Goal: Task Accomplishment & Management: Manage account settings

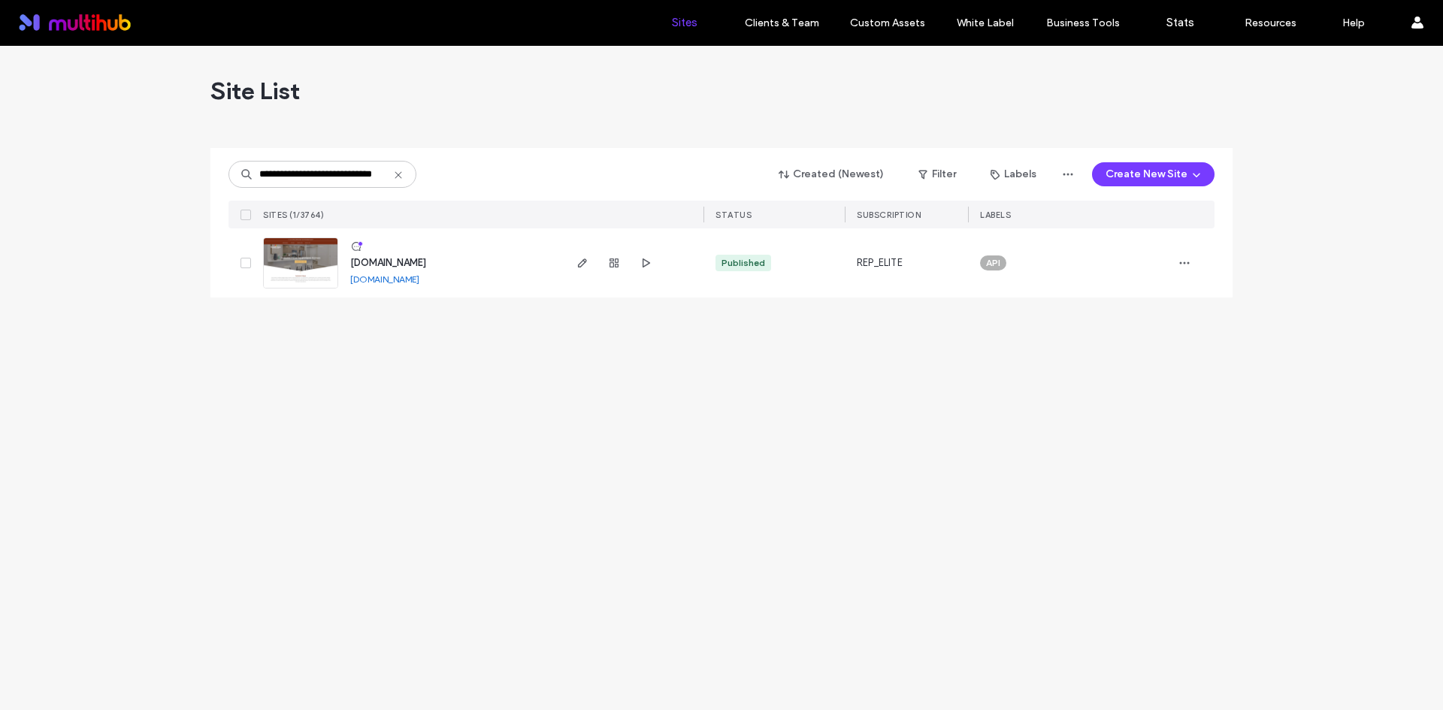
scroll to position [0, 35]
type input "**********"
click at [585, 268] on icon "button" at bounding box center [582, 263] width 12 height 12
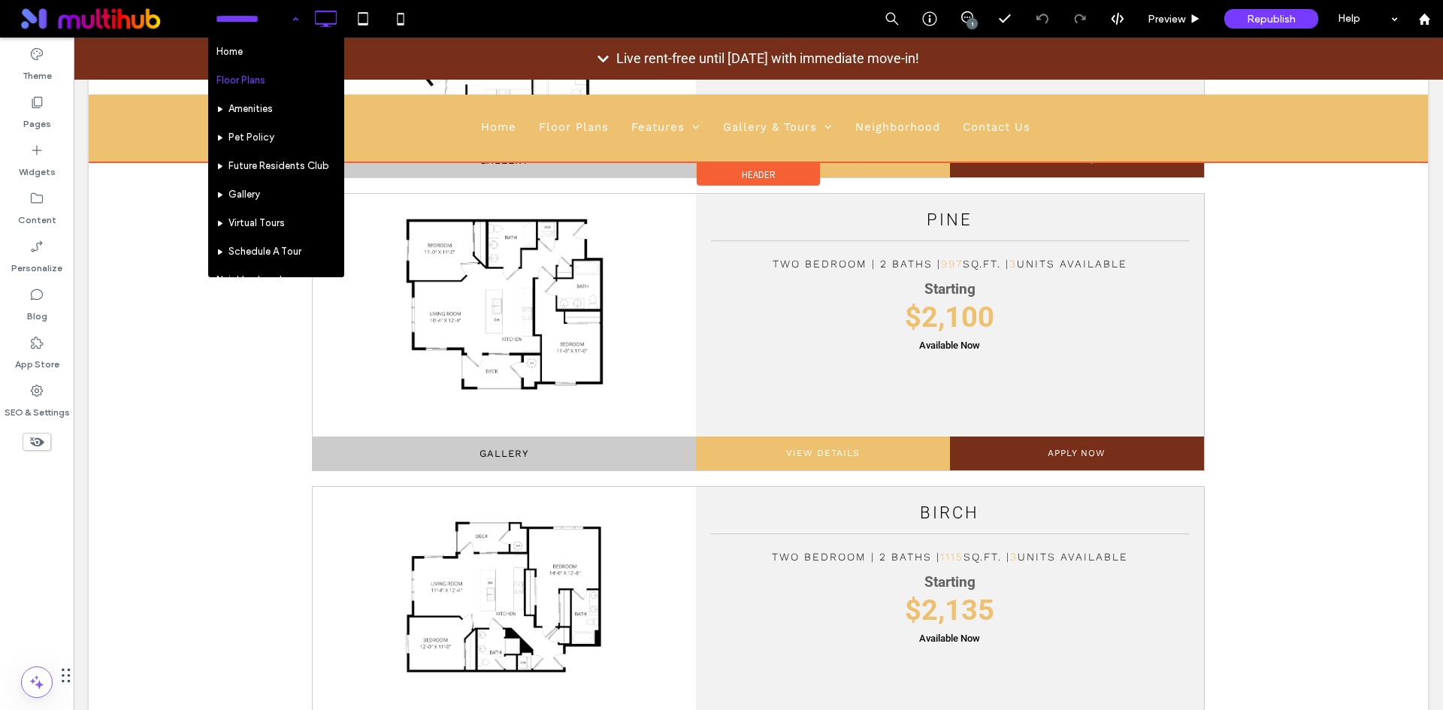
scroll to position [1048, 0]
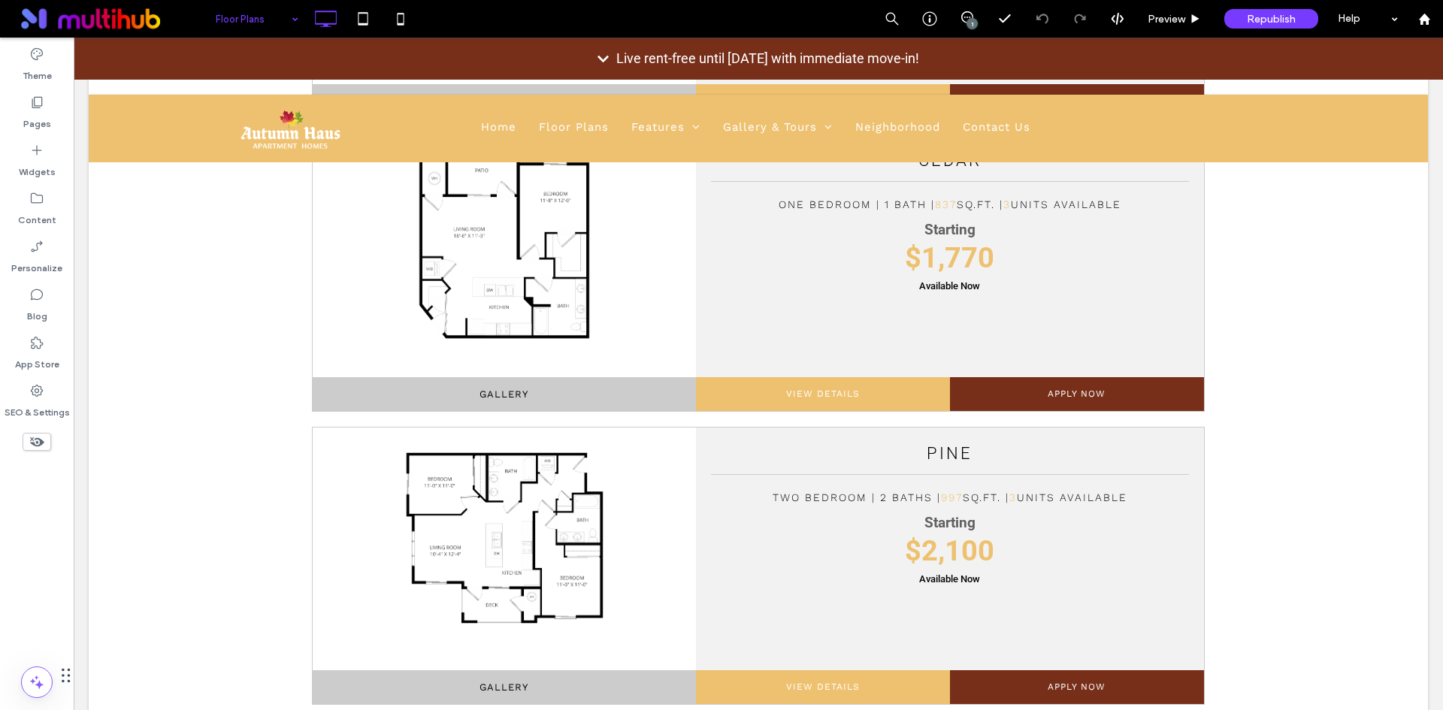
click at [502, 16] on div "Floor Plans 1 Preview Republish Help" at bounding box center [824, 19] width 1235 height 38
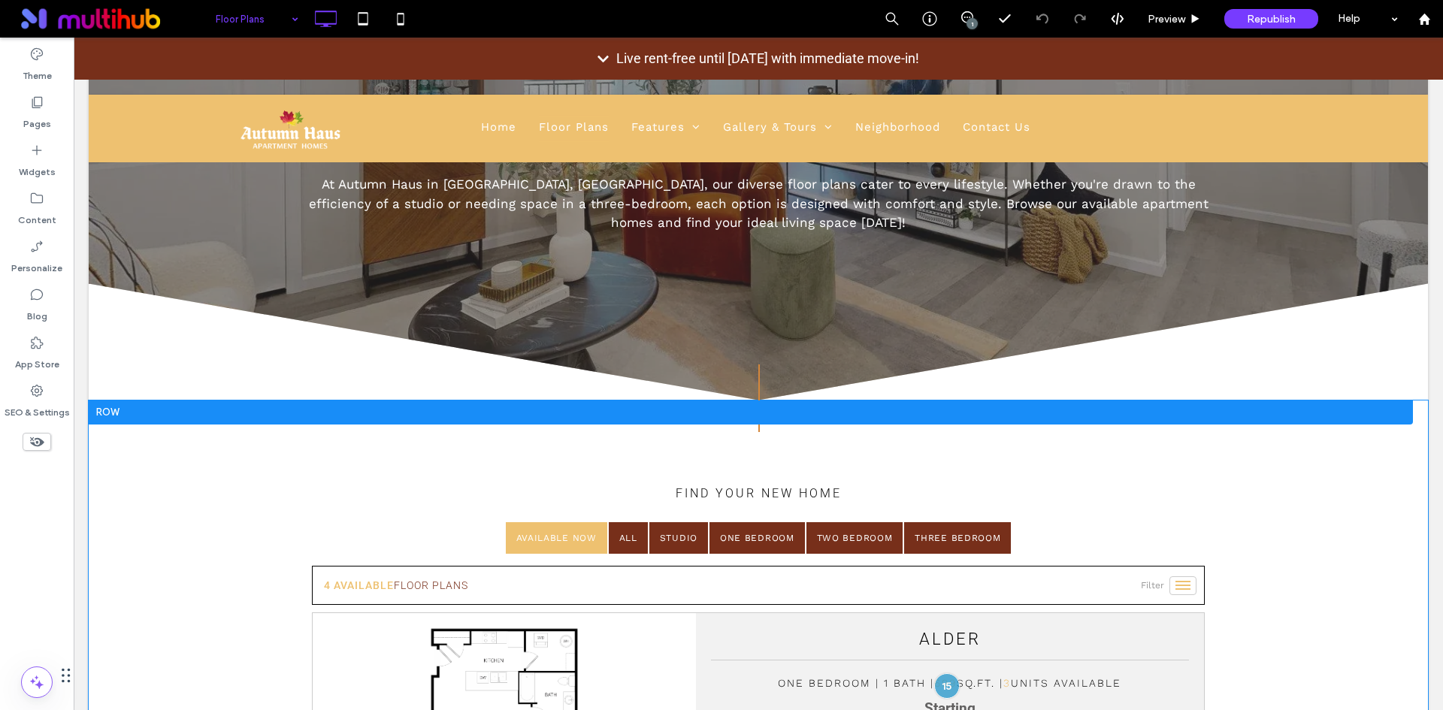
scroll to position [222, 0]
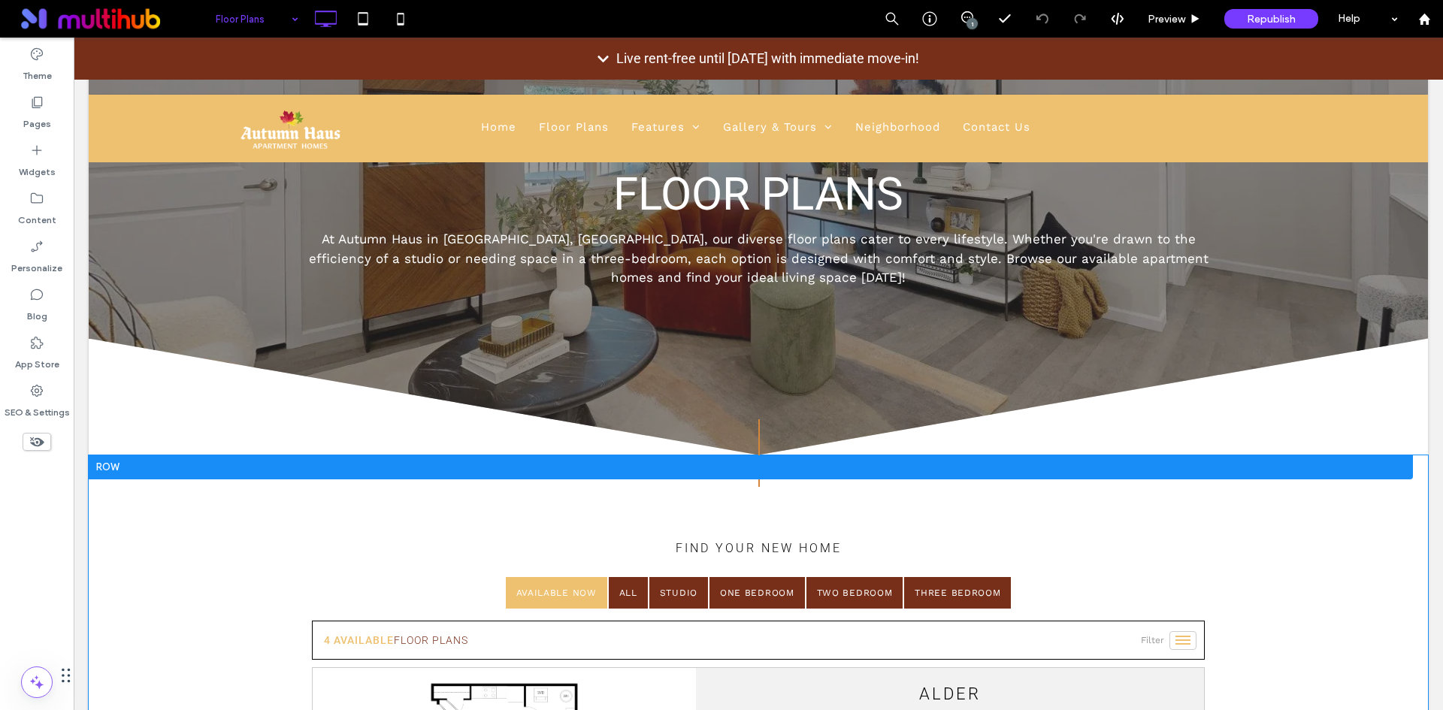
click at [321, 472] on div at bounding box center [751, 467] width 1324 height 24
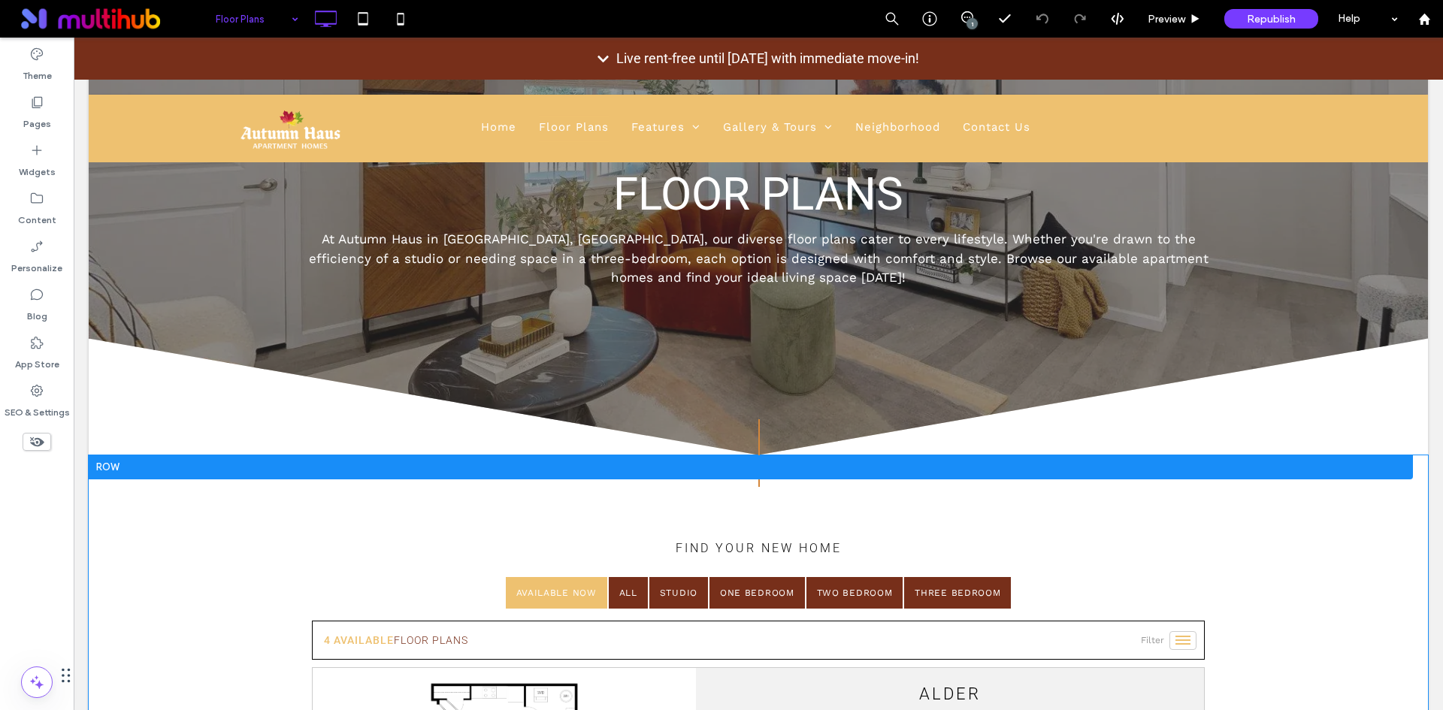
click at [525, 471] on div at bounding box center [751, 467] width 1324 height 24
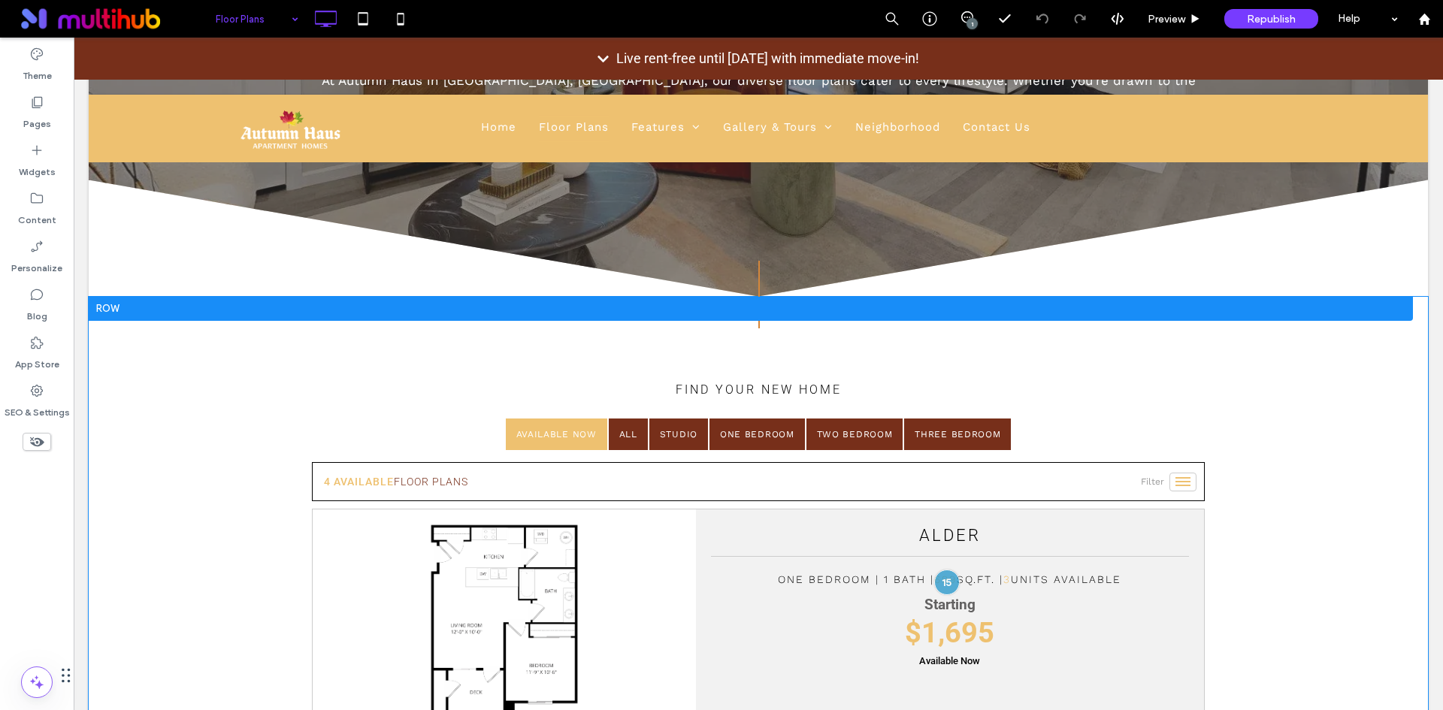
scroll to position [447, 0]
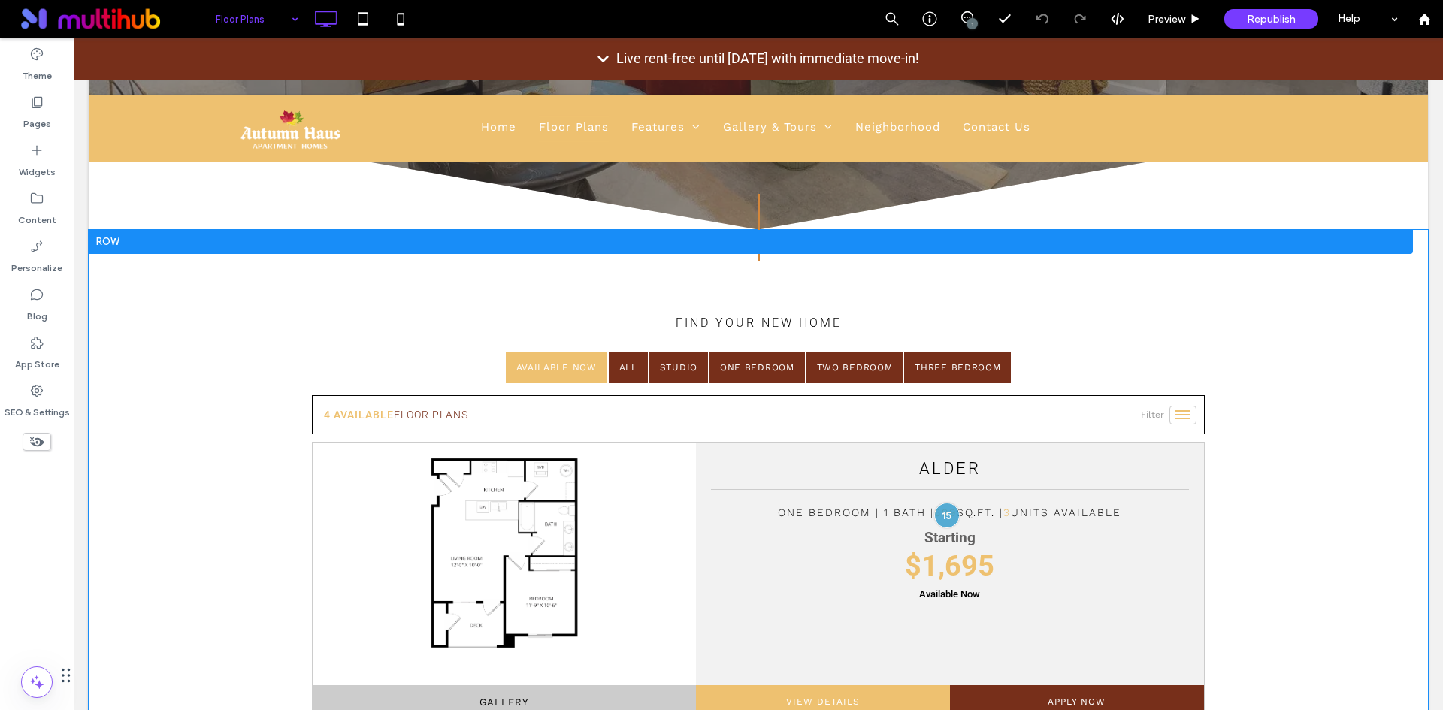
click at [103, 240] on div at bounding box center [751, 242] width 1324 height 24
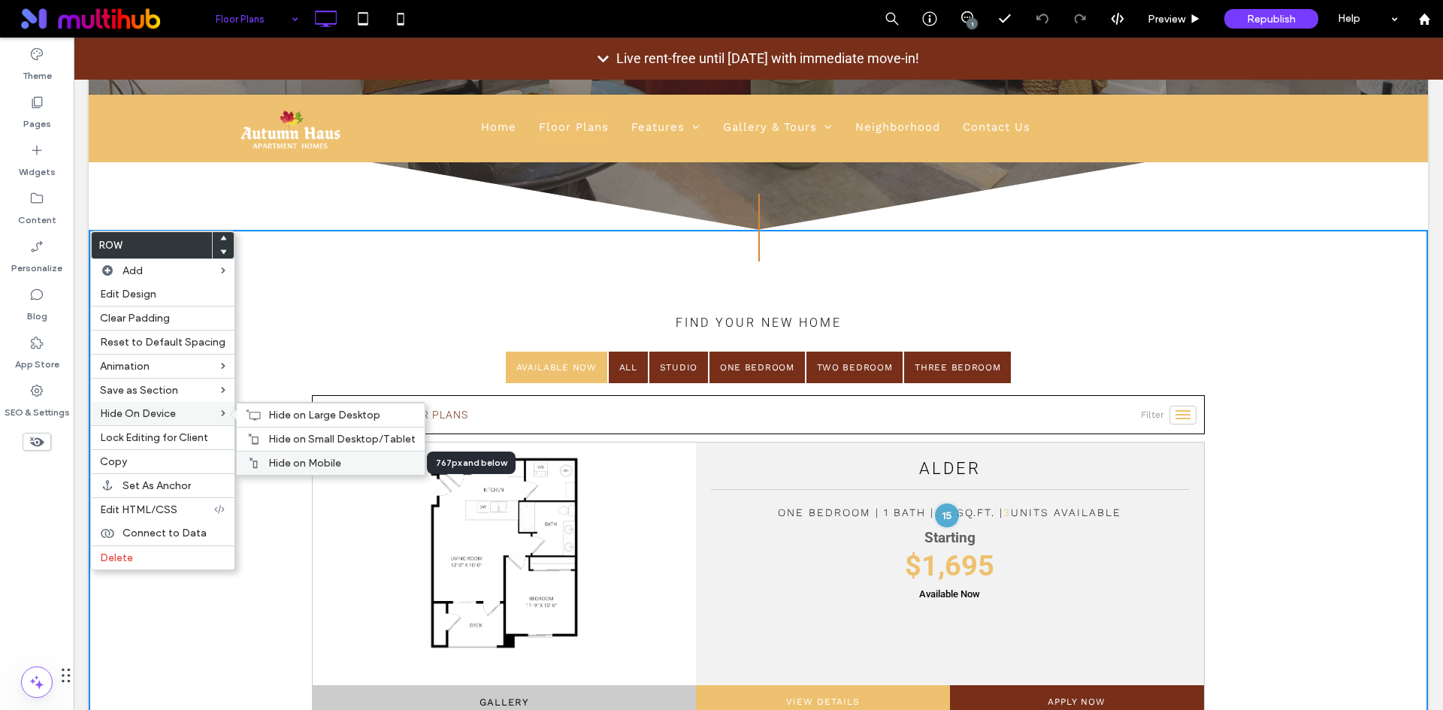
click at [376, 461] on label "Hide on Mobile" at bounding box center [341, 463] width 147 height 13
click at [302, 439] on span "Hide on Small Desktop/Tablet" at bounding box center [341, 439] width 147 height 13
click at [272, 416] on span "Hide on Large Desktop" at bounding box center [324, 415] width 112 height 13
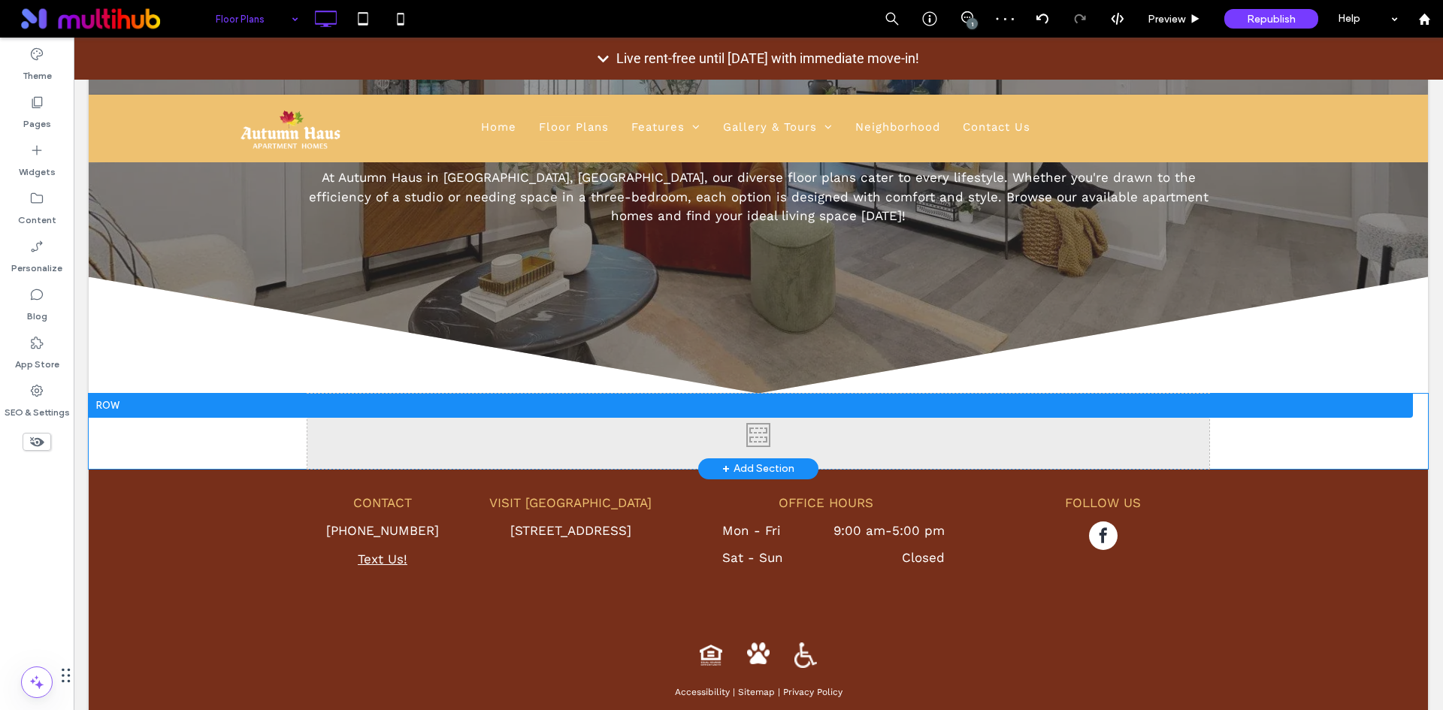
scroll to position [208, 0]
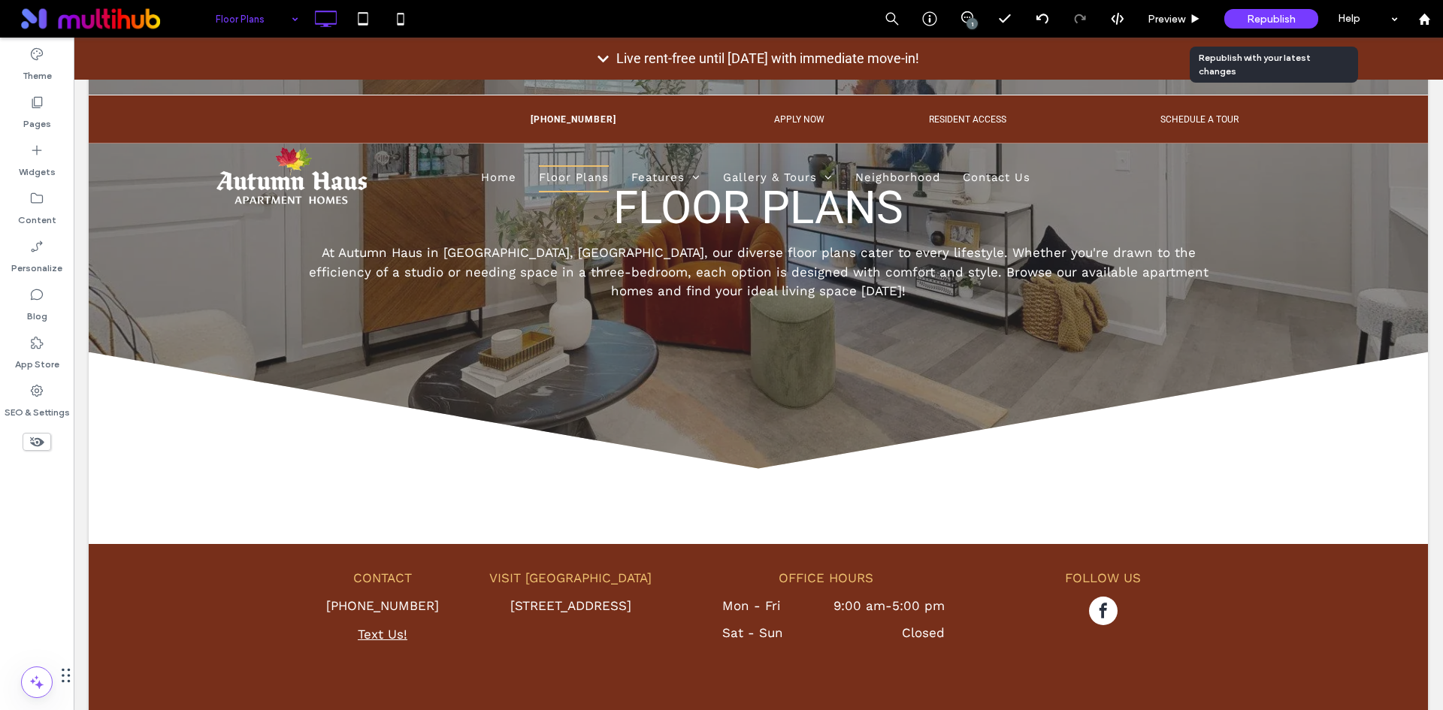
click at [1281, 22] on span "Republish" at bounding box center [1271, 19] width 49 height 13
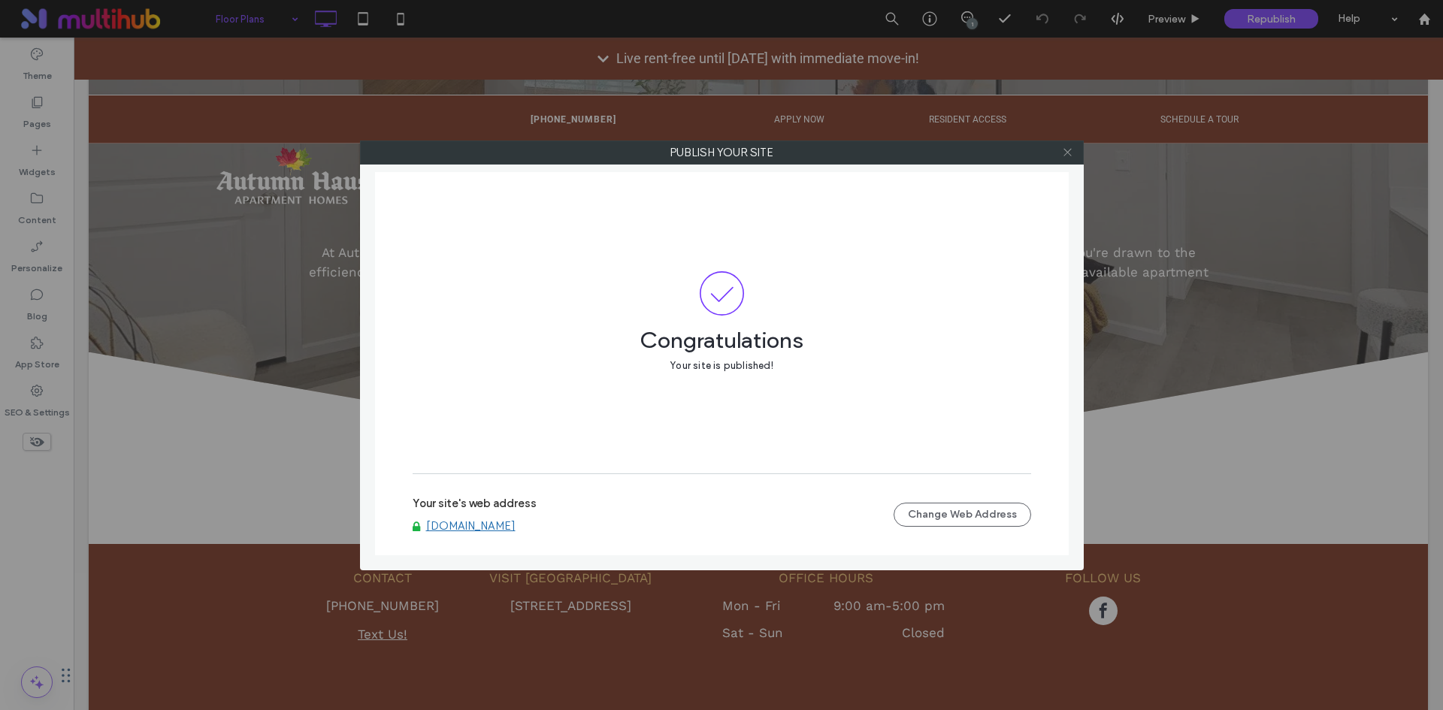
click at [1070, 156] on icon at bounding box center [1067, 152] width 11 height 11
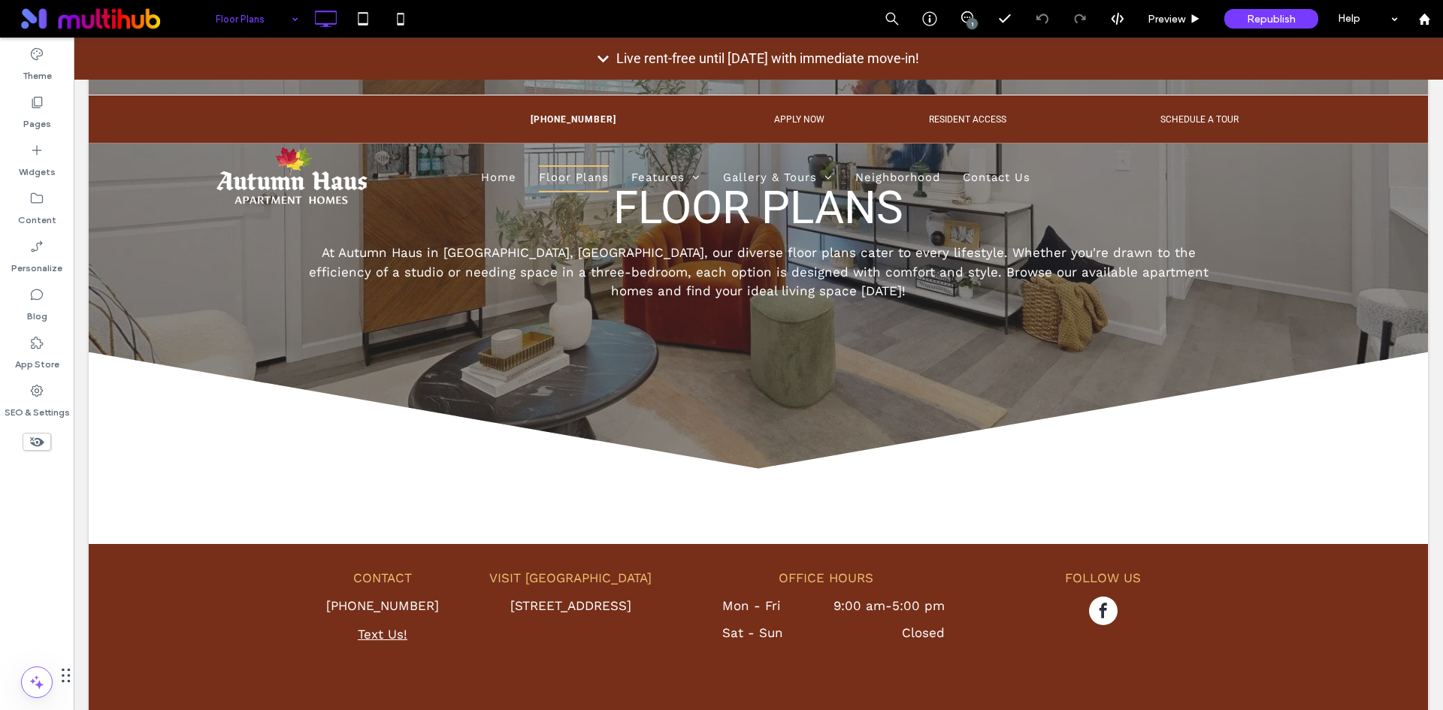
click at [44, 440] on icon at bounding box center [37, 442] width 17 height 17
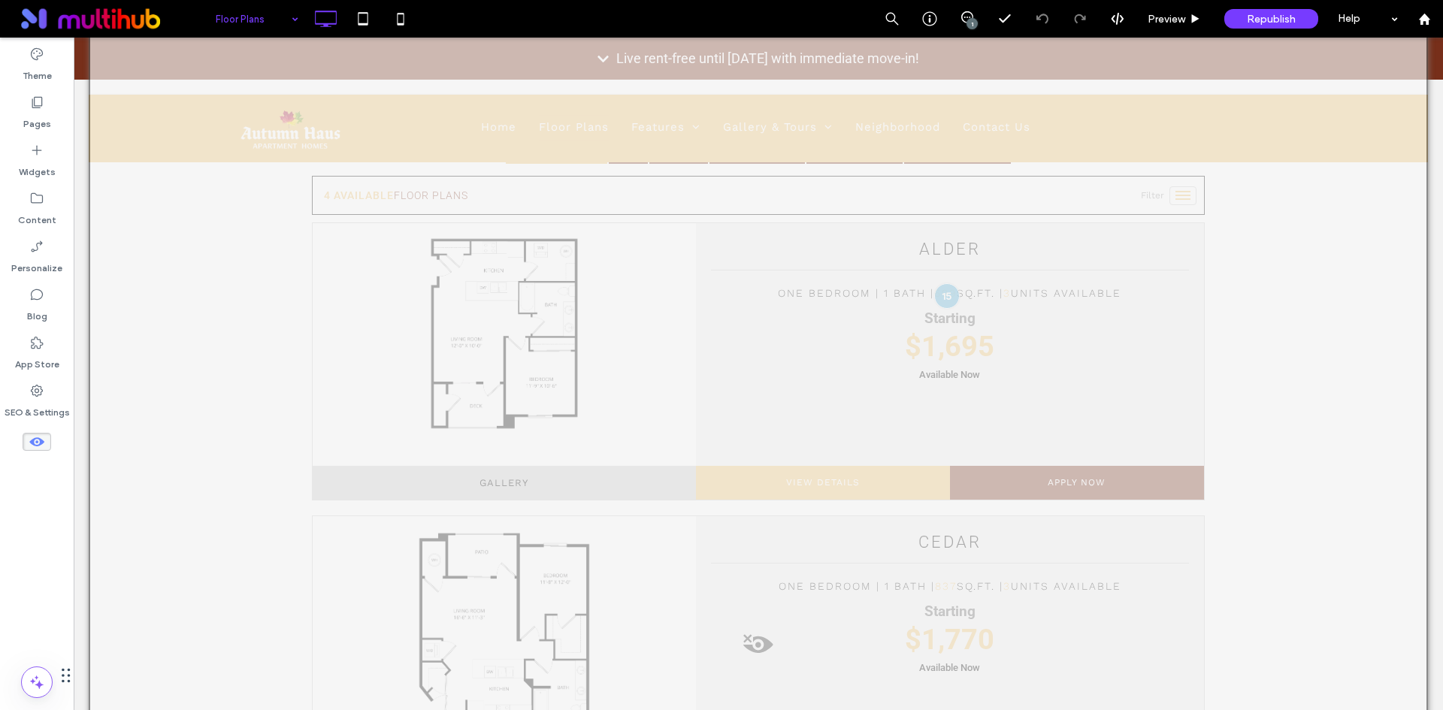
scroll to position [1486, 0]
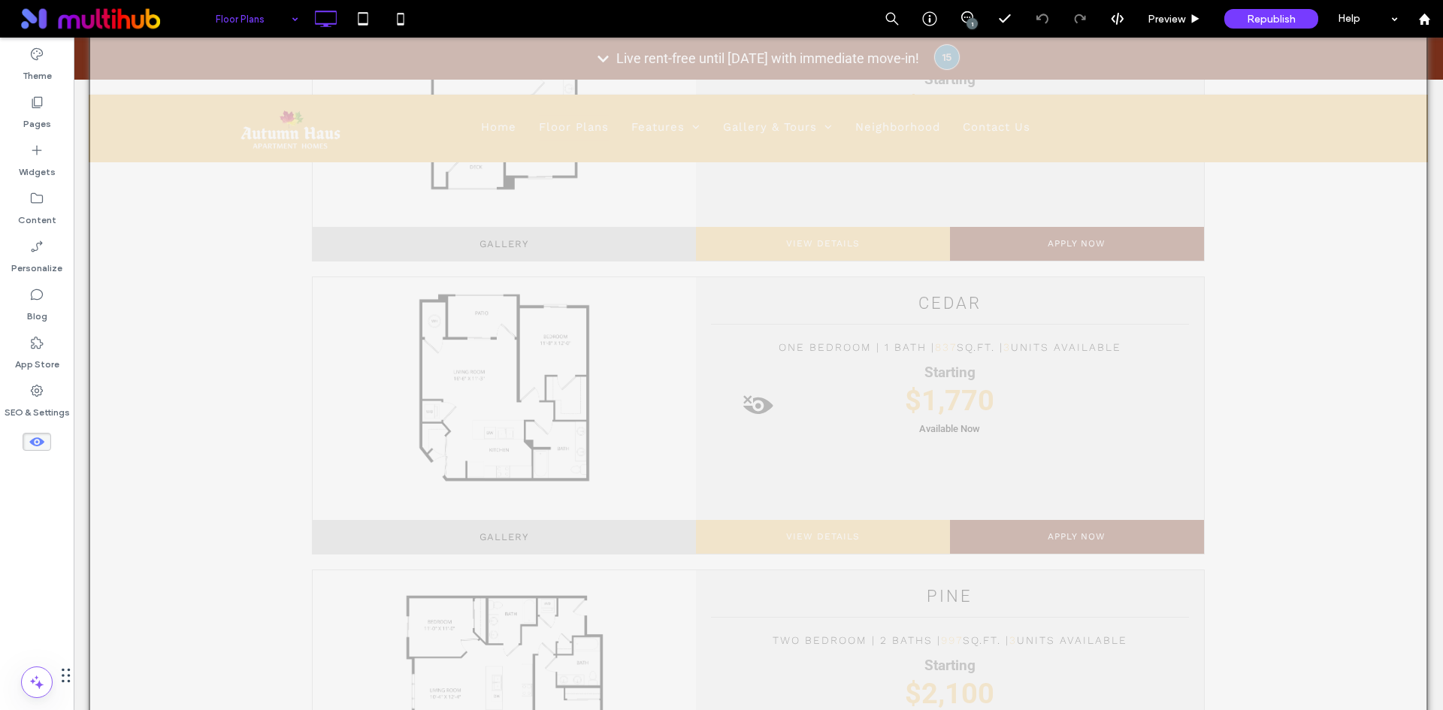
click at [755, 410] on span at bounding box center [758, 410] width 1336 height 30
click at [776, 439] on div "Unhide? Yes" at bounding box center [754, 429] width 121 height 38
drag, startPoint x: 852, startPoint y: 471, endPoint x: 779, endPoint y: 434, distance: 82.7
click at [779, 434] on button "Yes" at bounding box center [776, 429] width 47 height 19
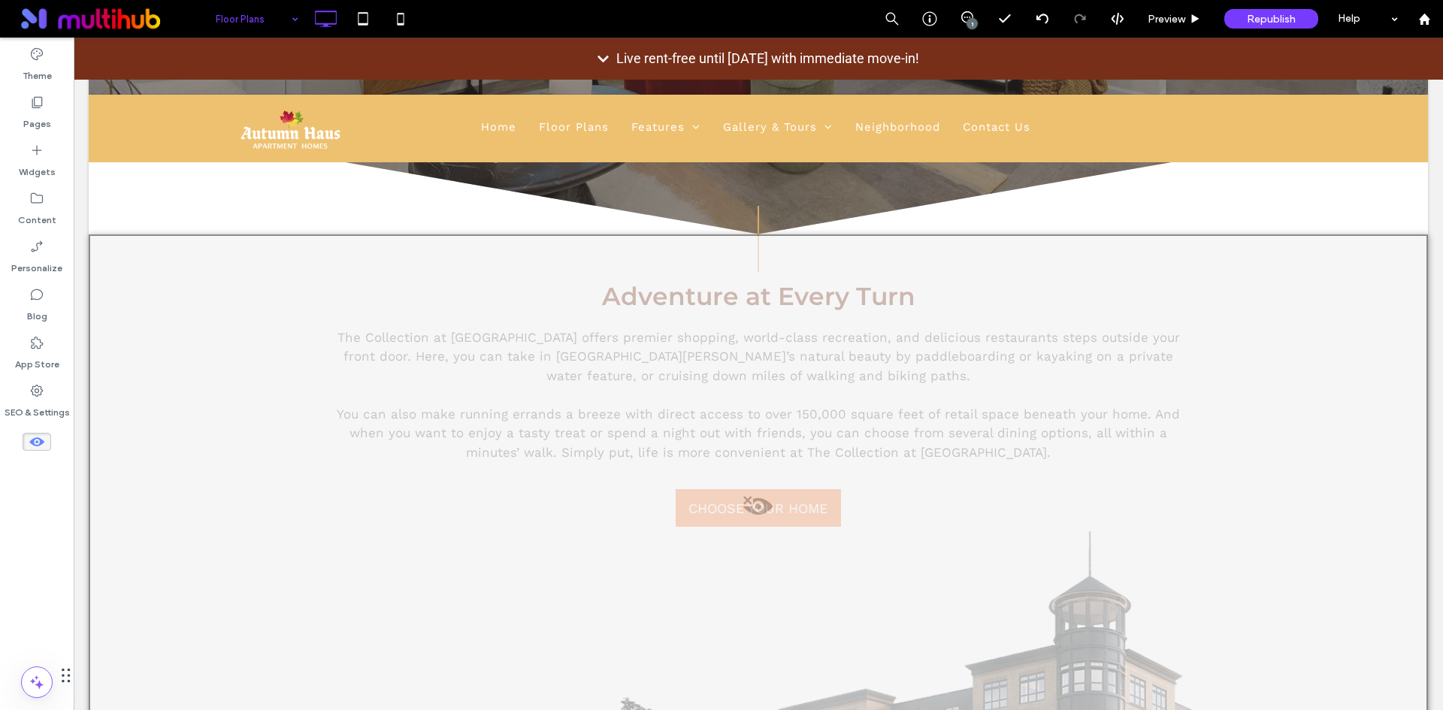
scroll to position [434, 0]
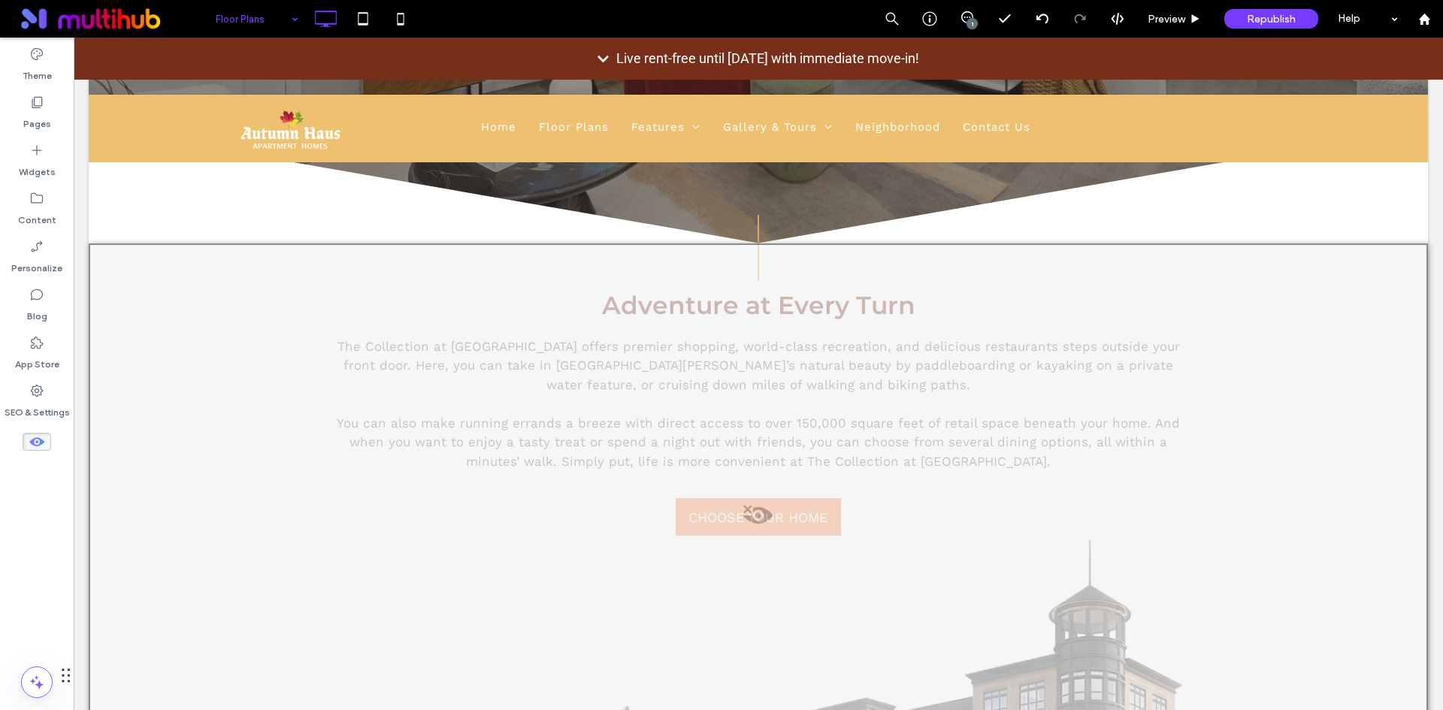
click at [777, 424] on div at bounding box center [758, 533] width 1339 height 580
click at [791, 441] on button "Yes" at bounding box center [798, 443] width 47 height 19
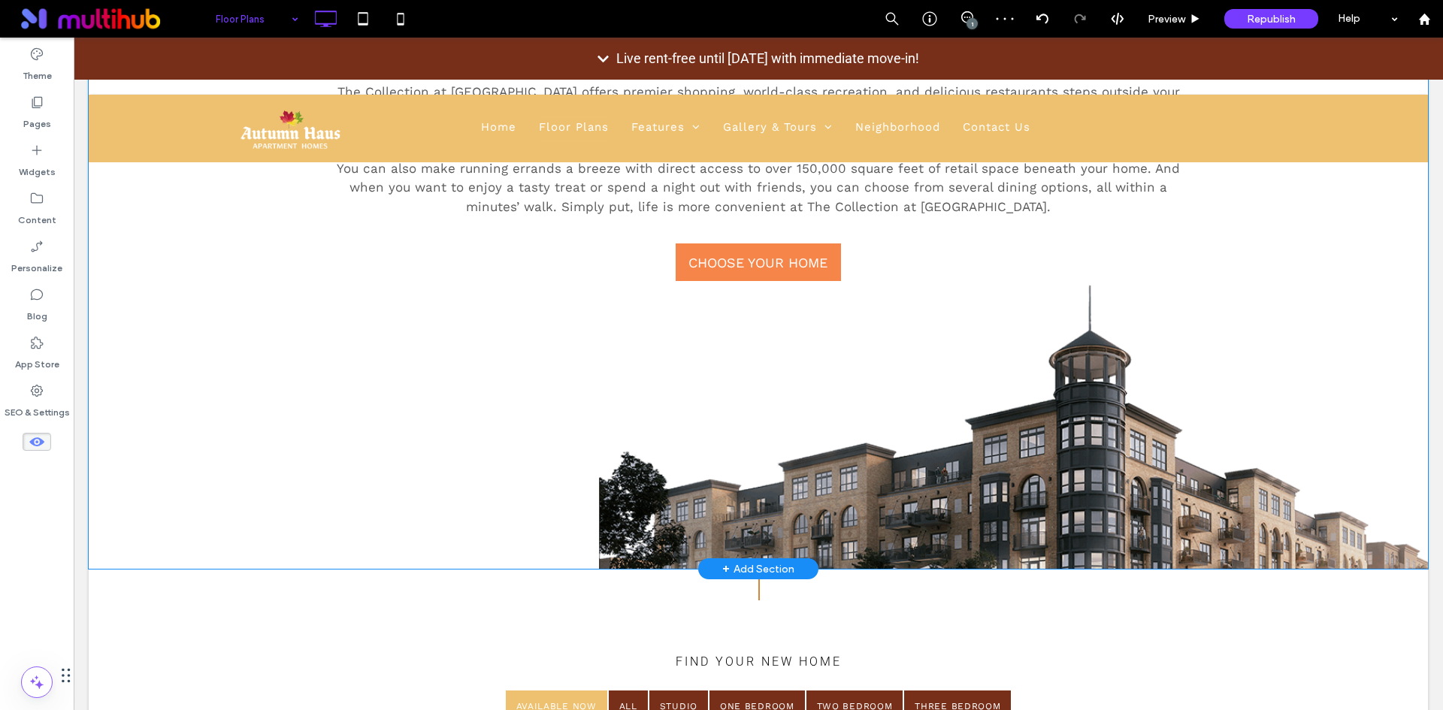
scroll to position [659, 0]
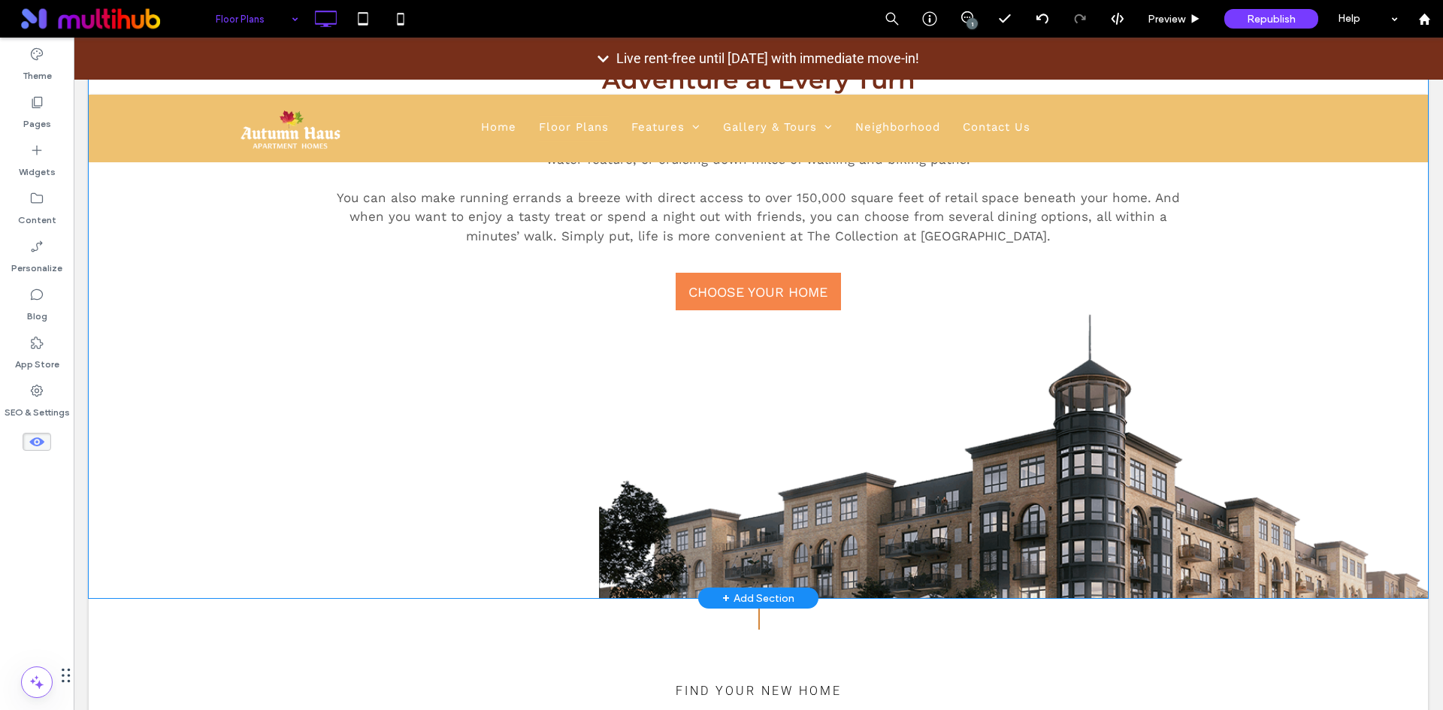
click at [904, 494] on div "Adventure at Every Turn The Collection at Highland Bridge offers premier shoppi…" at bounding box center [758, 308] width 1339 height 581
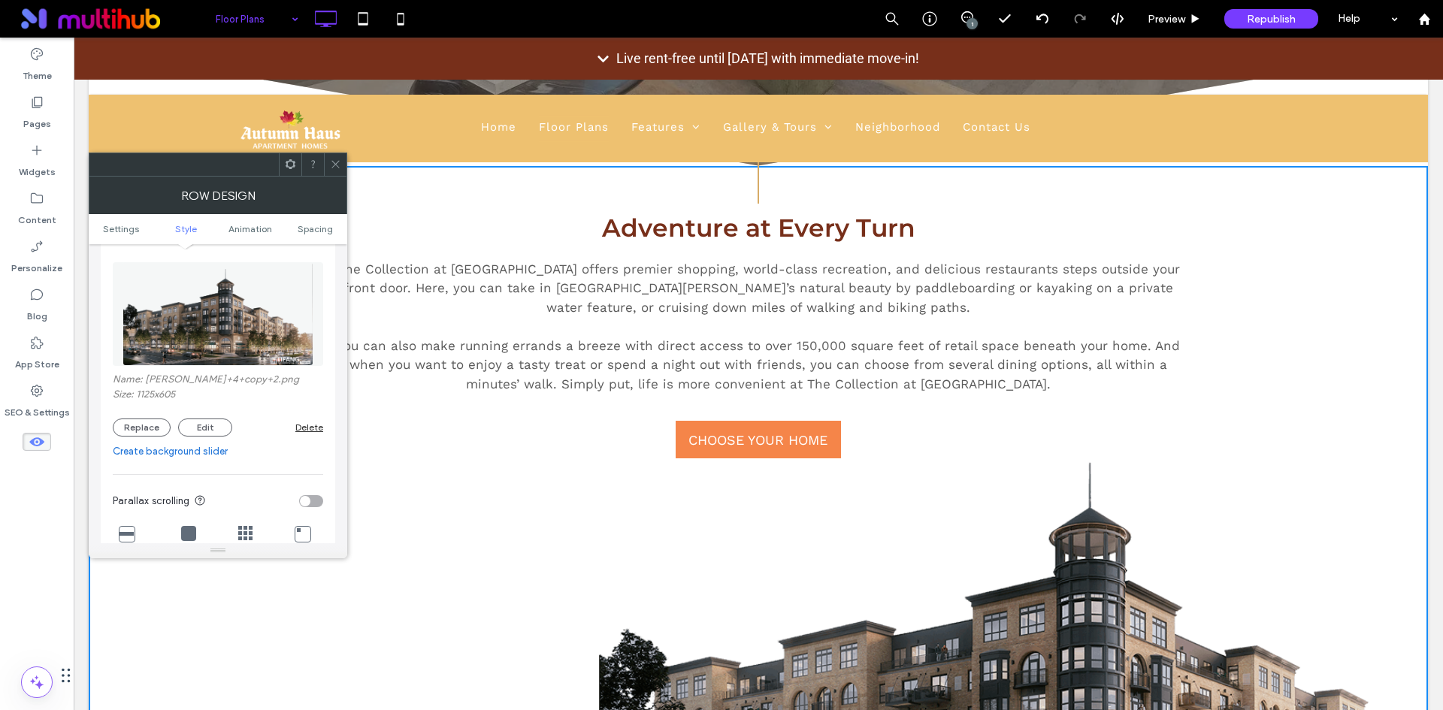
scroll to position [509, 0]
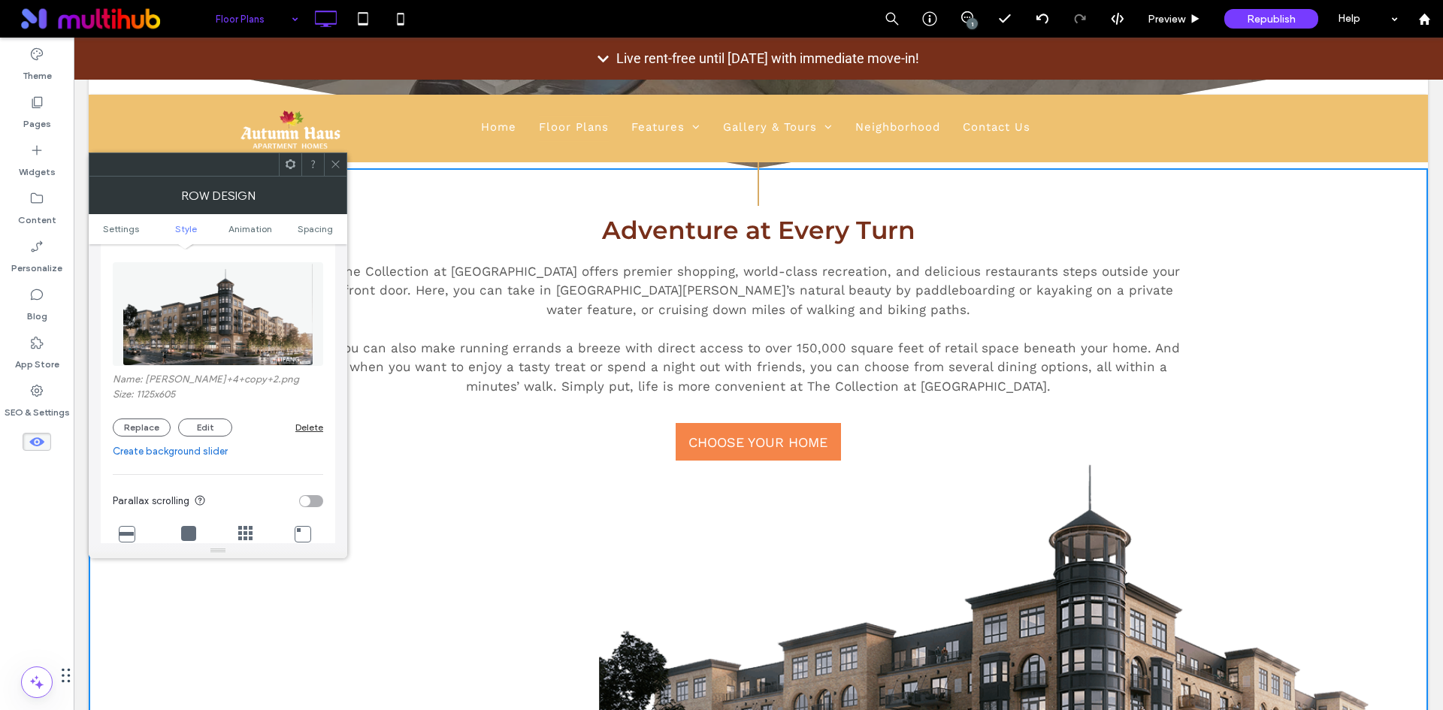
click at [319, 429] on div "Delete" at bounding box center [309, 427] width 28 height 11
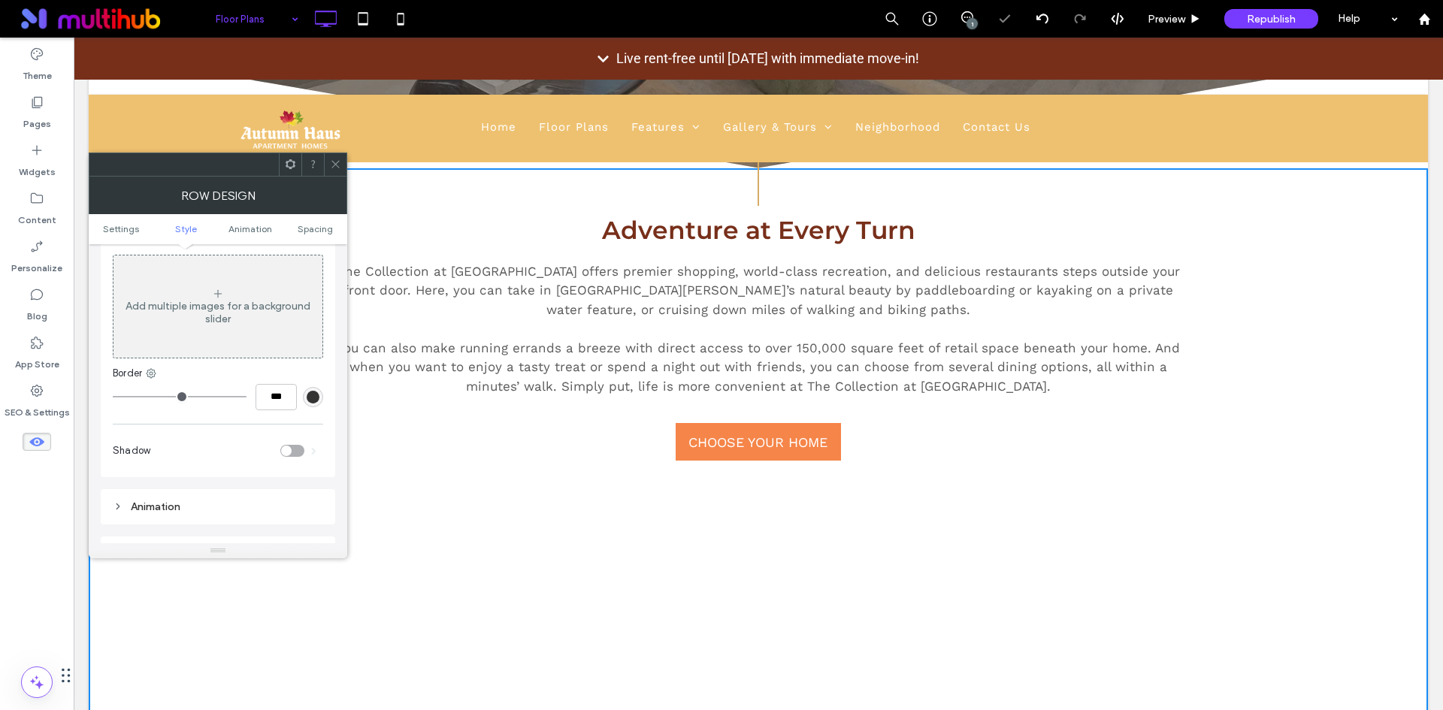
click at [336, 167] on icon at bounding box center [335, 164] width 11 height 11
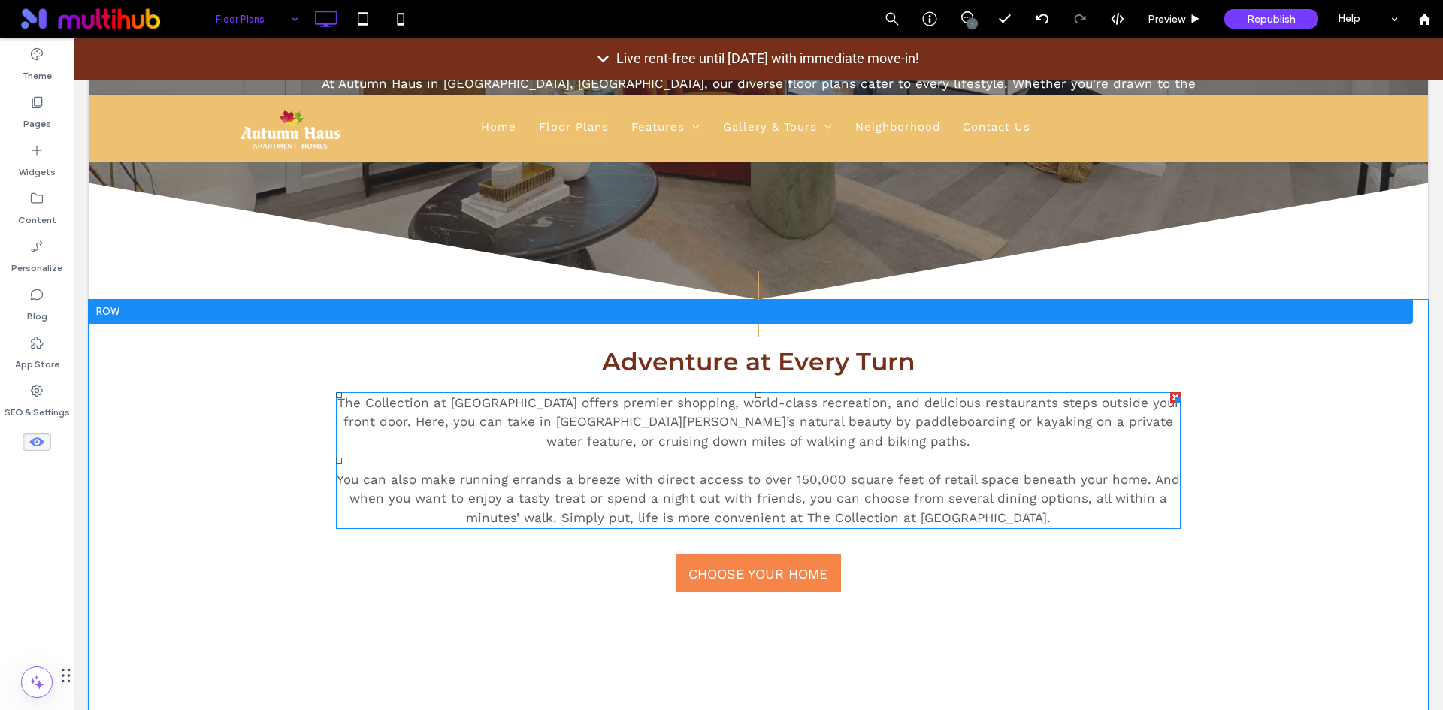
scroll to position [434, 0]
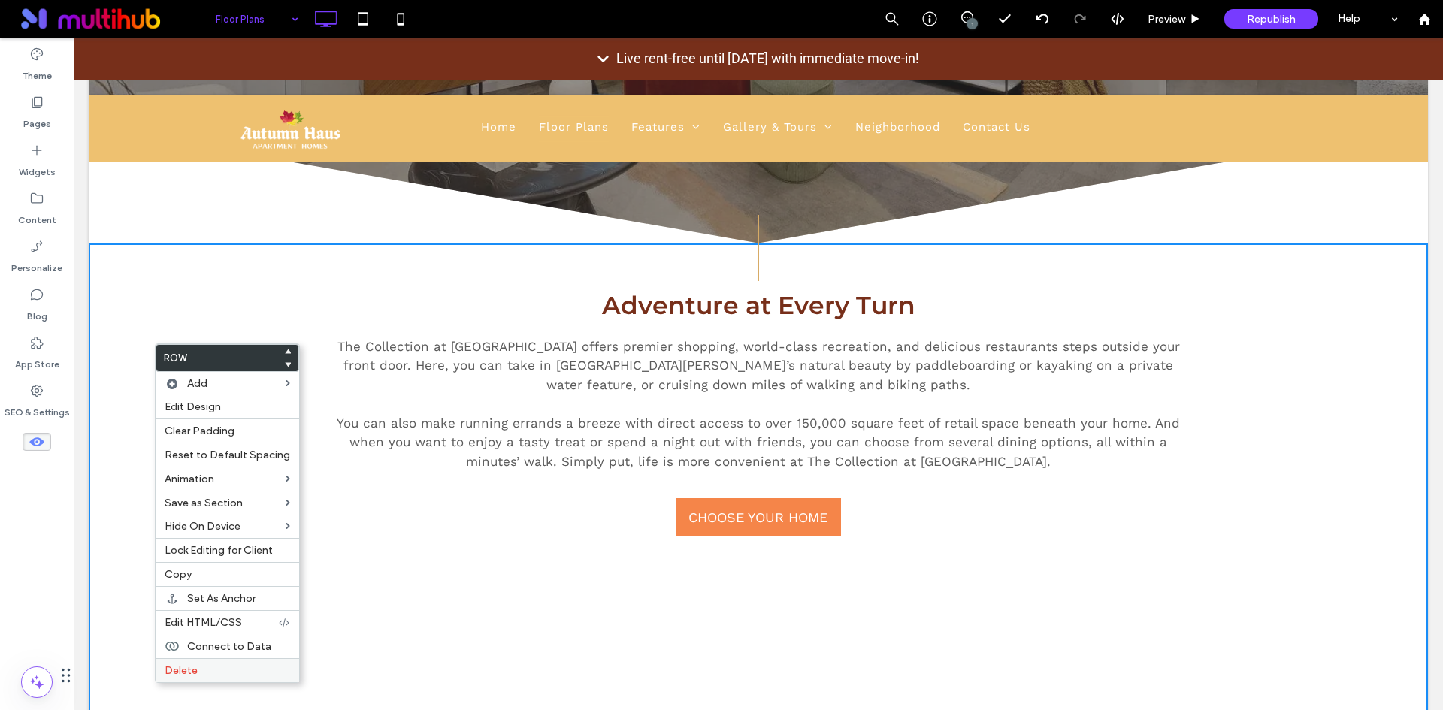
click at [236, 674] on label "Delete" at bounding box center [227, 670] width 125 height 13
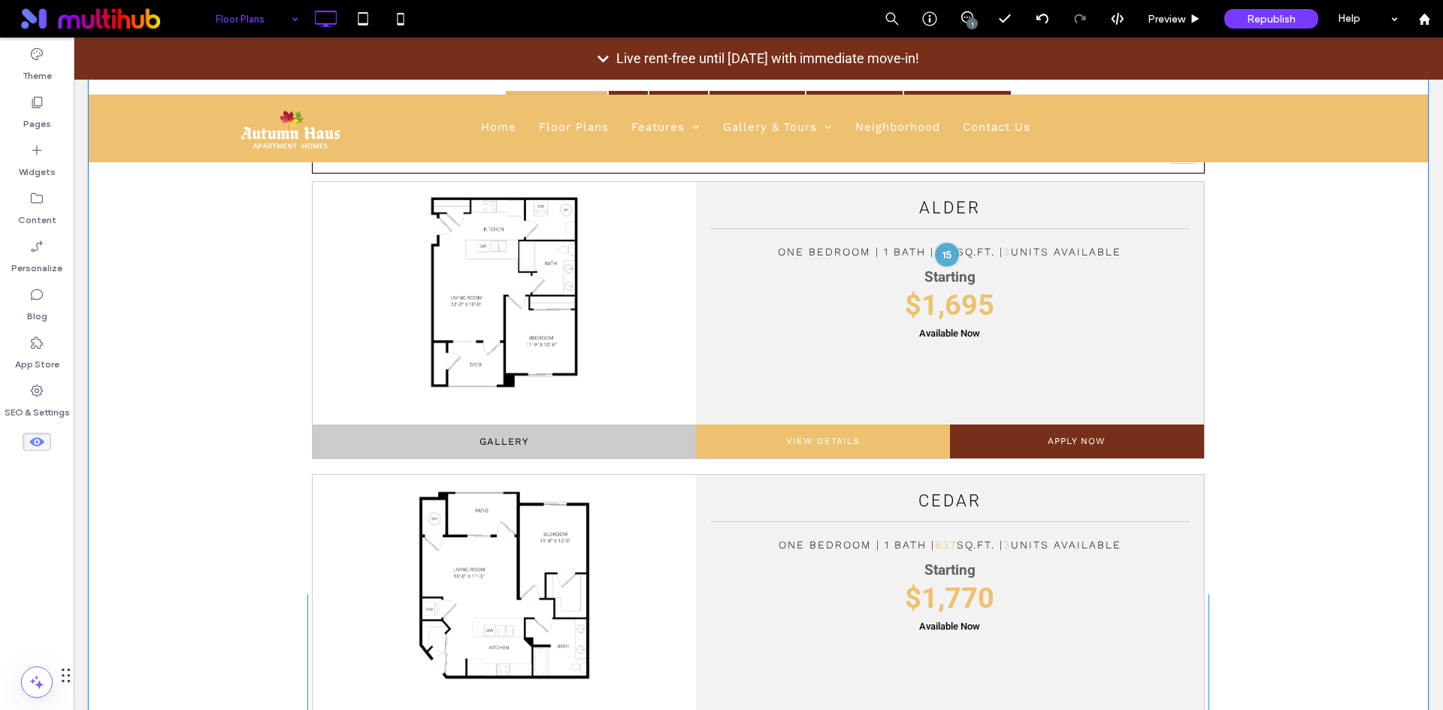
scroll to position [734, 0]
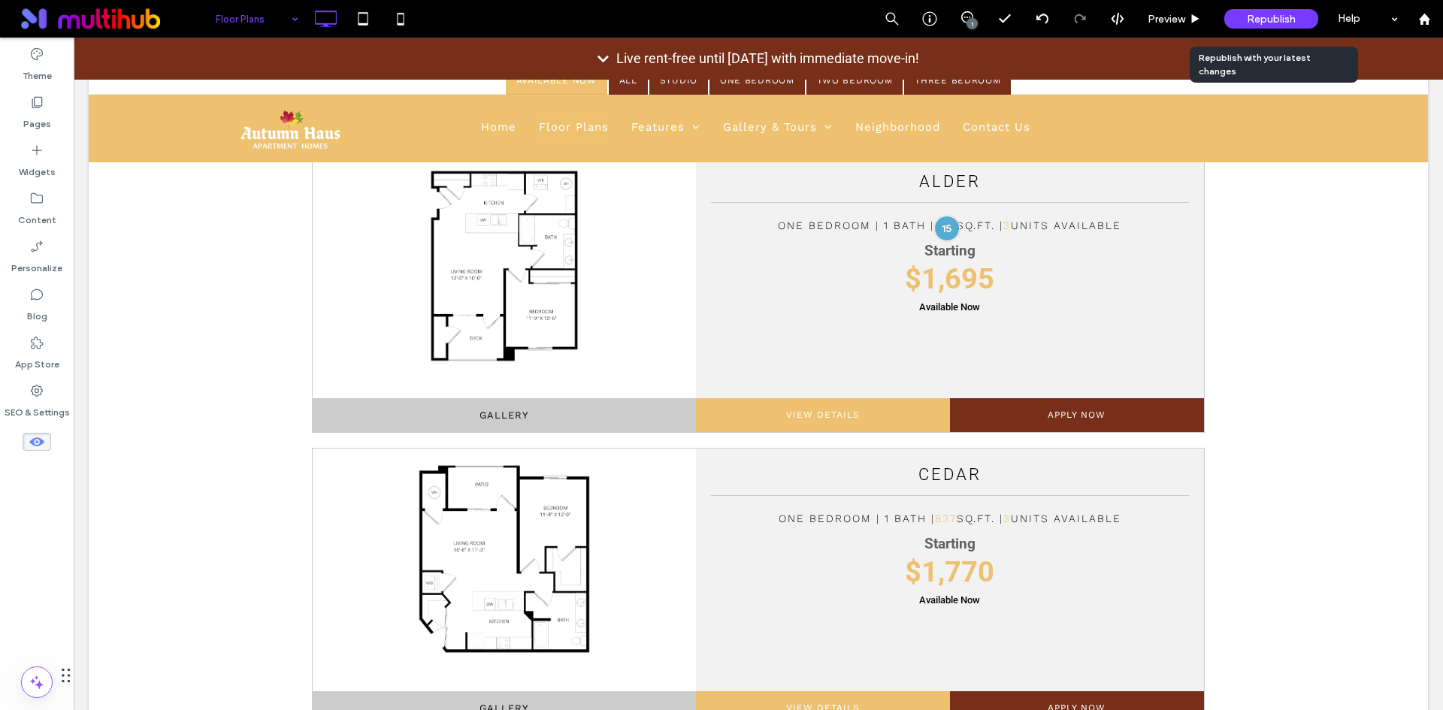
click at [1294, 17] on span "Republish" at bounding box center [1271, 19] width 49 height 13
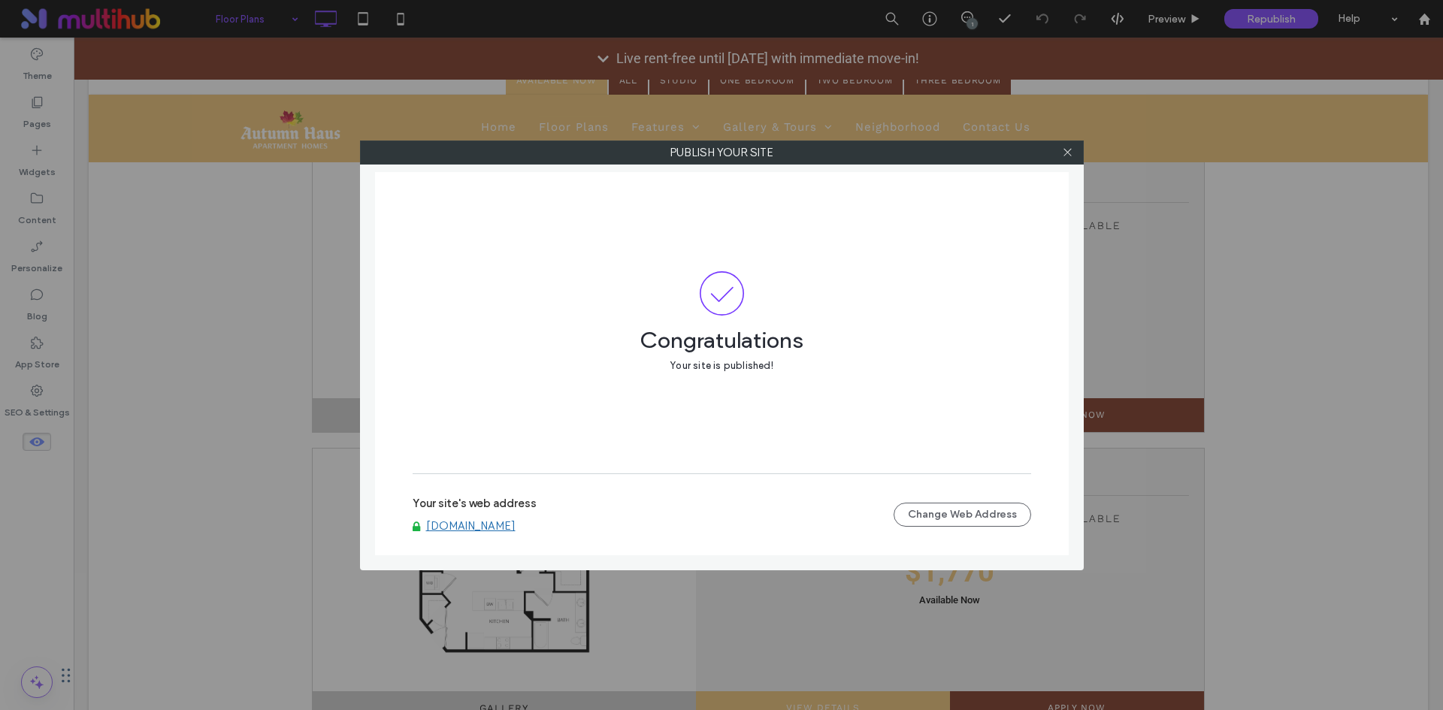
click at [516, 527] on link "www.autumnhausapts.com" at bounding box center [470, 526] width 89 height 14
click at [1066, 154] on icon at bounding box center [1067, 152] width 11 height 11
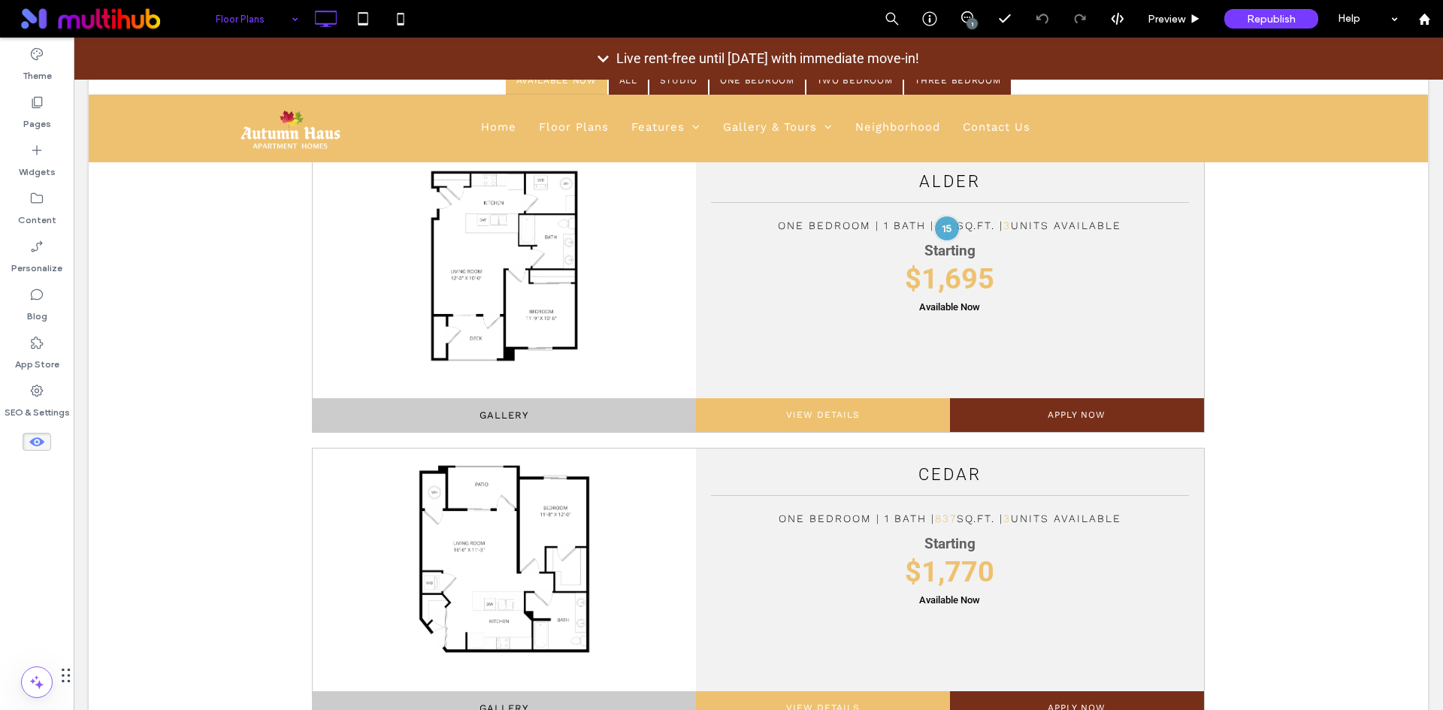
click at [41, 443] on use at bounding box center [36, 441] width 15 height 9
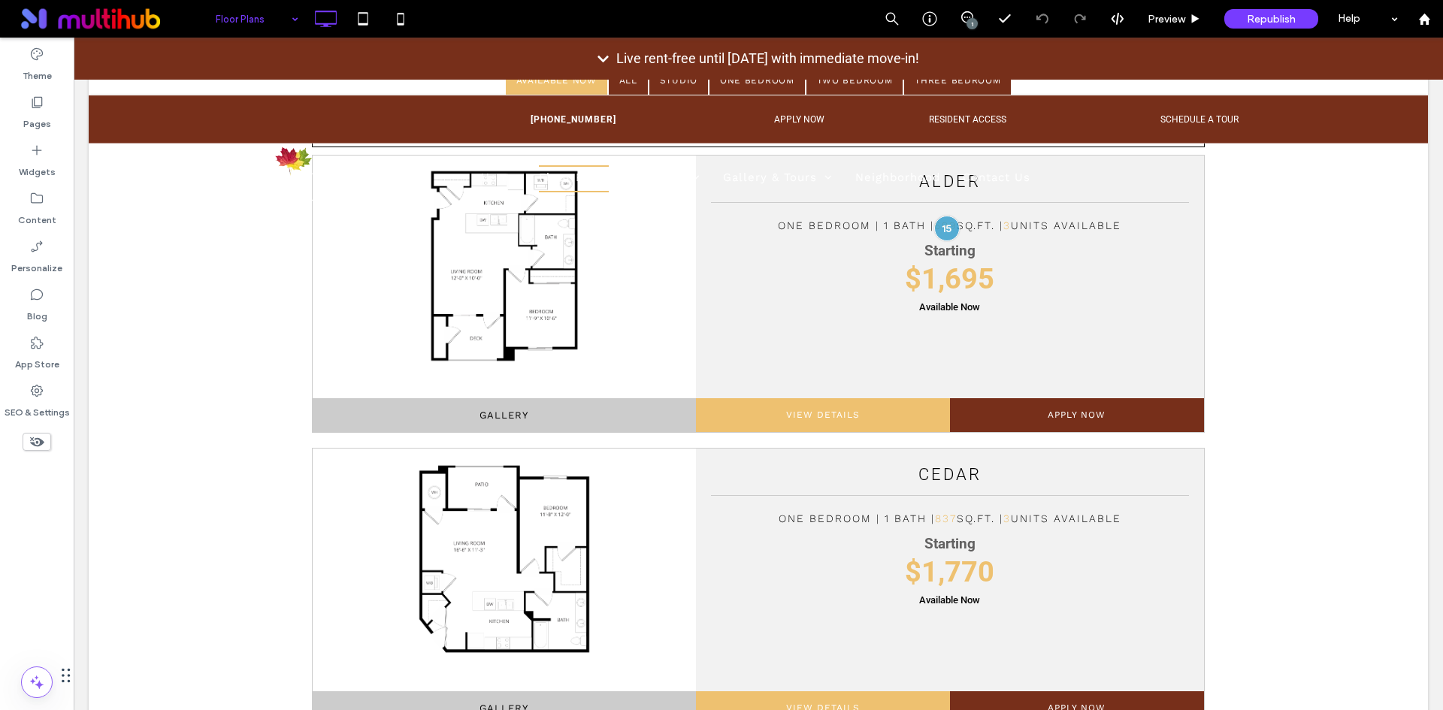
click at [41, 443] on use at bounding box center [37, 442] width 14 height 10
click at [41, 443] on use at bounding box center [36, 441] width 15 height 9
click at [41, 443] on use at bounding box center [37, 442] width 14 height 10
click at [41, 443] on use at bounding box center [36, 441] width 15 height 9
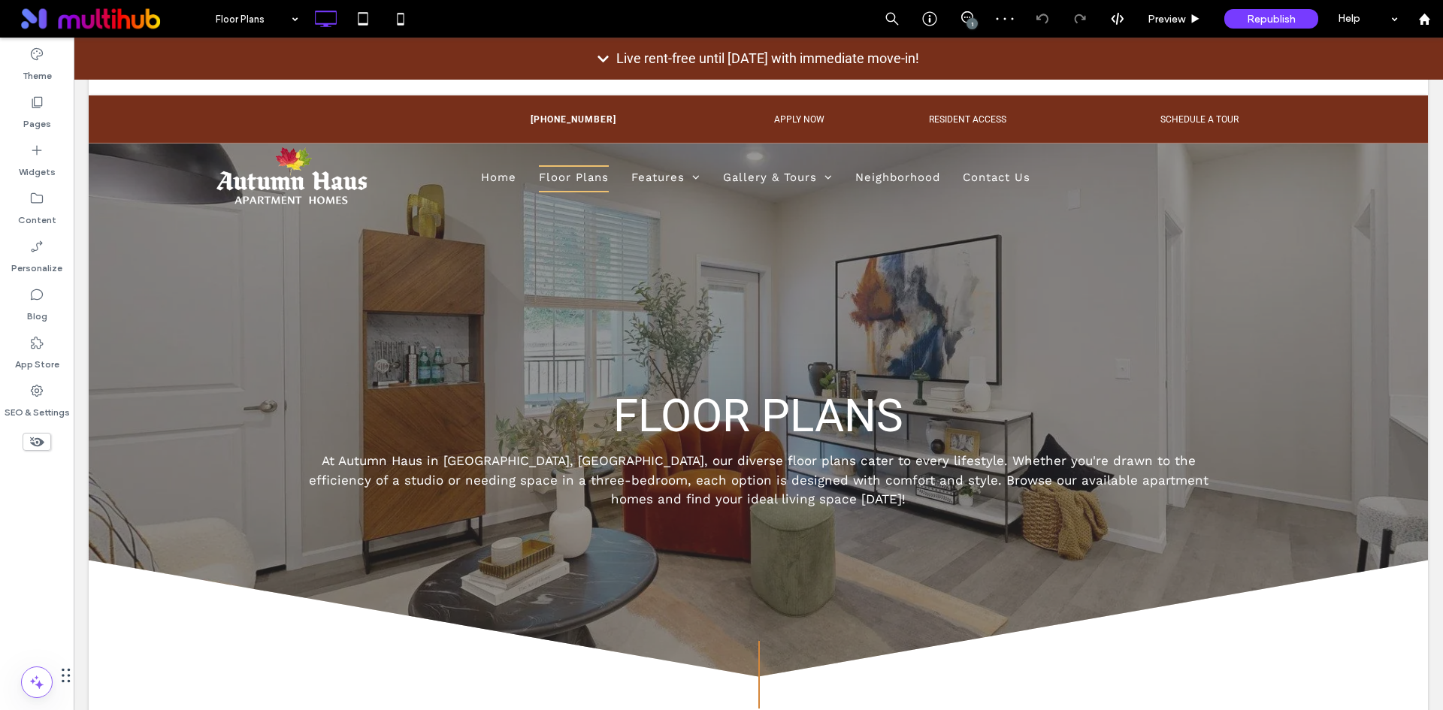
click at [35, 446] on use at bounding box center [37, 442] width 14 height 10
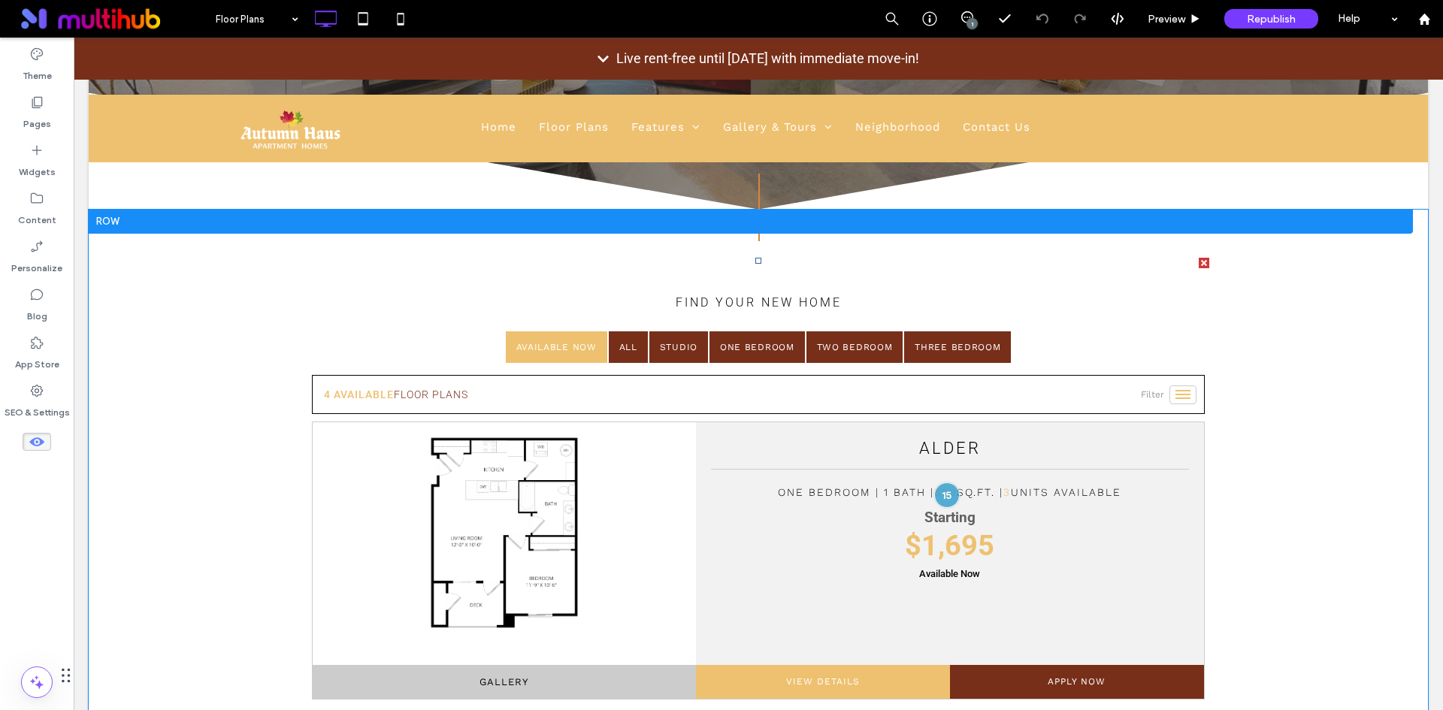
scroll to position [451, 0]
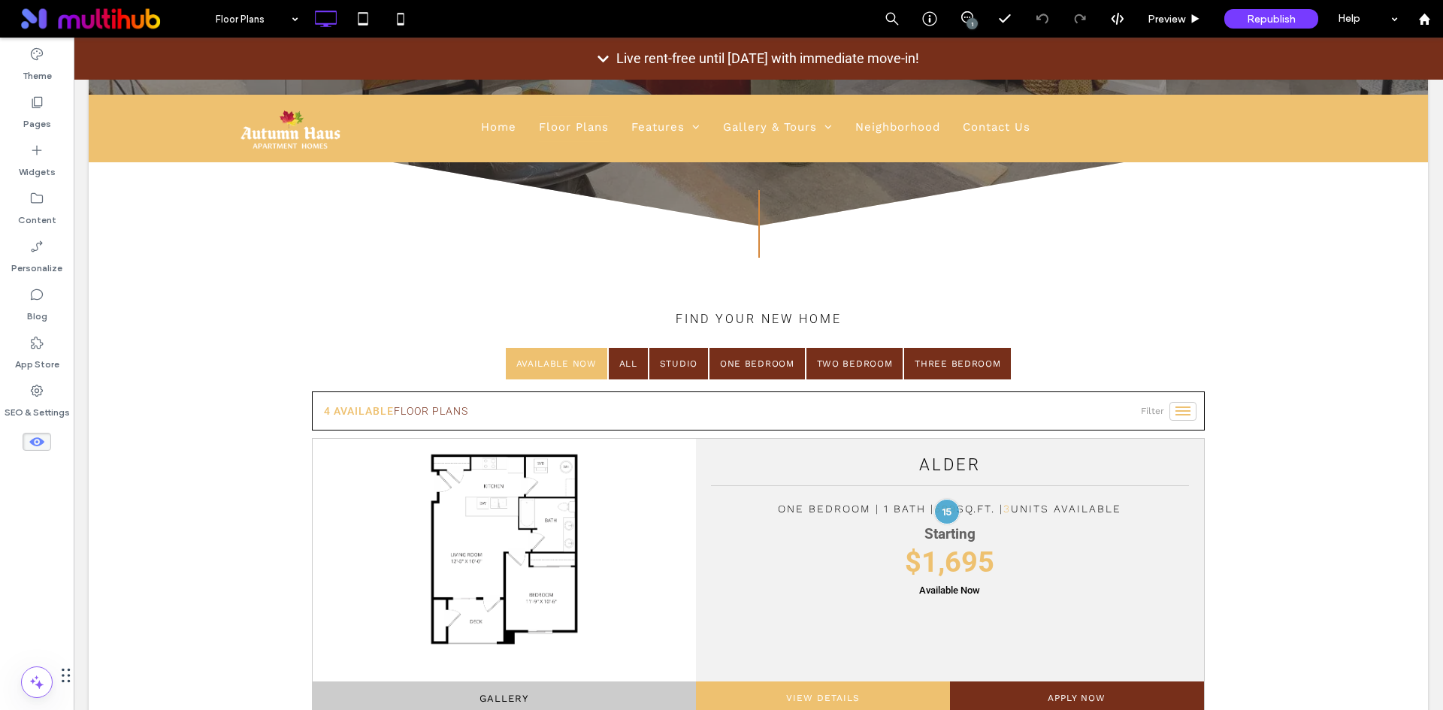
click at [35, 437] on icon at bounding box center [37, 442] width 17 height 17
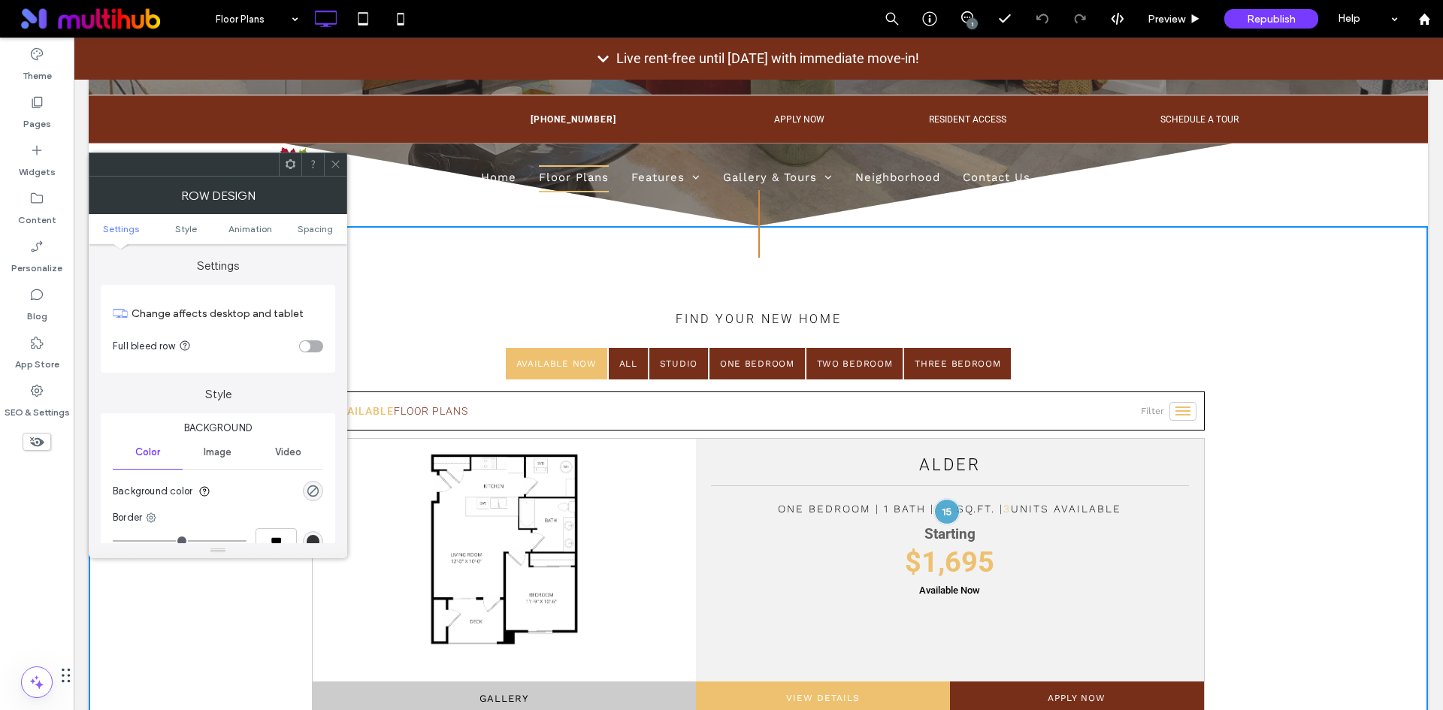
drag, startPoint x: 332, startPoint y: 159, endPoint x: 296, endPoint y: 156, distance: 36.2
click at [332, 159] on icon at bounding box center [335, 164] width 11 height 11
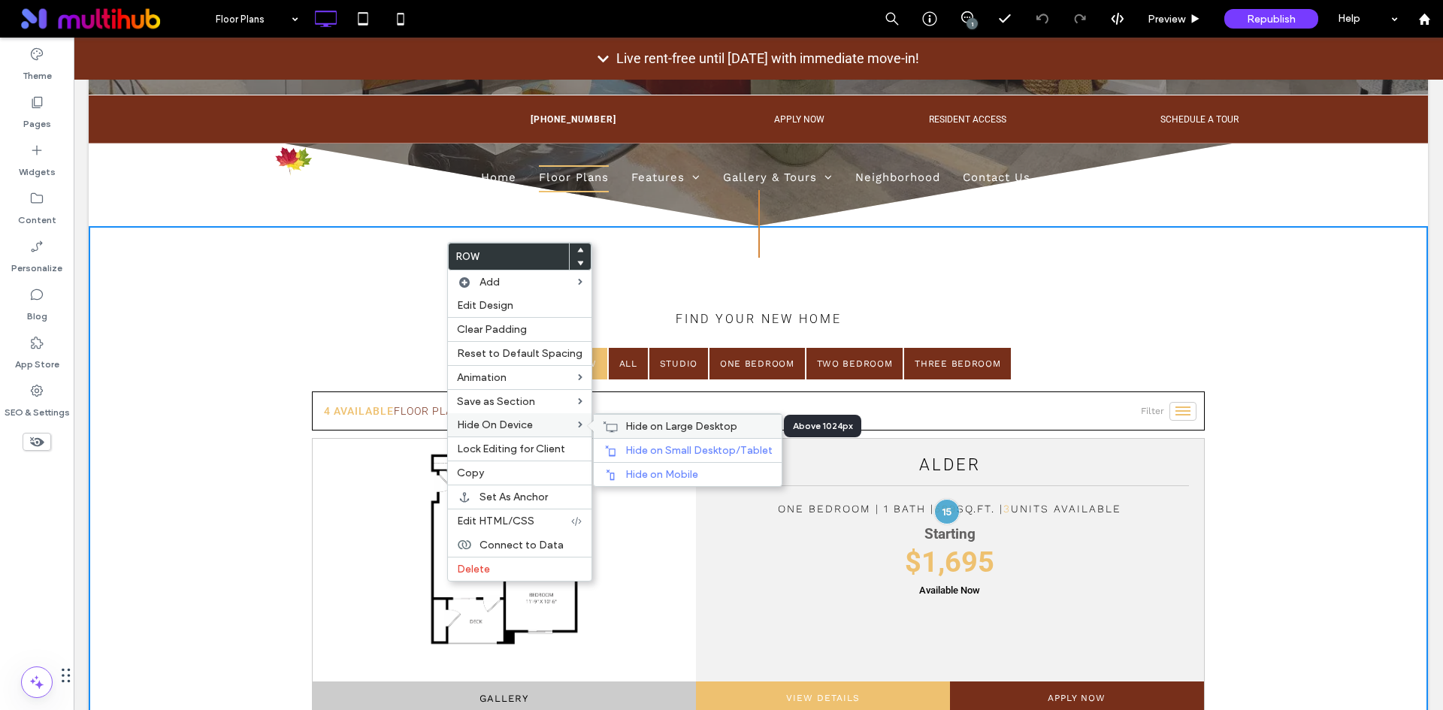
click at [644, 430] on span "Hide on Large Desktop" at bounding box center [681, 426] width 112 height 13
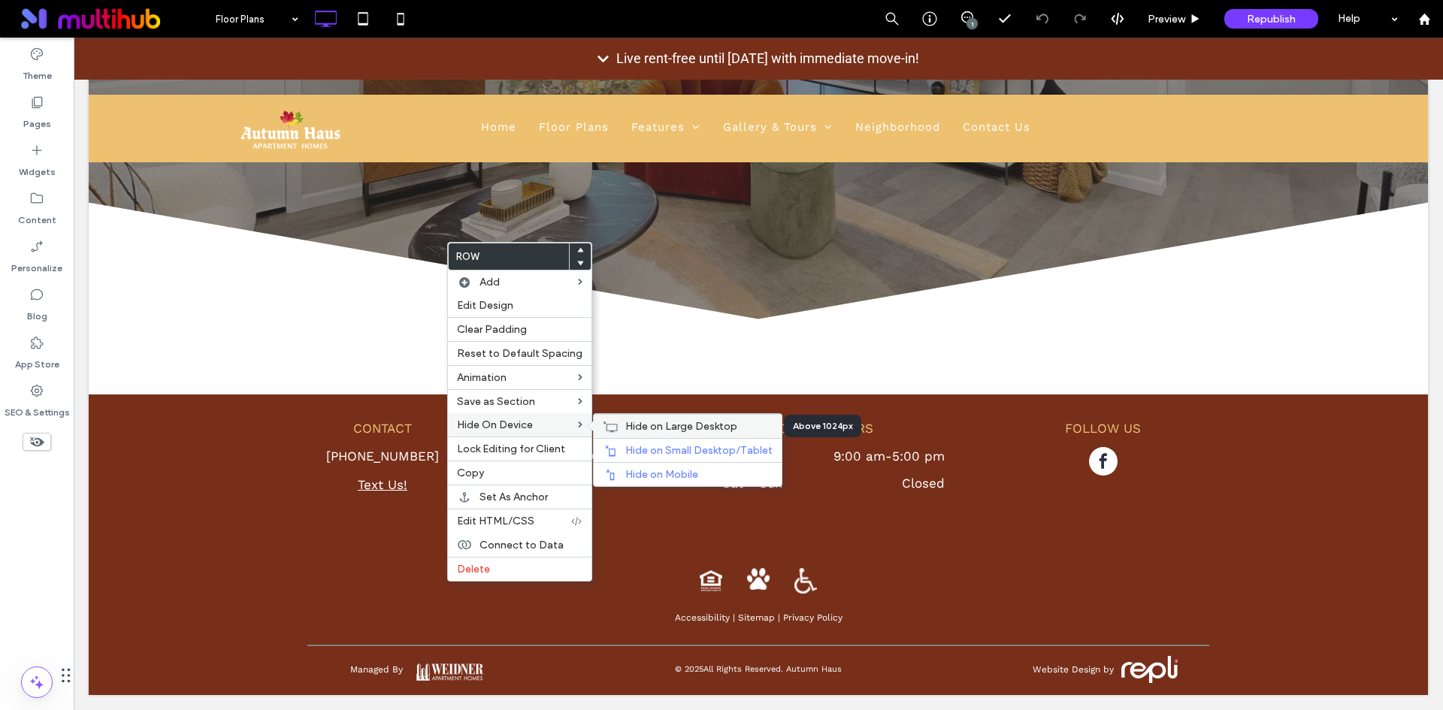
scroll to position [358, 0]
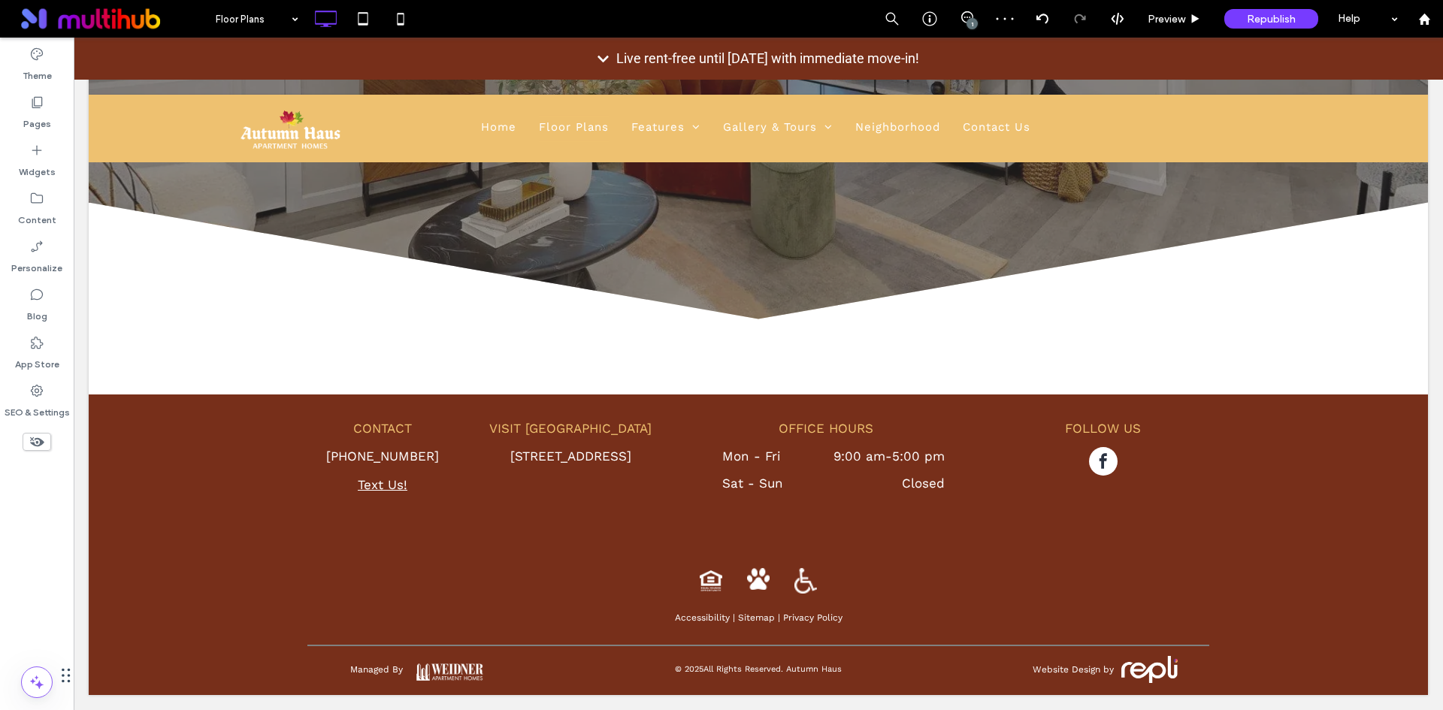
click at [34, 437] on icon at bounding box center [37, 442] width 17 height 17
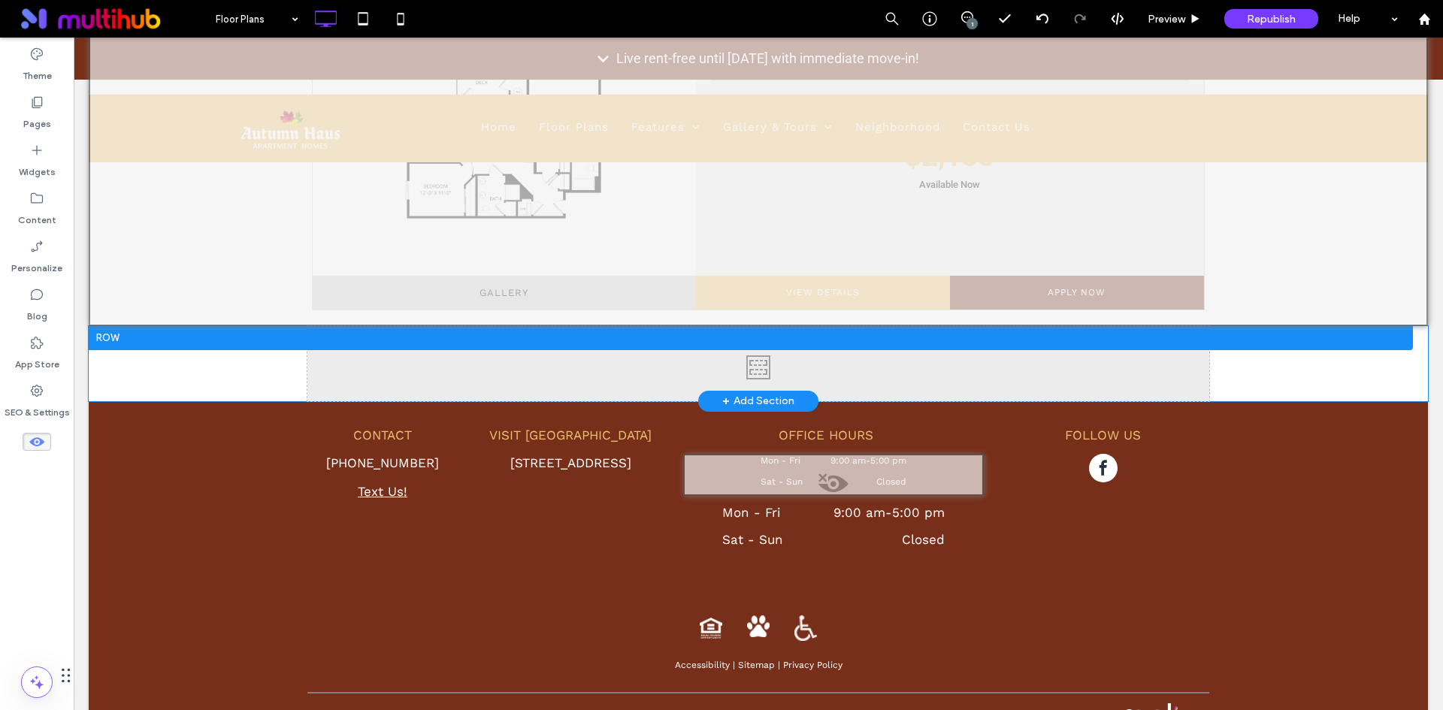
scroll to position [1561, 0]
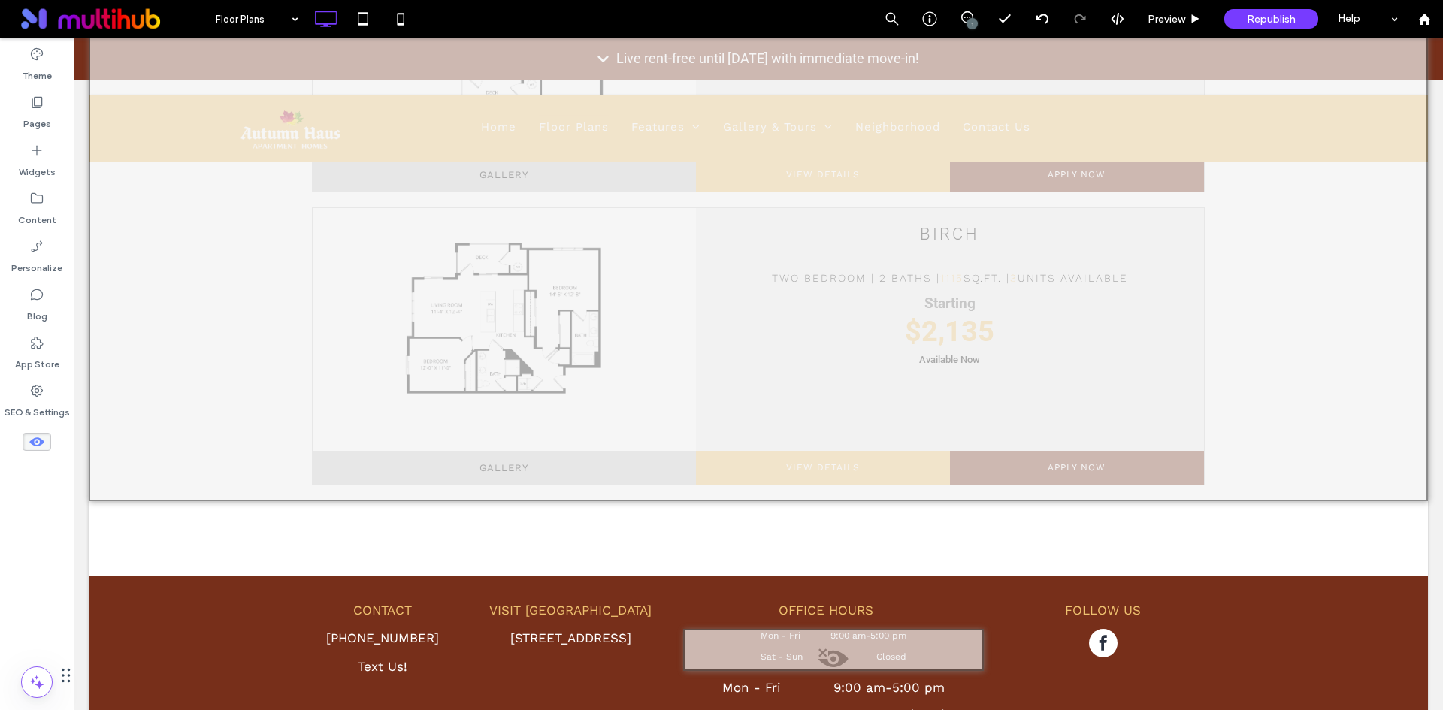
click at [33, 437] on icon at bounding box center [37, 442] width 17 height 17
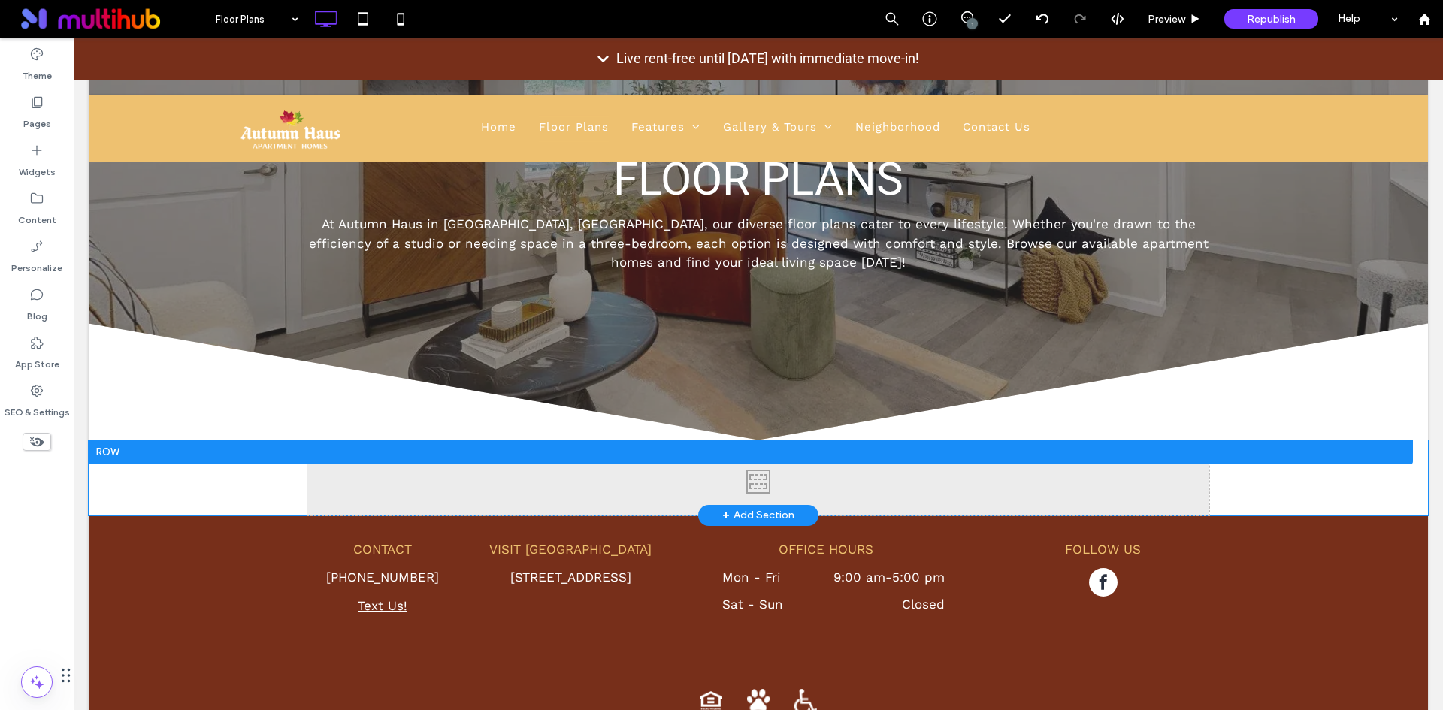
scroll to position [301, 0]
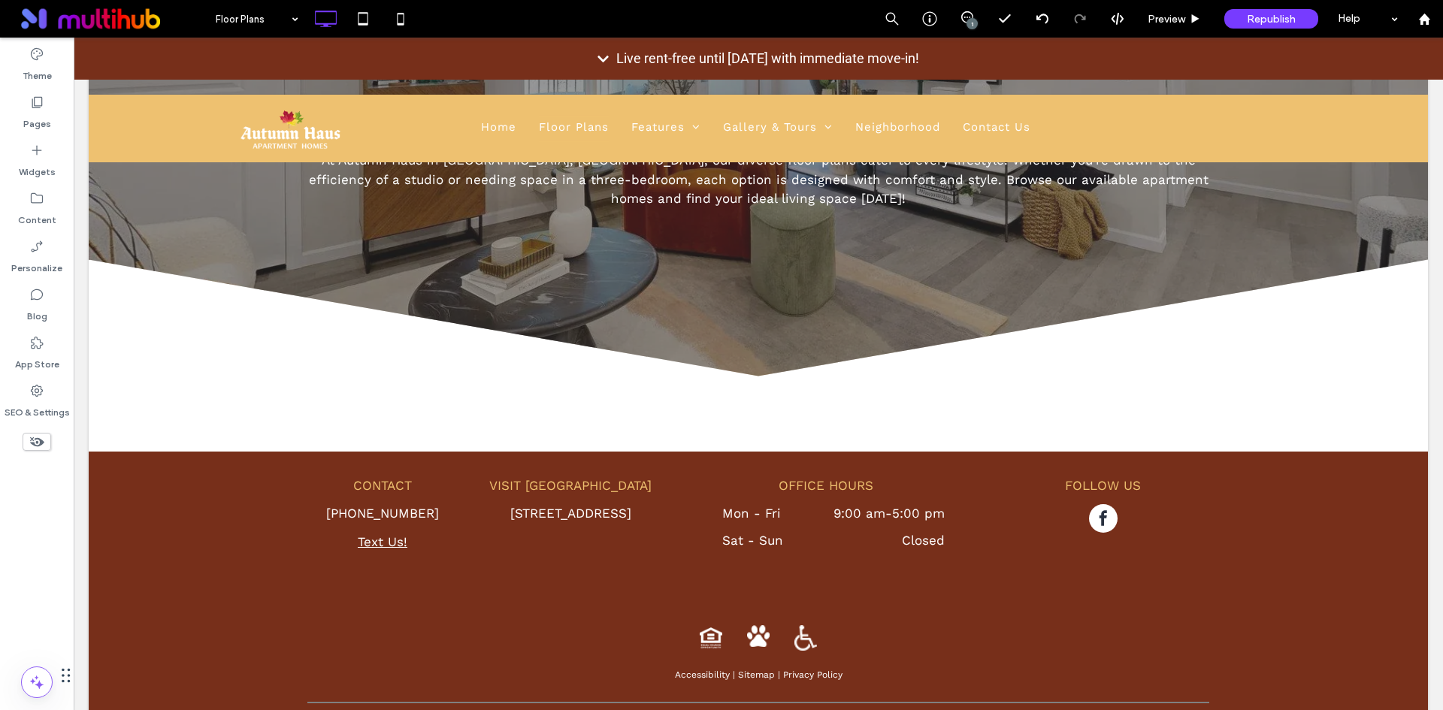
click at [44, 437] on icon at bounding box center [37, 442] width 17 height 17
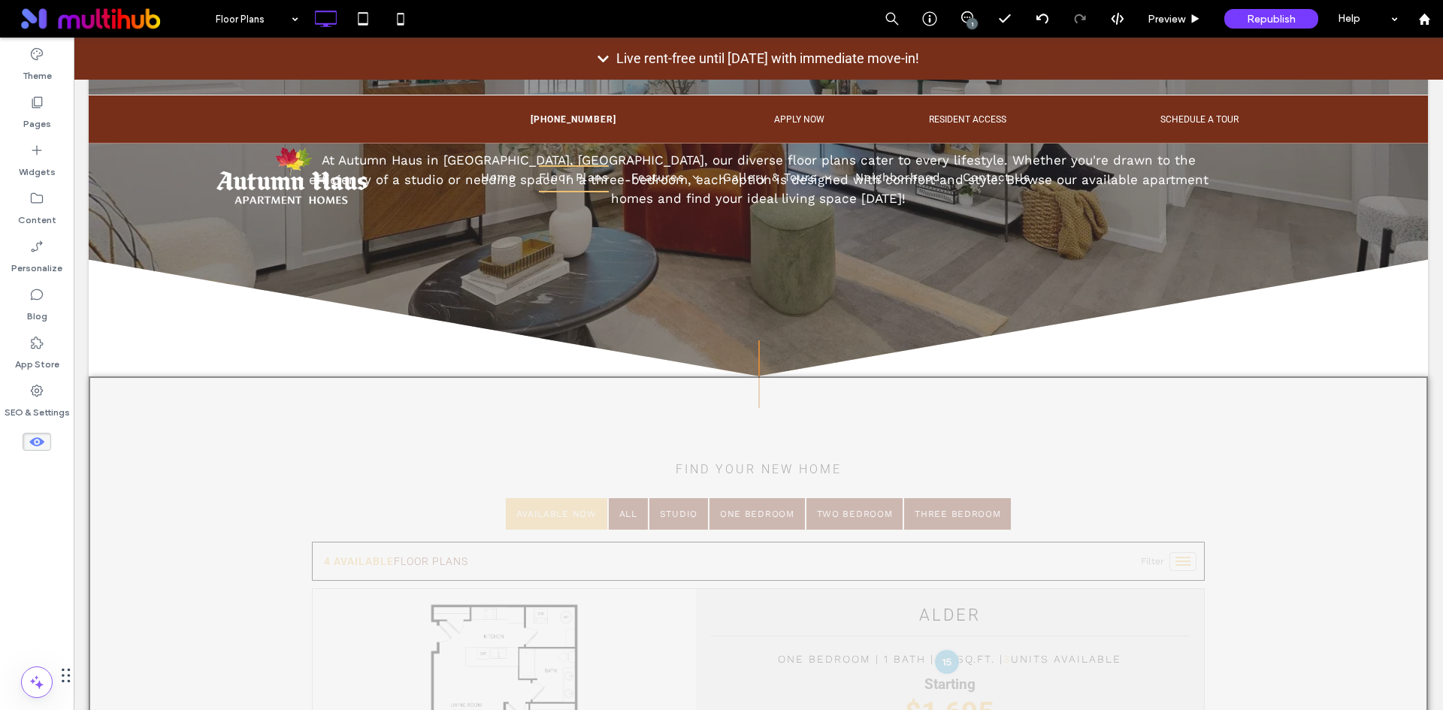
click at [783, 424] on button "Yes" at bounding box center [788, 425] width 47 height 19
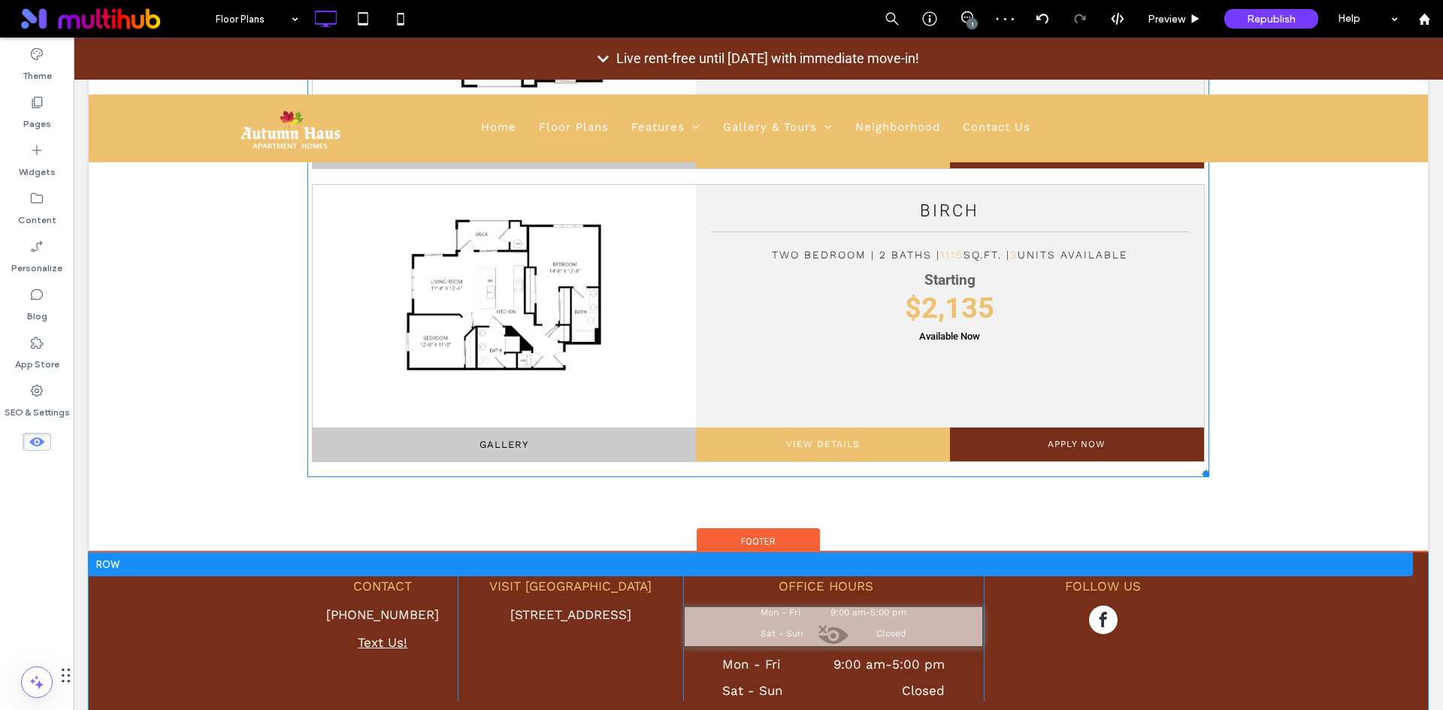
scroll to position [1794, 0]
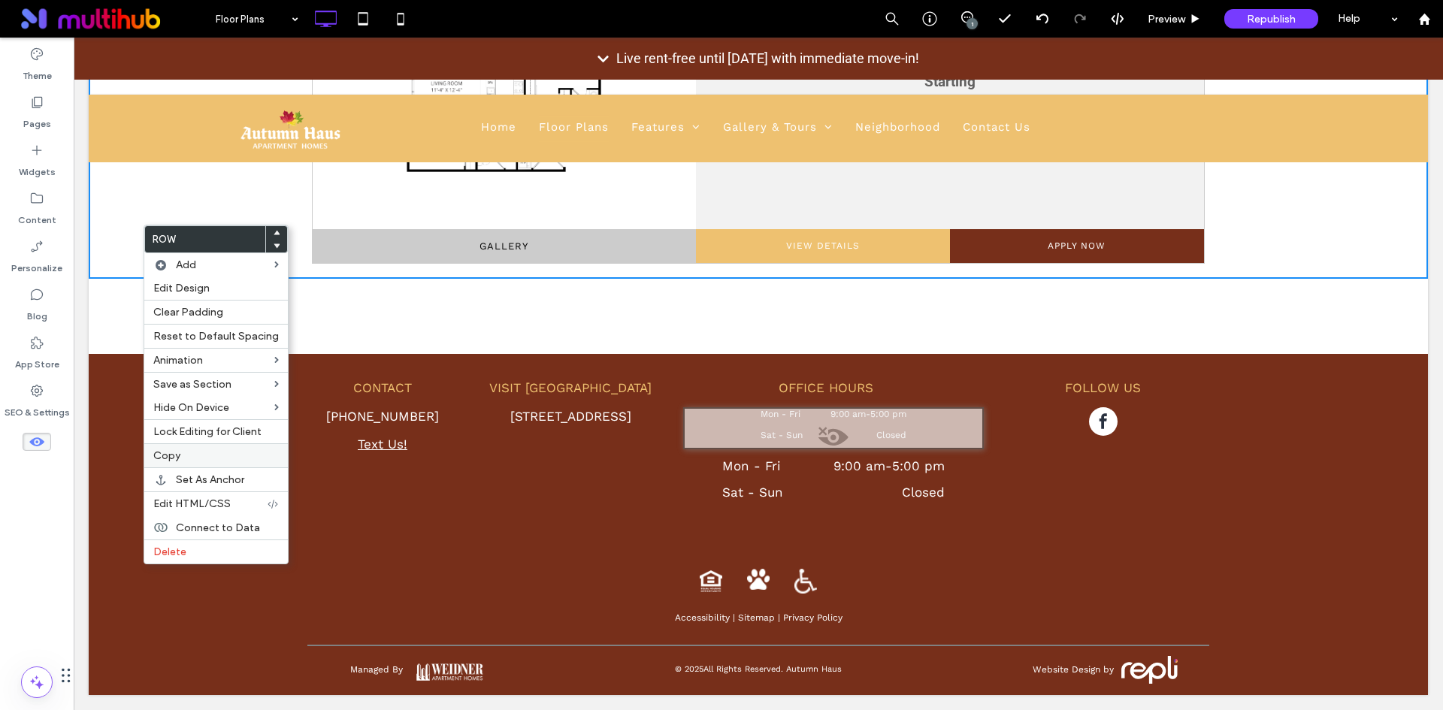
click at [228, 453] on label "Copy" at bounding box center [215, 455] width 125 height 13
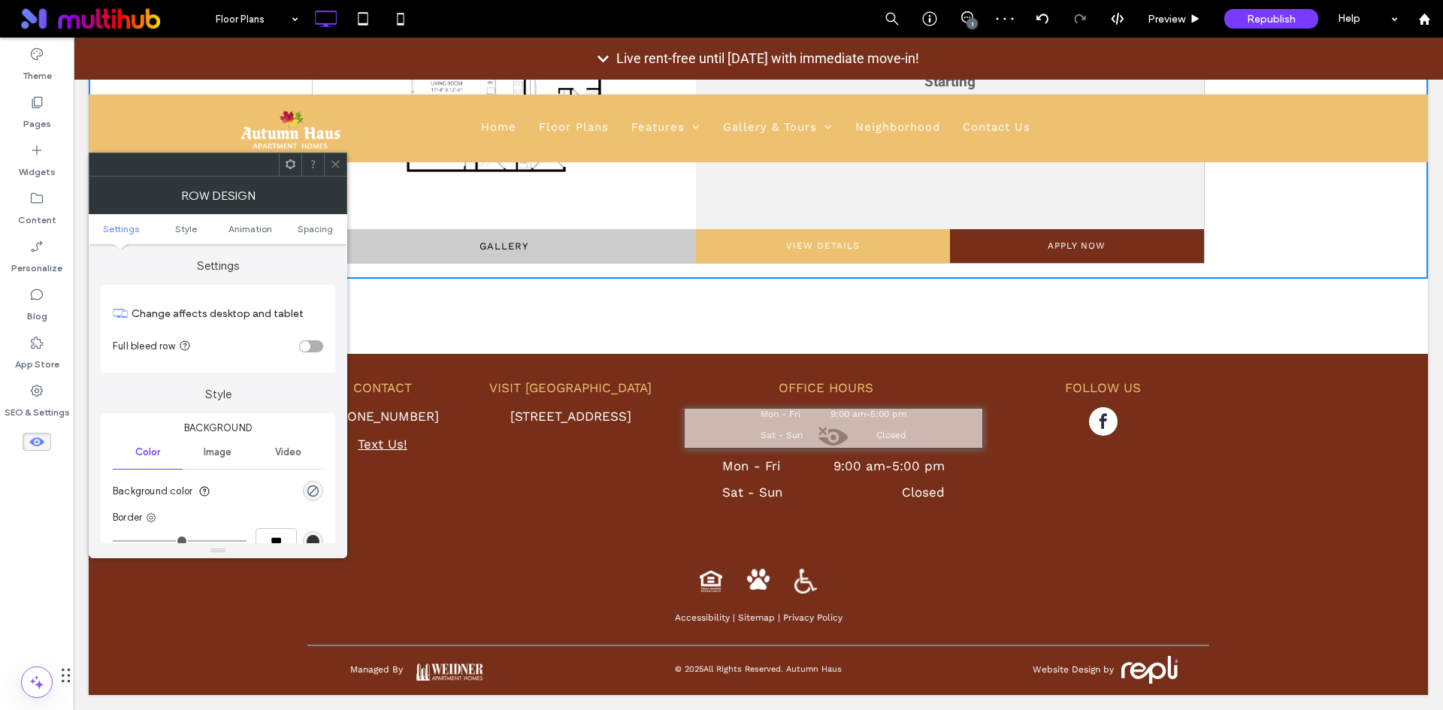
click at [333, 162] on icon at bounding box center [335, 164] width 11 height 11
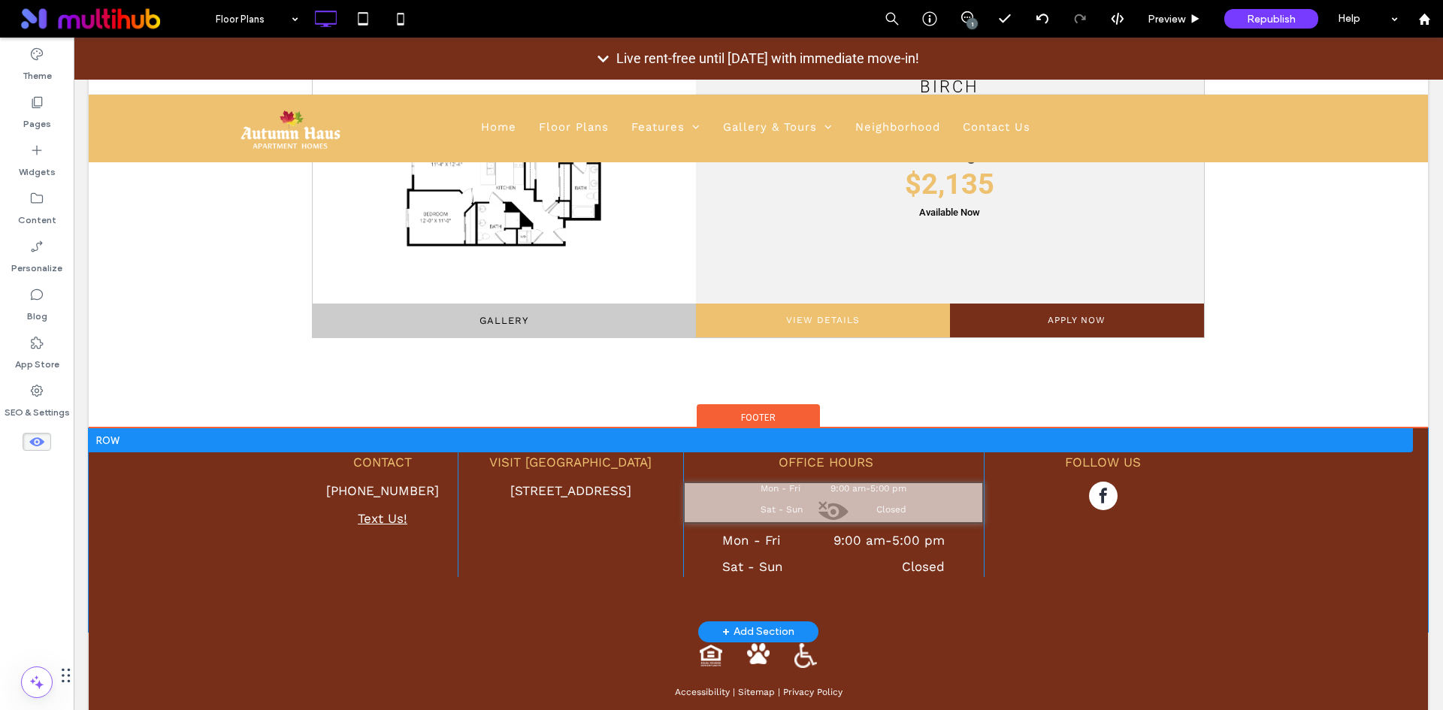
scroll to position [1644, 0]
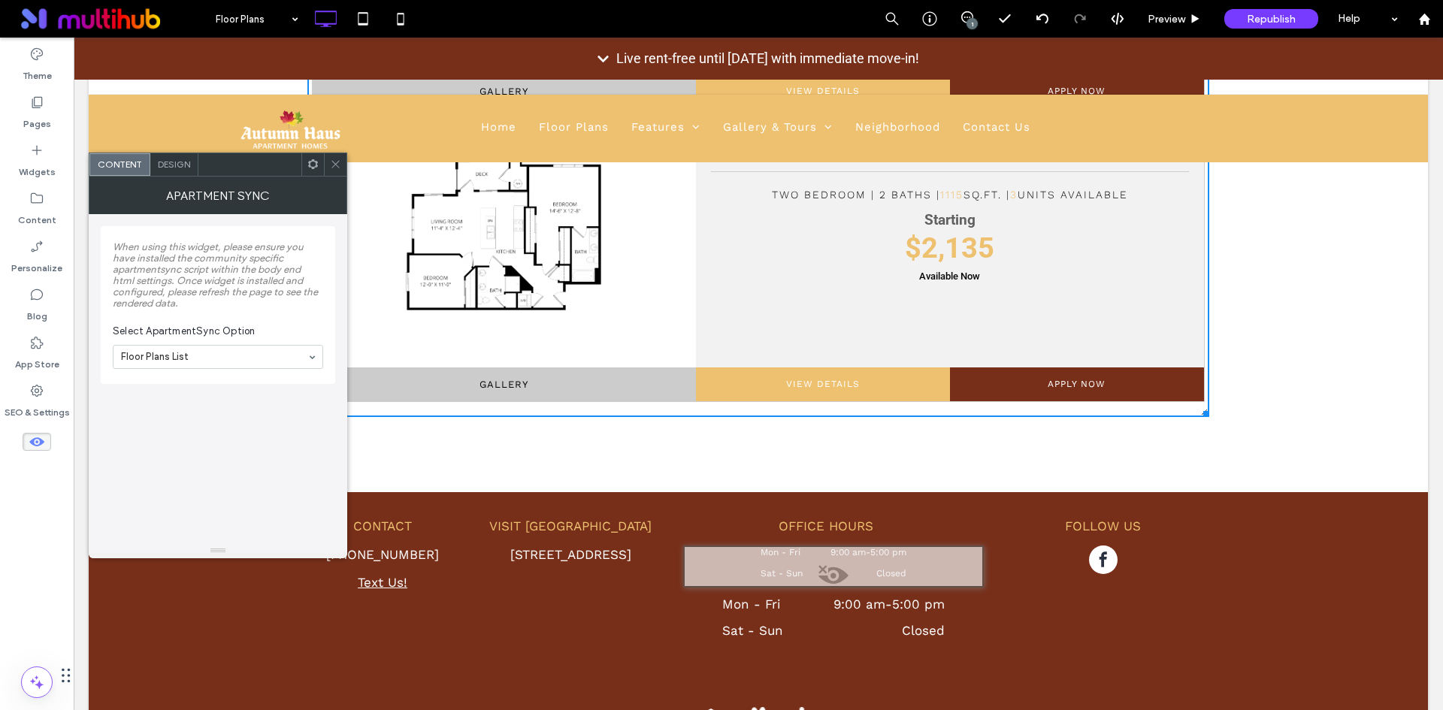
click at [180, 160] on span "Design" at bounding box center [174, 164] width 32 height 11
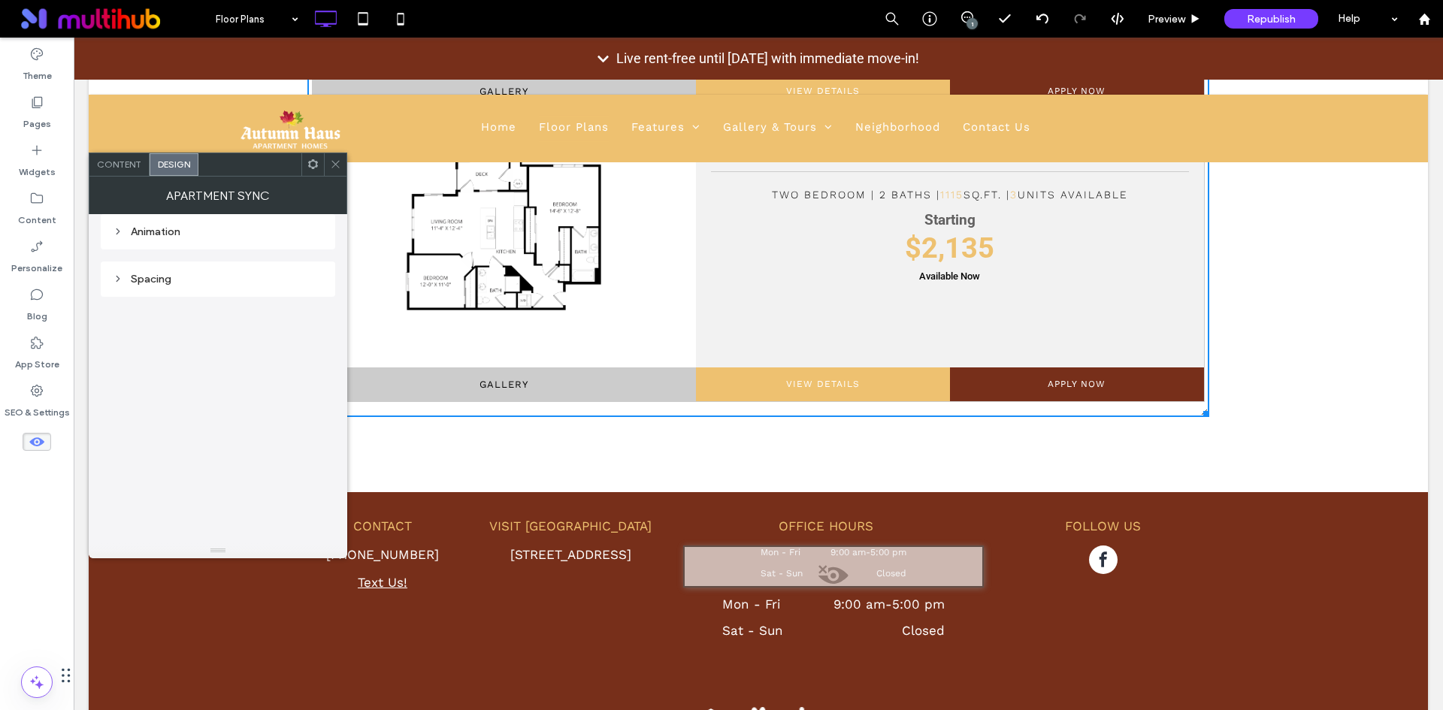
click at [128, 165] on span "Content" at bounding box center [119, 164] width 44 height 11
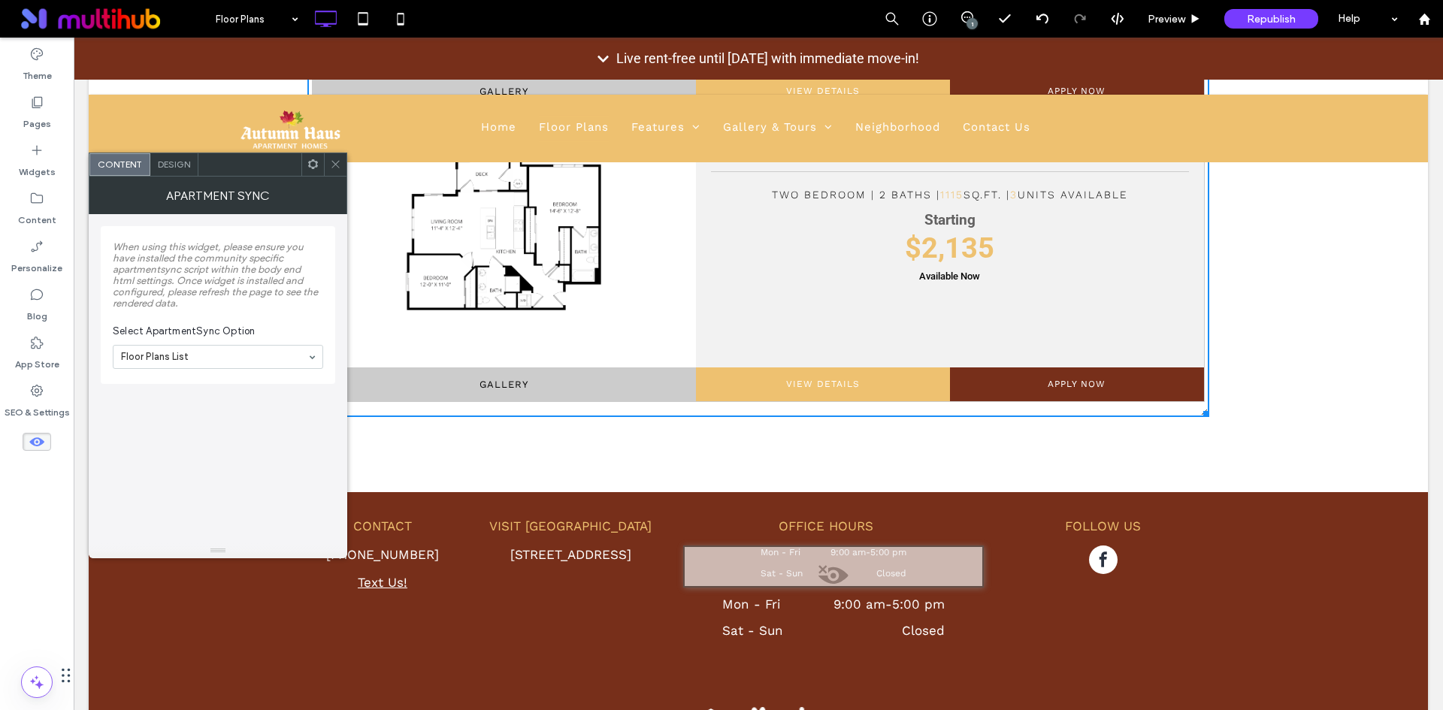
click at [181, 171] on div "Design" at bounding box center [174, 164] width 48 height 23
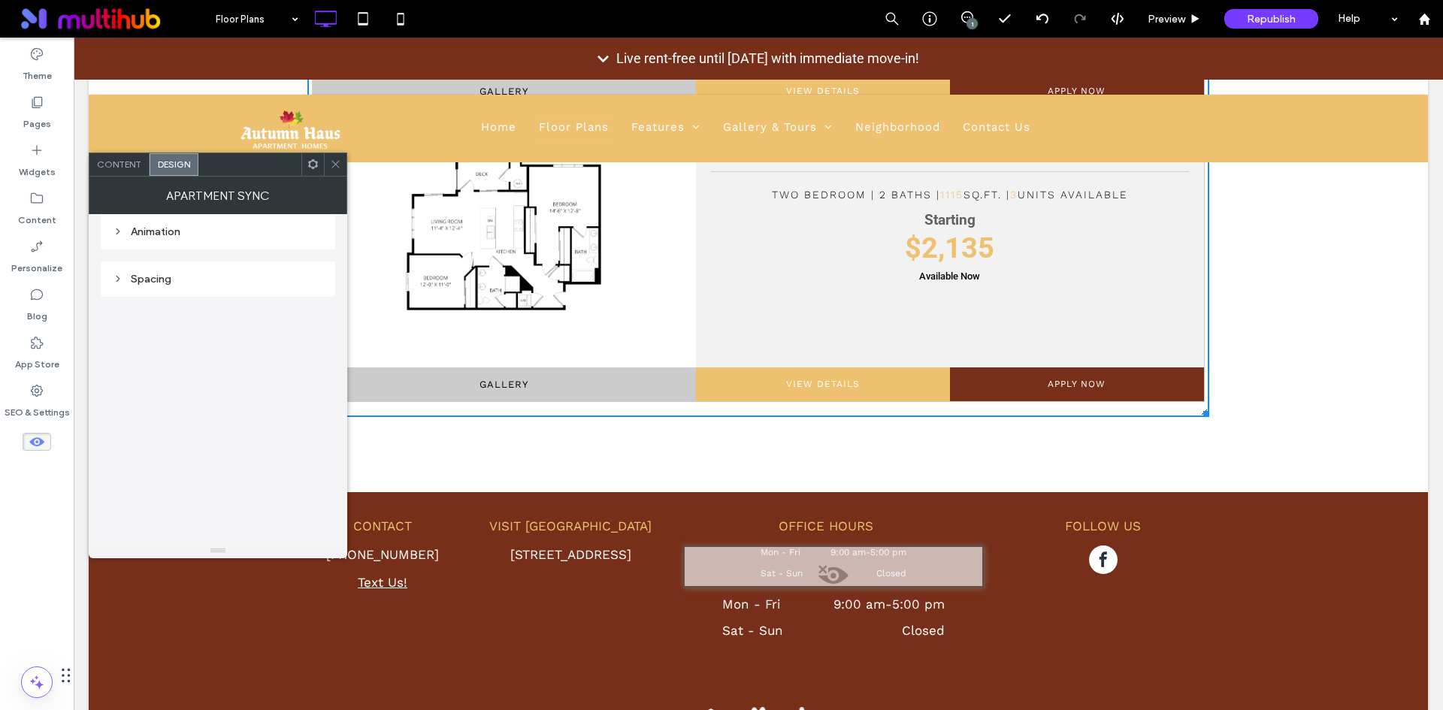
click at [199, 234] on div "Animation" at bounding box center [218, 231] width 210 height 13
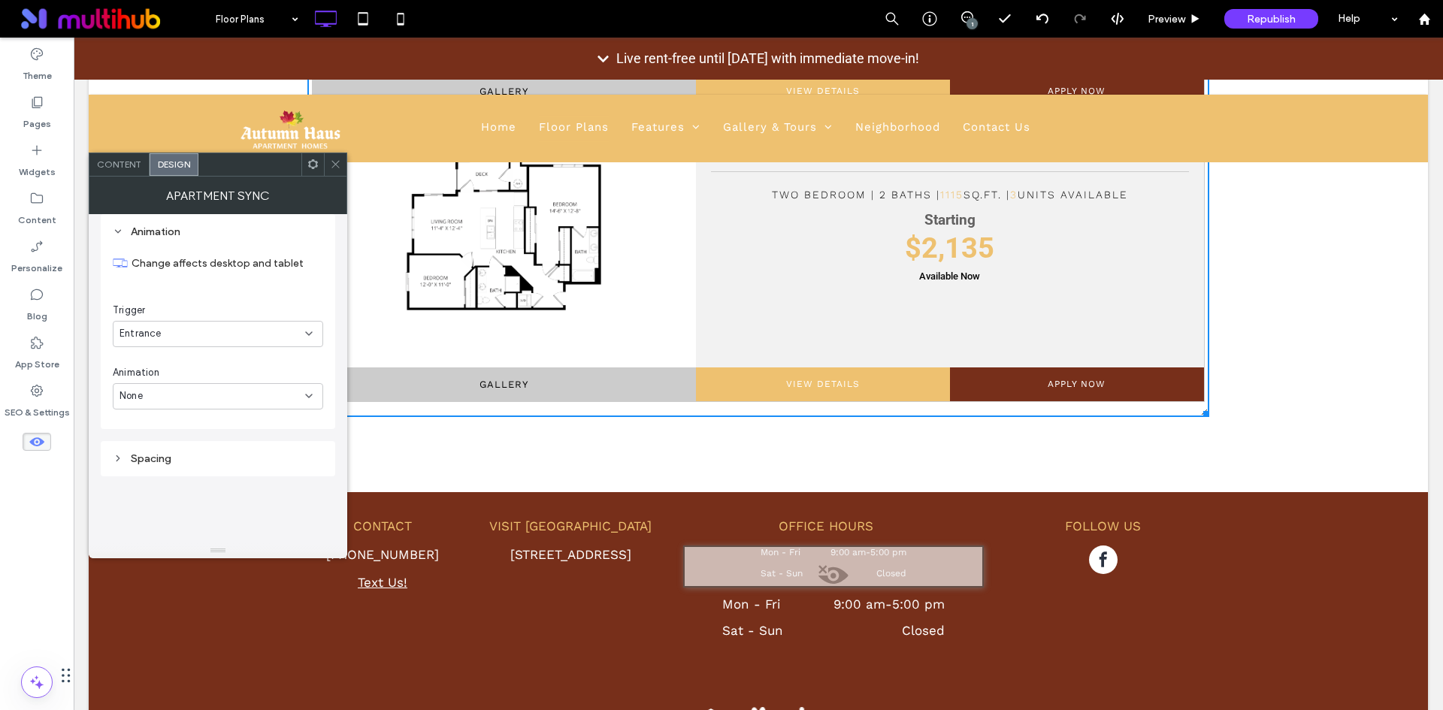
click at [198, 234] on div "Animation" at bounding box center [218, 231] width 210 height 13
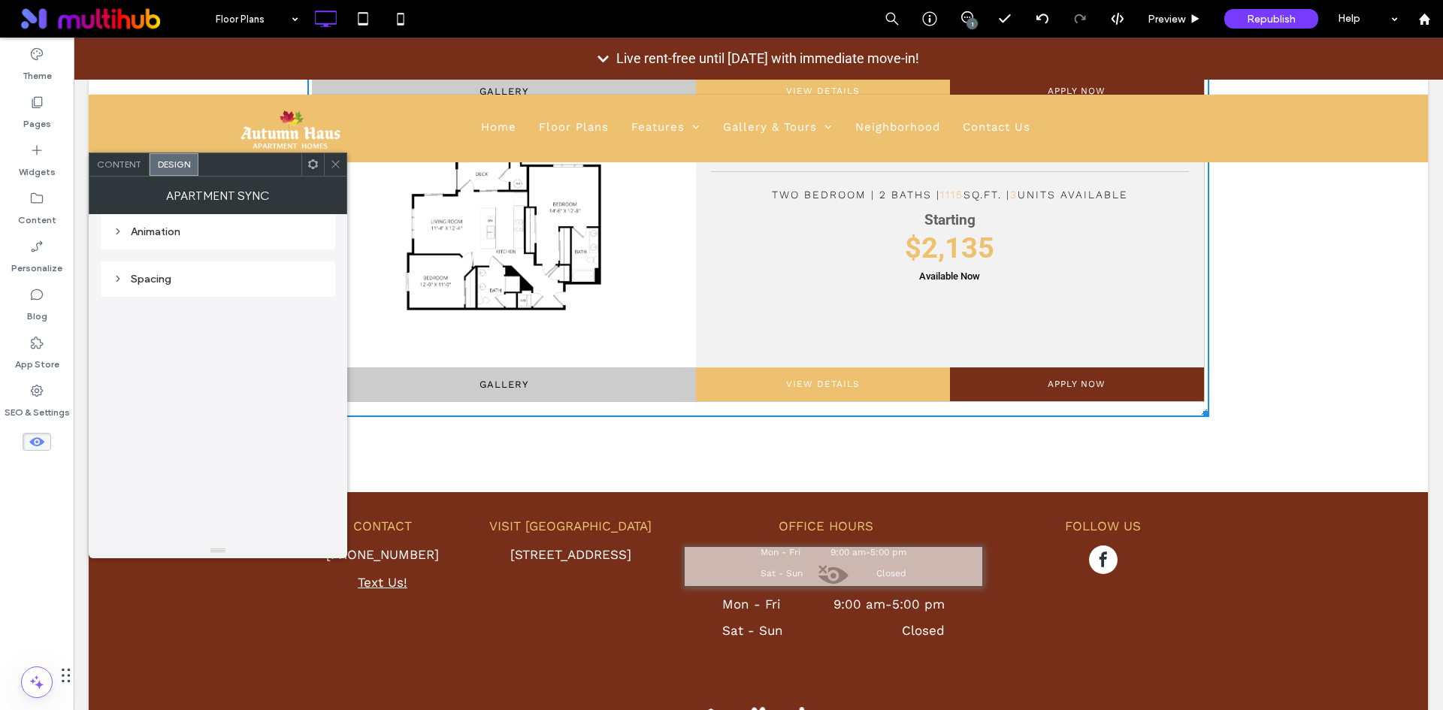
click at [338, 169] on icon at bounding box center [335, 164] width 11 height 11
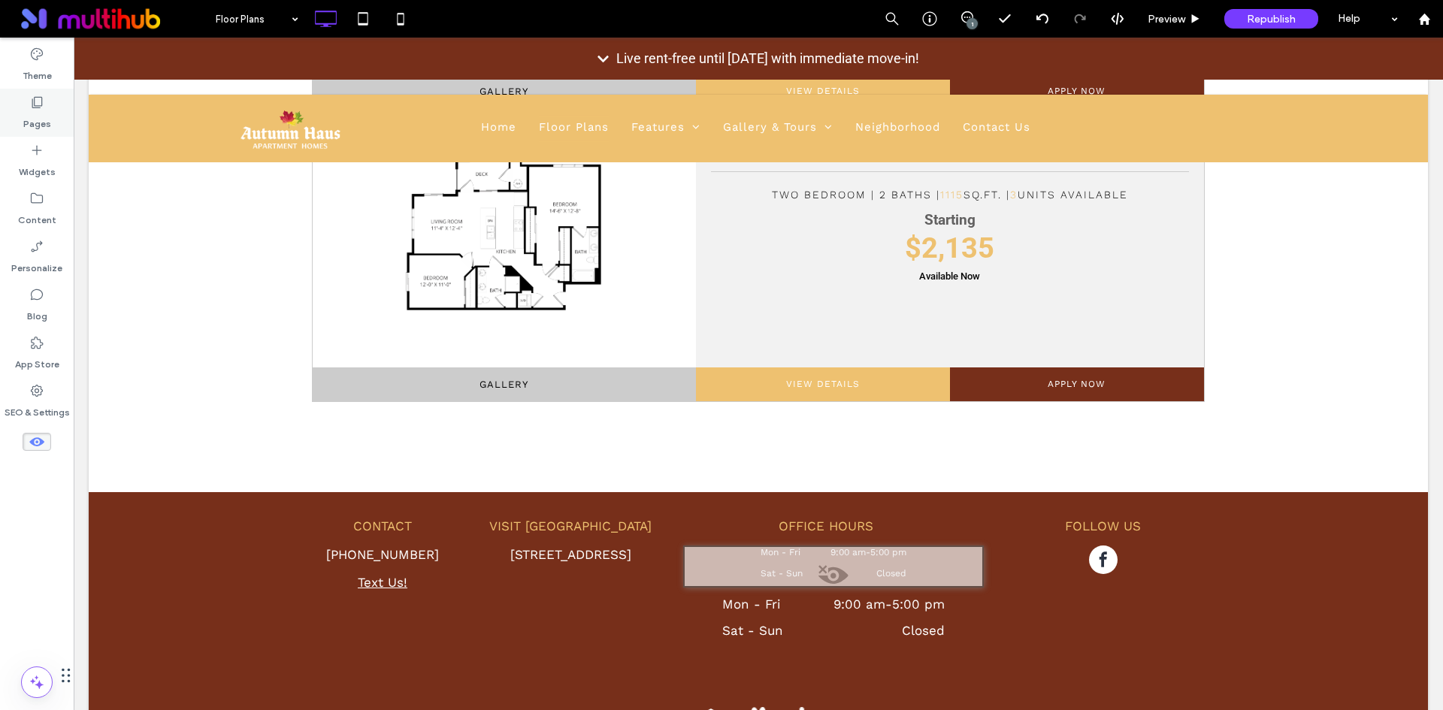
click at [59, 114] on div "Pages" at bounding box center [37, 113] width 74 height 48
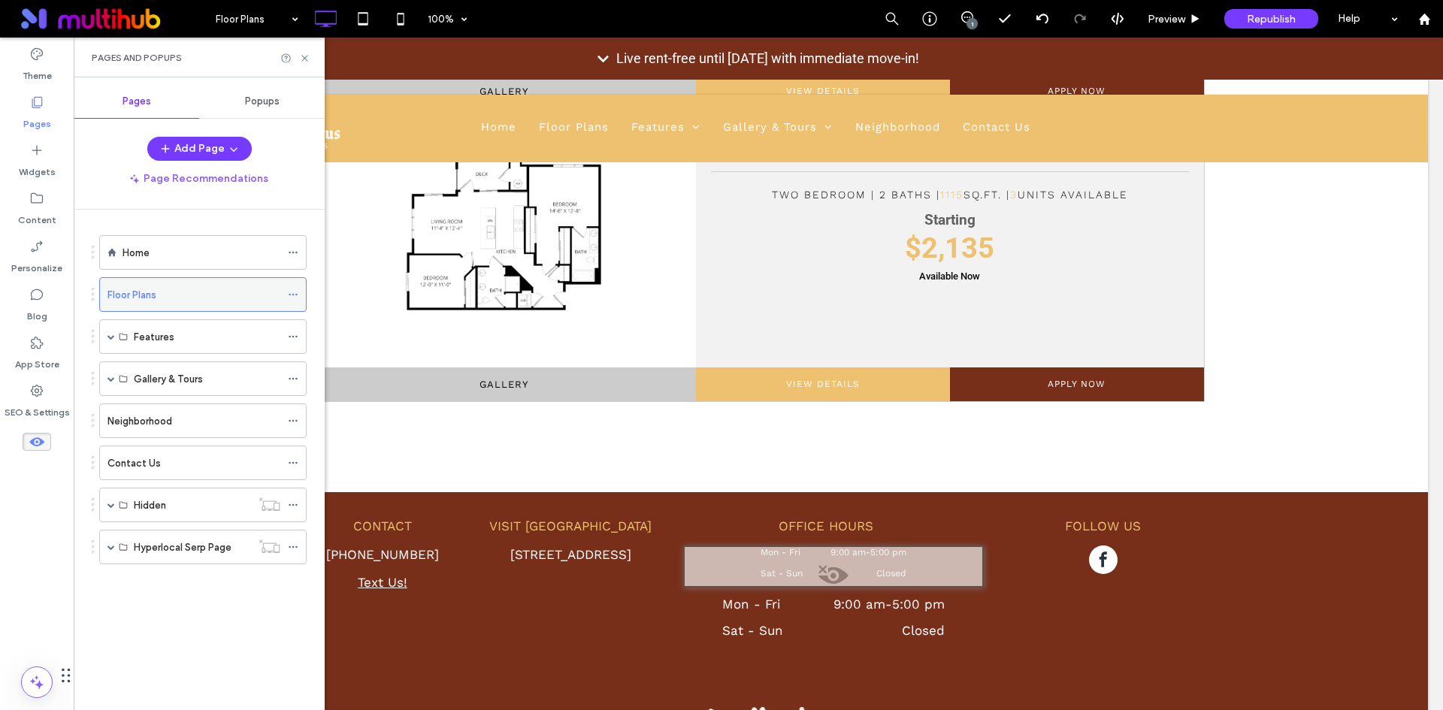
click at [297, 295] on use at bounding box center [293, 295] width 8 height 2
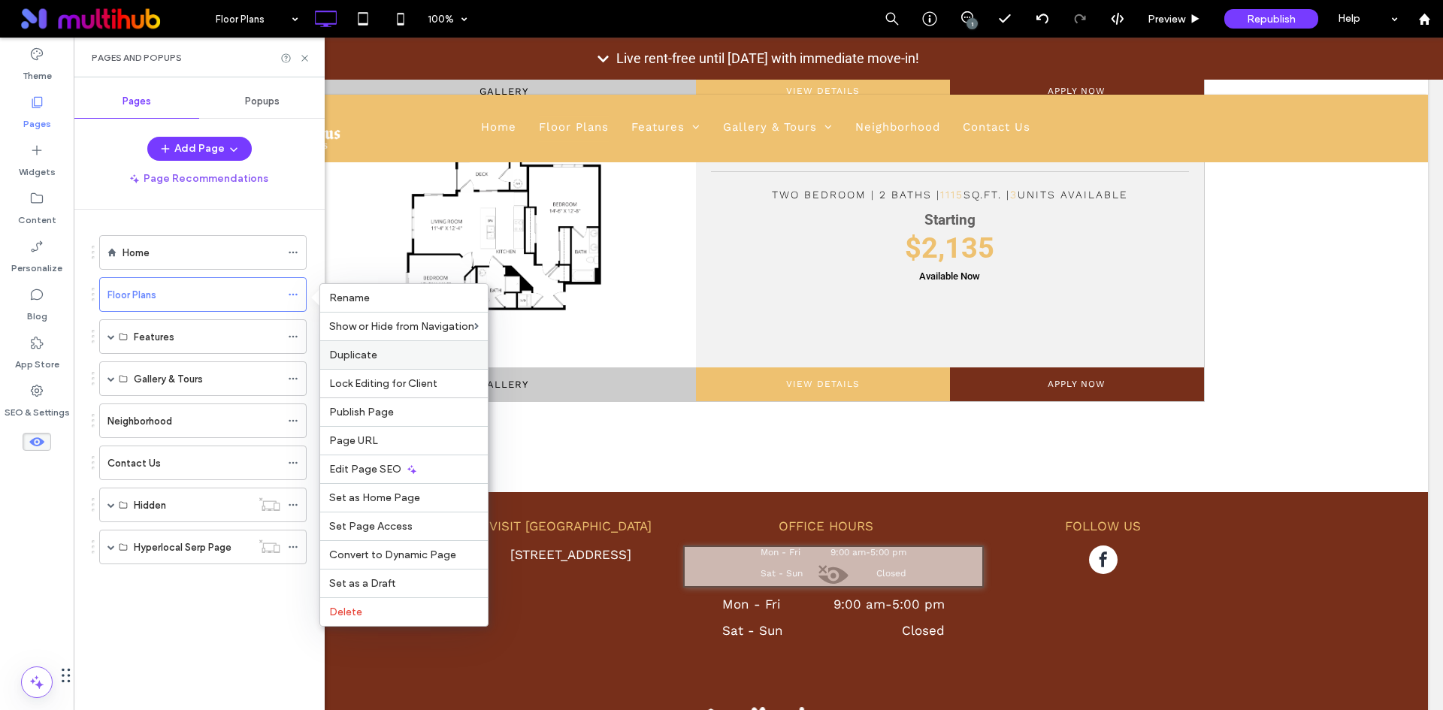
click at [423, 353] on label "Duplicate" at bounding box center [404, 355] width 150 height 13
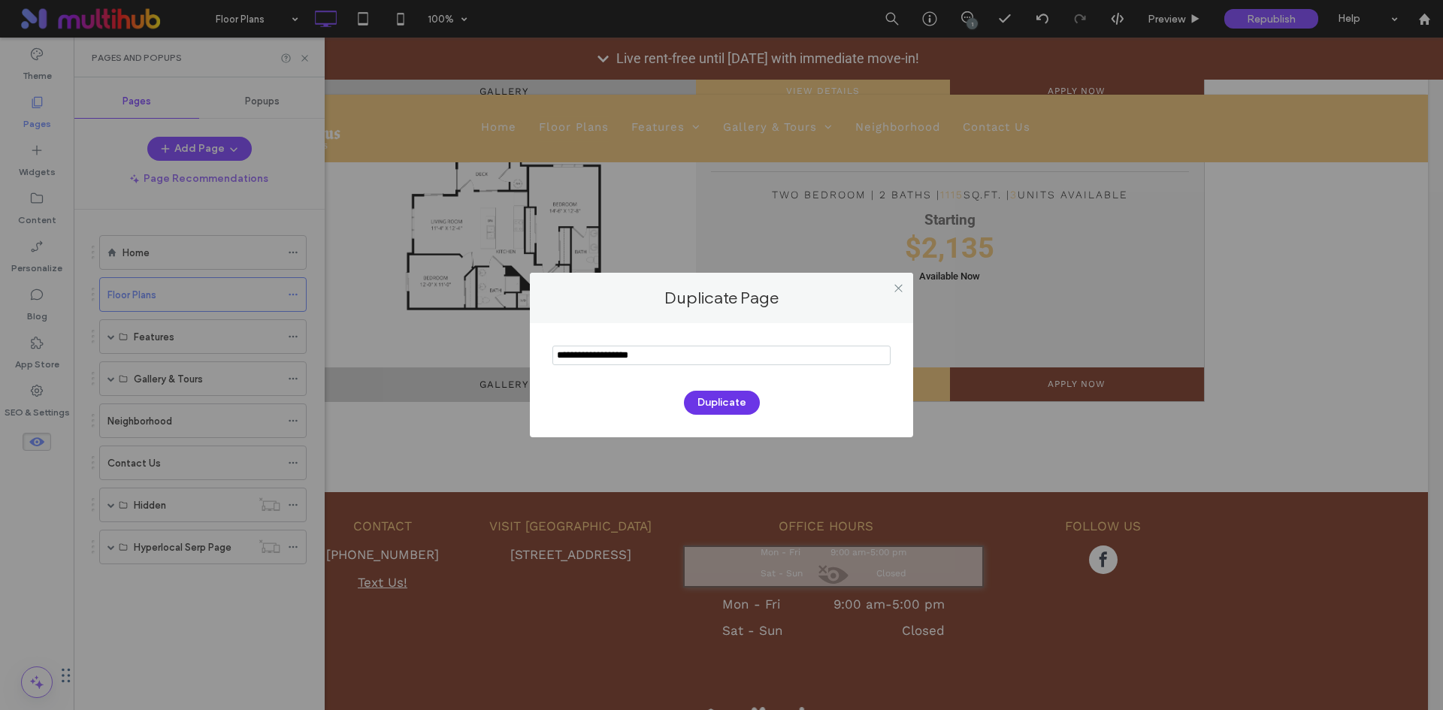
click at [726, 403] on button "Duplicate" at bounding box center [722, 403] width 76 height 24
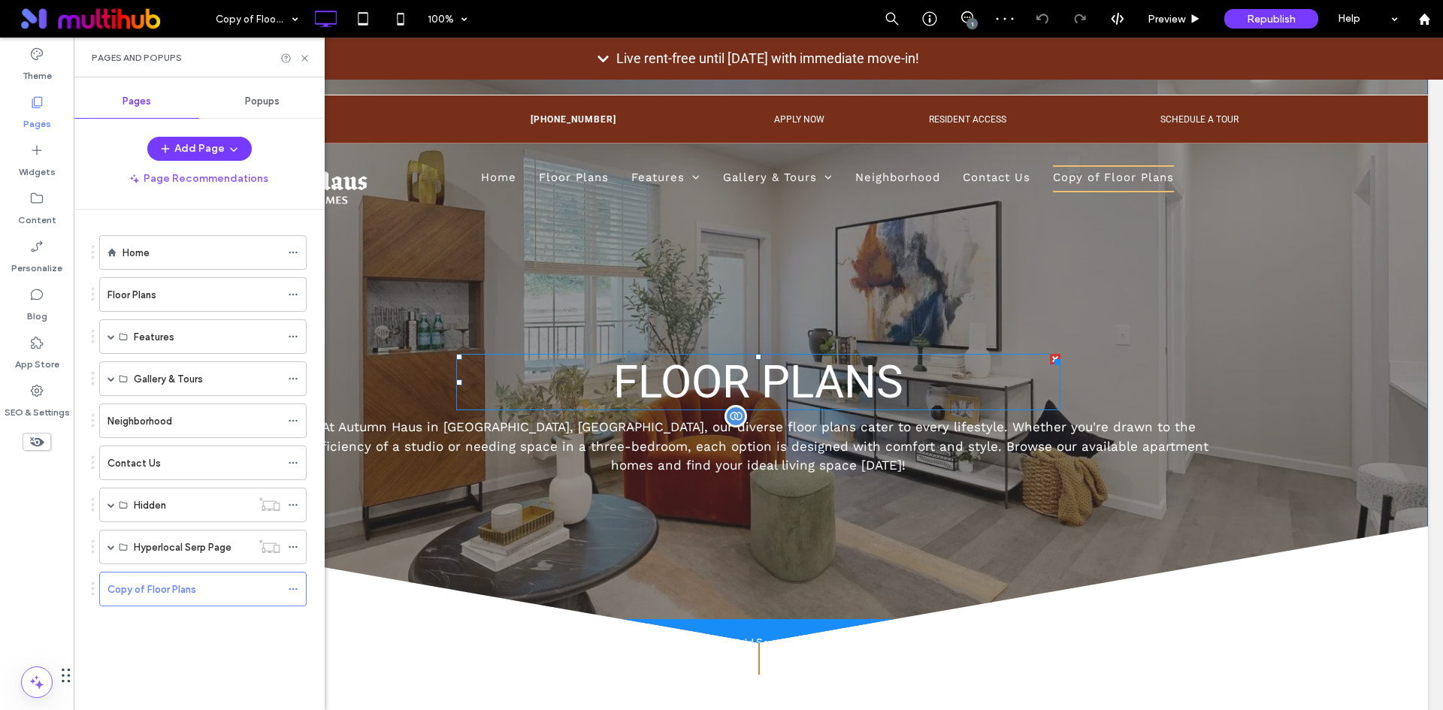
scroll to position [75, 0]
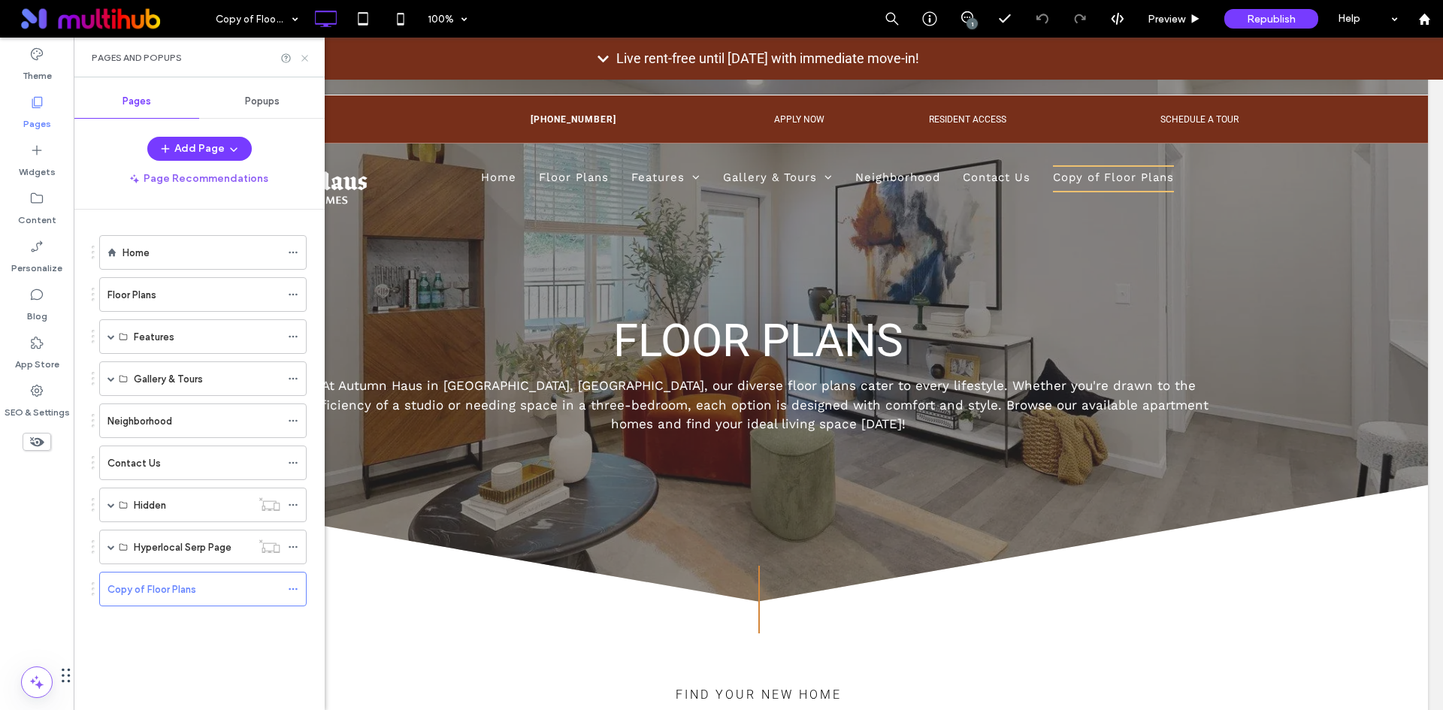
click at [309, 61] on icon at bounding box center [304, 58] width 11 height 11
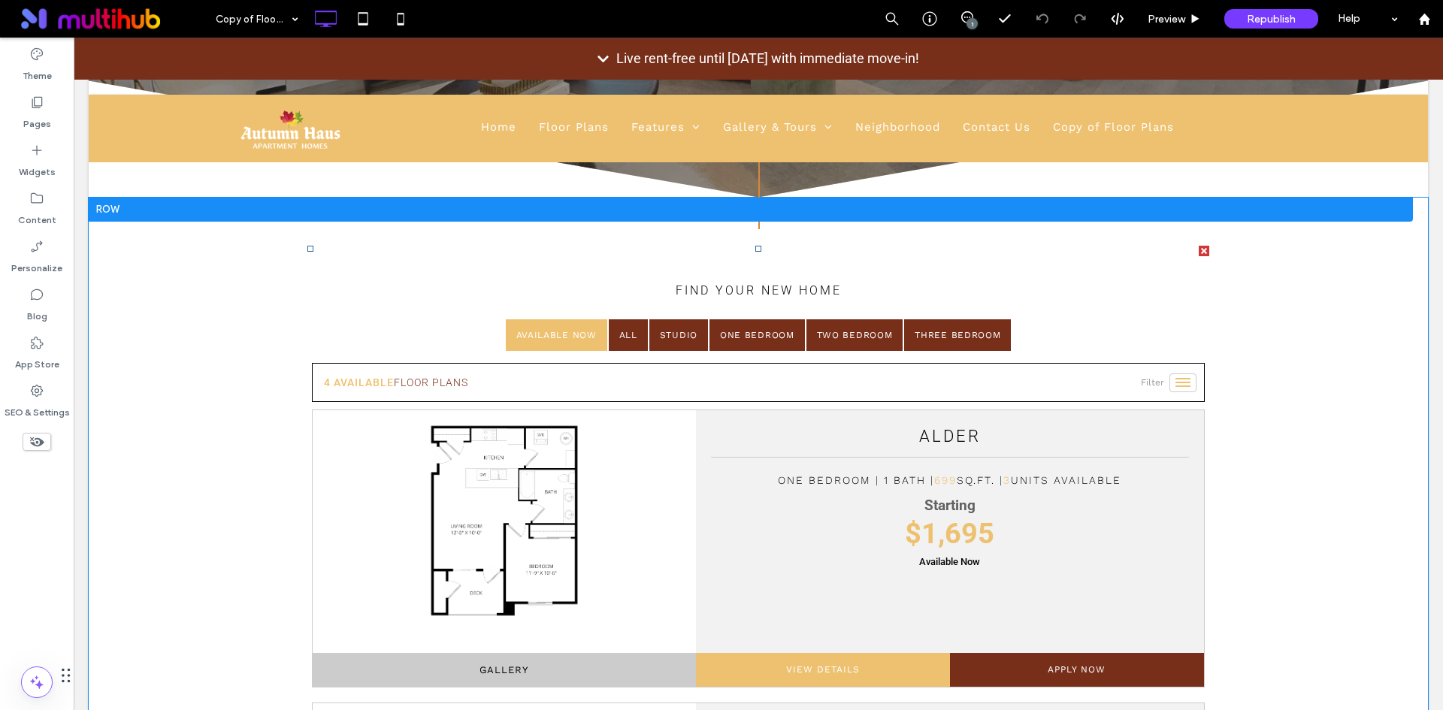
scroll to position [451, 0]
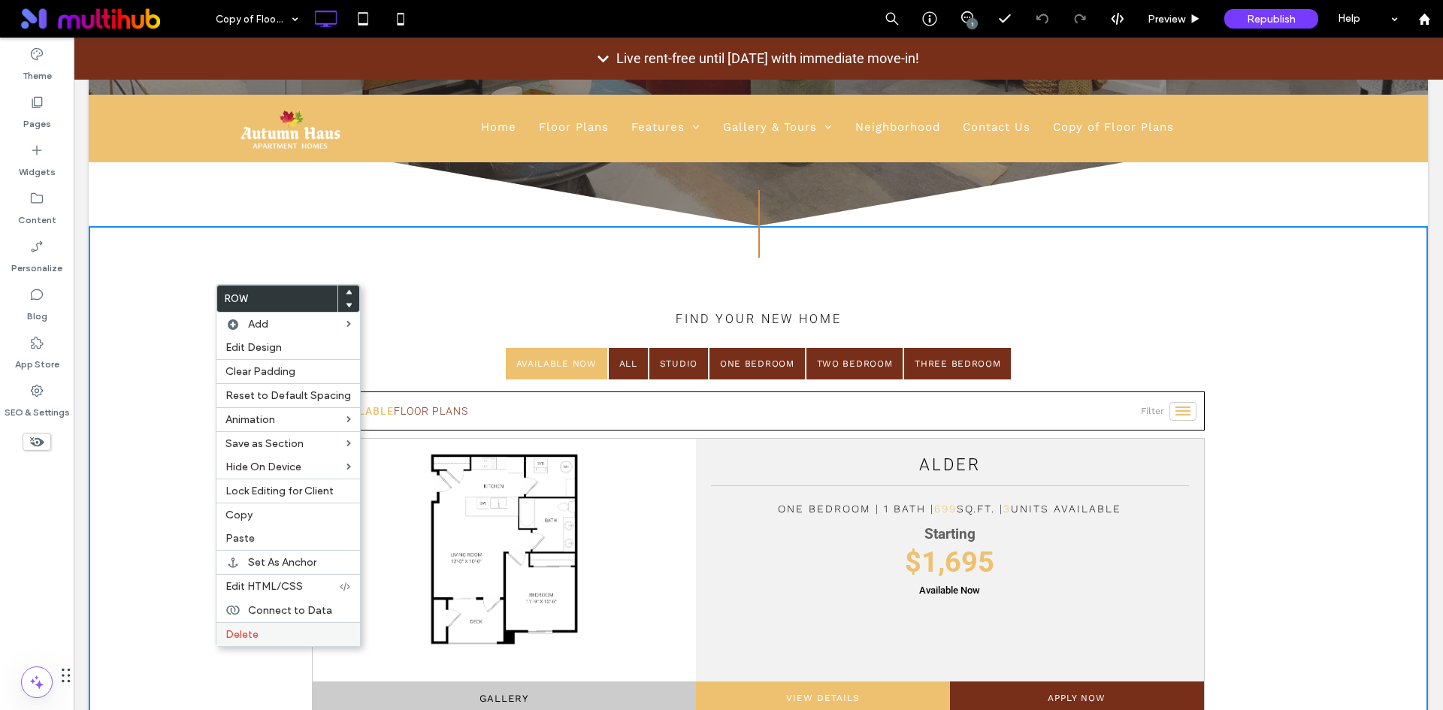
click at [307, 629] on label "Delete" at bounding box center [287, 634] width 125 height 13
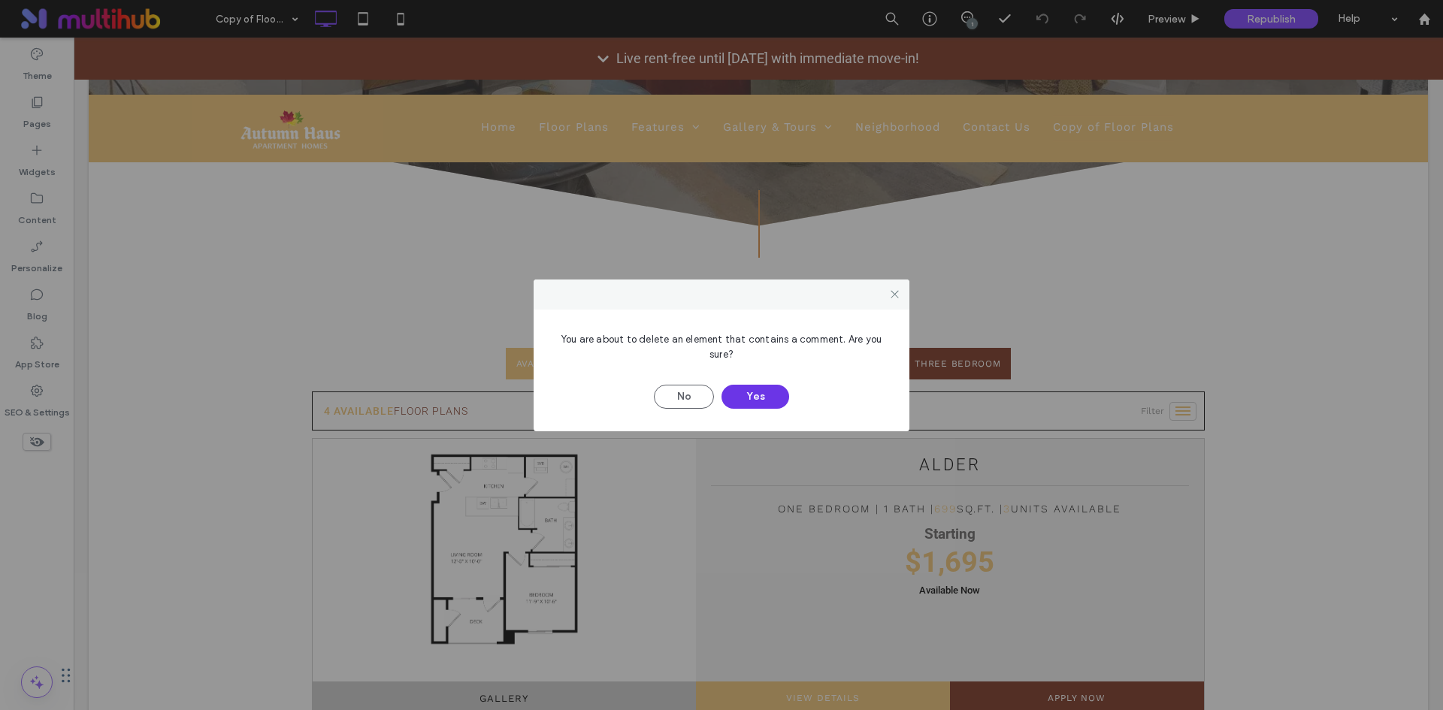
click at [773, 398] on button "Yes" at bounding box center [755, 397] width 68 height 24
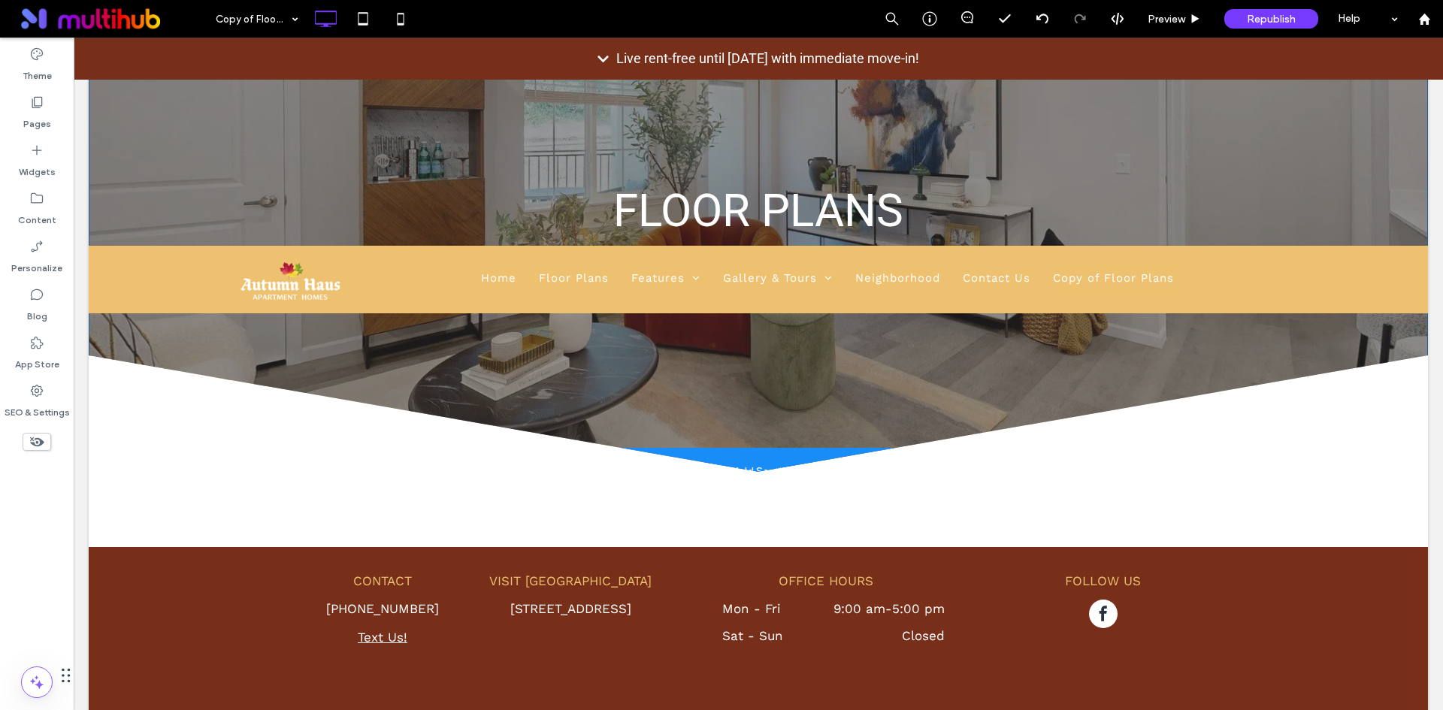
scroll to position [452, 0]
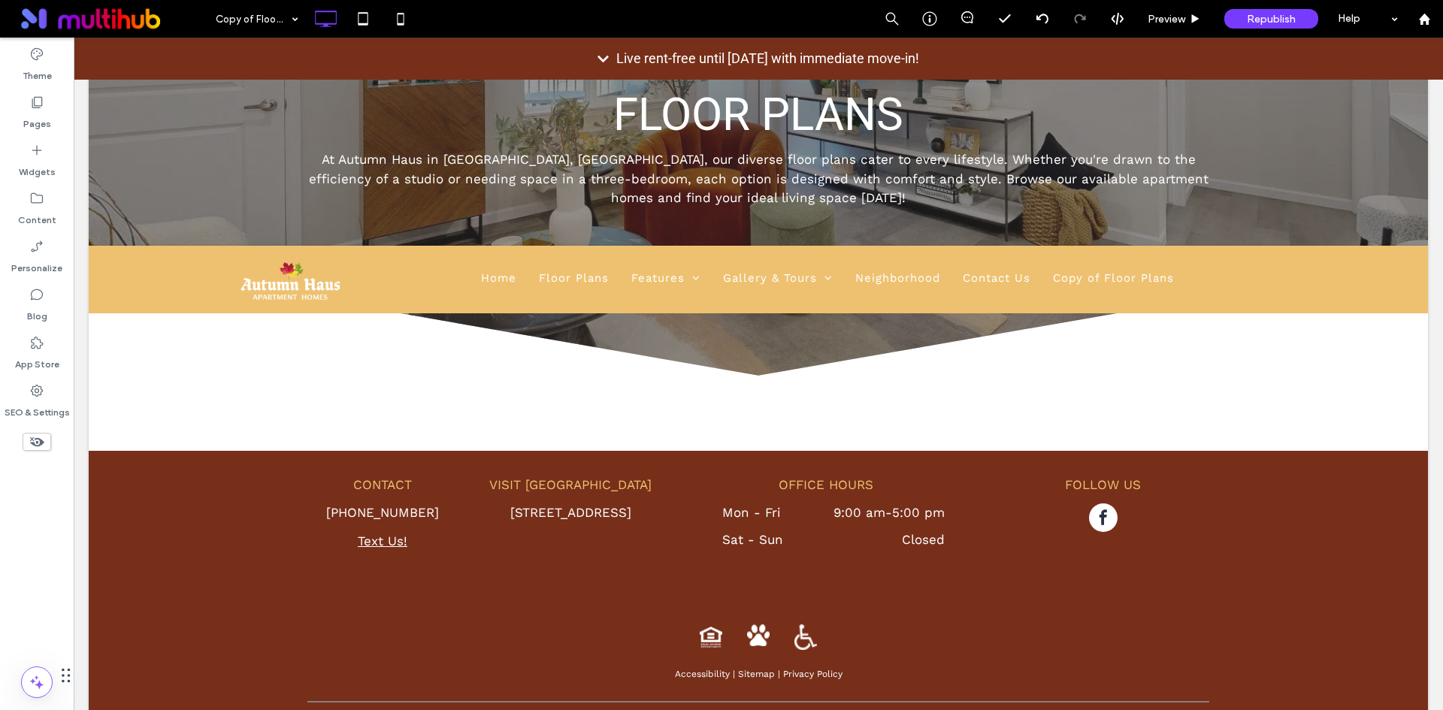
click at [41, 437] on icon at bounding box center [37, 442] width 17 height 17
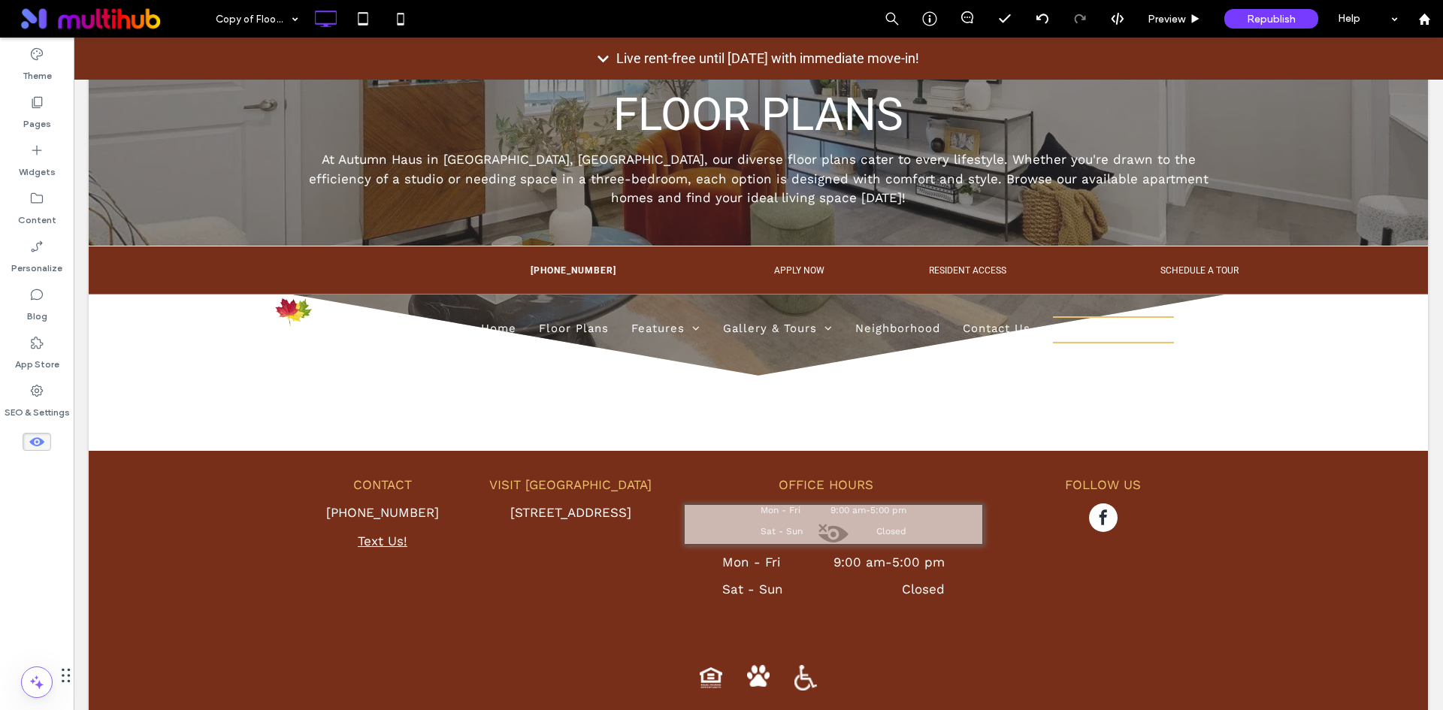
click at [40, 437] on icon at bounding box center [37, 442] width 17 height 17
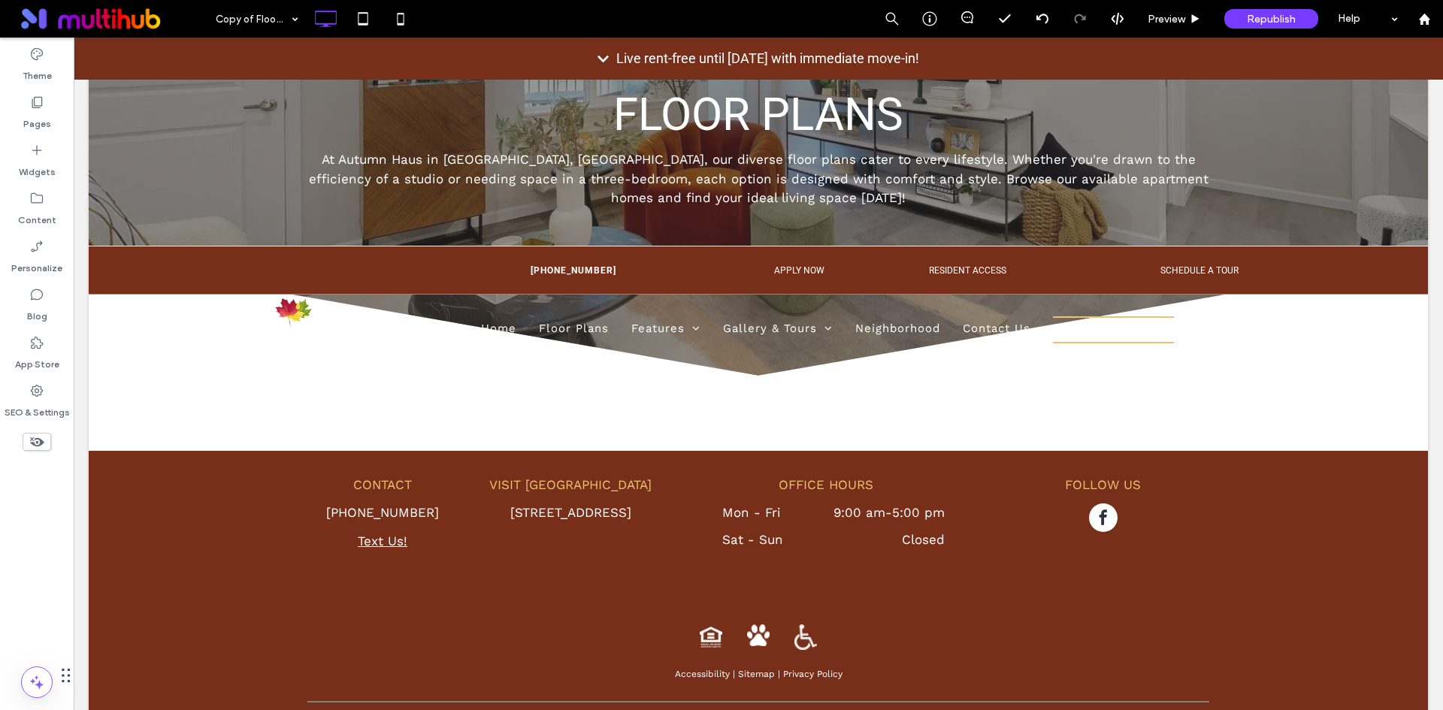
click at [40, 437] on icon at bounding box center [37, 442] width 17 height 17
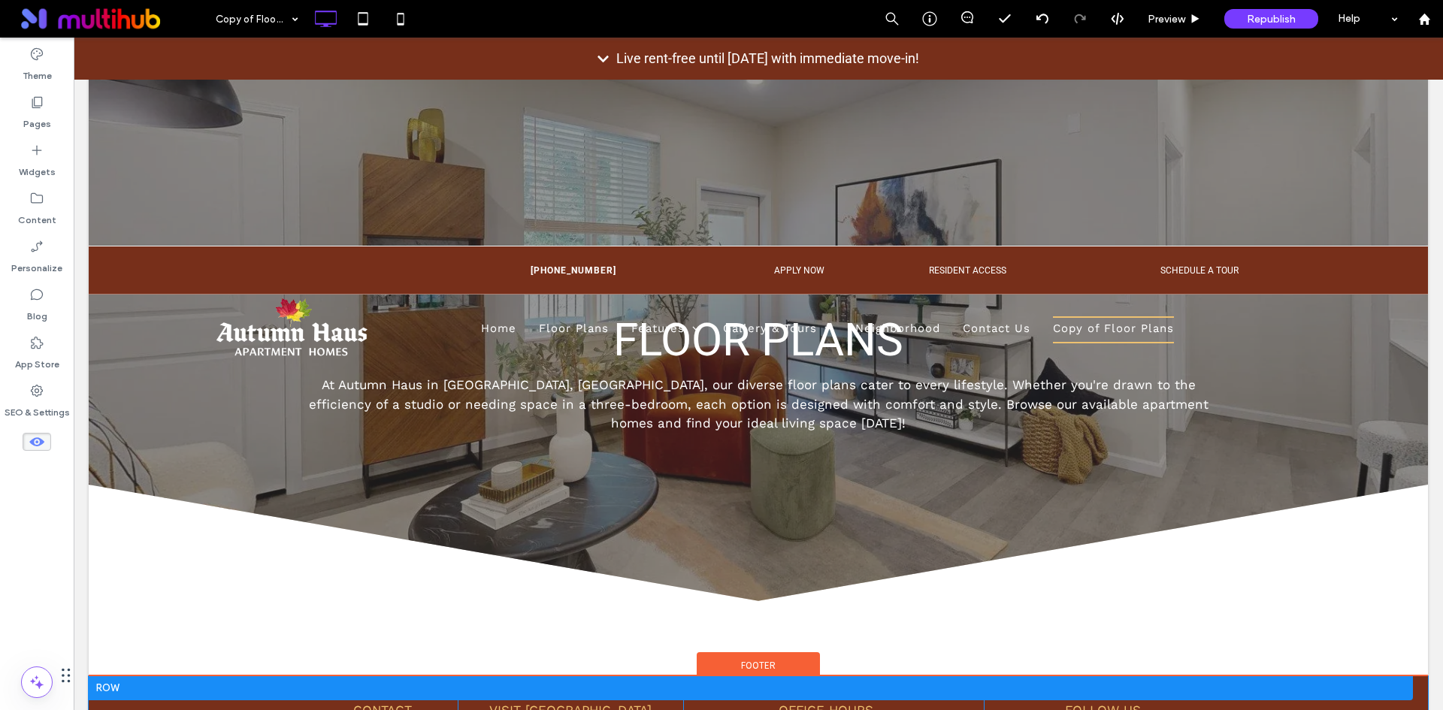
scroll to position [302, 0]
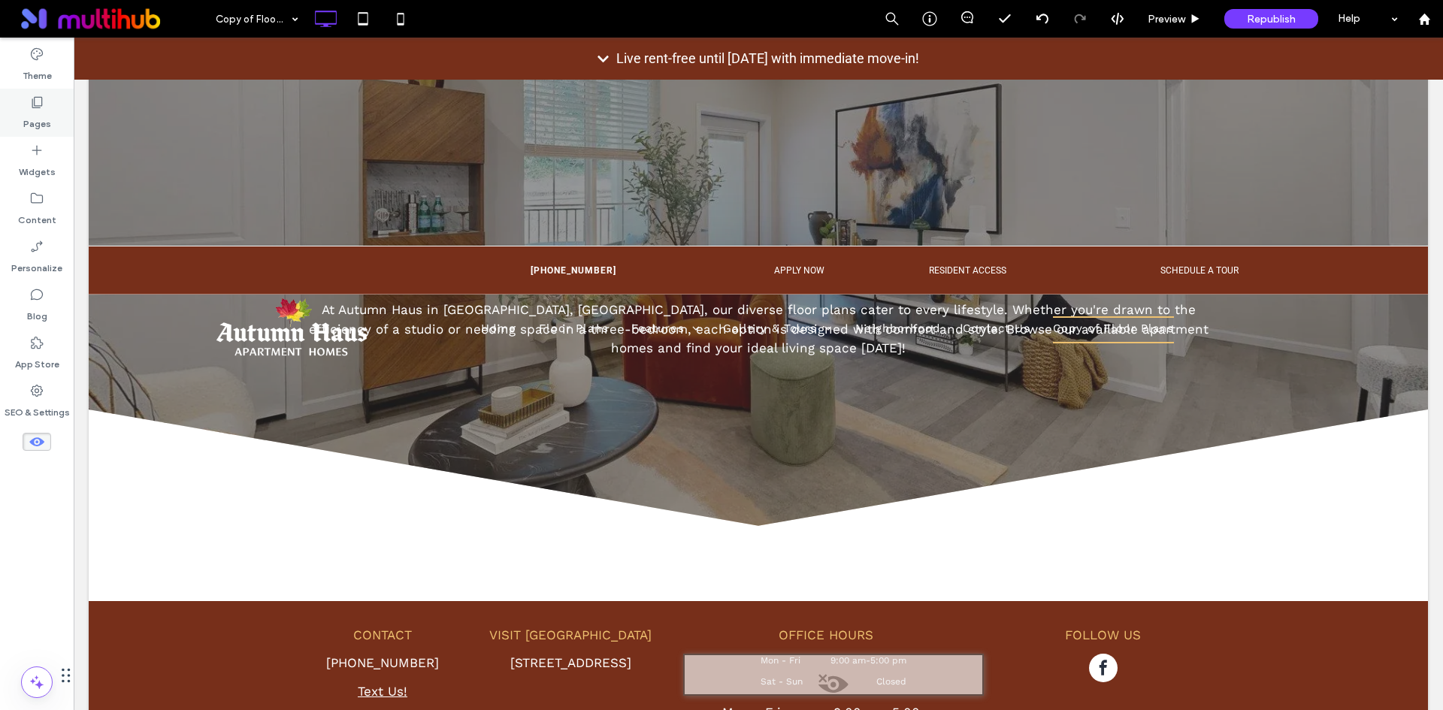
click at [44, 112] on label "Pages" at bounding box center [37, 120] width 28 height 21
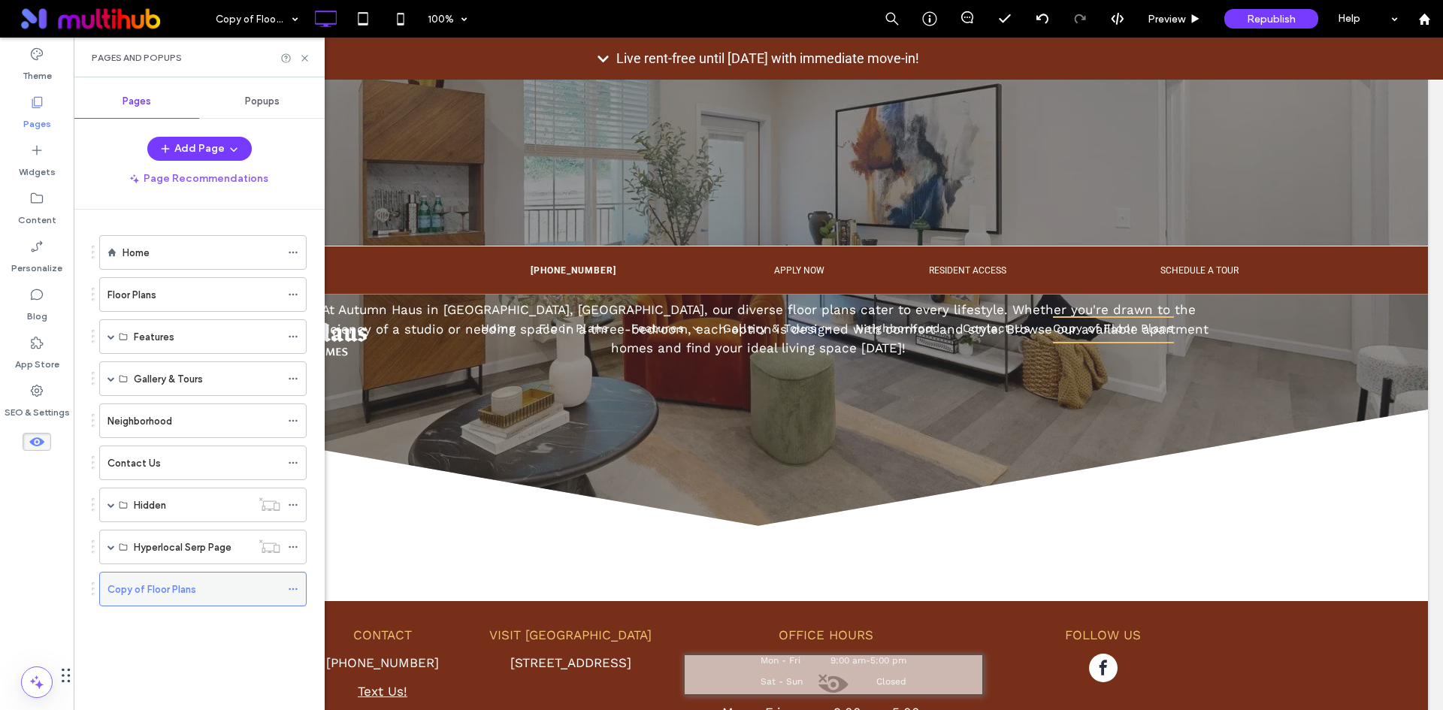
click at [292, 587] on icon at bounding box center [293, 589] width 11 height 11
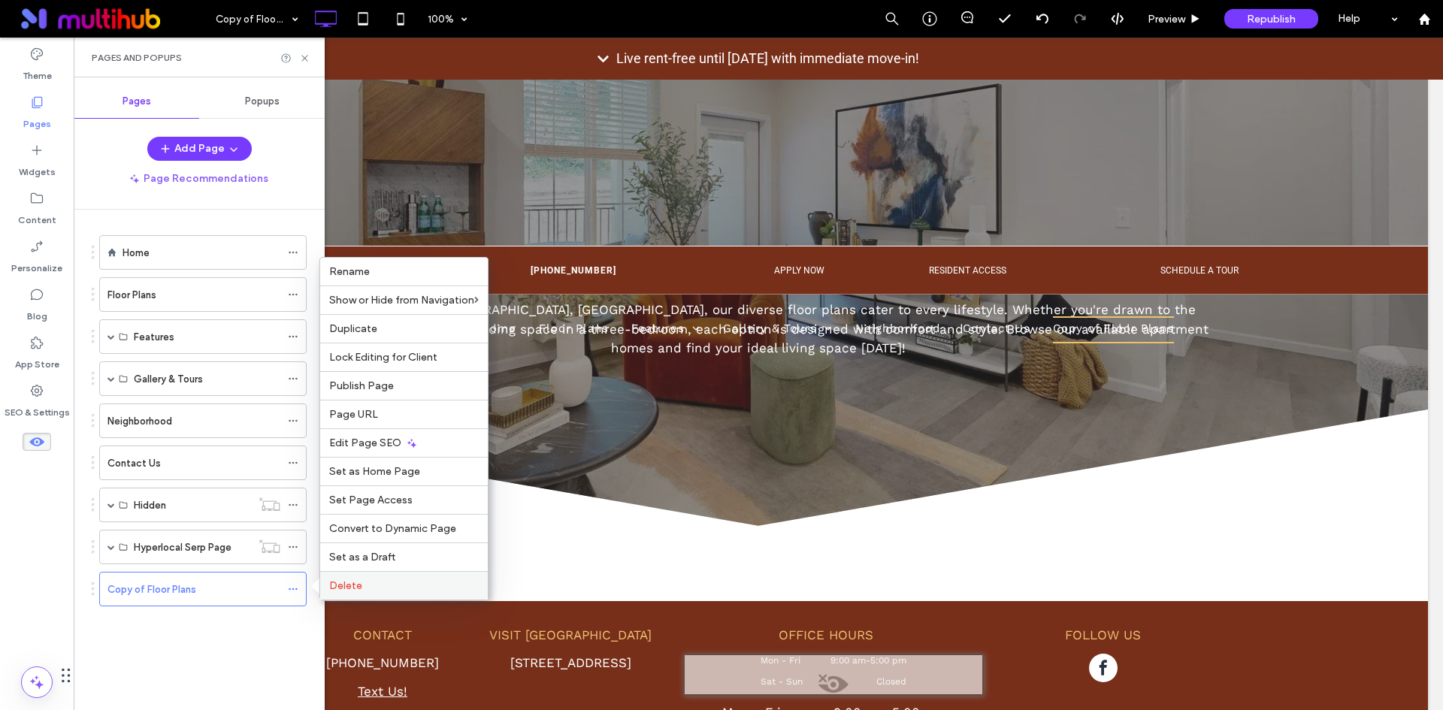
click at [340, 589] on span "Delete" at bounding box center [345, 585] width 33 height 13
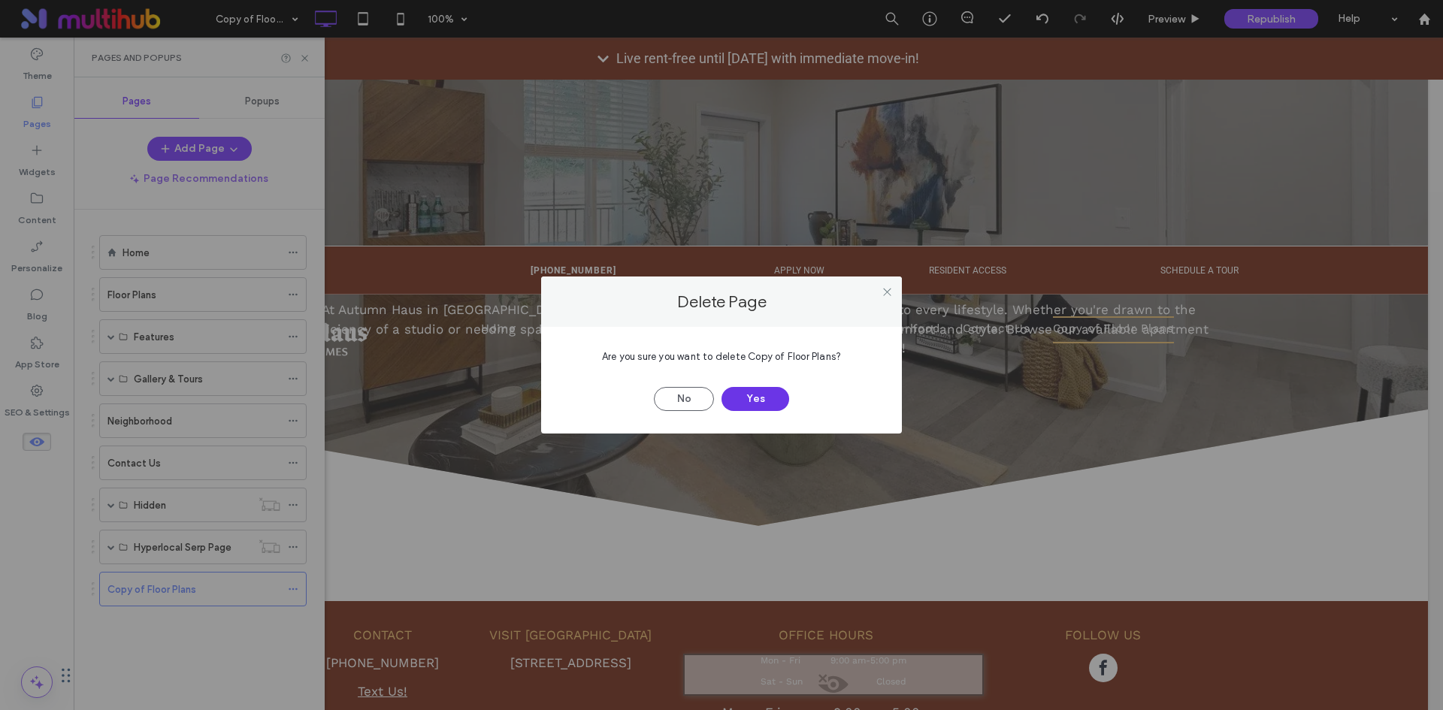
click at [781, 404] on button "Yes" at bounding box center [755, 399] width 68 height 24
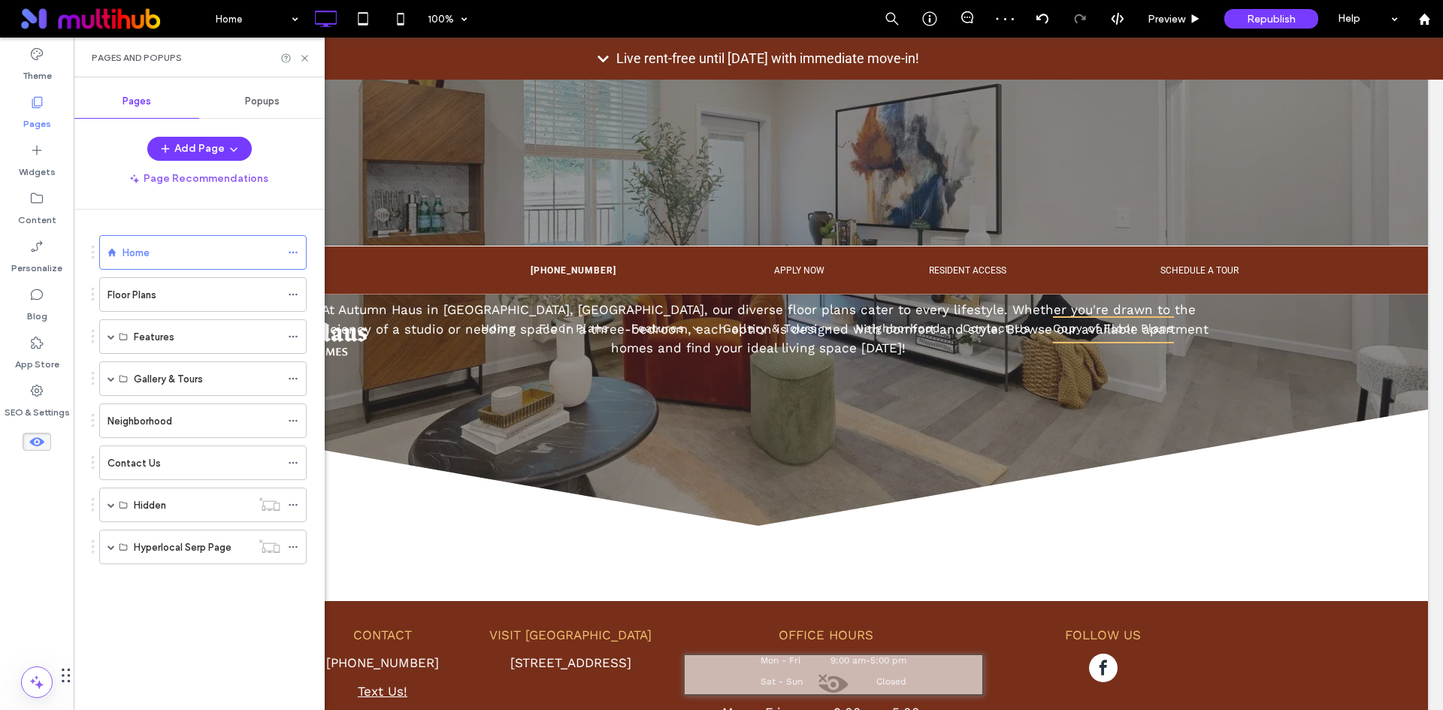
click at [138, 569] on div at bounding box center [721, 355] width 1443 height 710
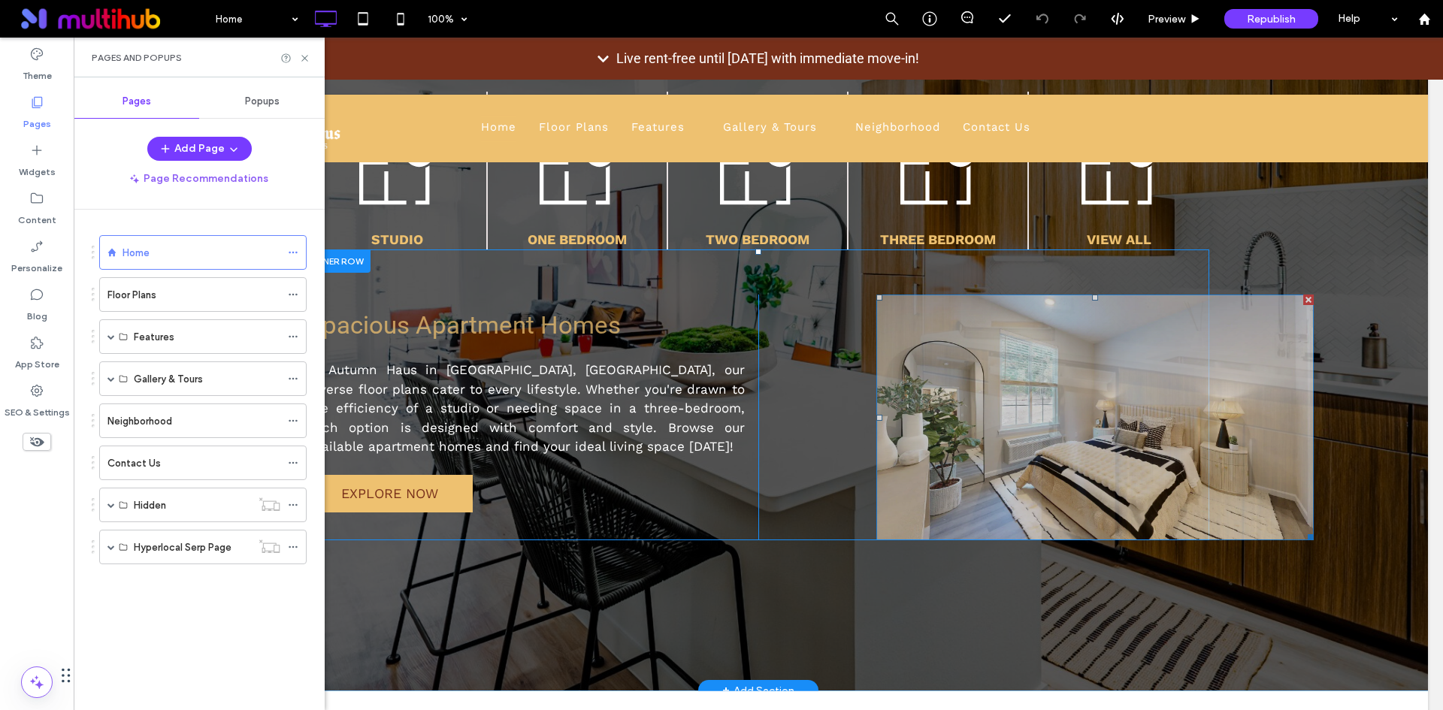
scroll to position [1127, 0]
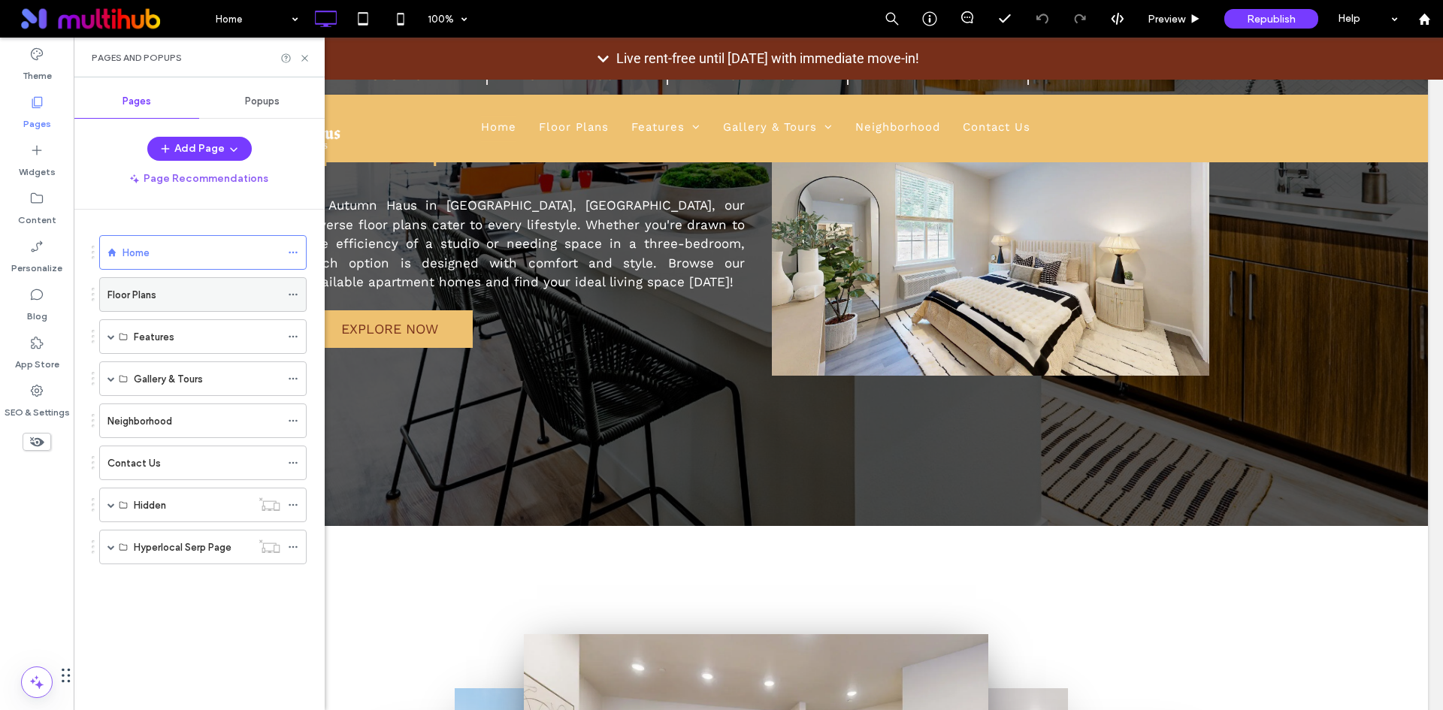
click at [244, 304] on div "Floor Plans" at bounding box center [193, 294] width 173 height 33
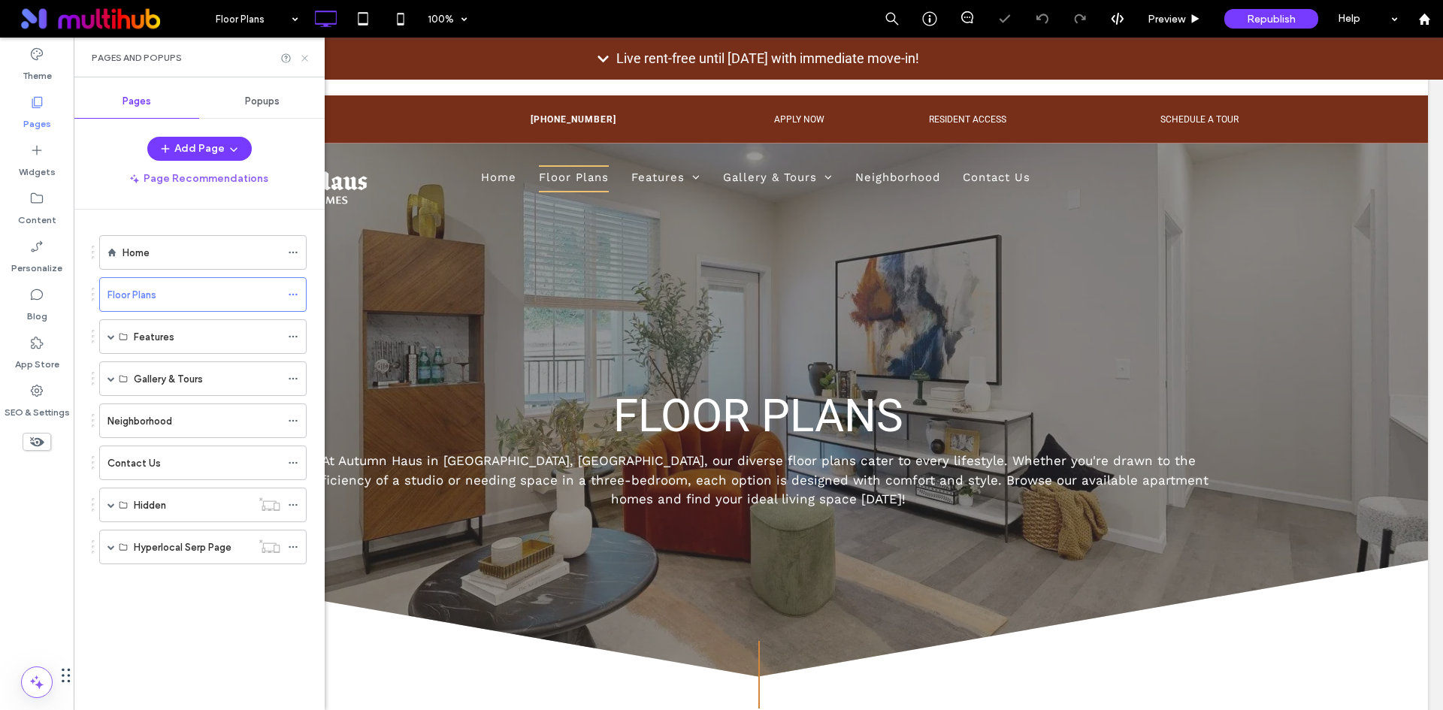
click at [307, 56] on use at bounding box center [304, 58] width 6 height 6
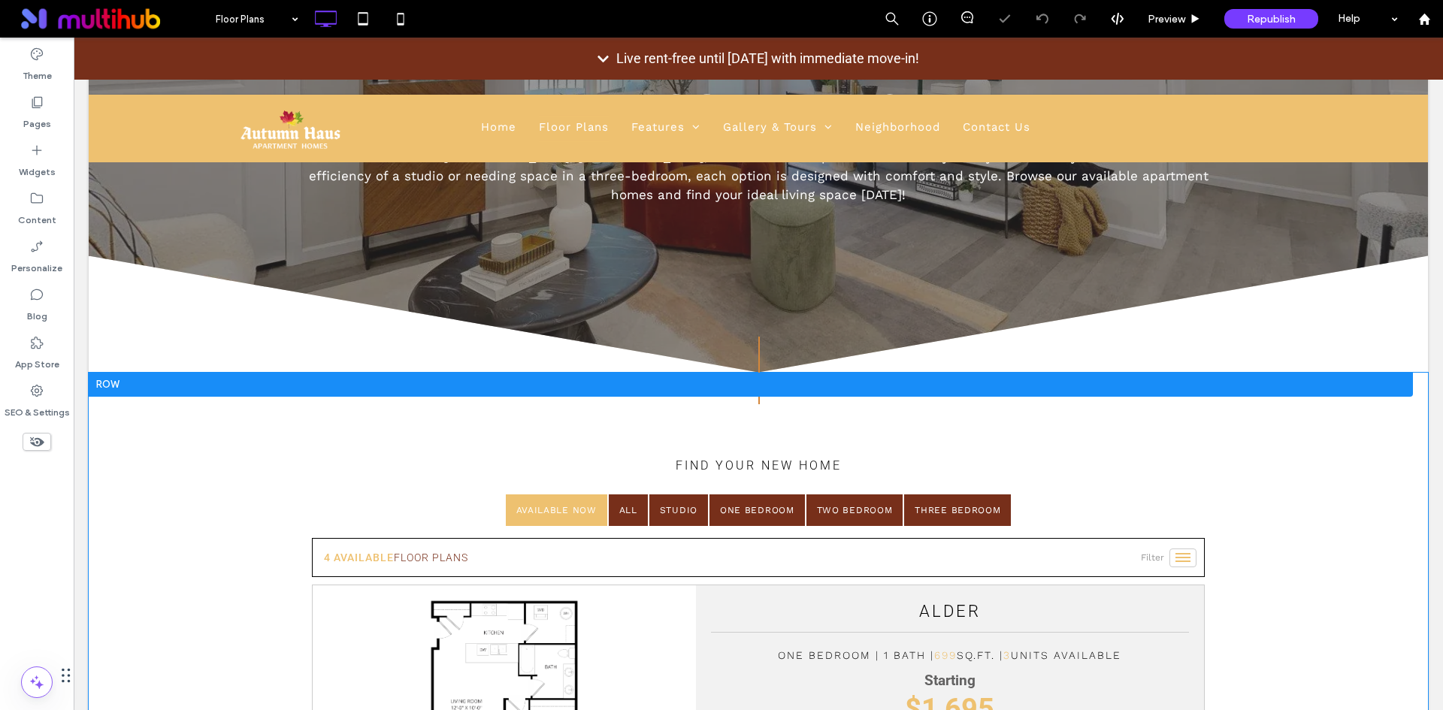
scroll to position [451, 0]
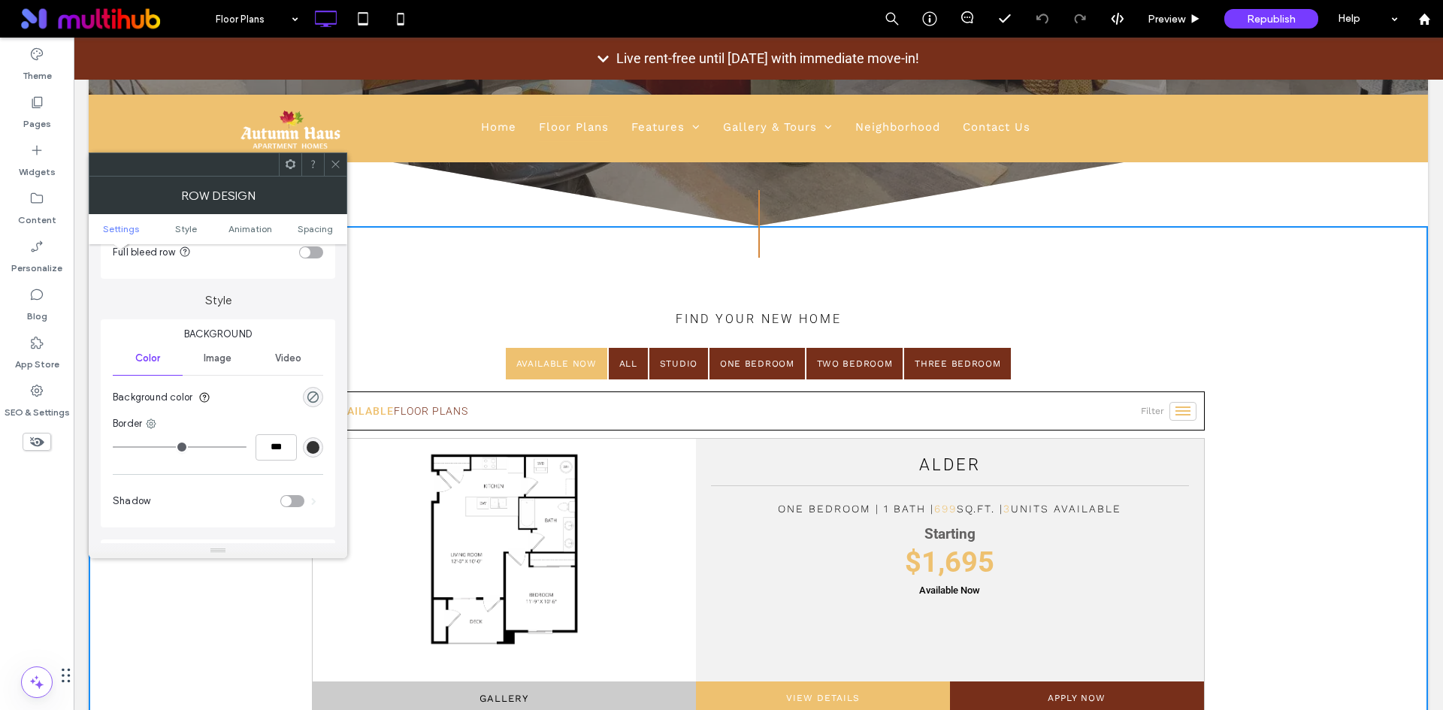
scroll to position [75, 0]
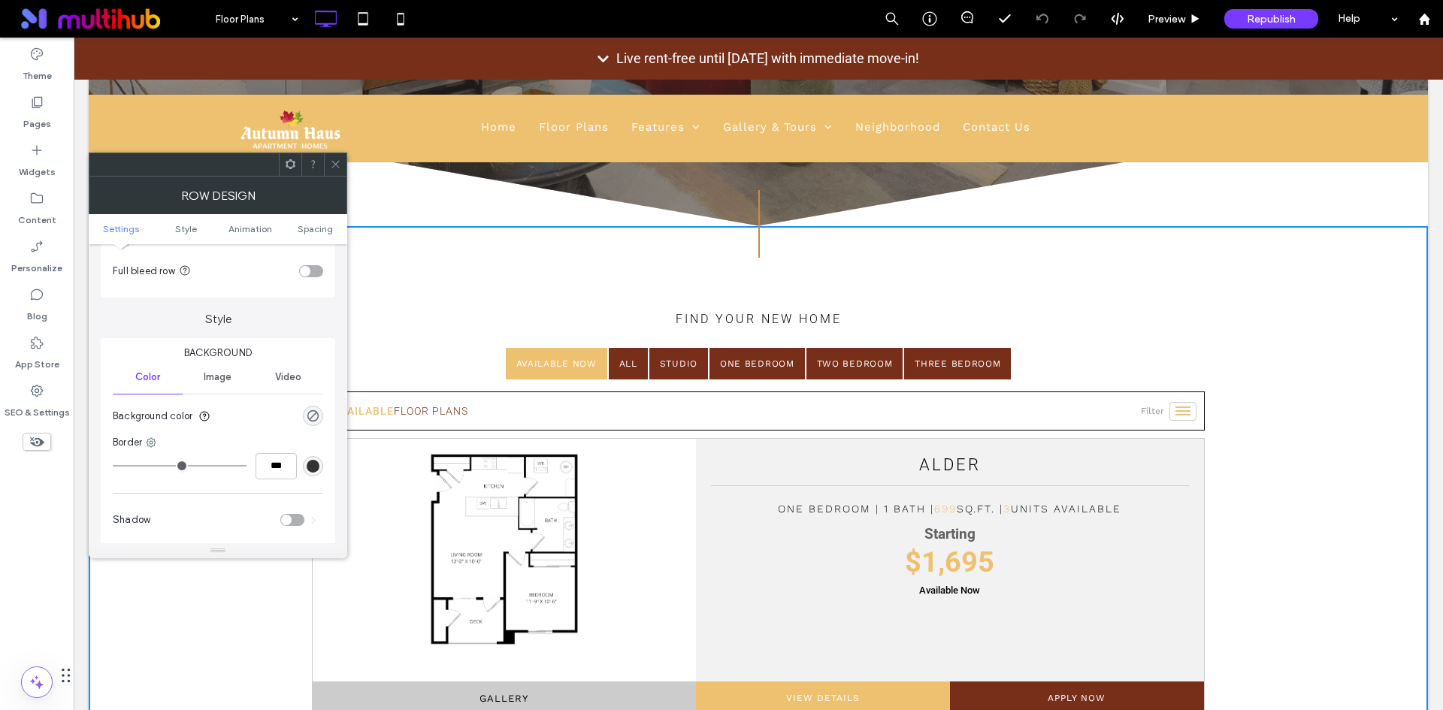
click at [332, 165] on icon at bounding box center [335, 164] width 11 height 11
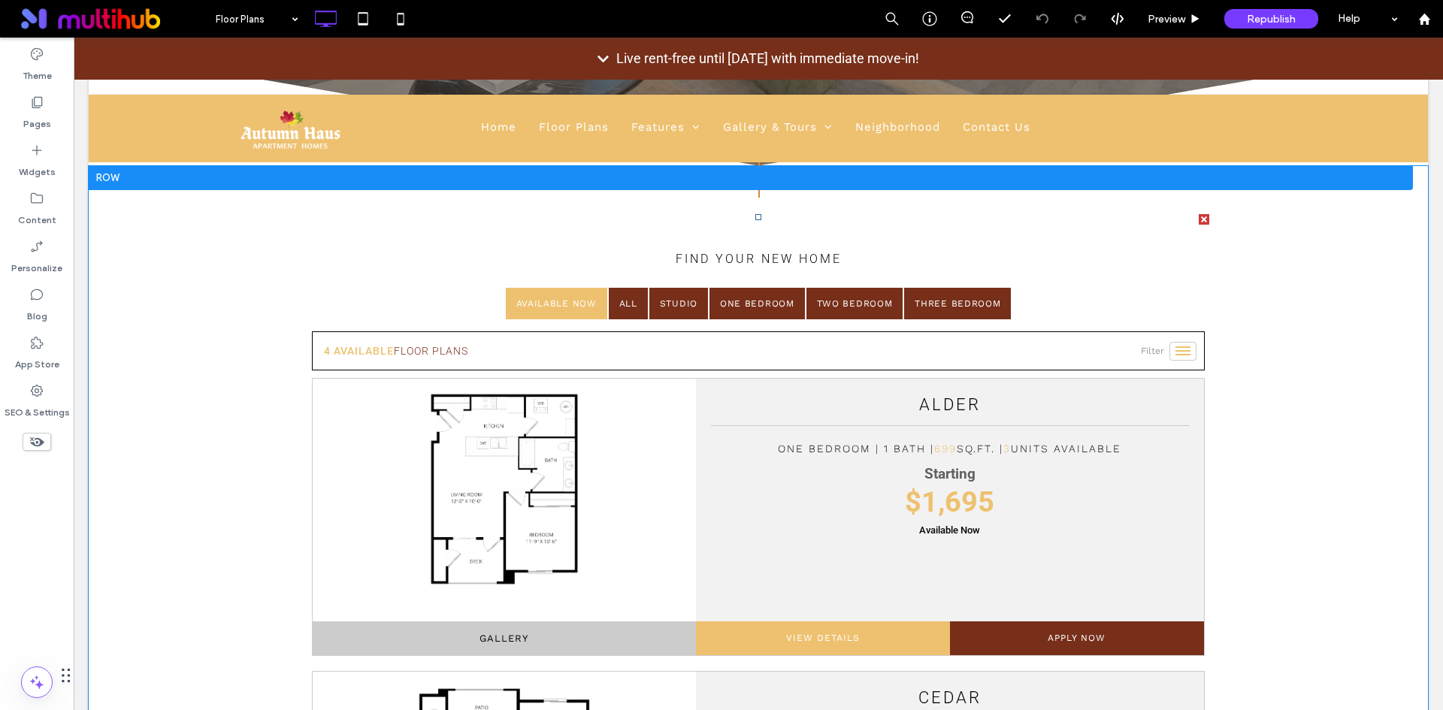
scroll to position [526, 0]
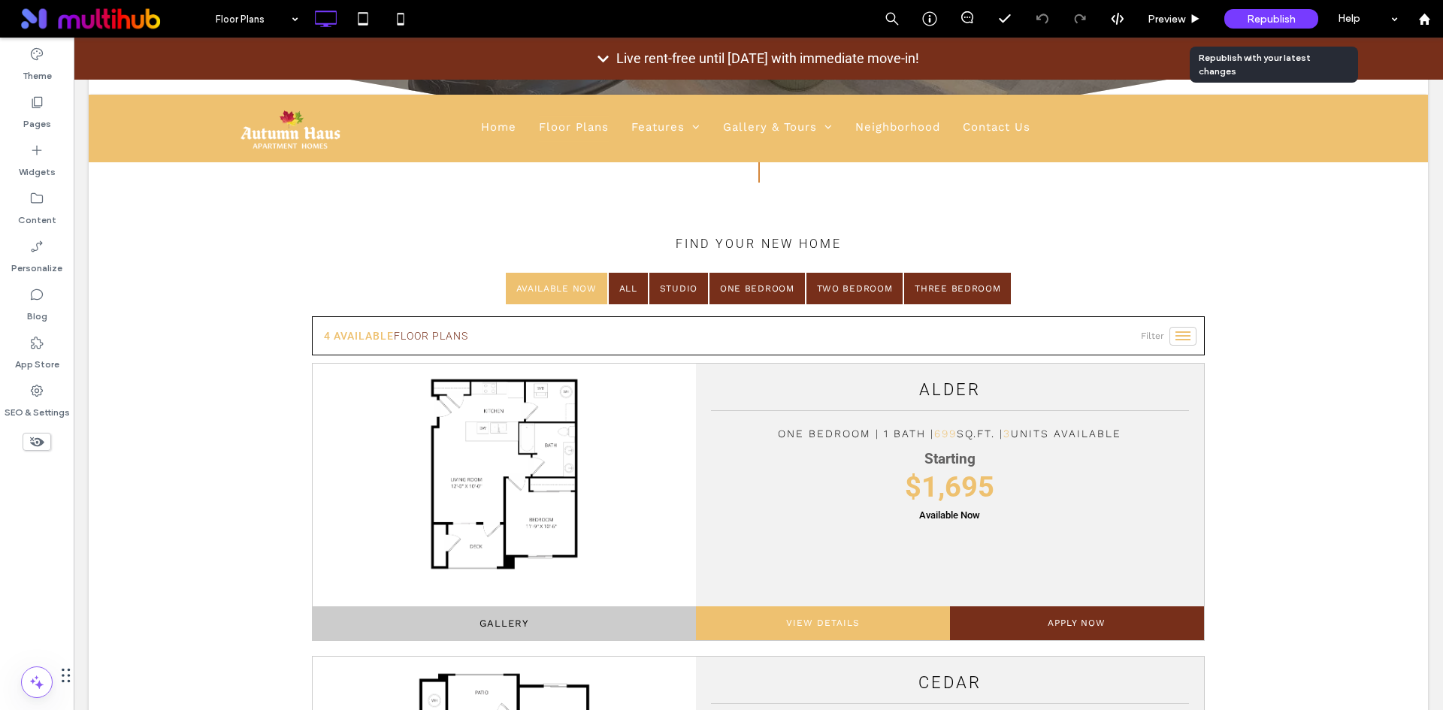
click at [1277, 19] on span "Republish" at bounding box center [1271, 19] width 49 height 13
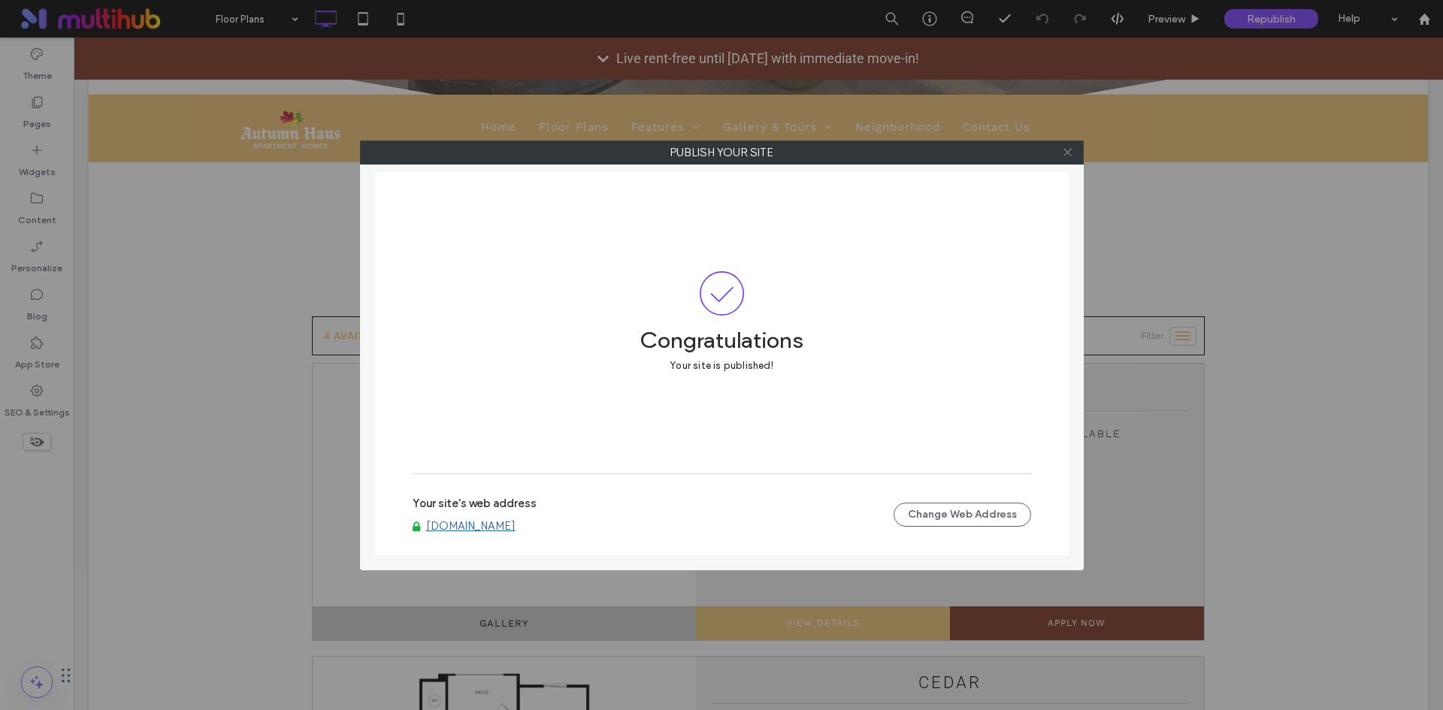
click at [1068, 157] on icon at bounding box center [1067, 152] width 11 height 11
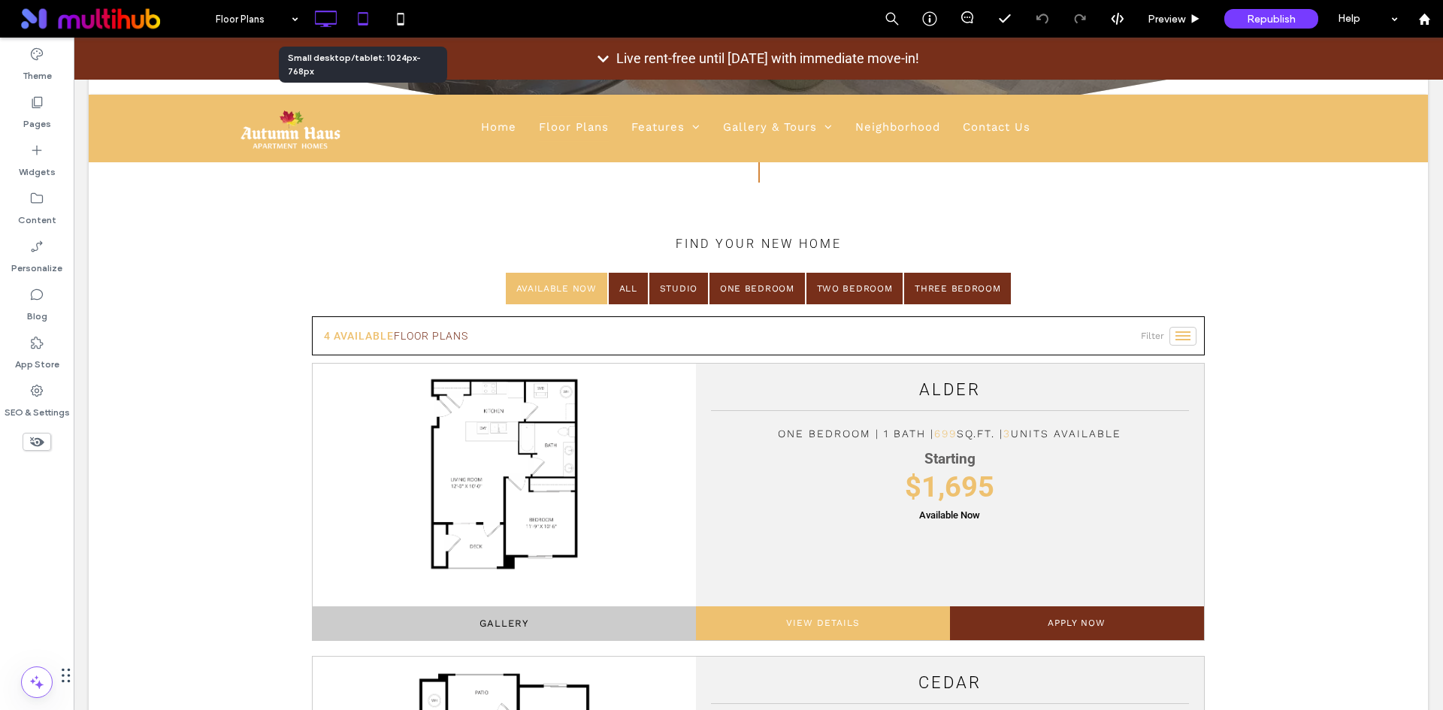
click at [360, 20] on icon at bounding box center [363, 19] width 30 height 30
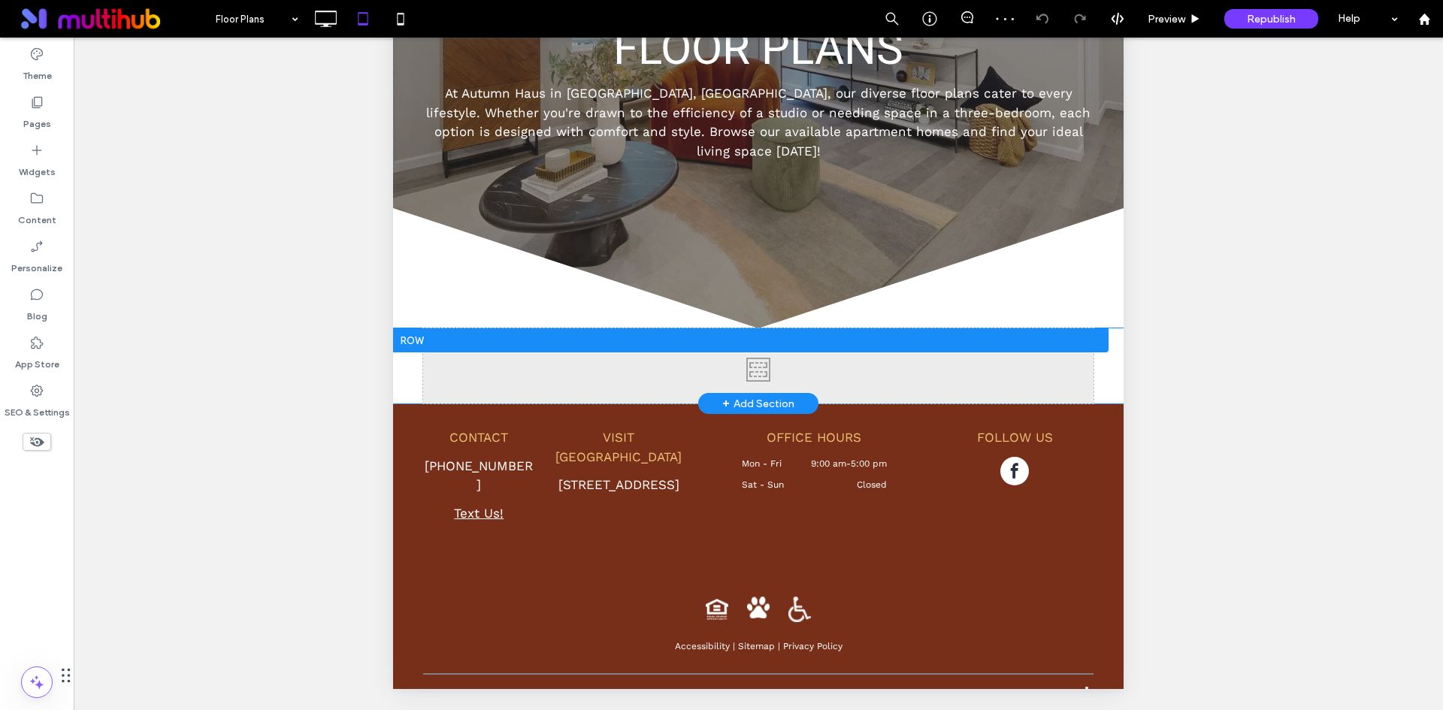
scroll to position [337, 0]
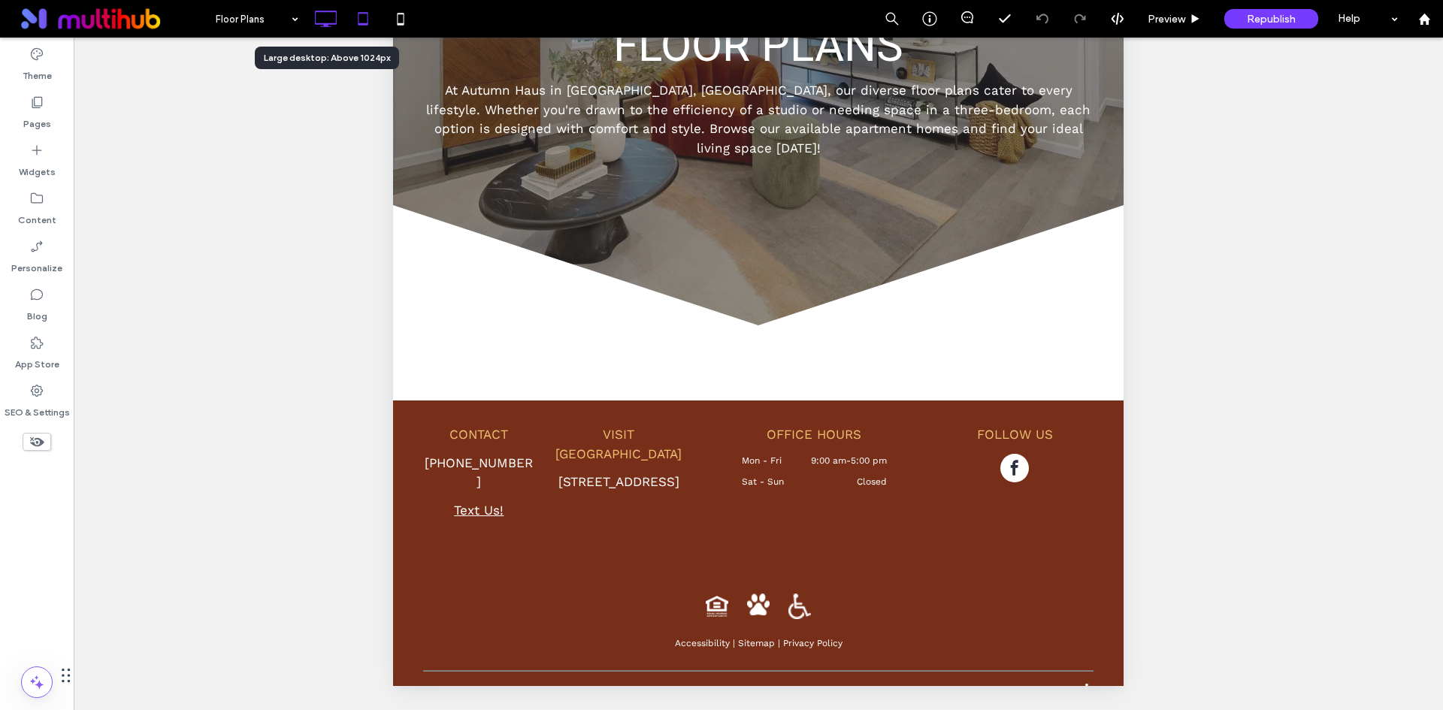
click at [331, 19] on icon at bounding box center [325, 19] width 30 height 30
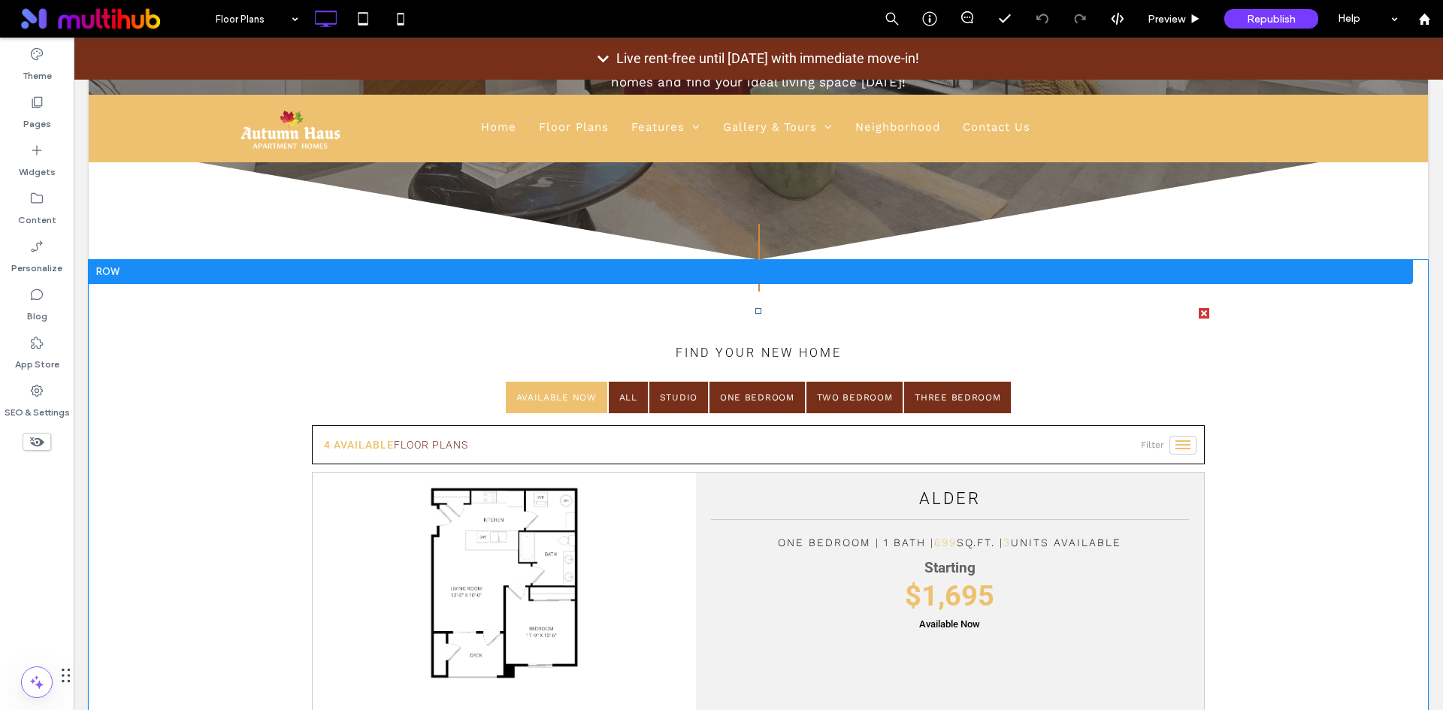
scroll to position [418, 0]
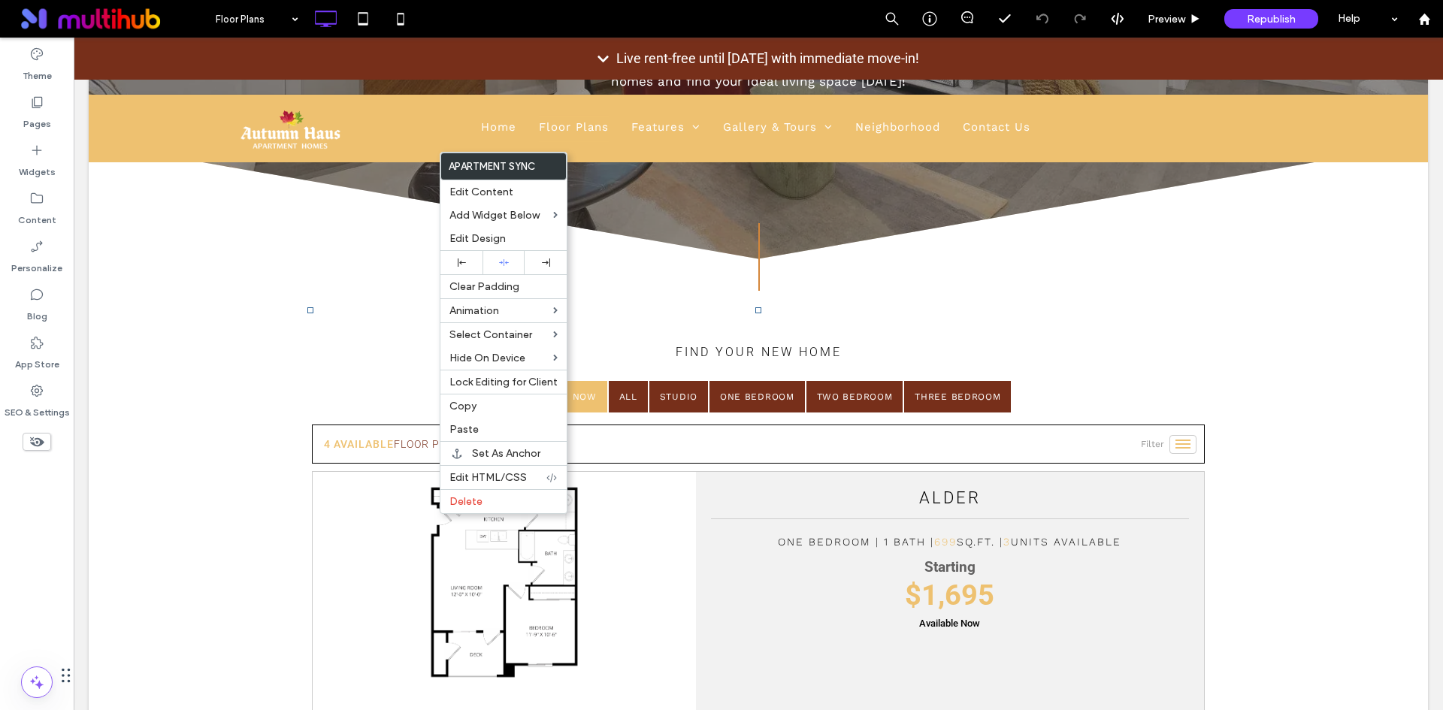
drag, startPoint x: 298, startPoint y: 349, endPoint x: 290, endPoint y: 319, distance: 31.2
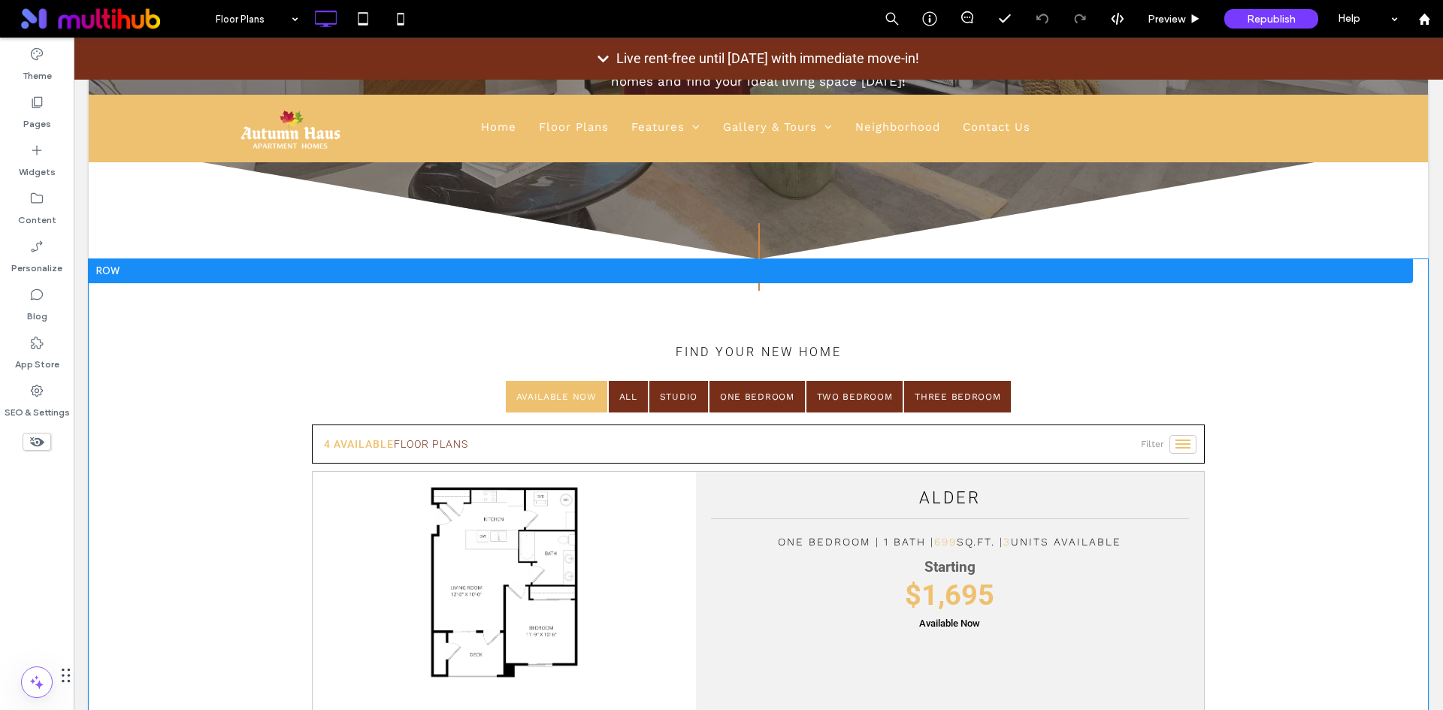
click at [280, 274] on div at bounding box center [751, 271] width 1324 height 24
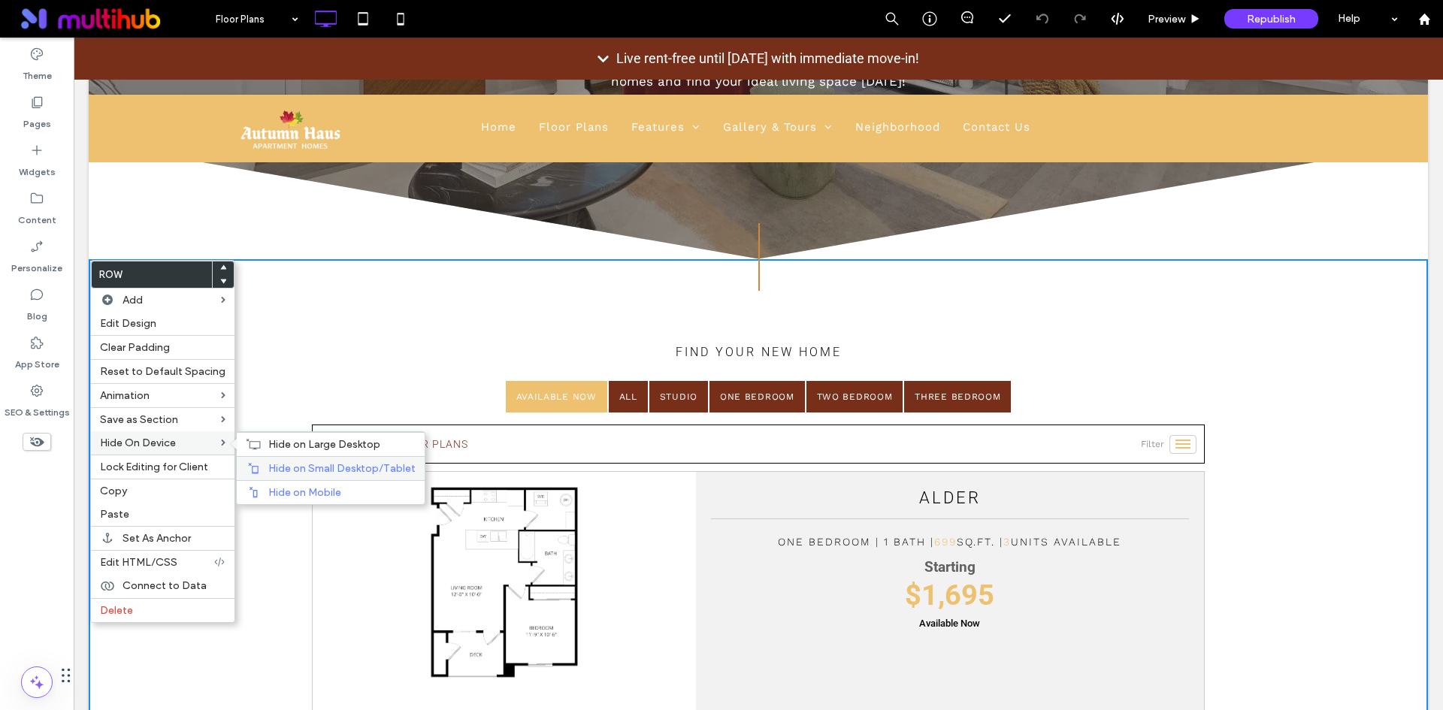
click at [284, 463] on span "Hide on Small Desktop/Tablet" at bounding box center [341, 468] width 147 height 13
click at [283, 486] on span "Hide on Mobile" at bounding box center [304, 492] width 73 height 13
click at [319, 352] on h4 "find your new home" at bounding box center [758, 352] width 893 height 14
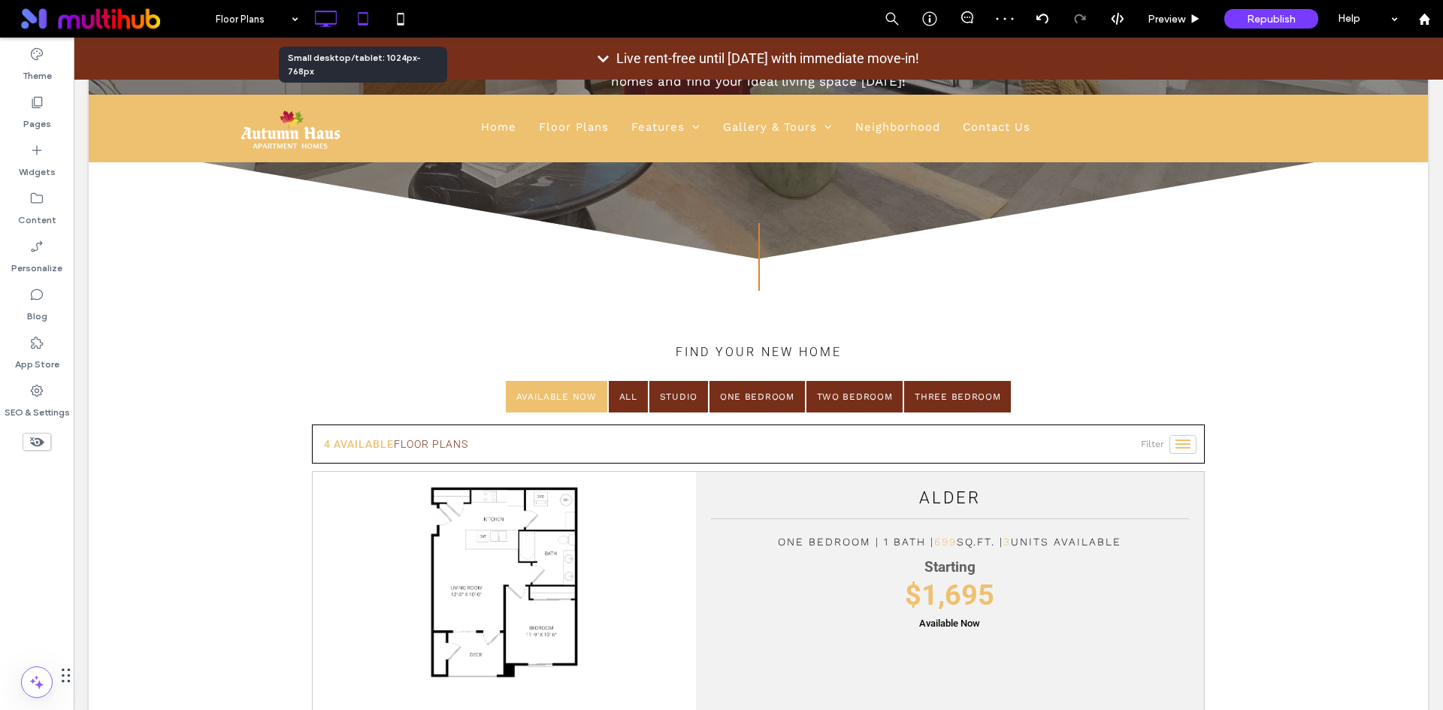
click at [368, 21] on icon at bounding box center [363, 19] width 30 height 30
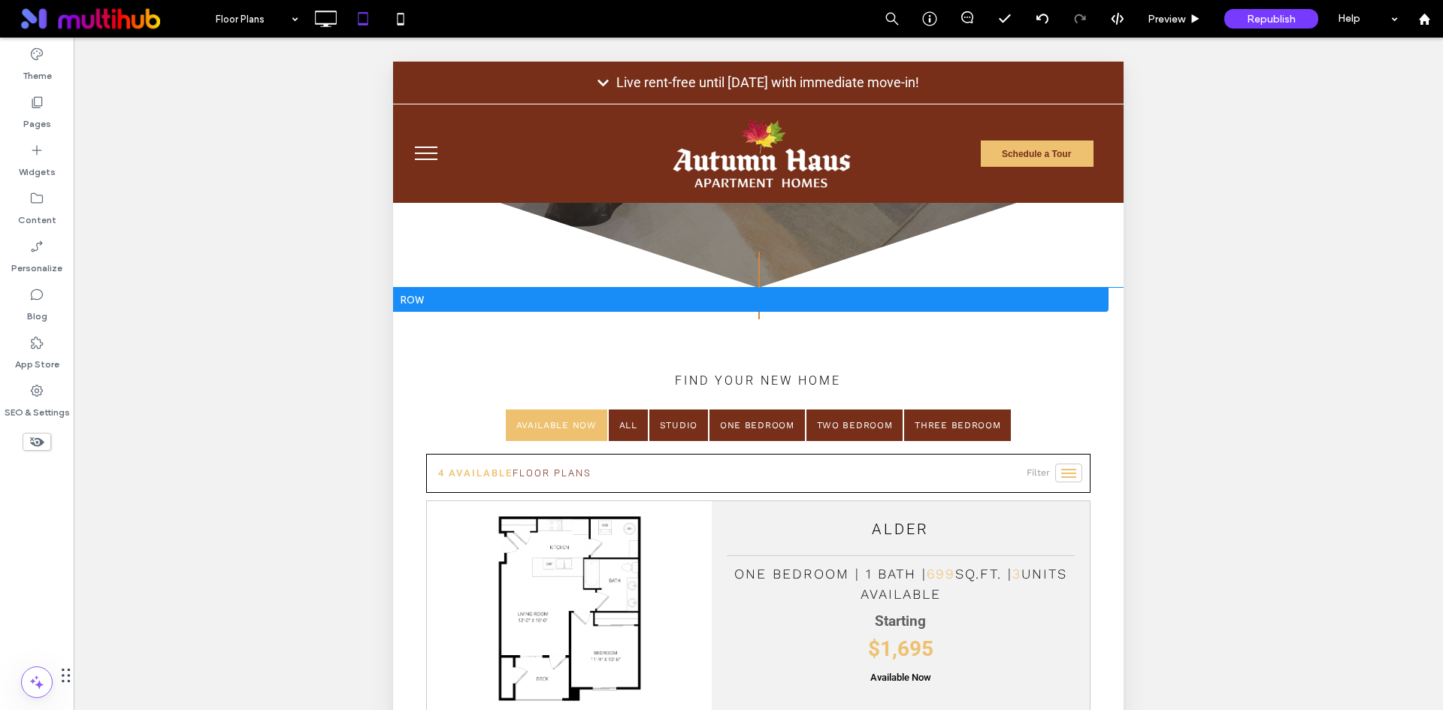
scroll to position [277, 0]
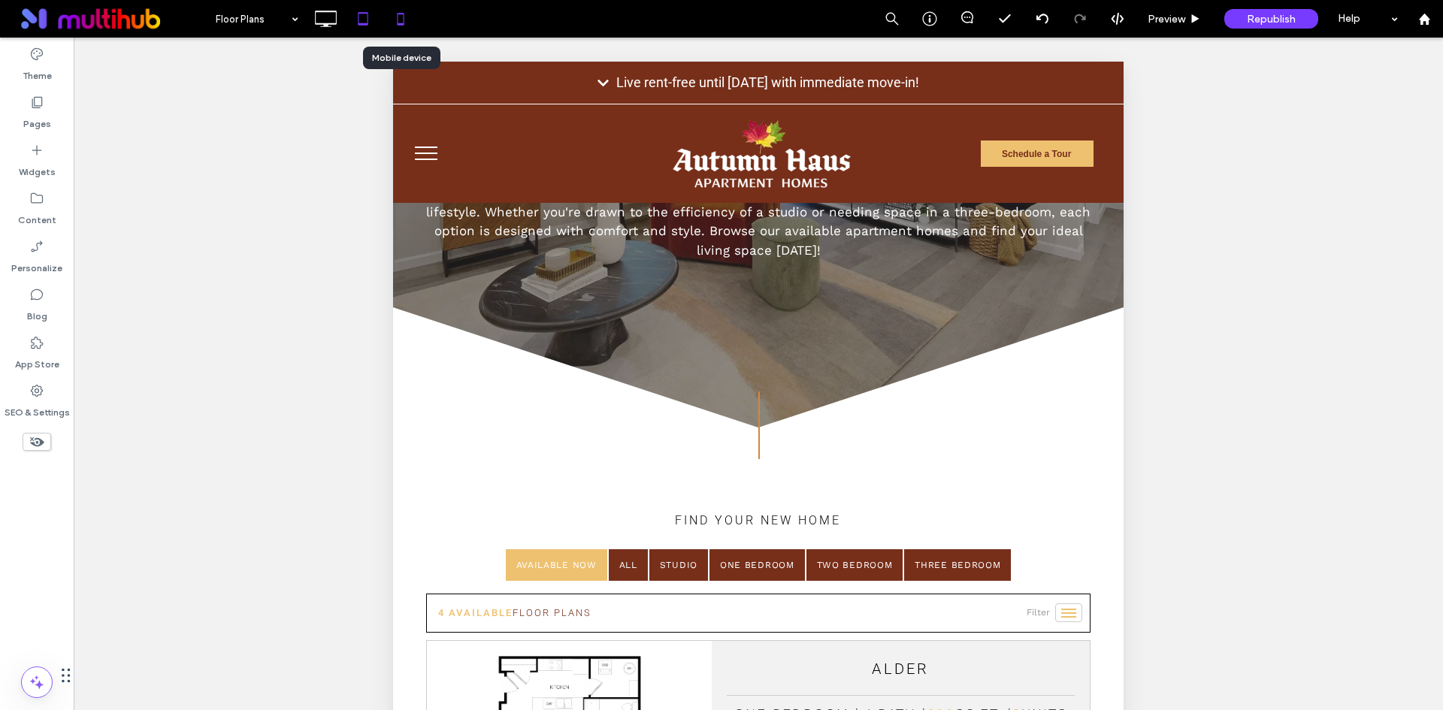
click at [398, 17] on icon at bounding box center [400, 19] width 30 height 30
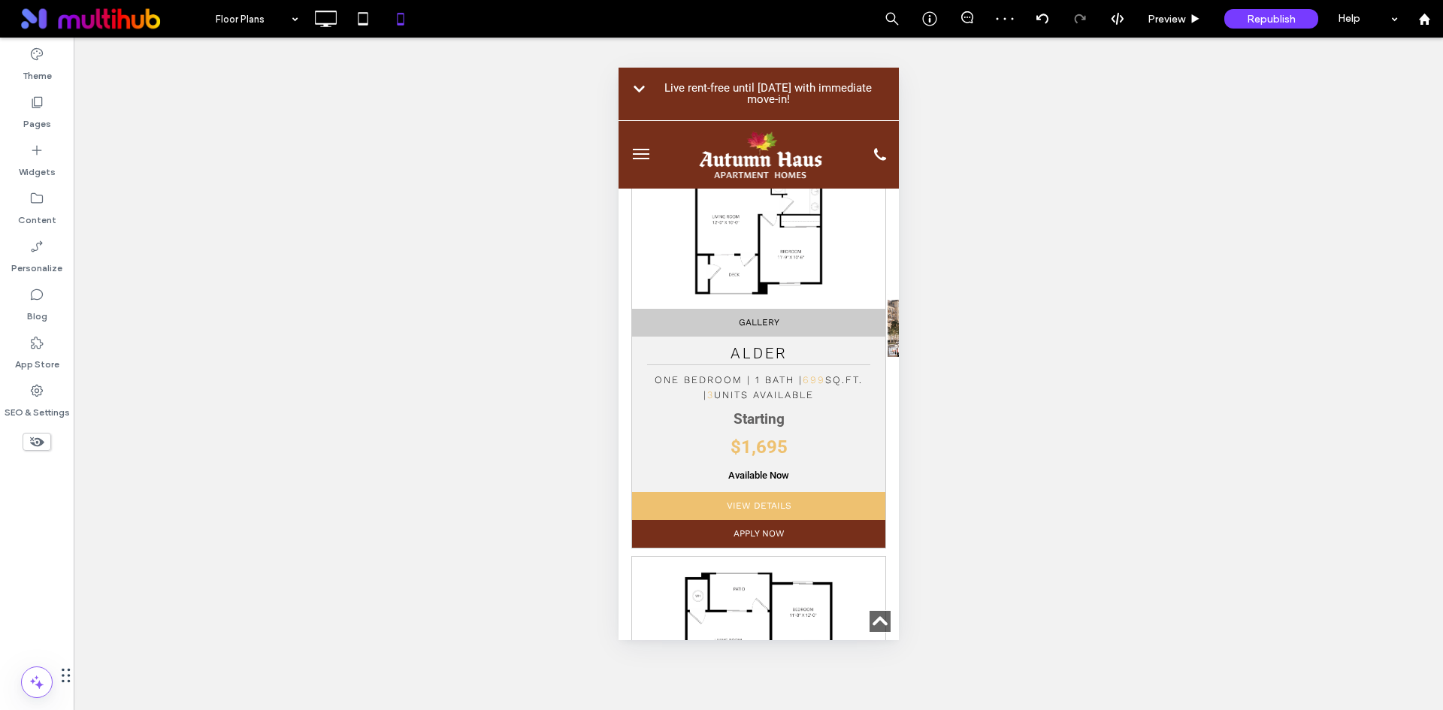
scroll to position [676, 0]
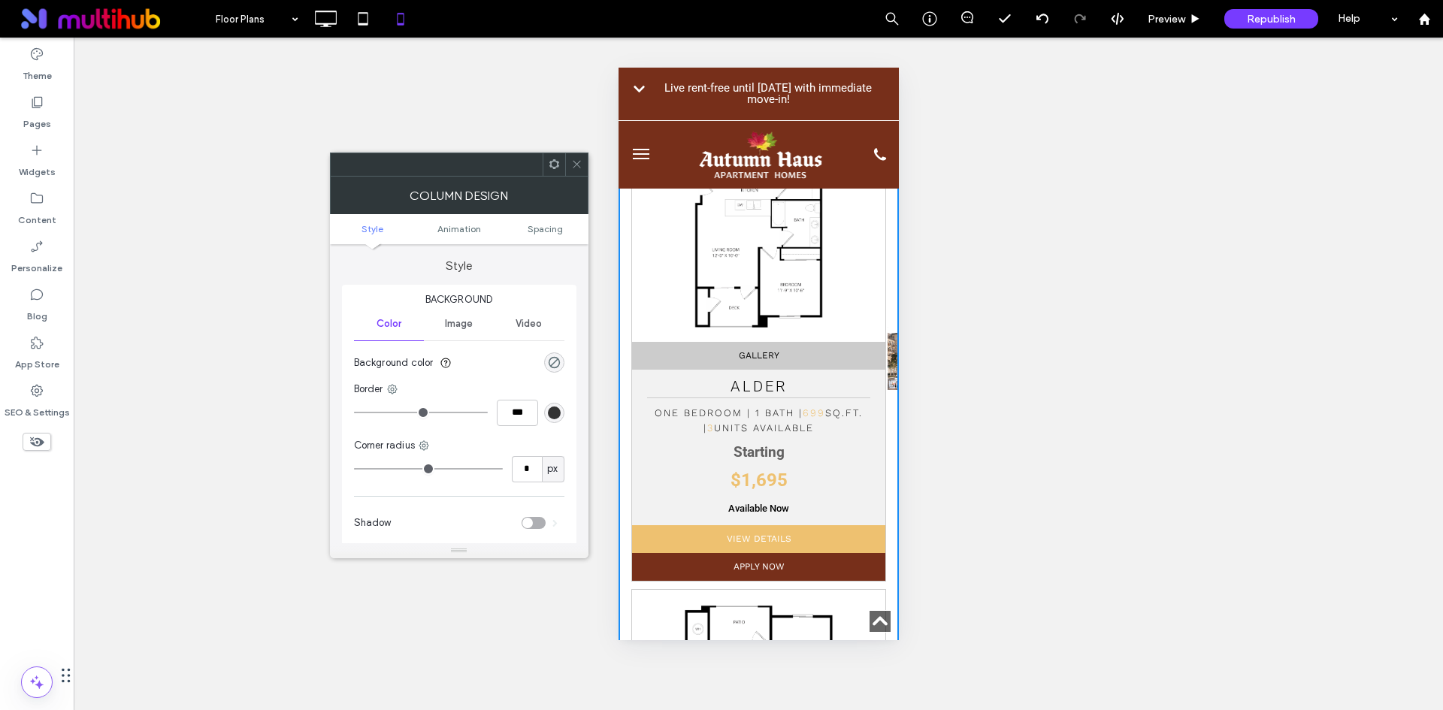
click at [468, 327] on span "Image" at bounding box center [459, 324] width 28 height 12
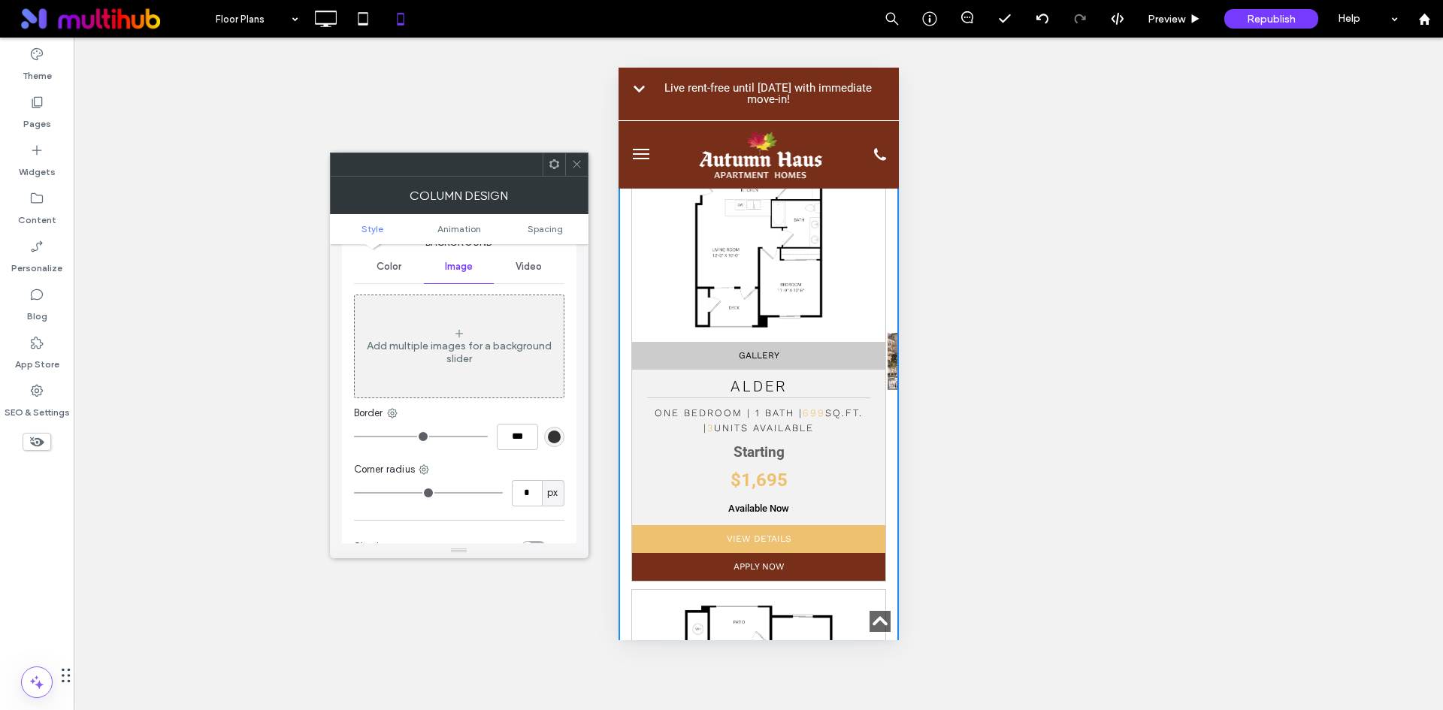
scroll to position [0, 0]
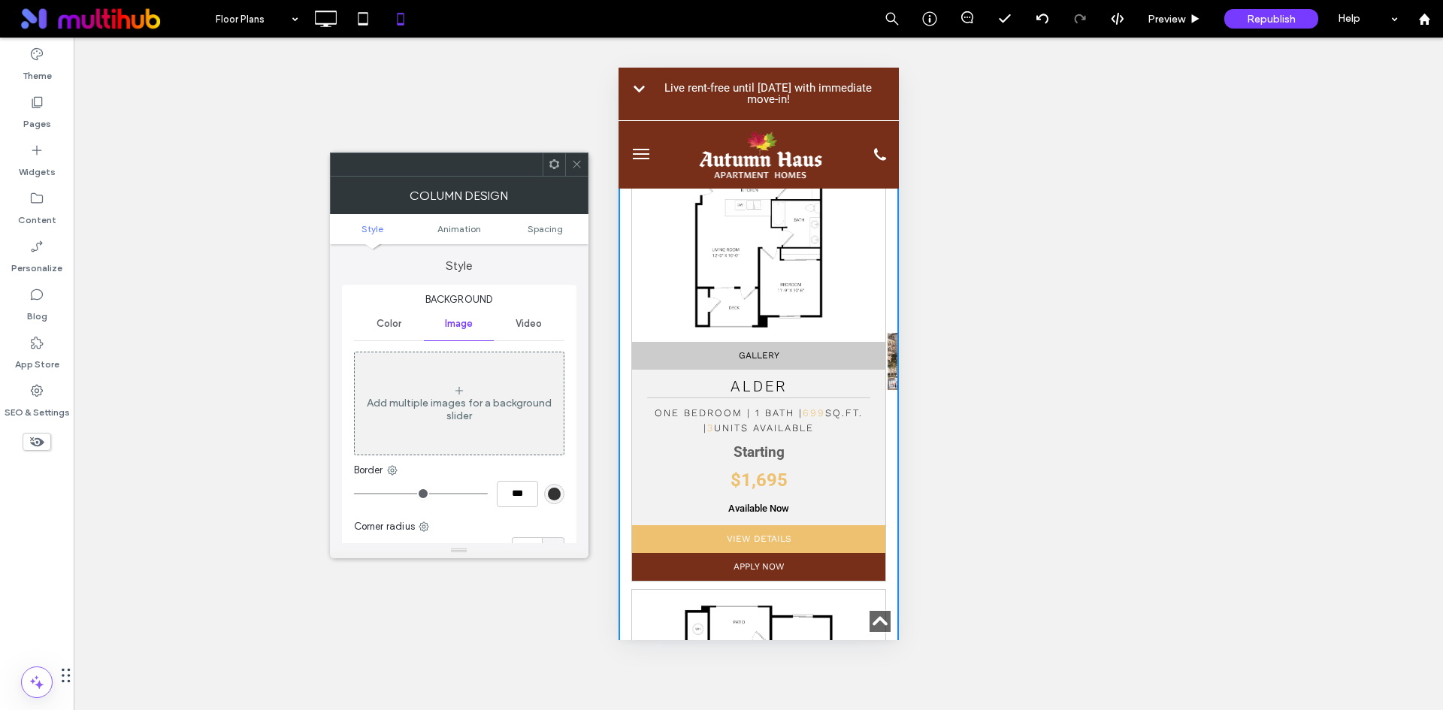
click at [394, 325] on span "Color" at bounding box center [388, 324] width 25 height 12
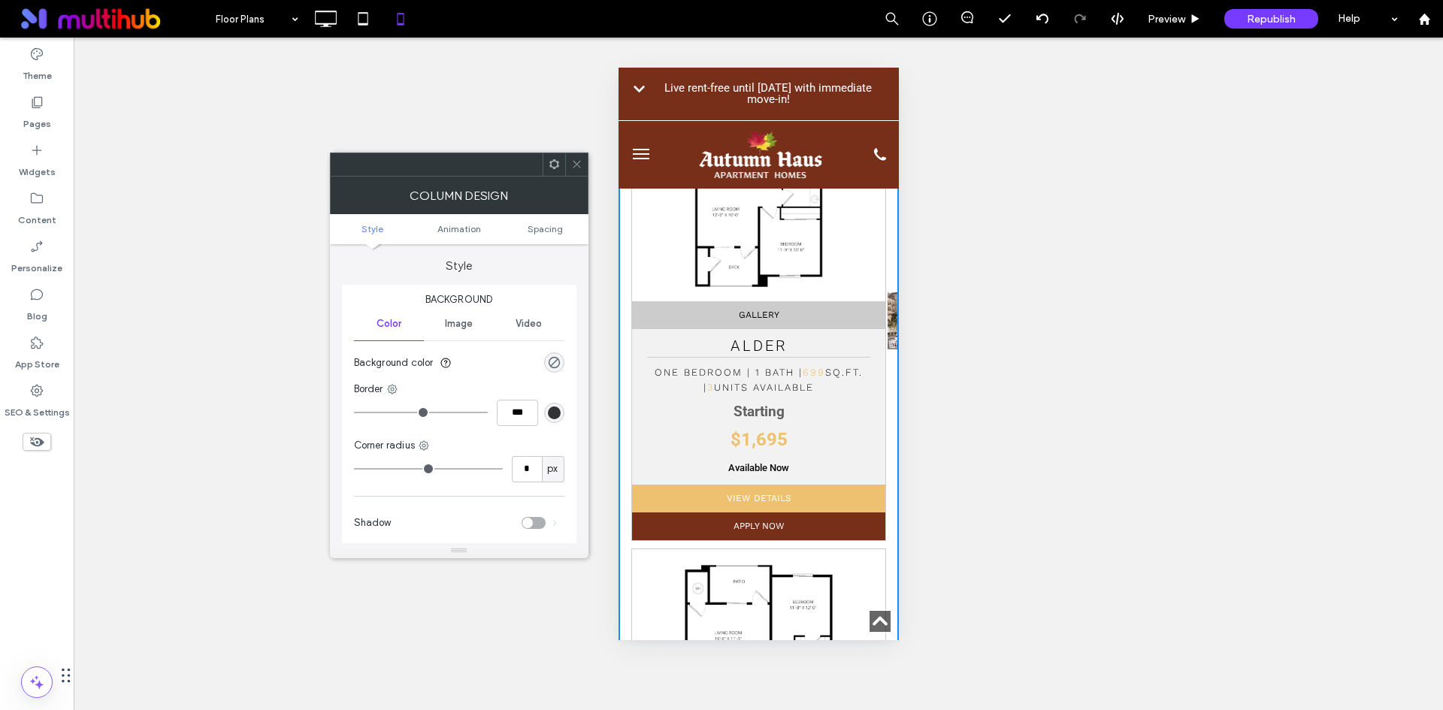
scroll to position [676, 0]
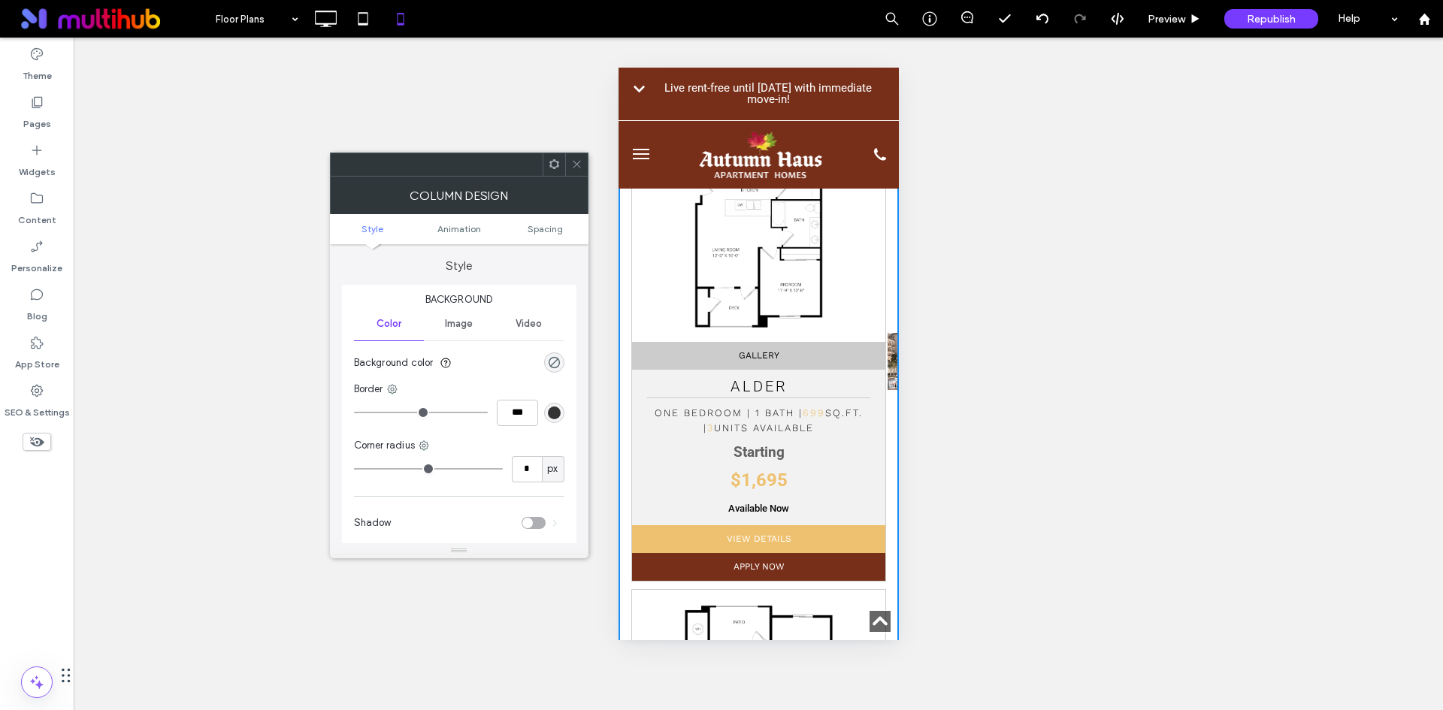
click at [579, 169] on icon at bounding box center [576, 164] width 11 height 11
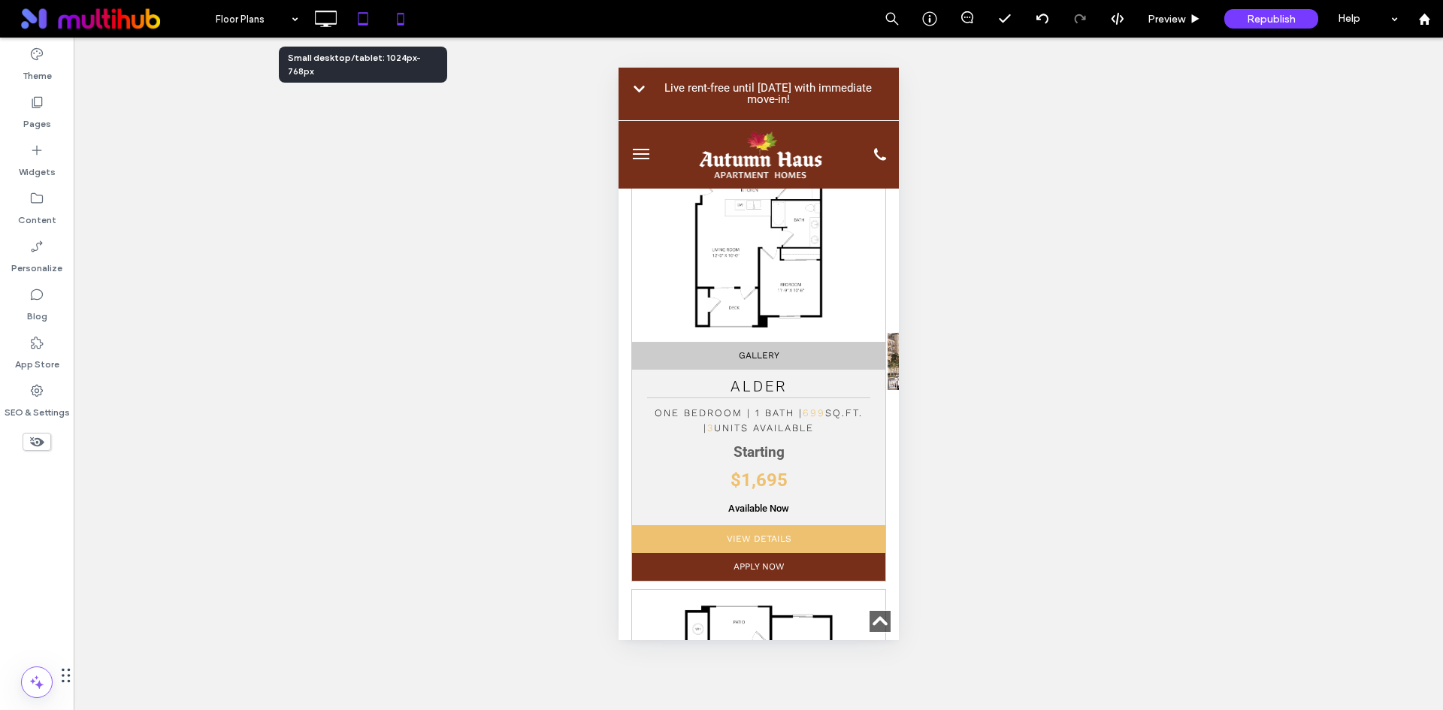
click at [360, 23] on use at bounding box center [363, 18] width 10 height 13
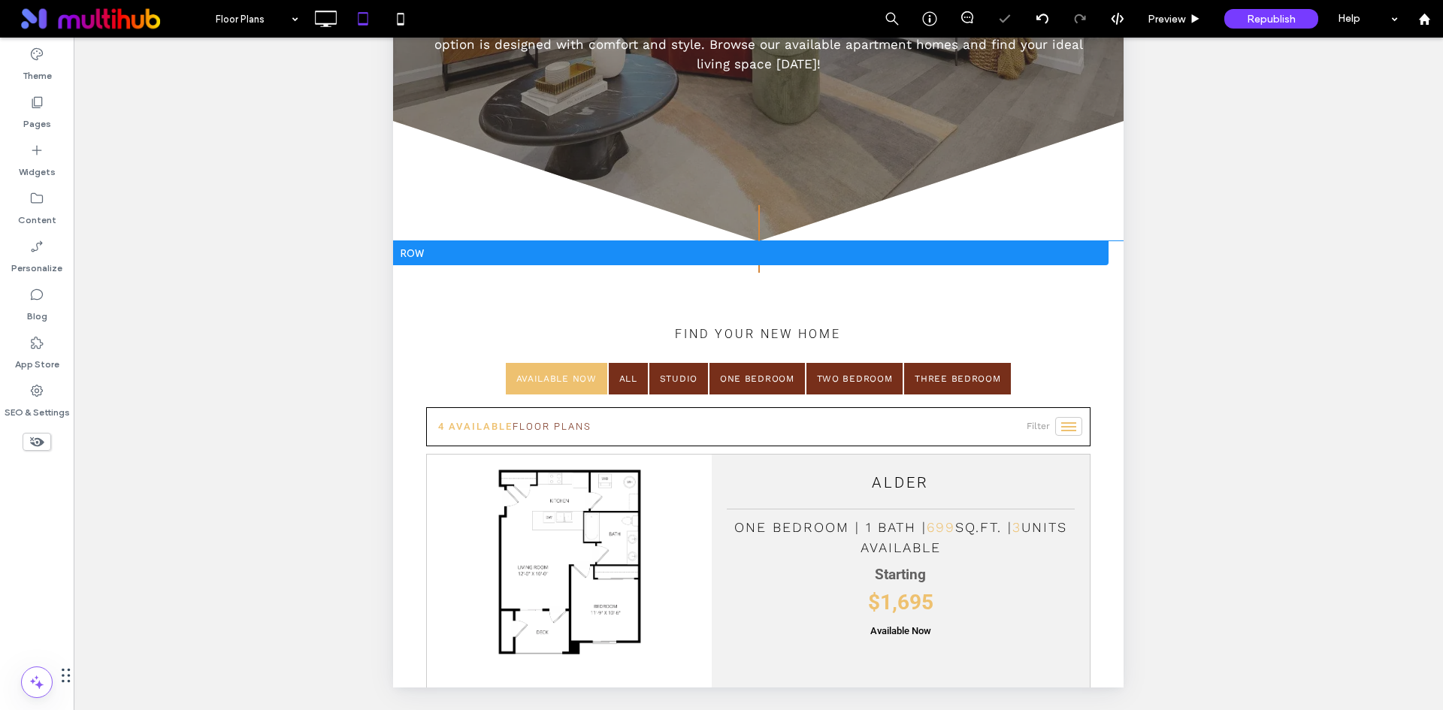
scroll to position [337, 0]
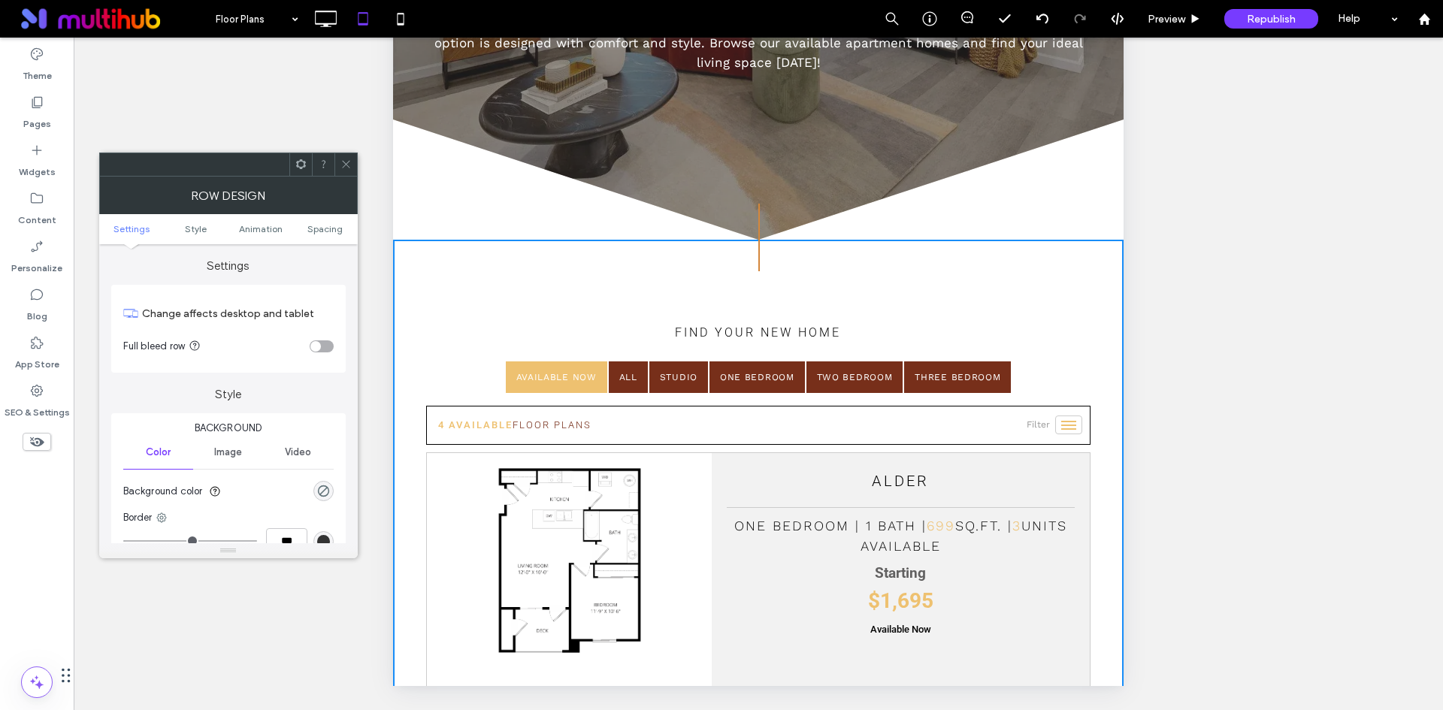
click at [1037, 370] on ul "Available Now All Studio One Bedroom Two Bedroom Three Bedroom" at bounding box center [758, 380] width 664 height 21
drag, startPoint x: 347, startPoint y: 164, endPoint x: 377, endPoint y: 186, distance: 37.6
click at [346, 164] on icon at bounding box center [345, 164] width 11 height 11
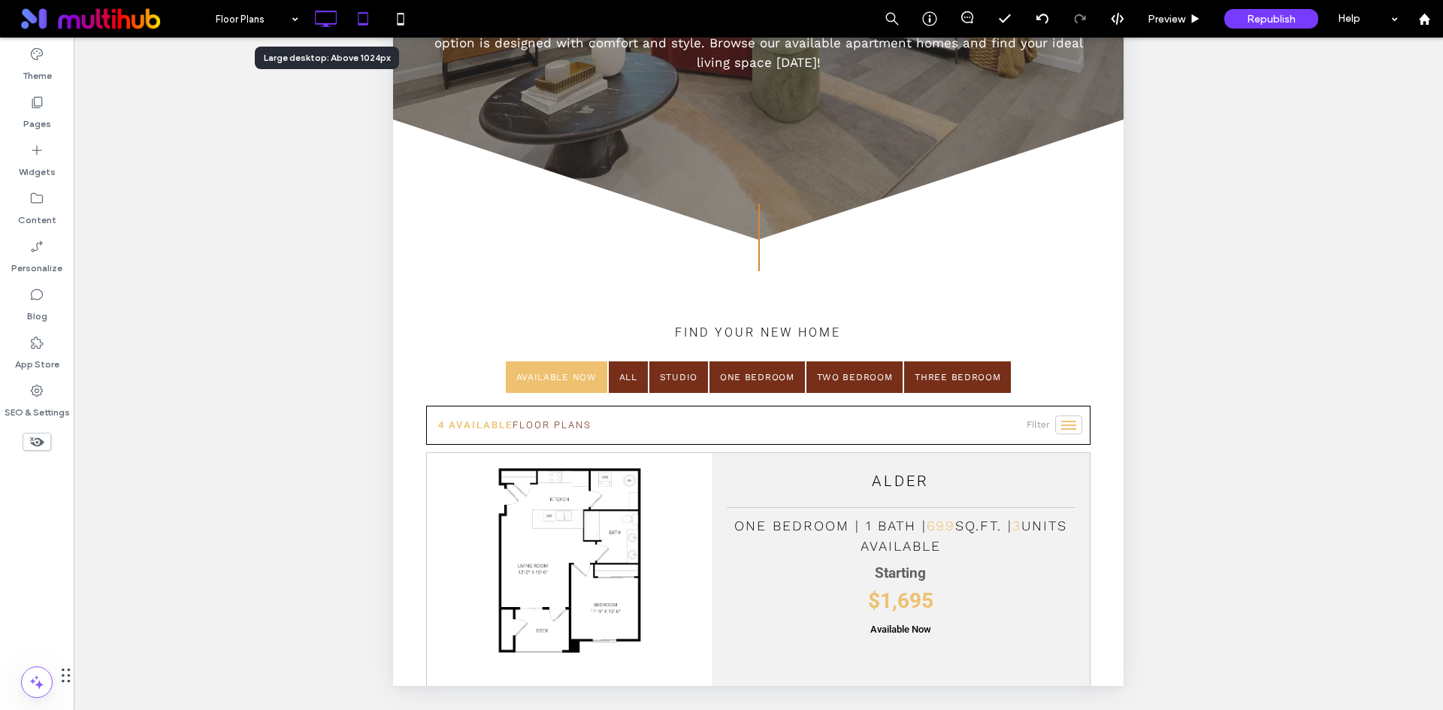
click at [319, 14] on icon at bounding box center [325, 19] width 30 height 30
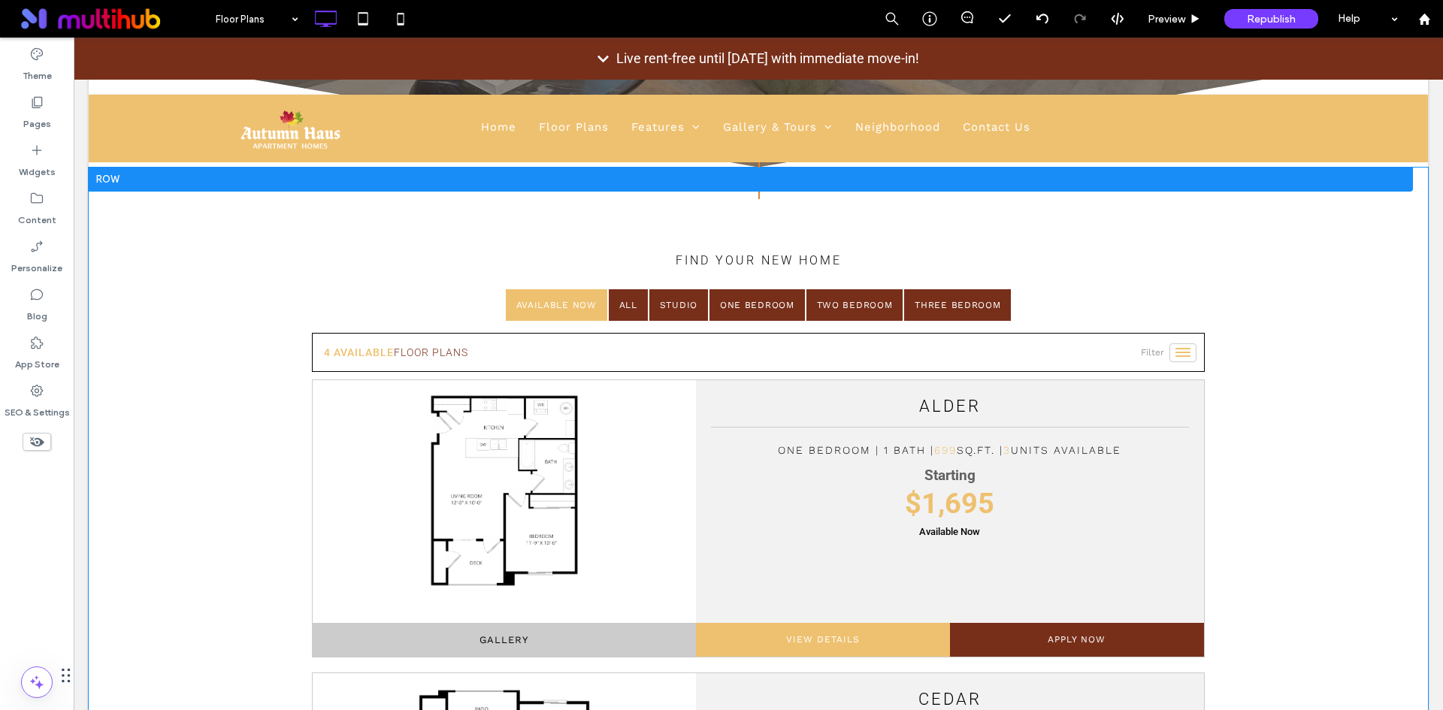
scroll to position [503, 0]
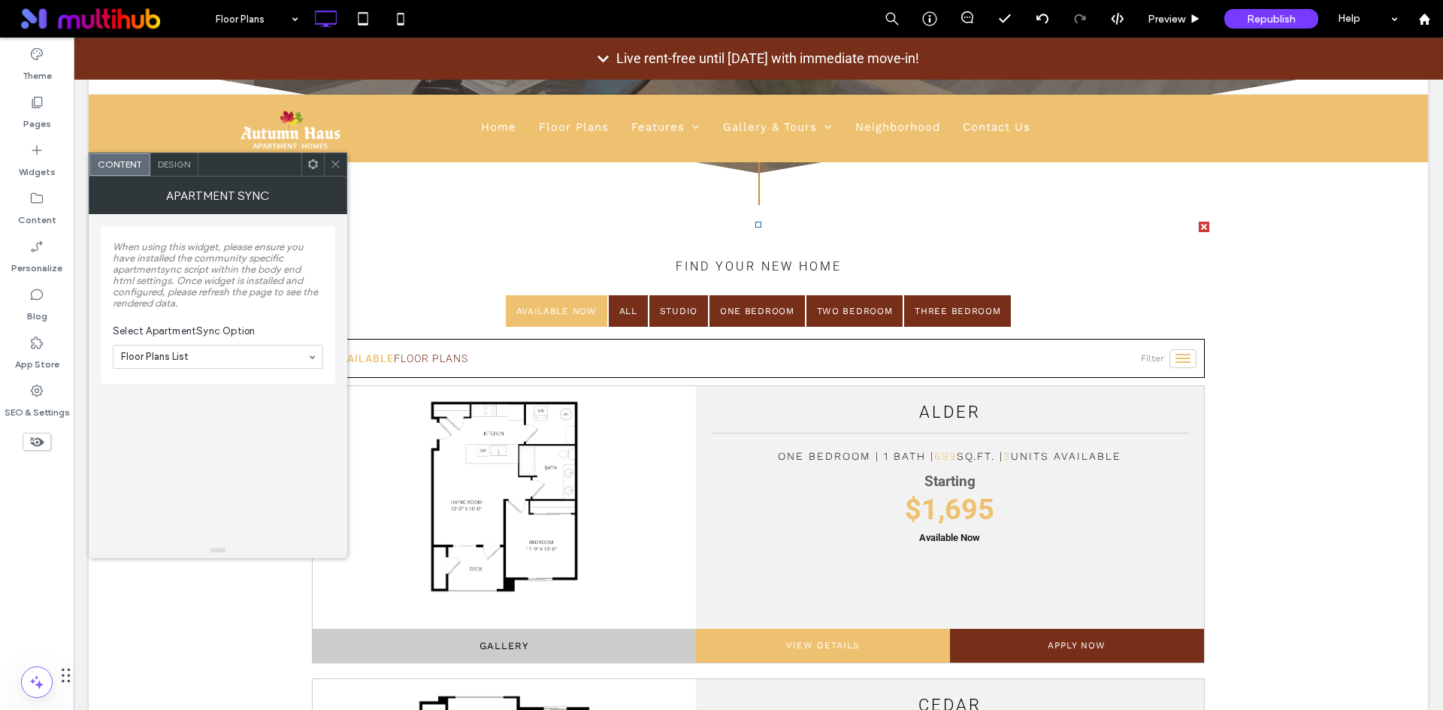
click at [168, 163] on span "Design" at bounding box center [174, 164] width 32 height 11
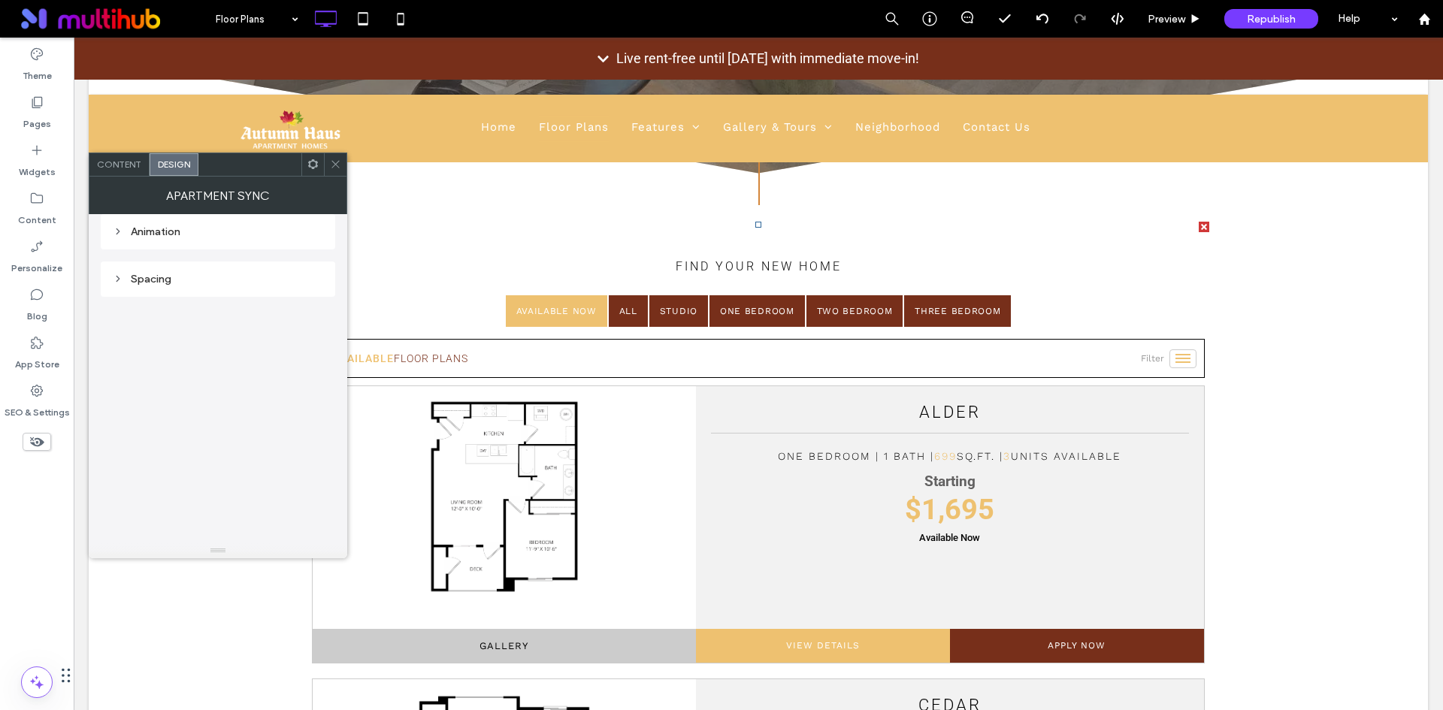
click at [198, 276] on div "Spacing" at bounding box center [218, 279] width 210 height 13
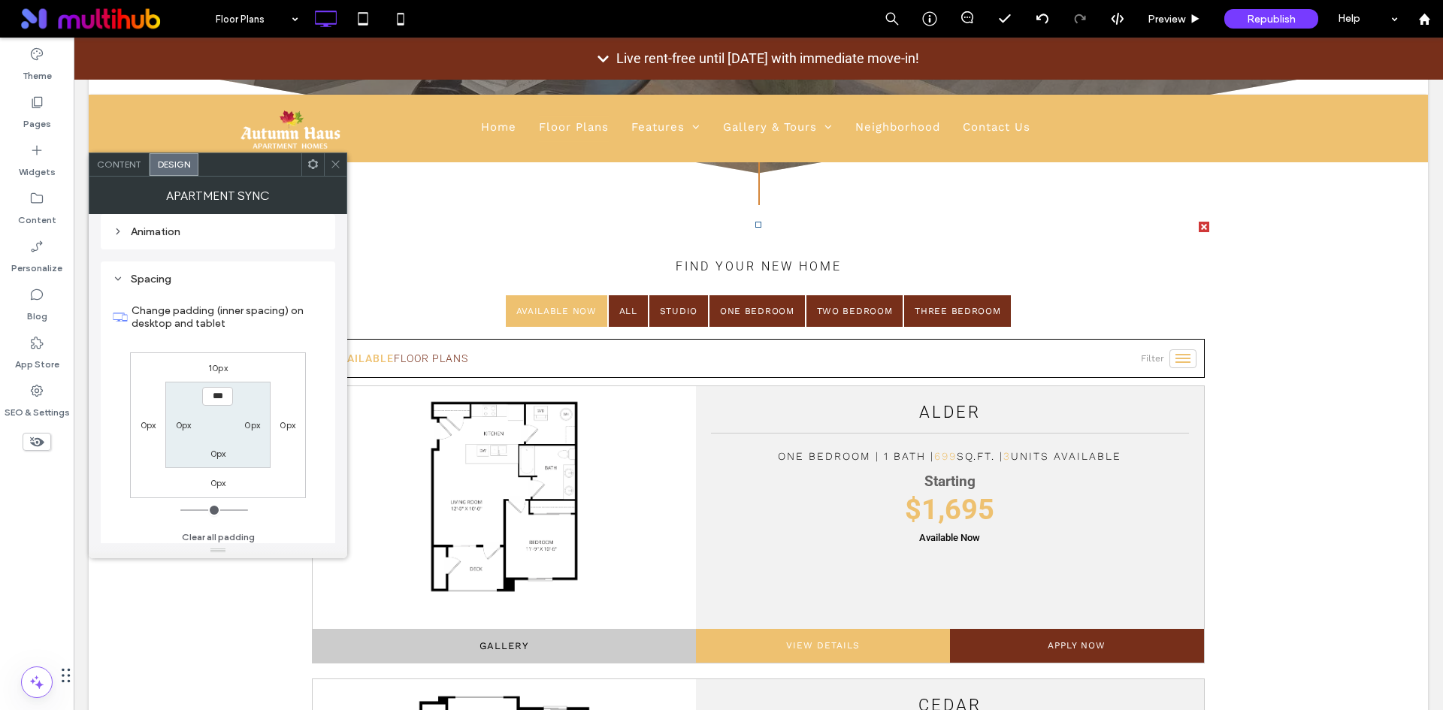
click at [330, 165] on icon at bounding box center [335, 164] width 11 height 11
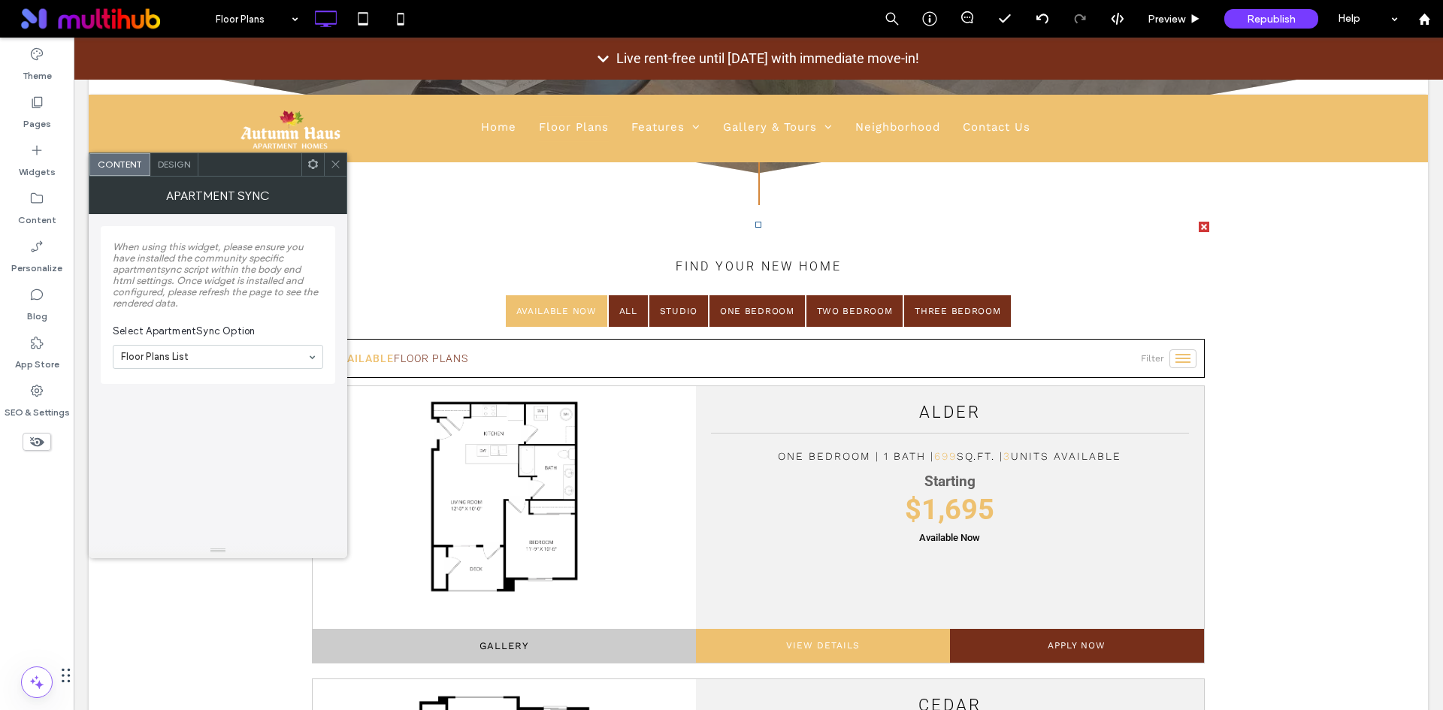
click at [307, 165] on div at bounding box center [312, 164] width 23 height 23
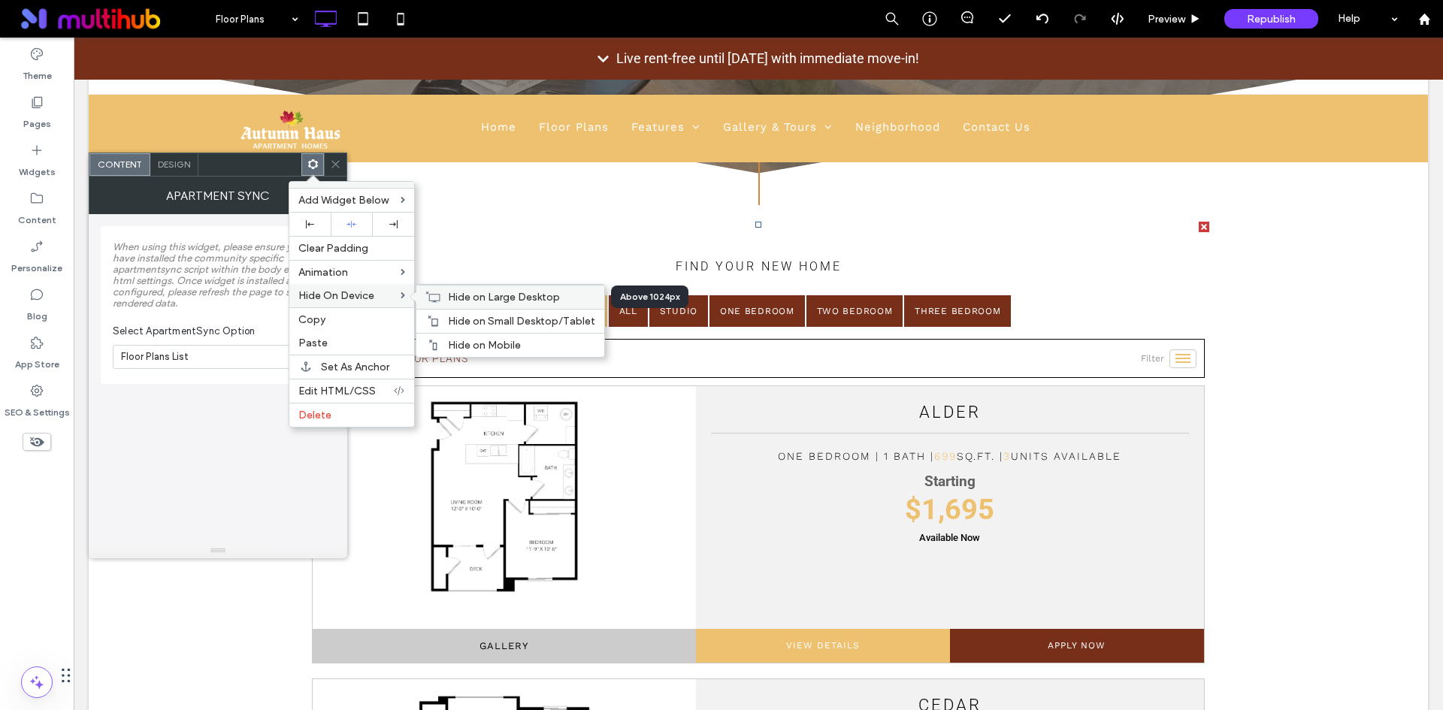
click at [470, 305] on div "Hide on Large Desktop" at bounding box center [510, 297] width 188 height 24
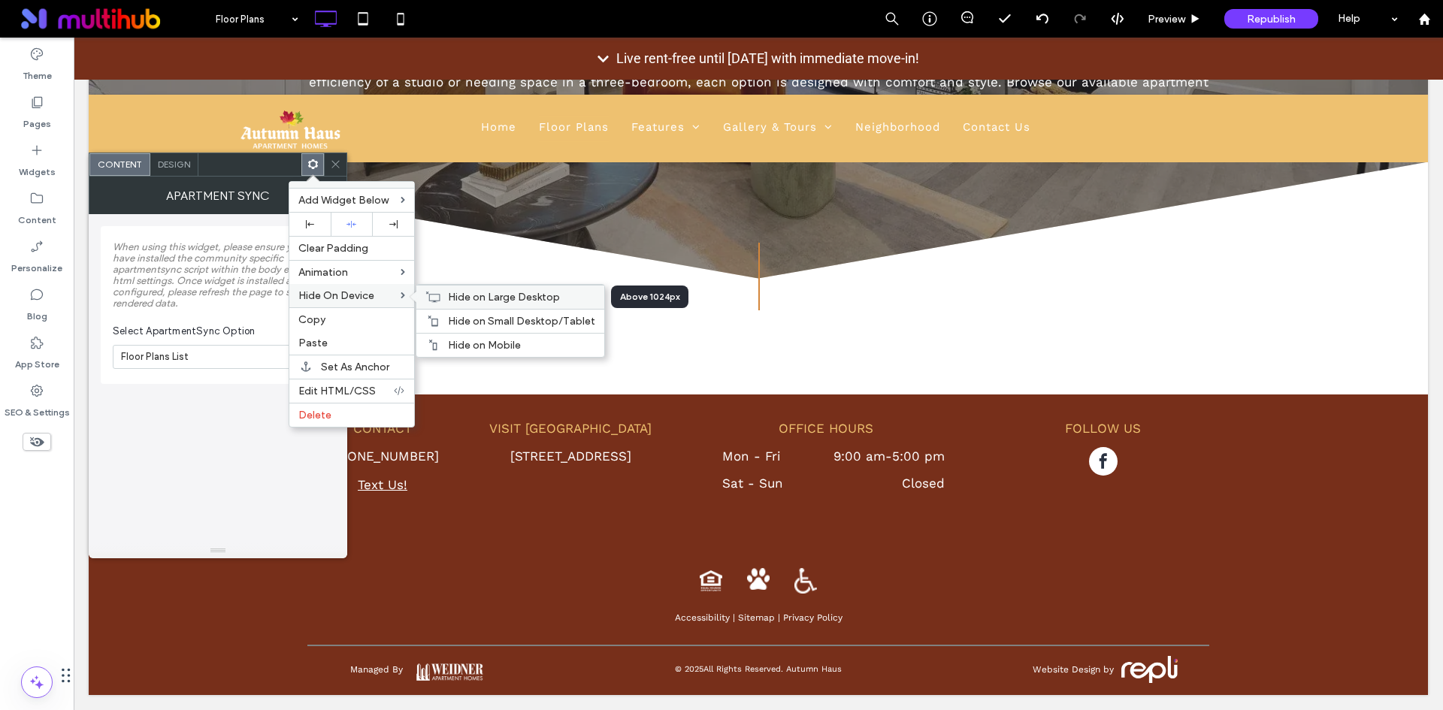
scroll to position [410, 0]
click at [461, 328] on div "Hide on Small Desktop/Tablet" at bounding box center [510, 321] width 188 height 24
click at [496, 347] on span "Hide on Mobile" at bounding box center [484, 345] width 73 height 13
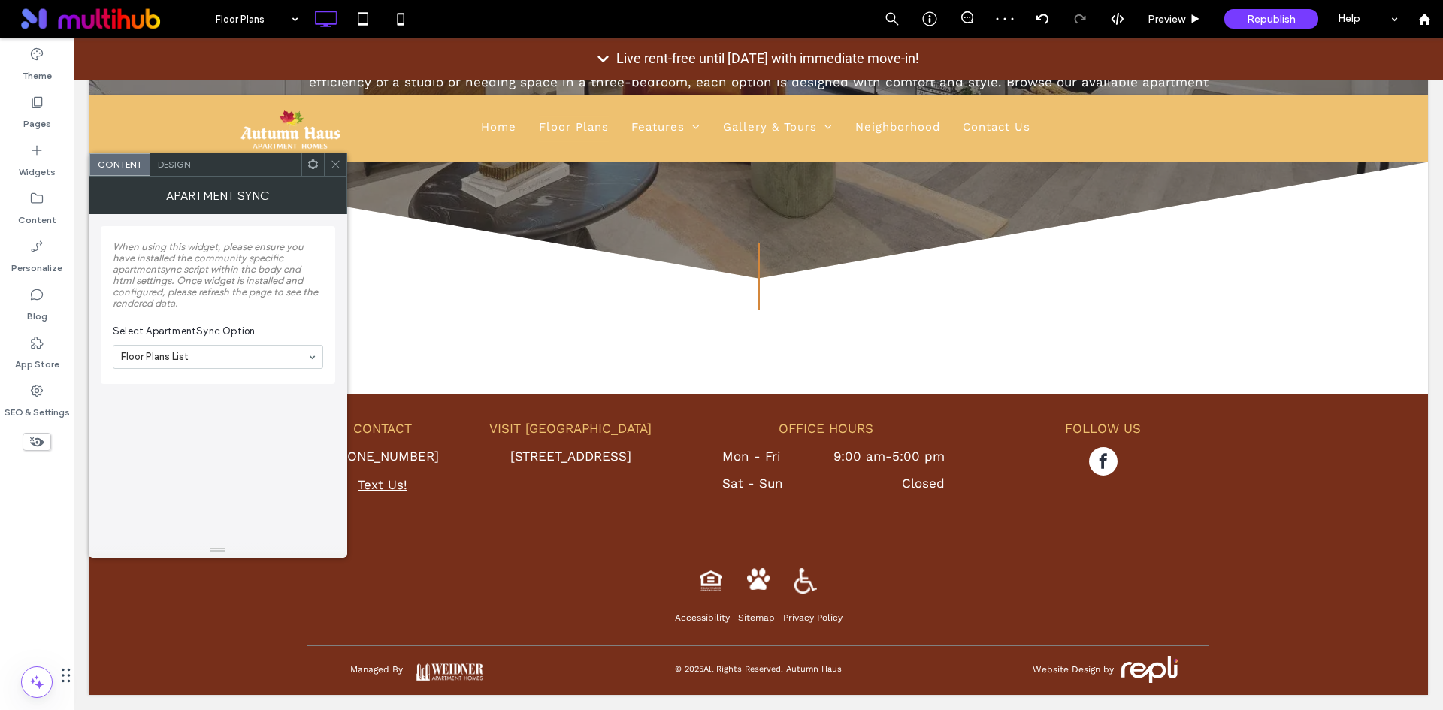
drag, startPoint x: 340, startPoint y: 162, endPoint x: 177, endPoint y: 325, distance: 231.1
click at [339, 162] on icon at bounding box center [335, 164] width 11 height 11
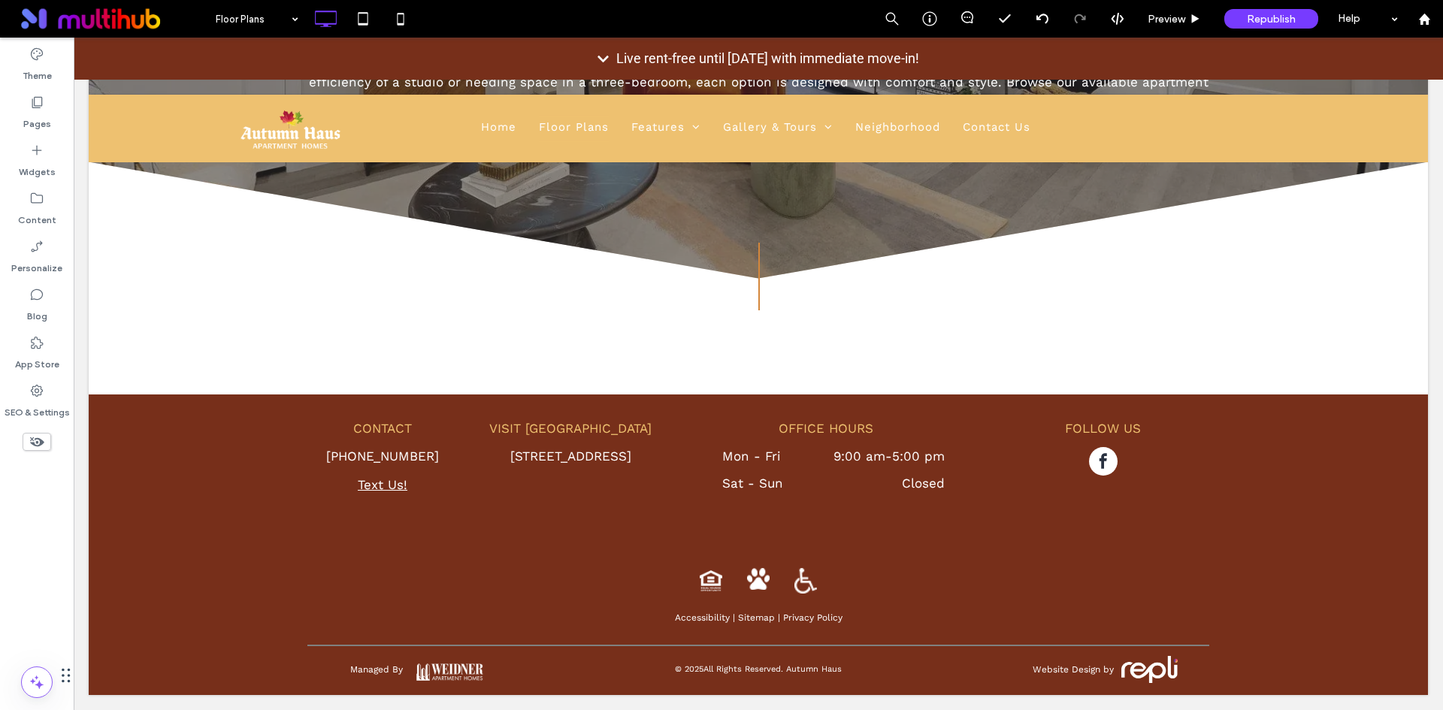
click at [39, 440] on use at bounding box center [37, 442] width 14 height 10
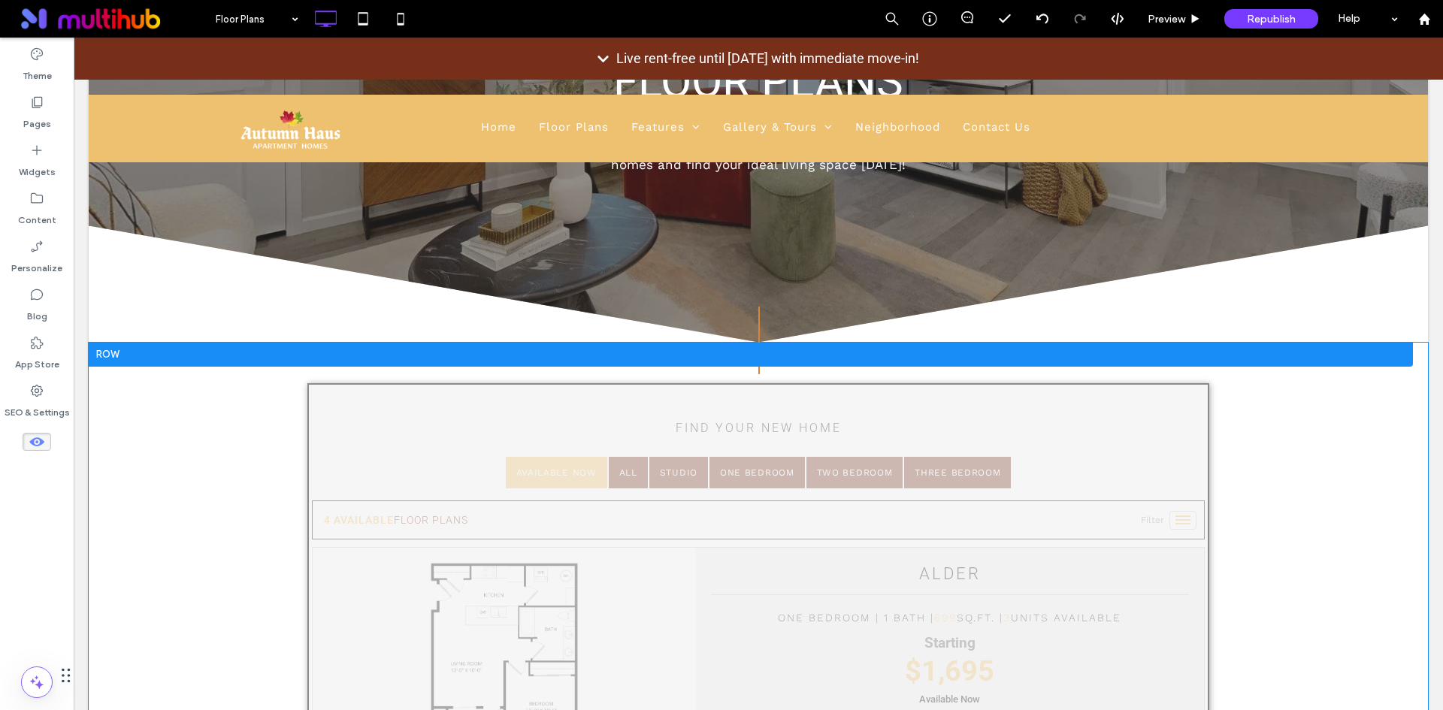
scroll to position [335, 0]
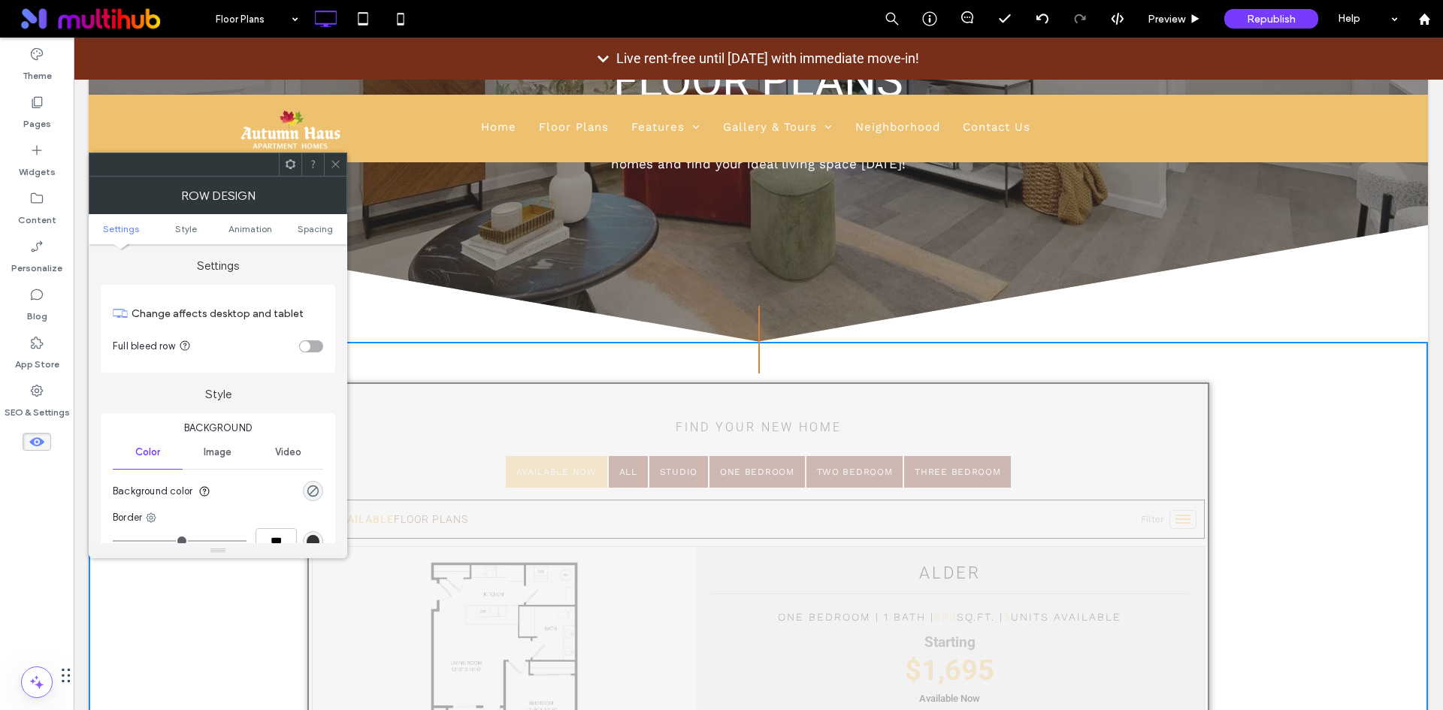
click at [339, 167] on icon at bounding box center [335, 164] width 11 height 11
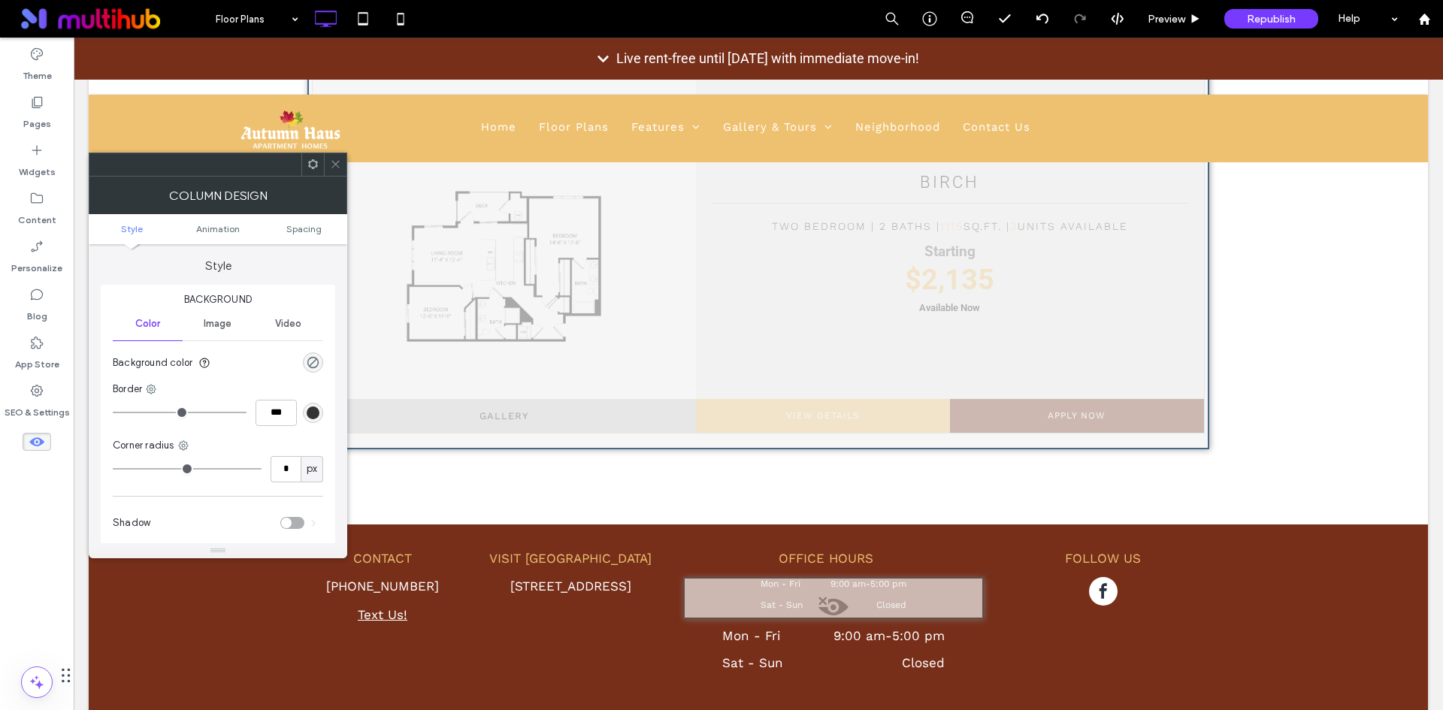
scroll to position [1613, 0]
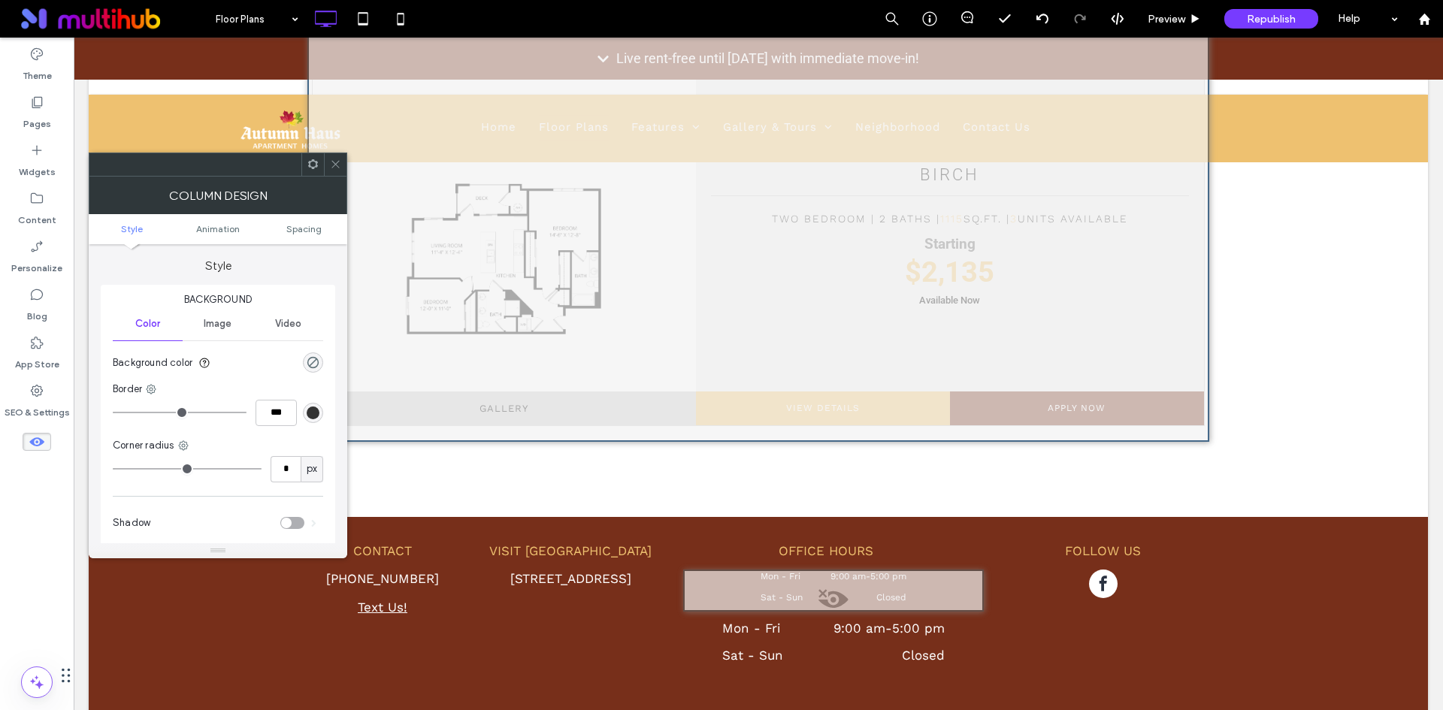
click at [337, 168] on icon at bounding box center [335, 164] width 11 height 11
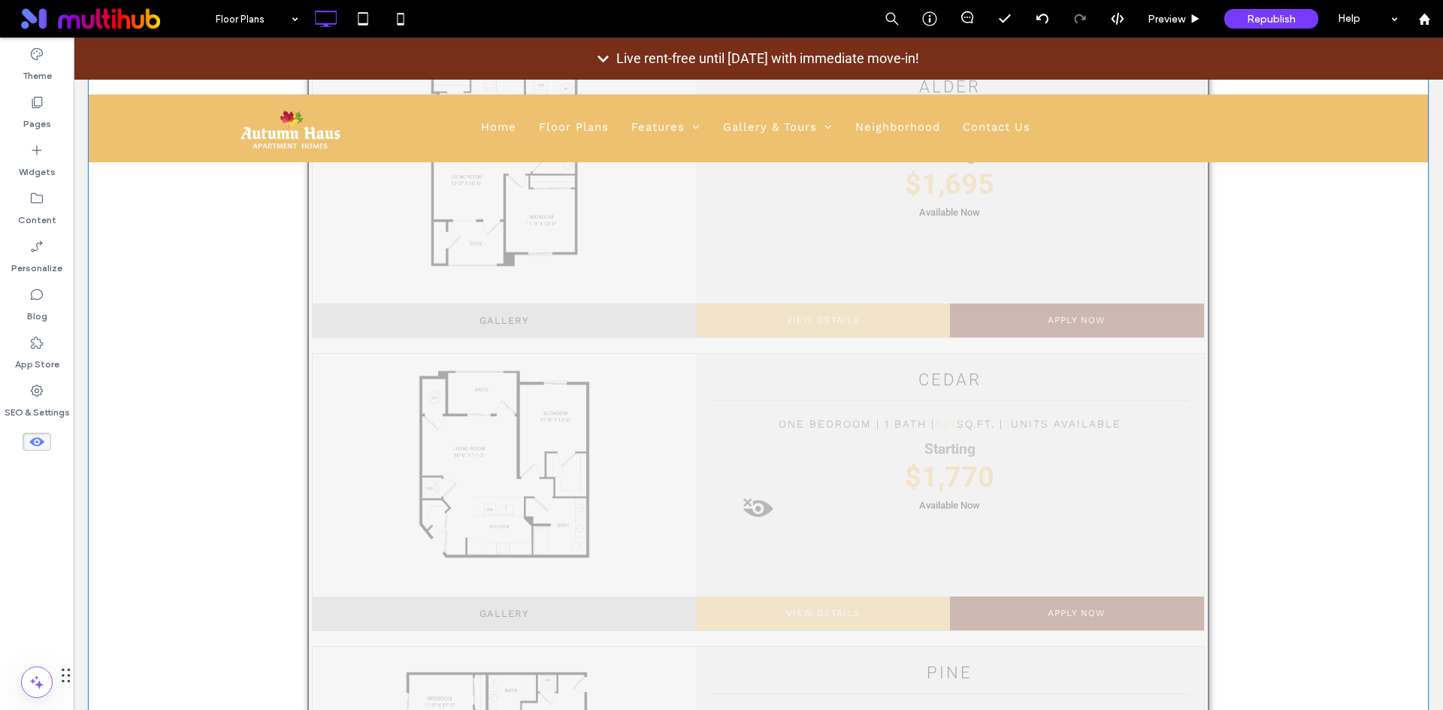
scroll to position [786, 0]
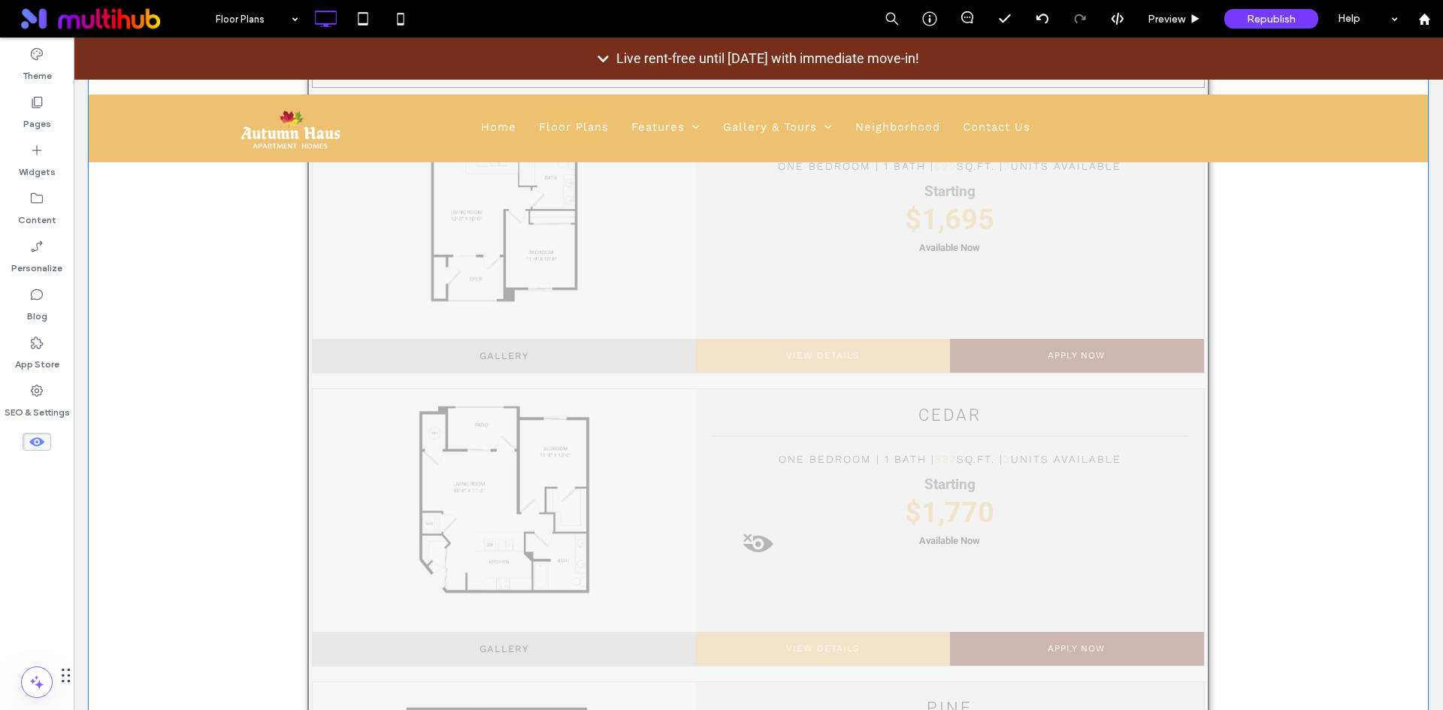
click at [881, 423] on div at bounding box center [758, 600] width 902 height 1337
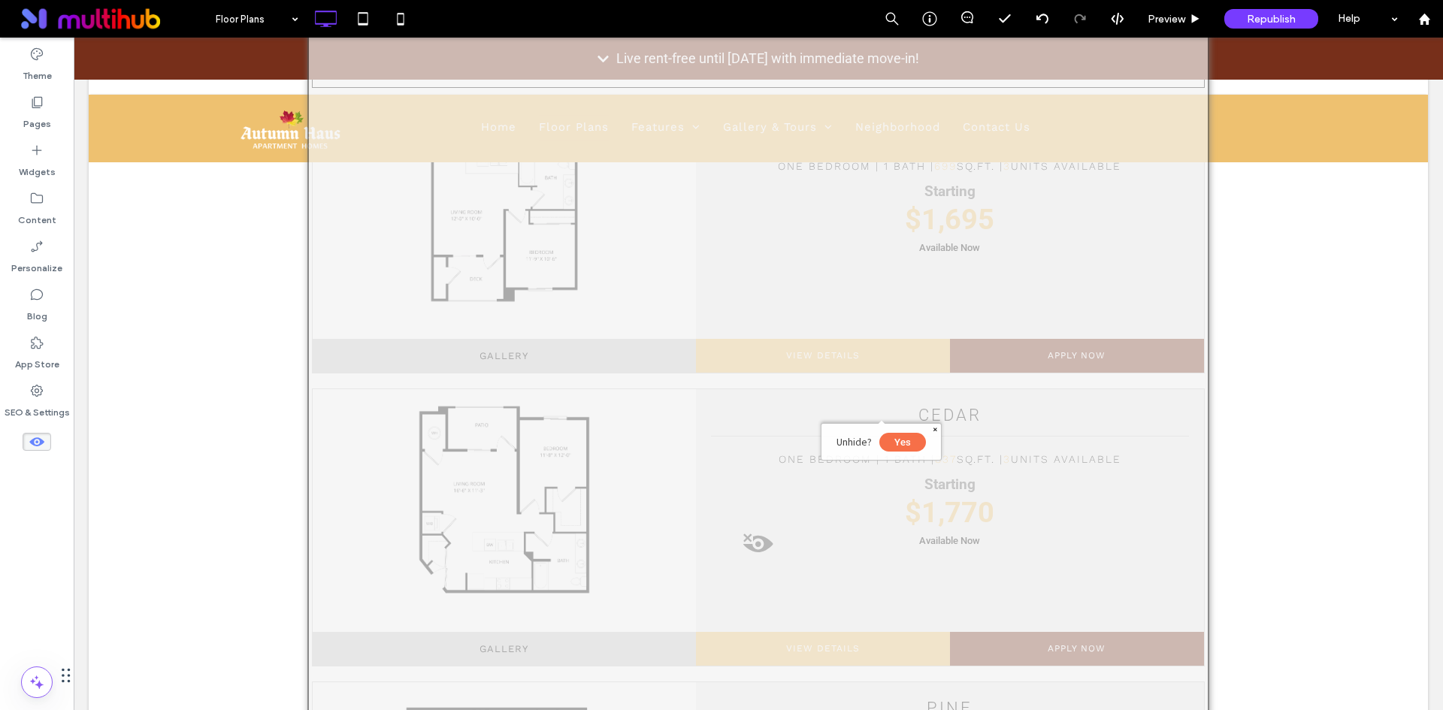
click at [912, 442] on button "Yes" at bounding box center [902, 442] width 47 height 19
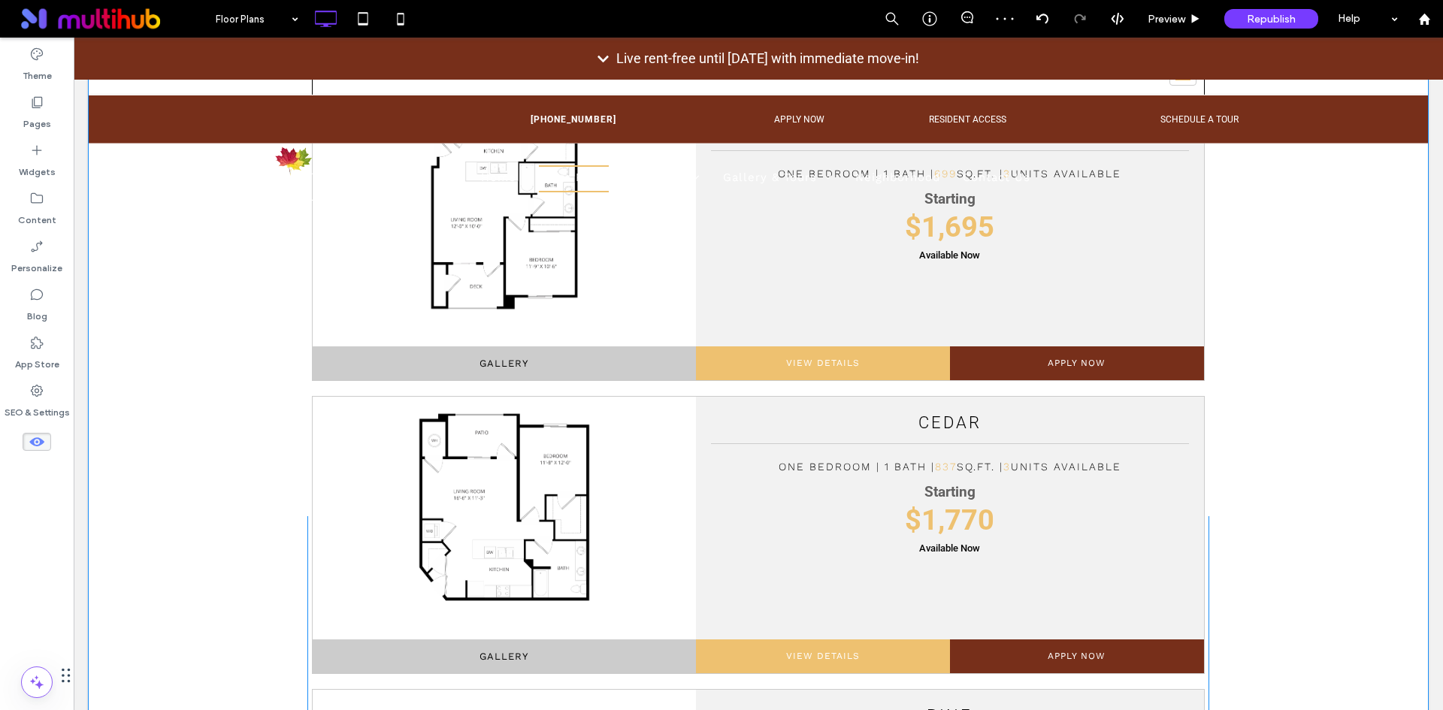
click at [1201, 520] on span at bounding box center [758, 607] width 902 height 1337
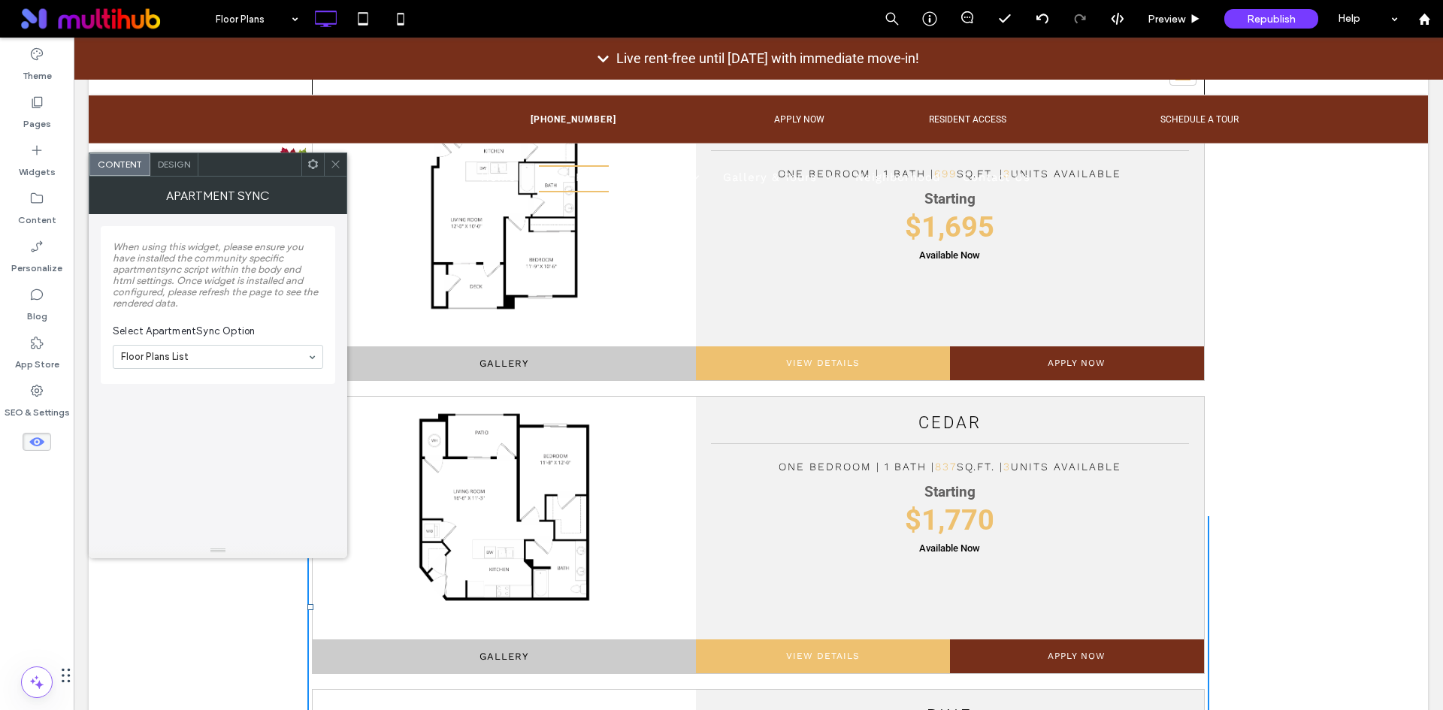
click at [337, 167] on icon at bounding box center [335, 164] width 11 height 11
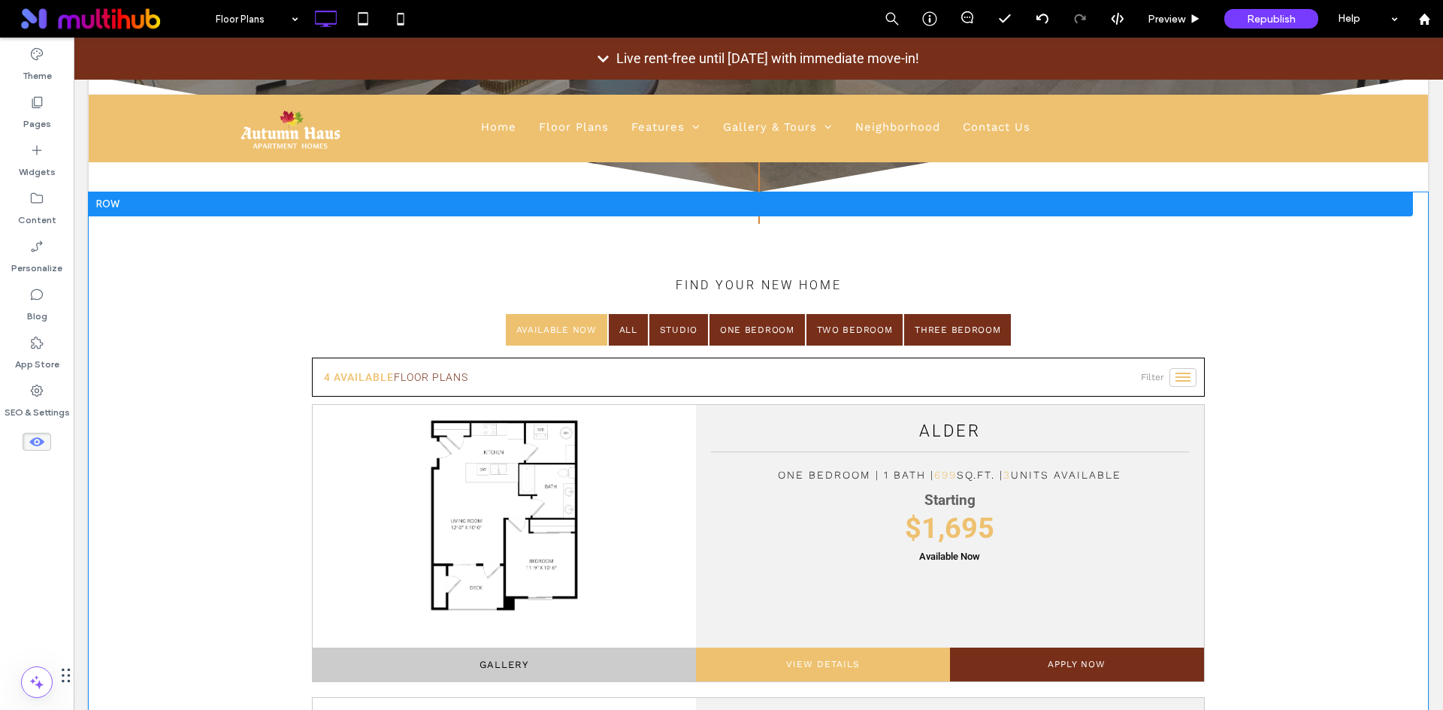
scroll to position [485, 0]
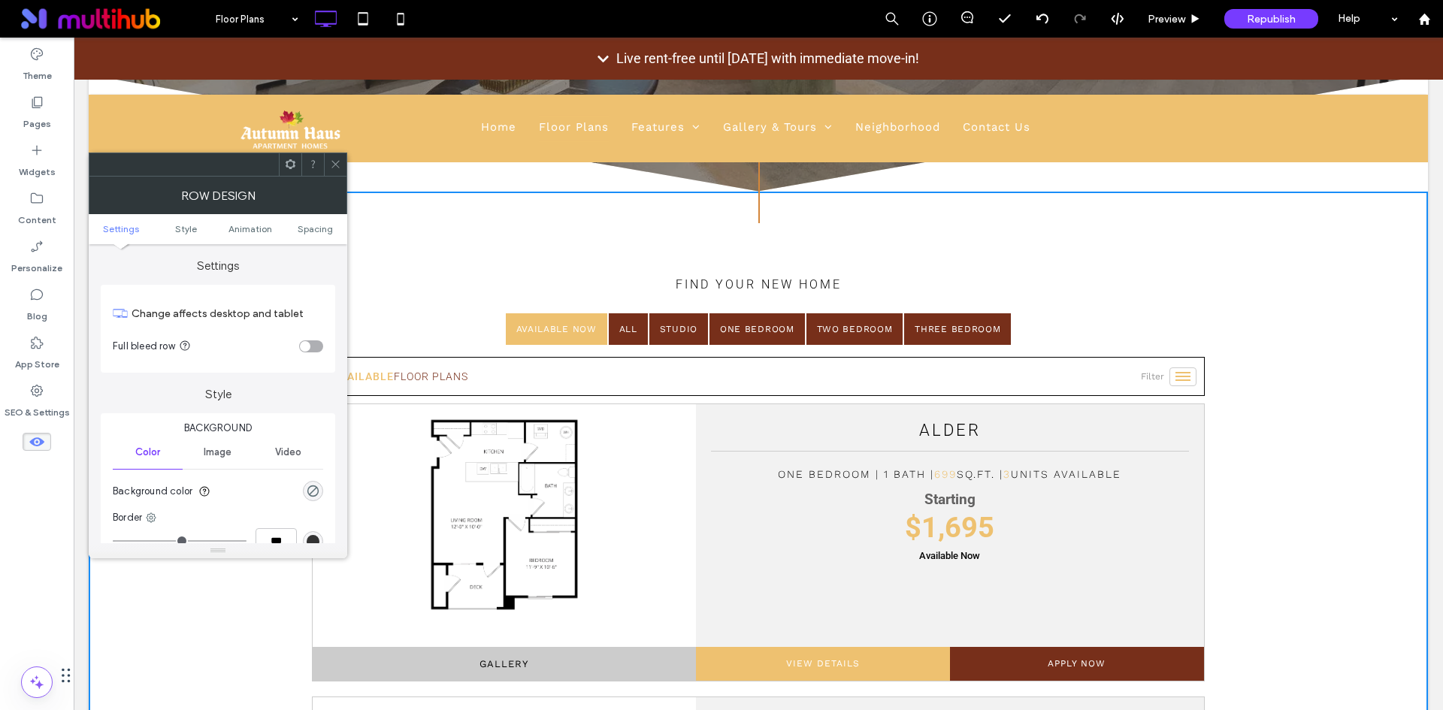
click at [338, 165] on icon at bounding box center [335, 164] width 11 height 11
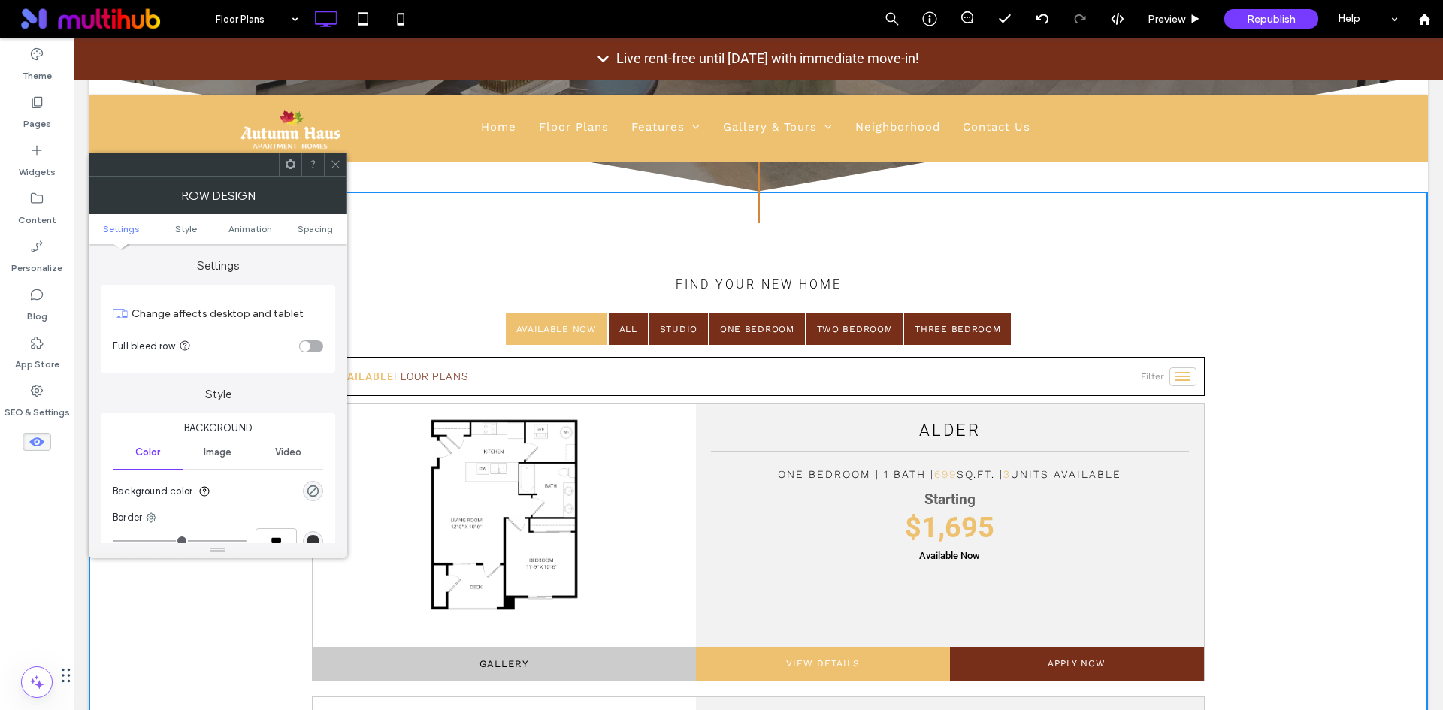
click at [331, 162] on icon at bounding box center [335, 164] width 11 height 11
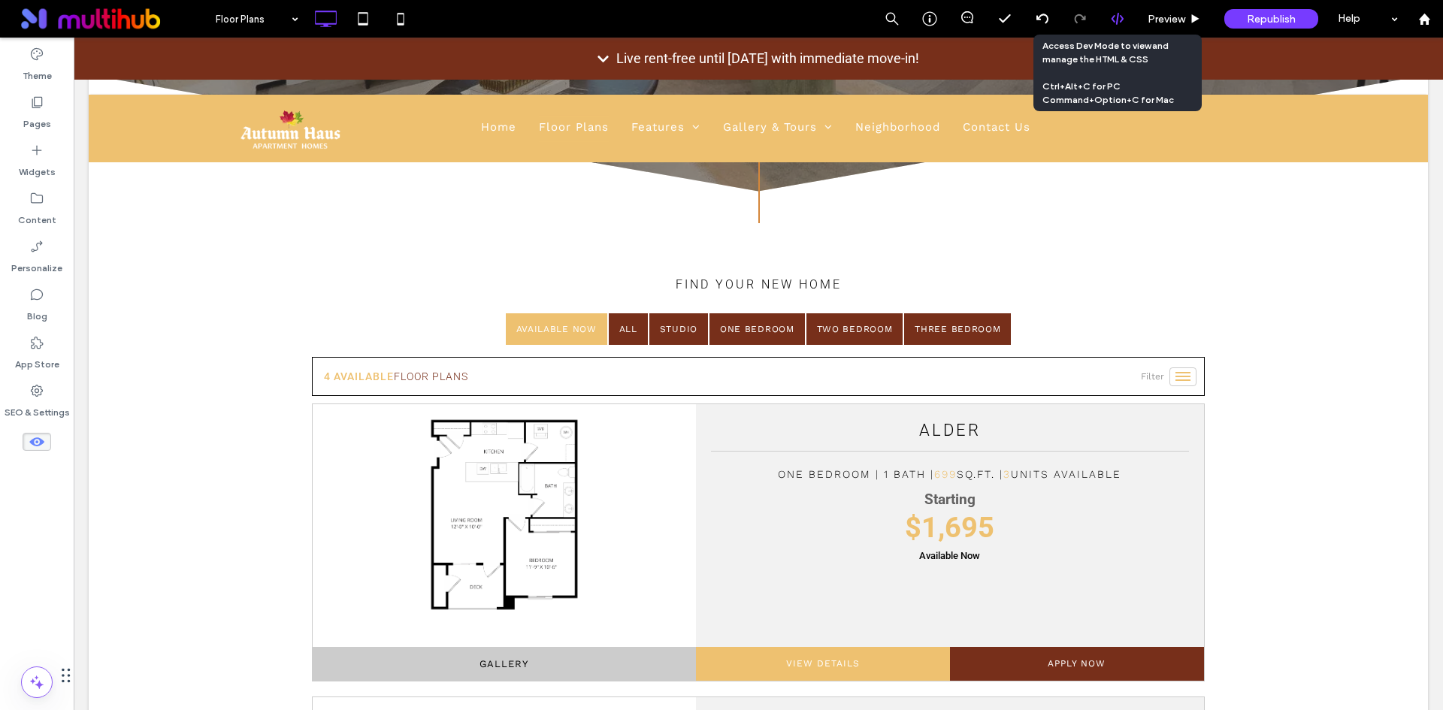
click at [1123, 19] on use at bounding box center [1117, 19] width 12 height 12
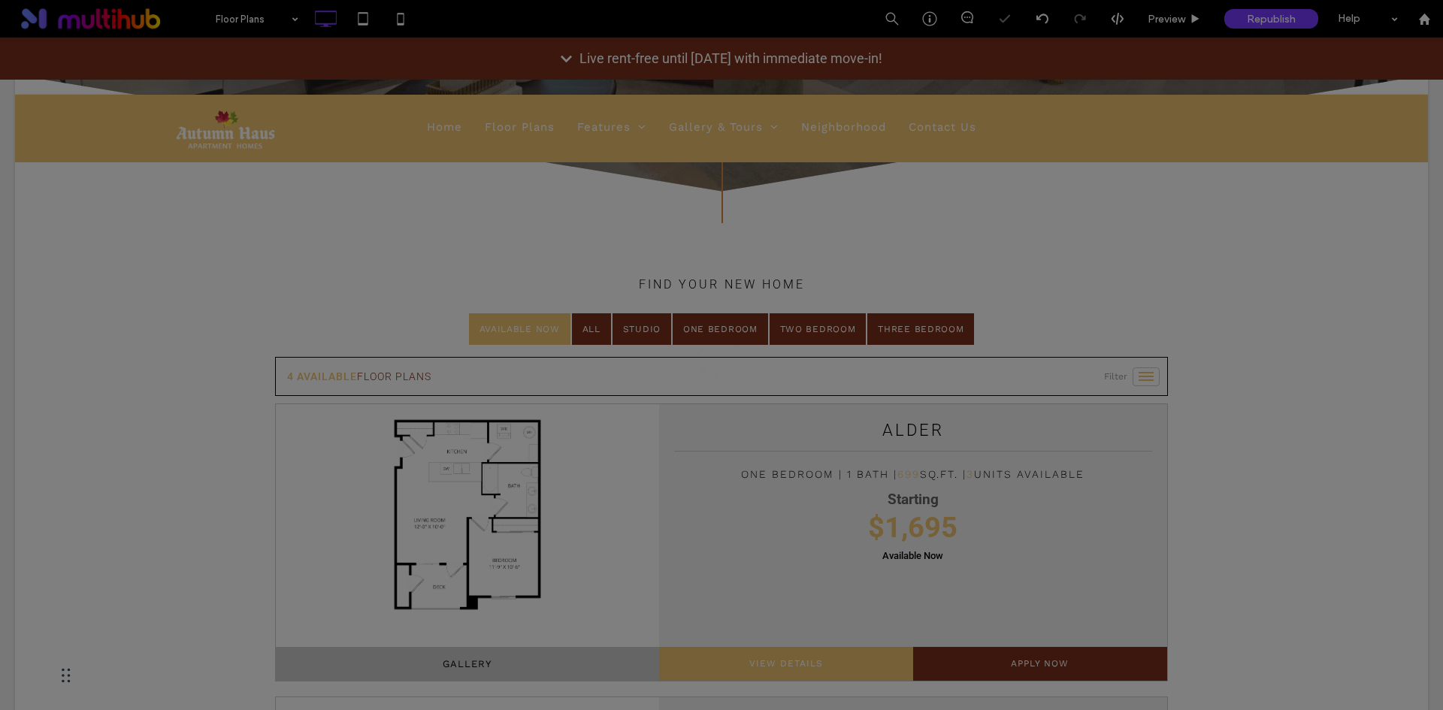
scroll to position [0, 0]
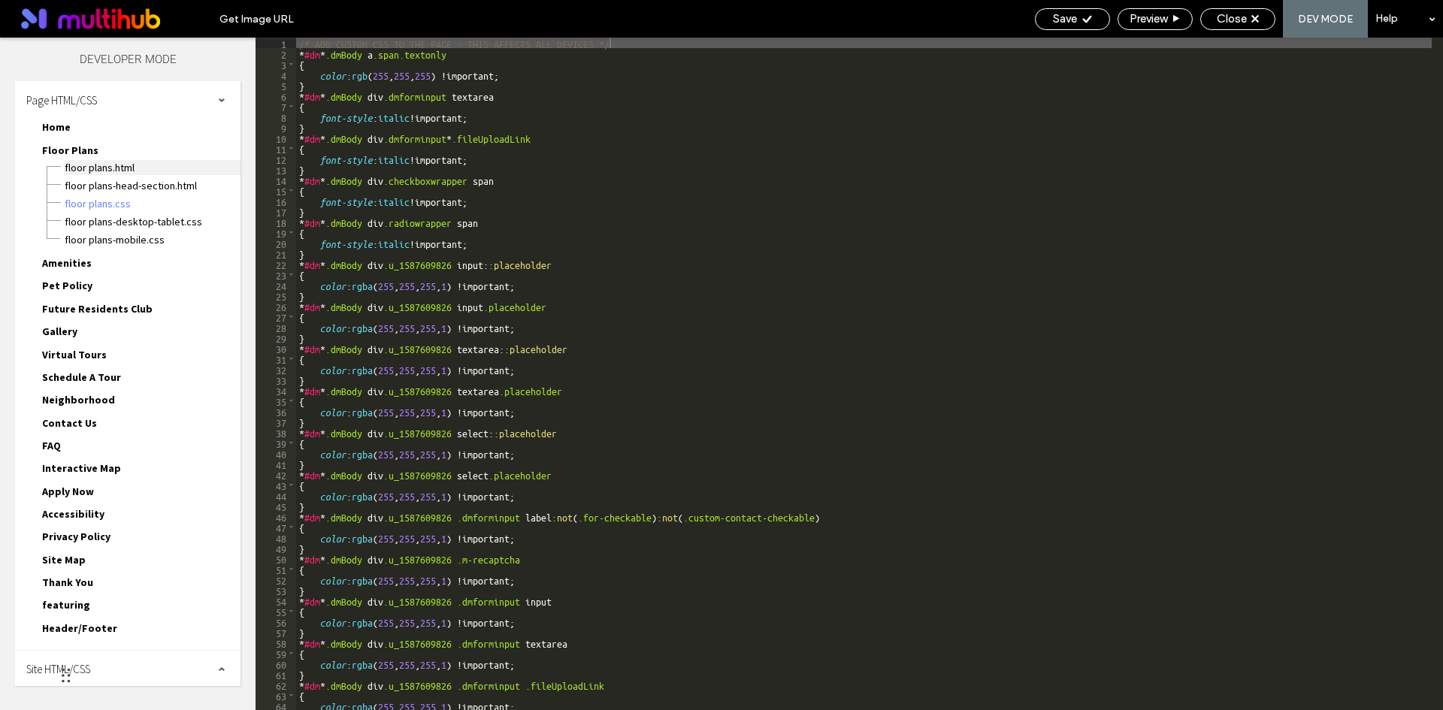
click at [162, 172] on span "Floor Plans.html" at bounding box center [152, 167] width 177 height 15
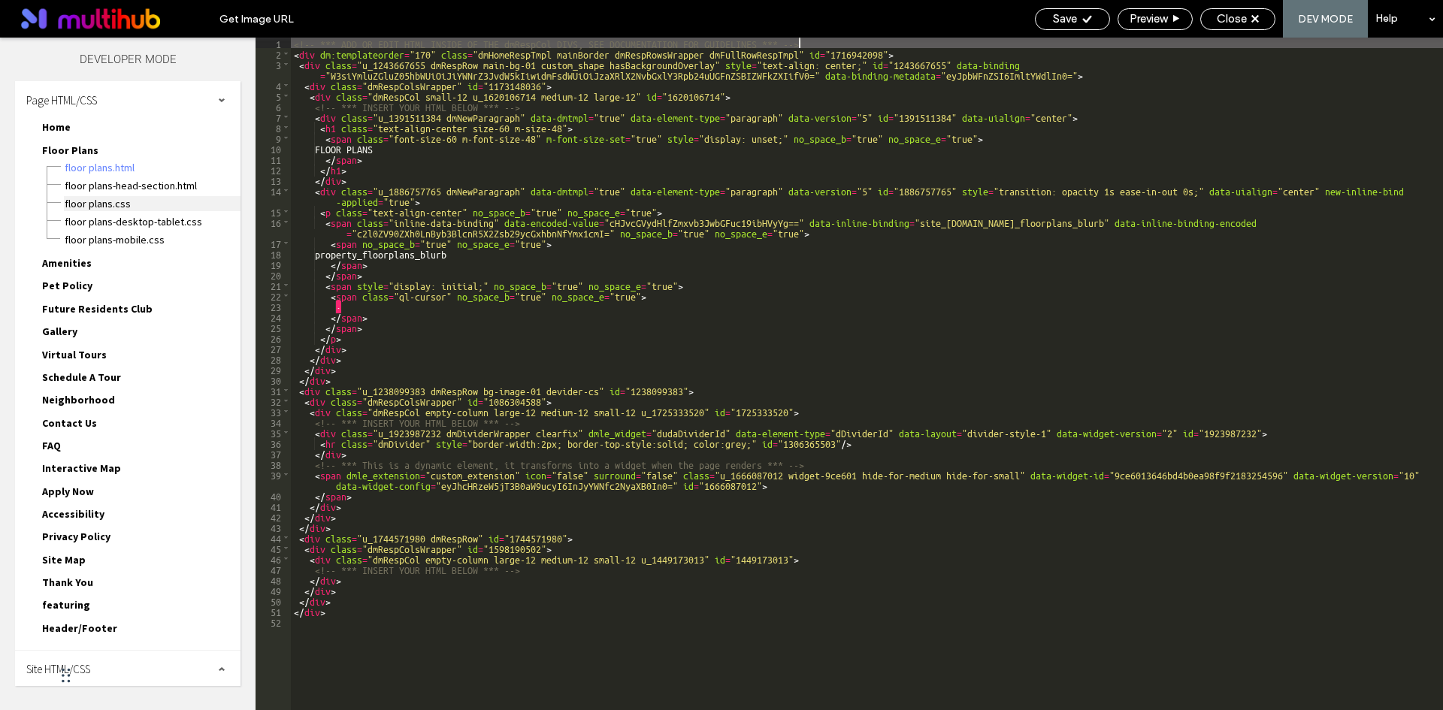
click at [77, 204] on span "Floor Plans.css" at bounding box center [152, 203] width 177 height 15
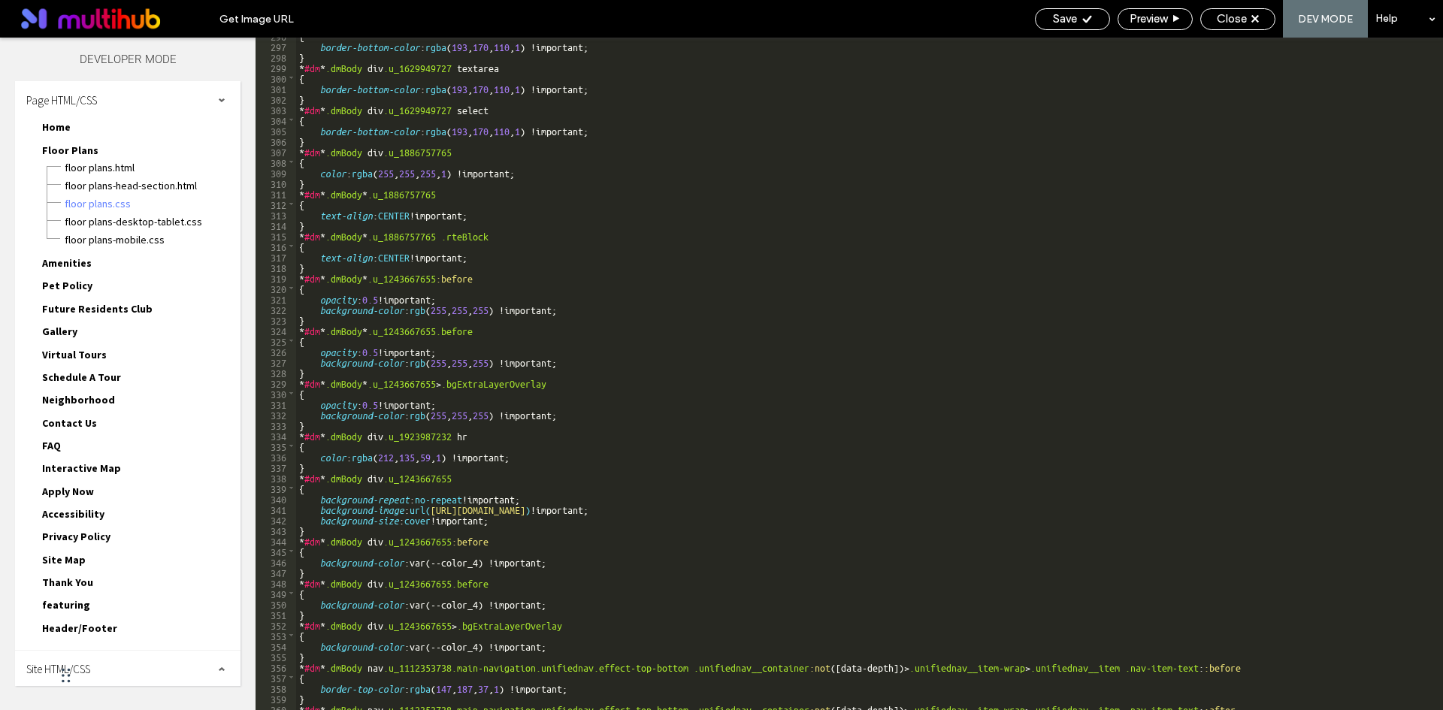
scroll to position [3156, 0]
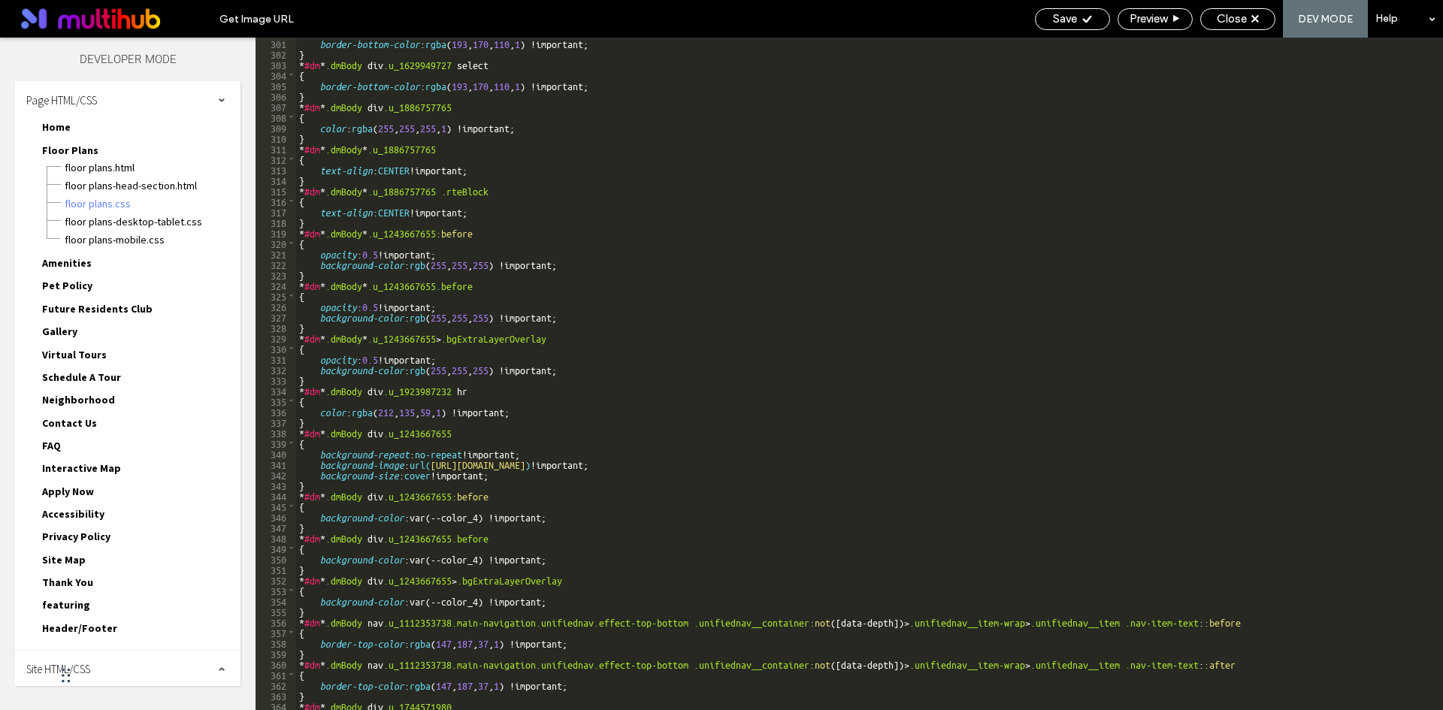
click at [715, 463] on div "border-bottom-color : rgba ( 193 , 170 , 110 , 1 ) !important; } * #dm * .dmBod…" at bounding box center [863, 385] width 1135 height 694
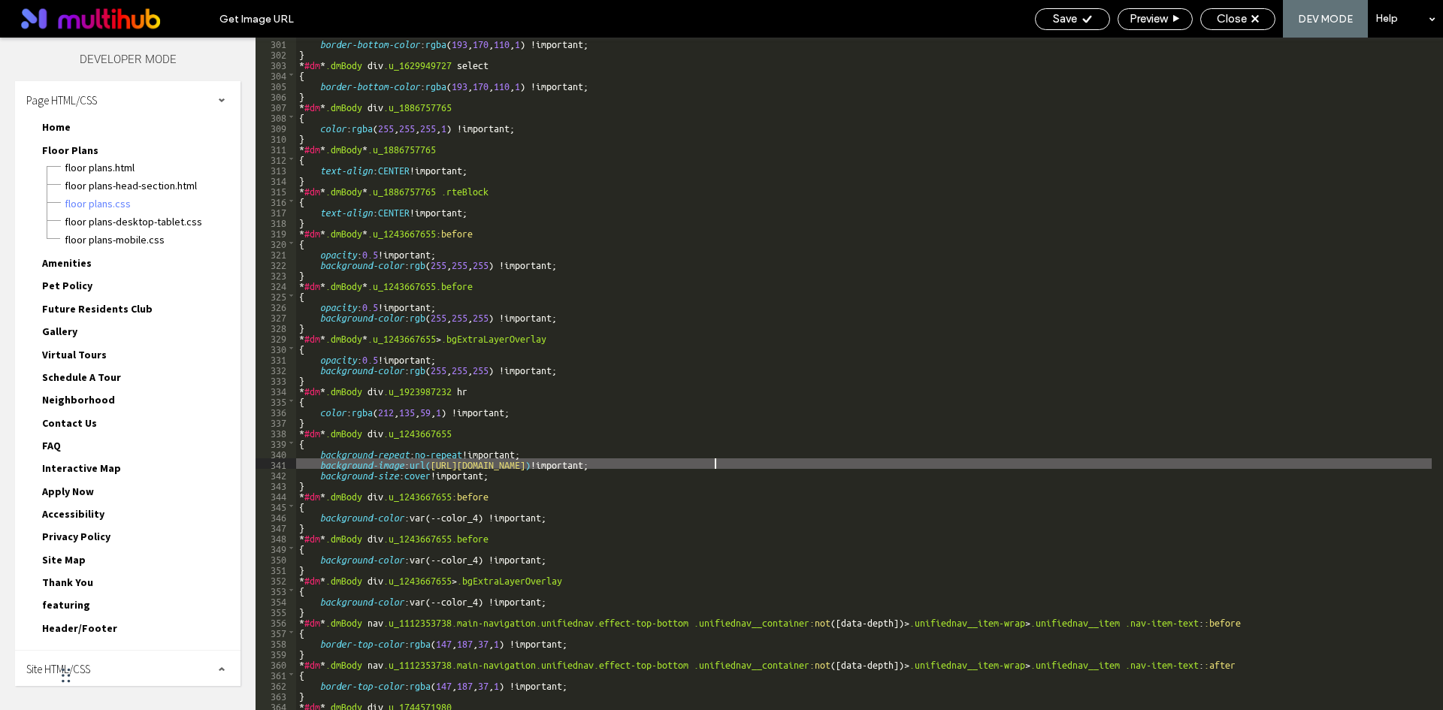
click at [569, 474] on div "border-bottom-color : rgba ( 193 , 170 , 110 , 1 ) !important; } * #dm * .dmBod…" at bounding box center [863, 385] width 1135 height 694
drag, startPoint x: 431, startPoint y: 463, endPoint x: 878, endPoint y: 464, distance: 446.4
click at [878, 464] on div "border-bottom-color : rgba ( 193 , 170 , 110 , 1 ) !important; } * #dm * .dmBod…" at bounding box center [863, 385] width 1135 height 694
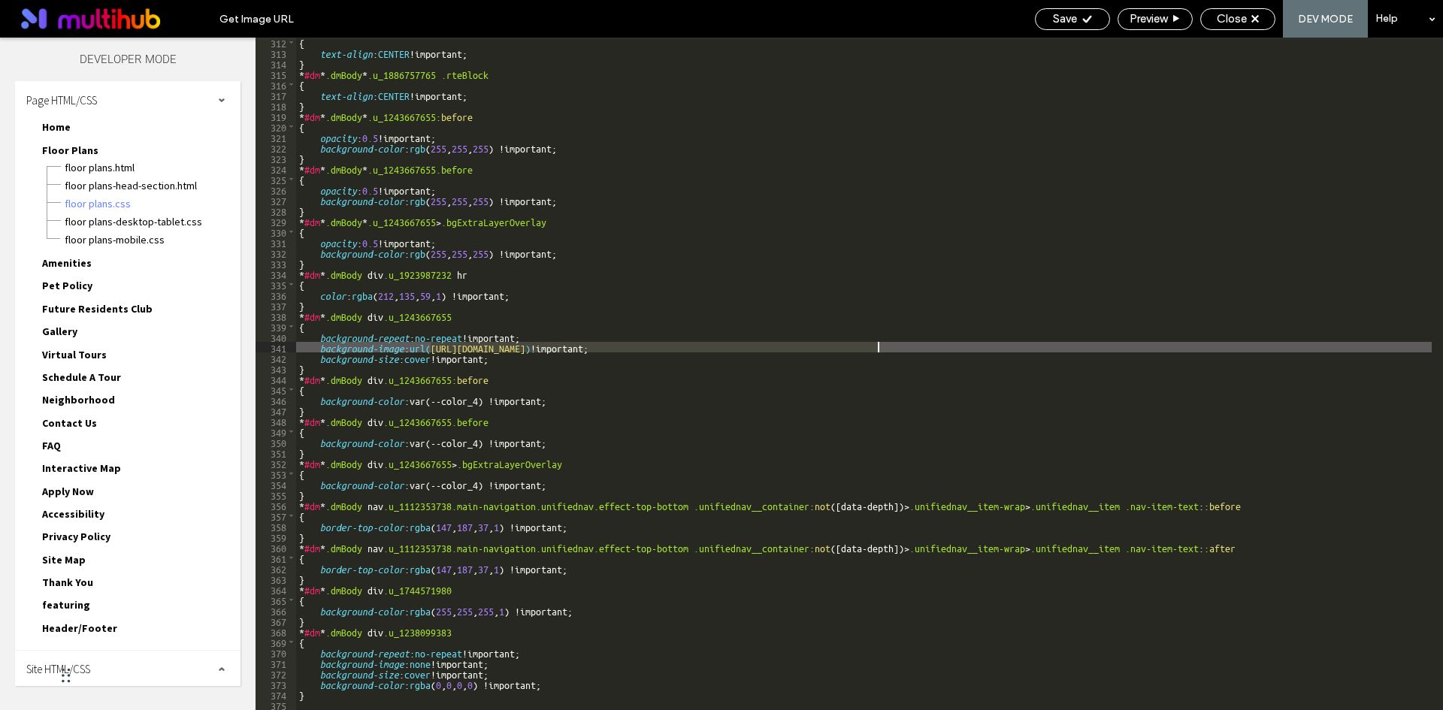
scroll to position [3273, 0]
click at [833, 408] on div "{ text-align : CENTER !important; } * #dm * .dmBody * .u_1886757765 .rteBlock {…" at bounding box center [863, 384] width 1135 height 694
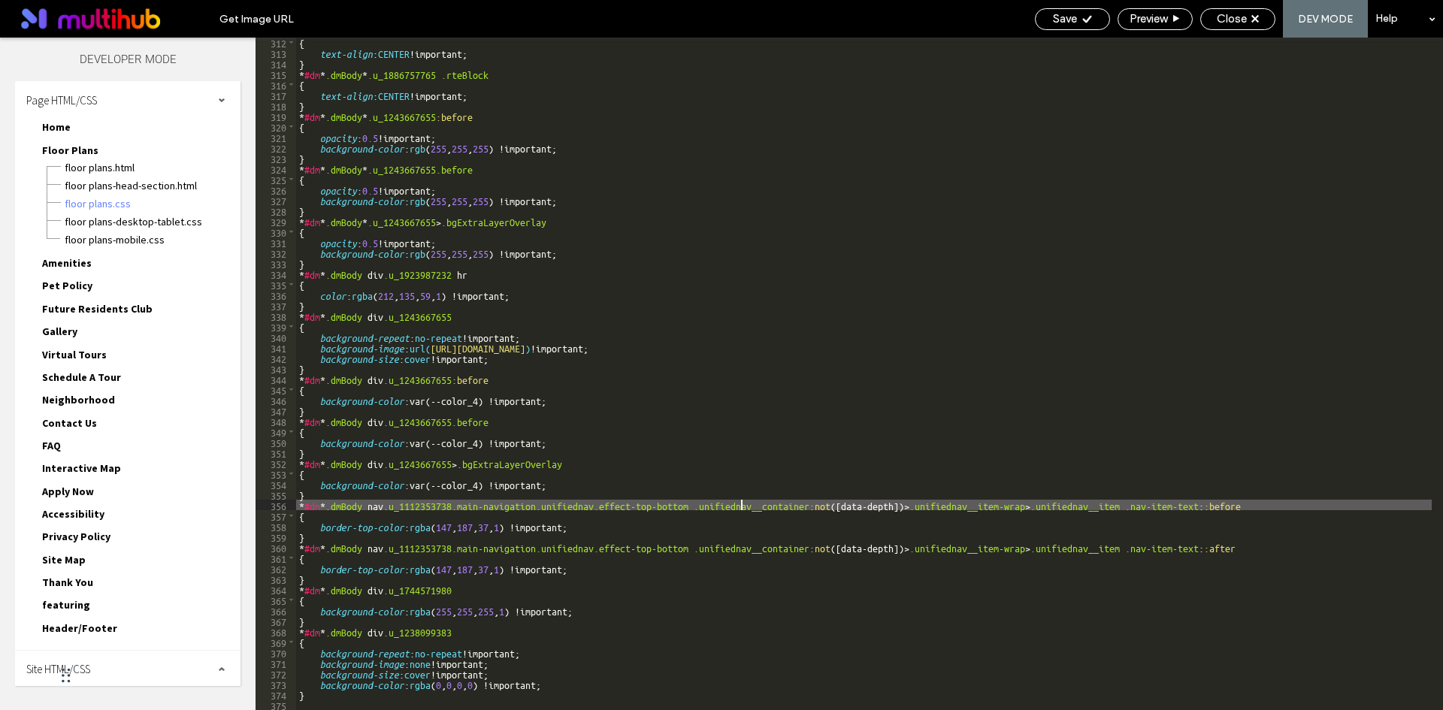
click at [742, 505] on div "{ text-align : CENTER !important; } * #dm * .dmBody * .u_1886757765 .rteBlock {…" at bounding box center [863, 384] width 1135 height 694
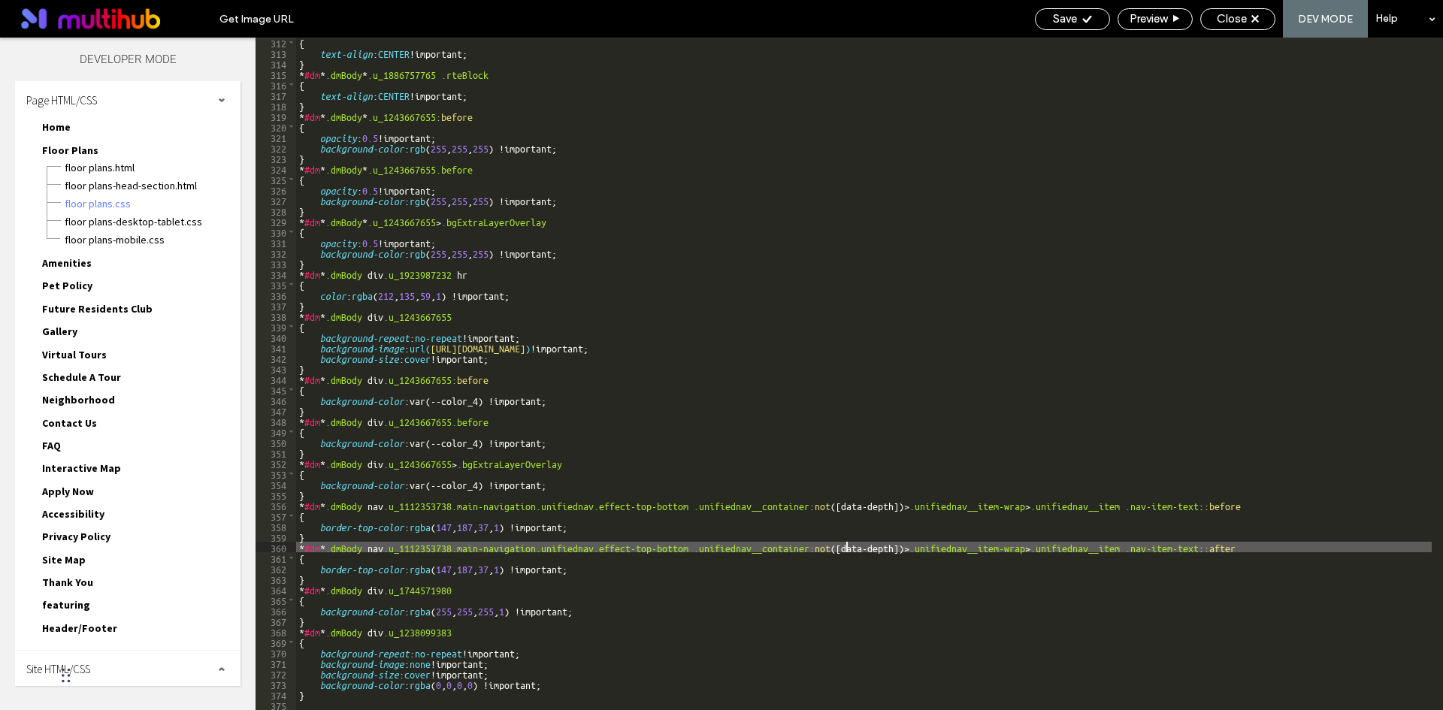
click at [844, 546] on div "{ text-align : CENTER !important; } * #dm * .dmBody * .u_1886757765 .rteBlock {…" at bounding box center [863, 384] width 1135 height 694
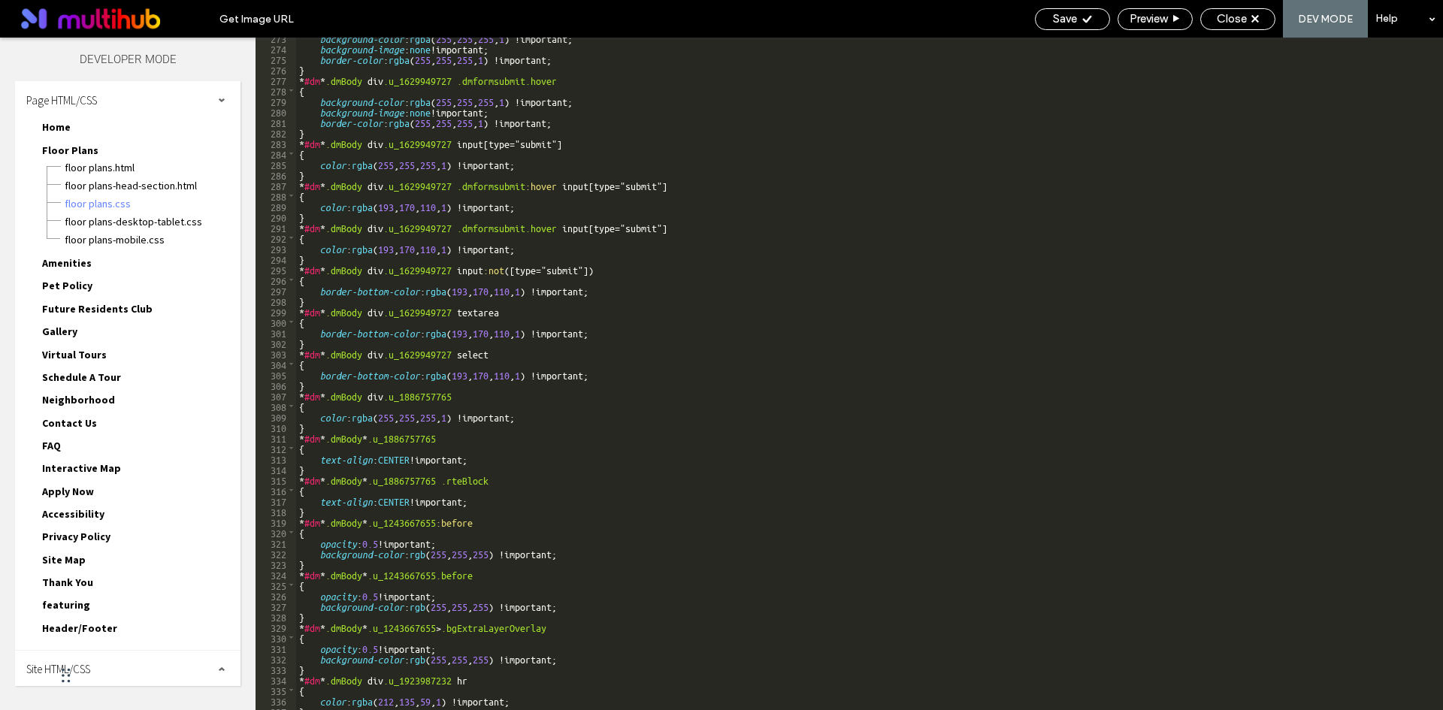
scroll to position [2867, 0]
click at [1249, 24] on div "Close" at bounding box center [1238, 19] width 74 height 14
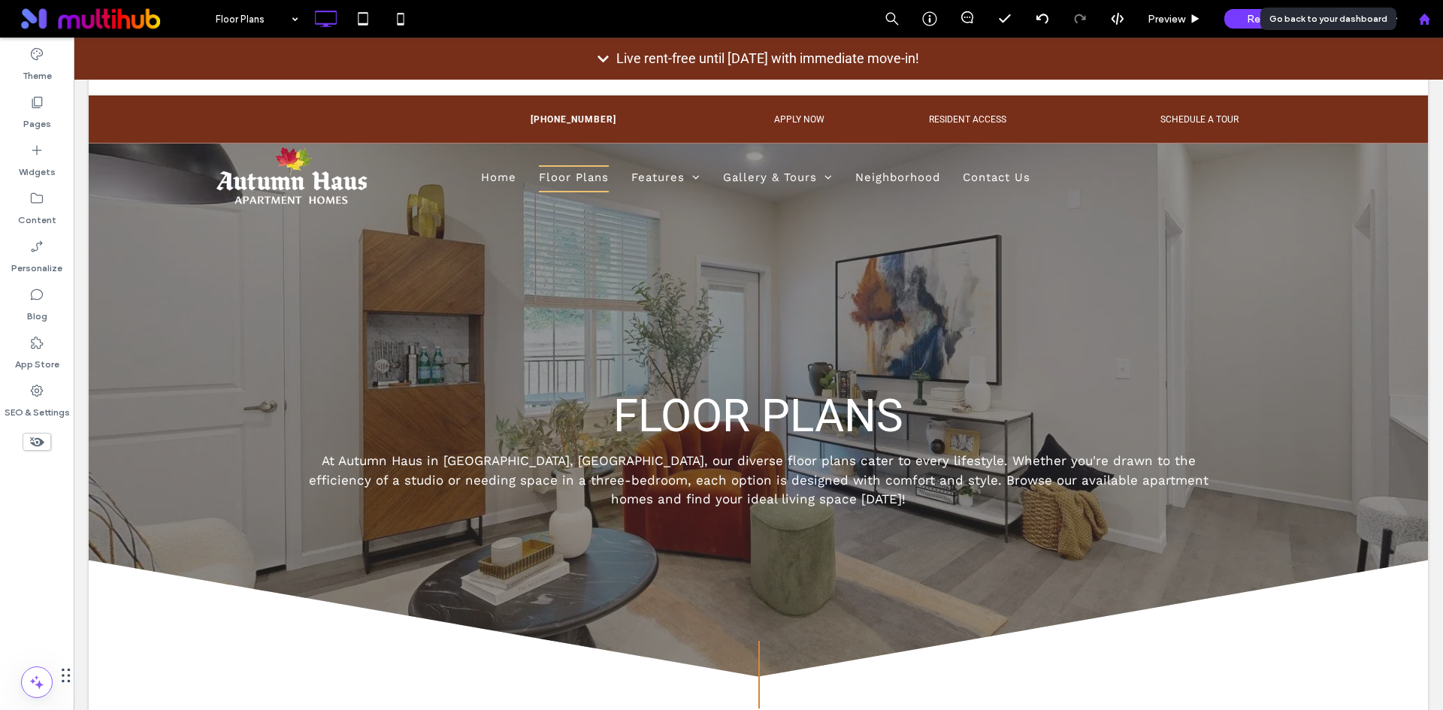
click at [1427, 19] on use at bounding box center [1423, 18] width 11 height 11
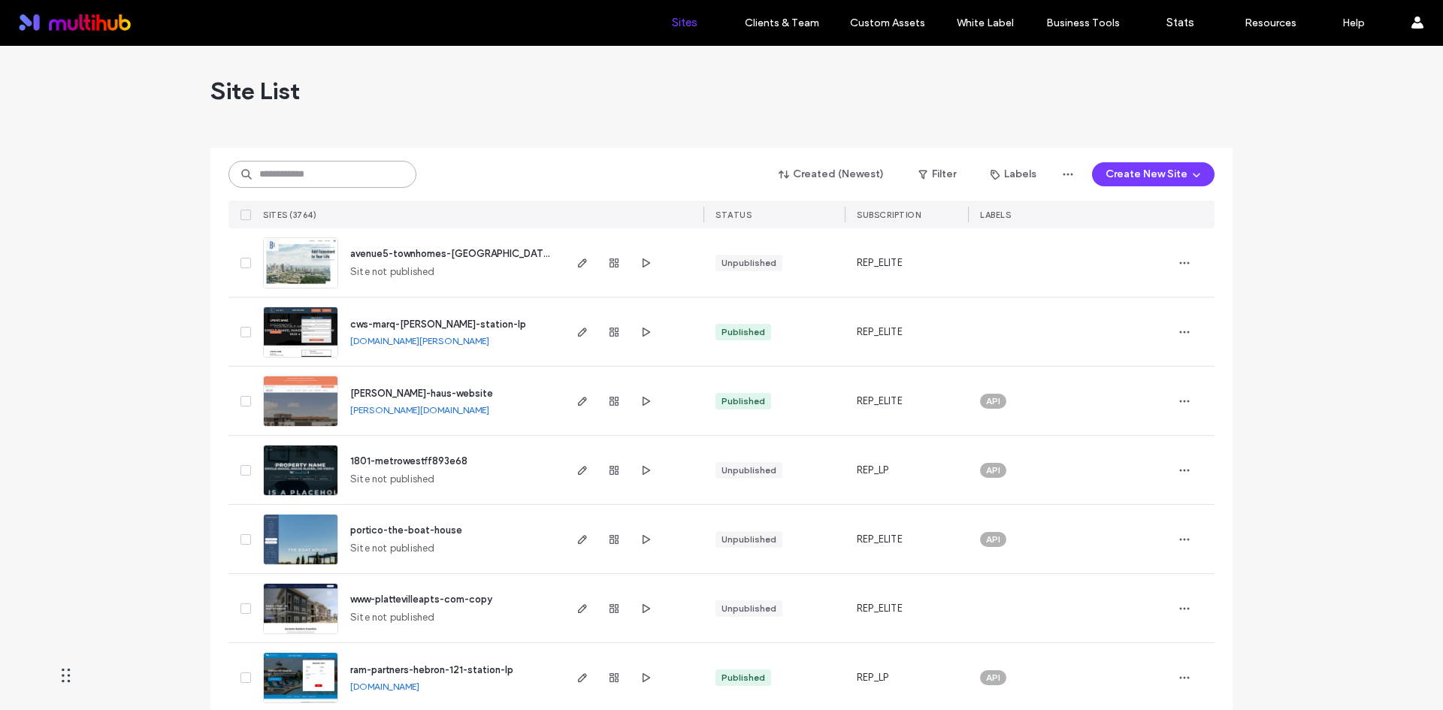
paste input "**********"
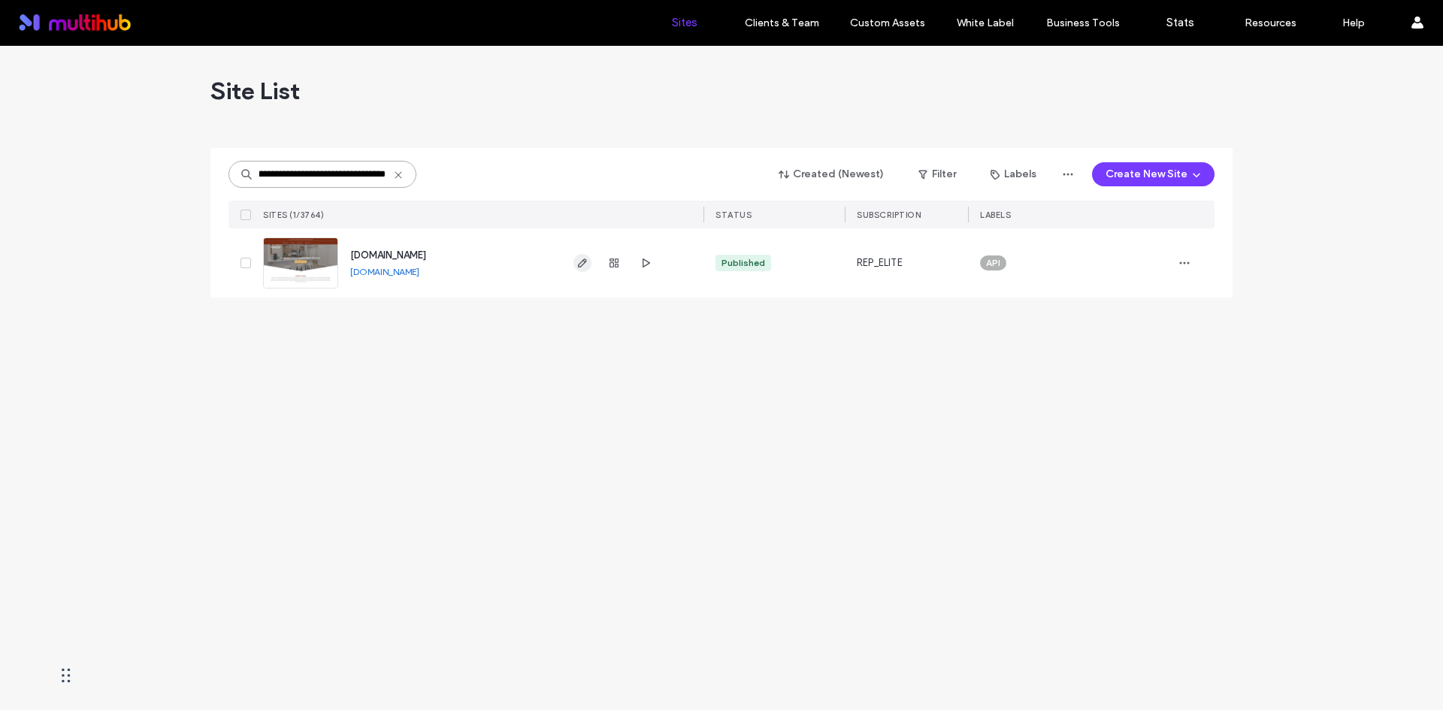
type input "**********"
click at [583, 269] on span "button" at bounding box center [582, 263] width 18 height 18
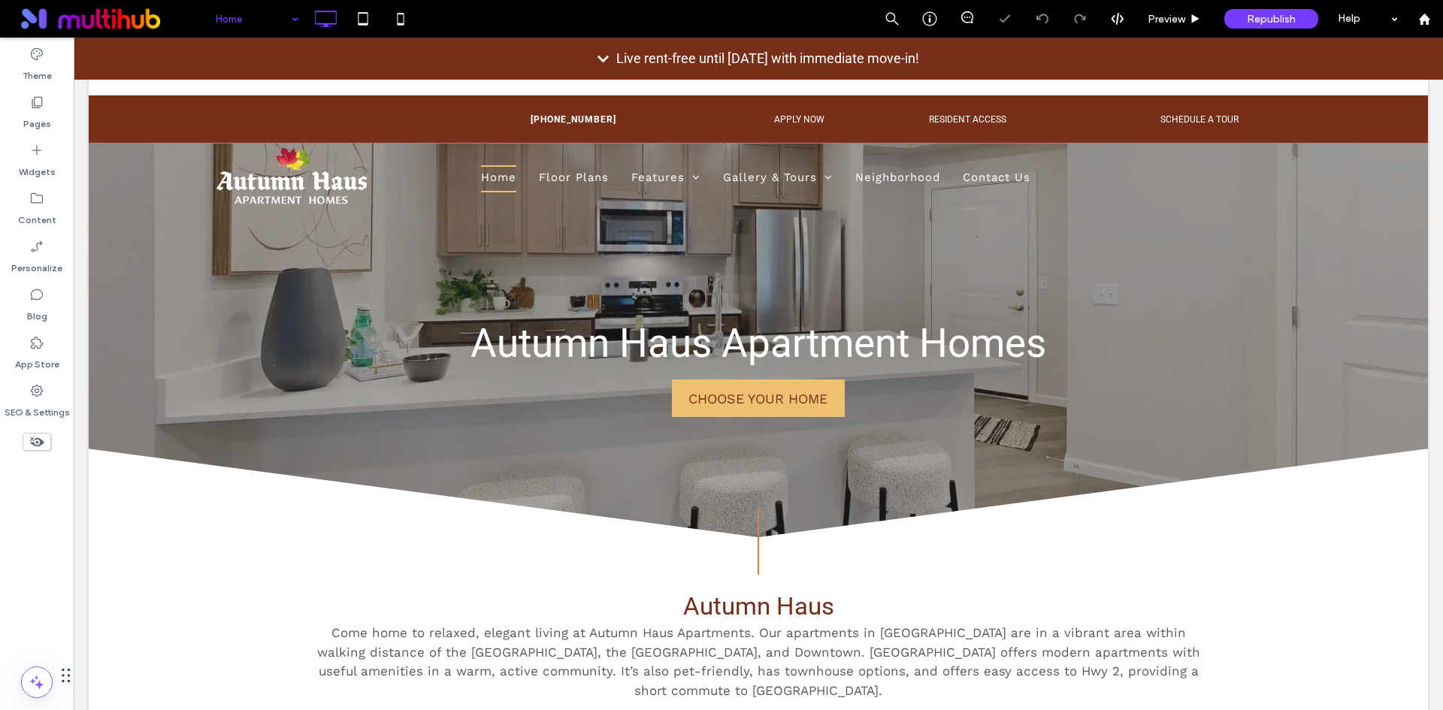
drag, startPoint x: 256, startPoint y: 14, endPoint x: 262, endPoint y: 30, distance: 17.6
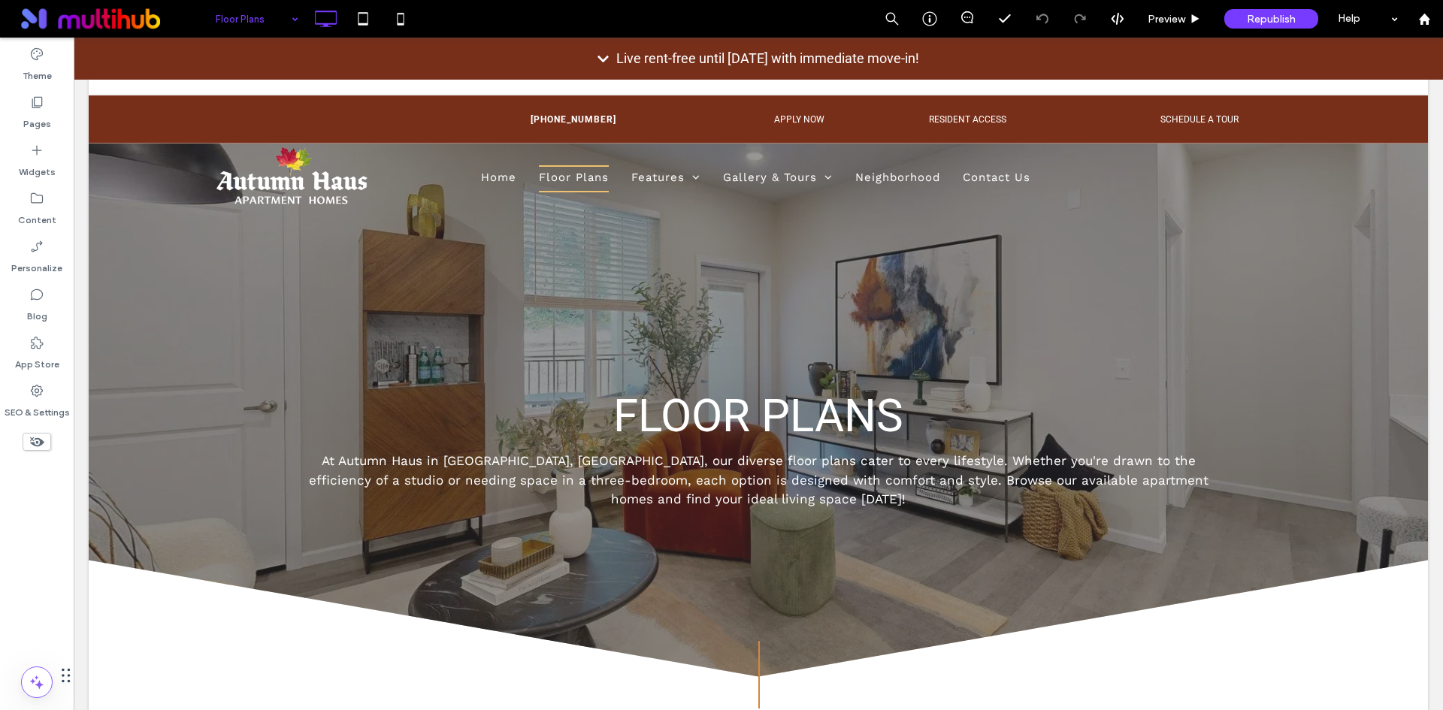
click at [1117, 26] on div "Preview Republish Help" at bounding box center [1158, 19] width 570 height 38
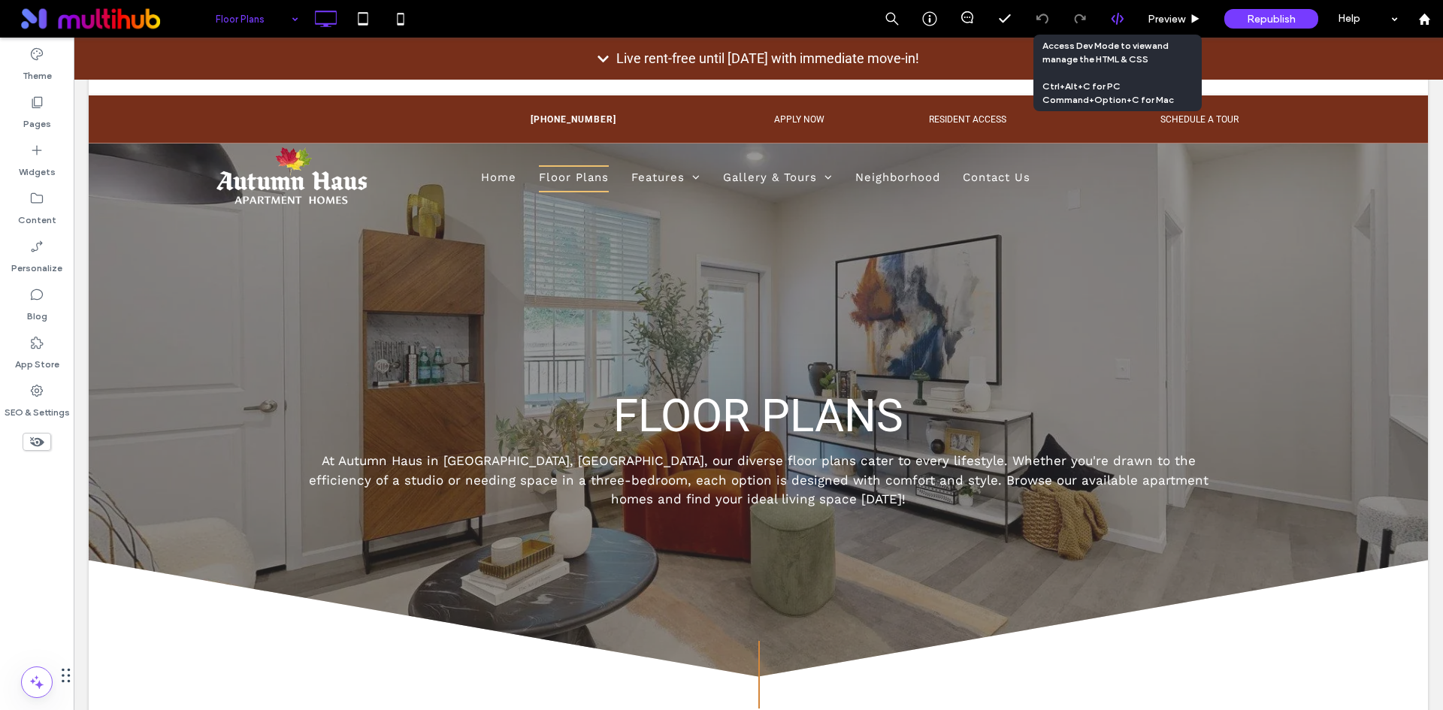
click at [1109, 24] on div at bounding box center [1117, 19] width 37 height 14
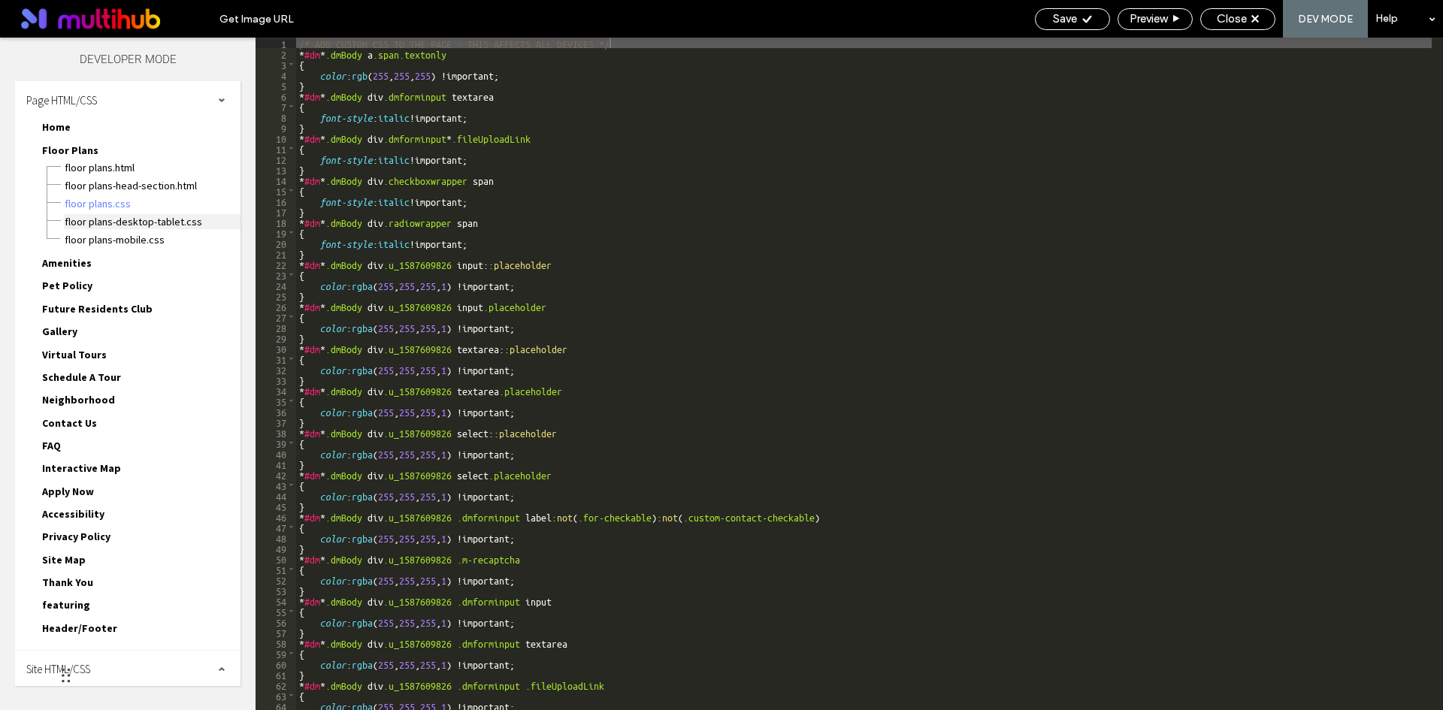
click at [161, 226] on span "Floor Plans-desktop-tablet.css" at bounding box center [152, 221] width 177 height 15
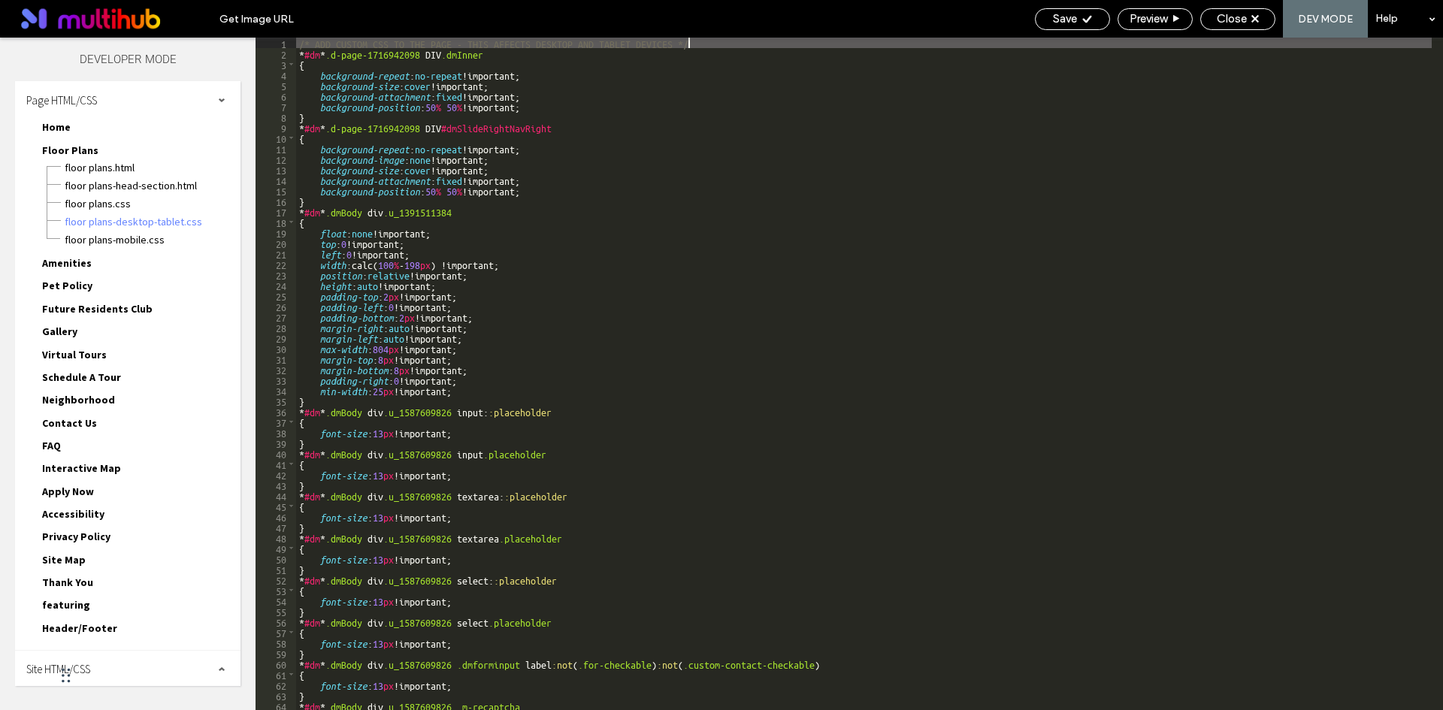
click at [667, 390] on div "/* ADD CUSTOM CSS TO THE PAGE - THIS AFFECTS DESKTOP AND TABLET DEVICES */ * #d…" at bounding box center [863, 385] width 1135 height 694
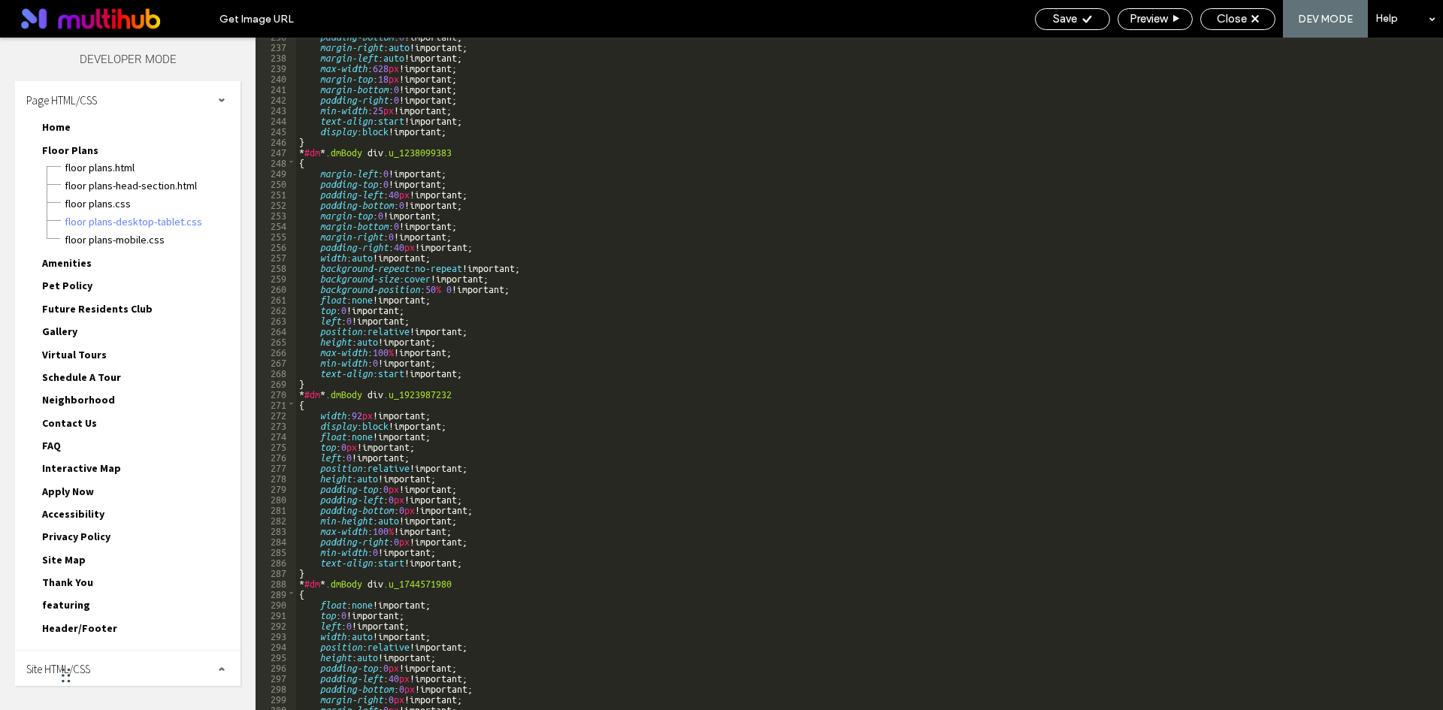
scroll to position [2568, 0]
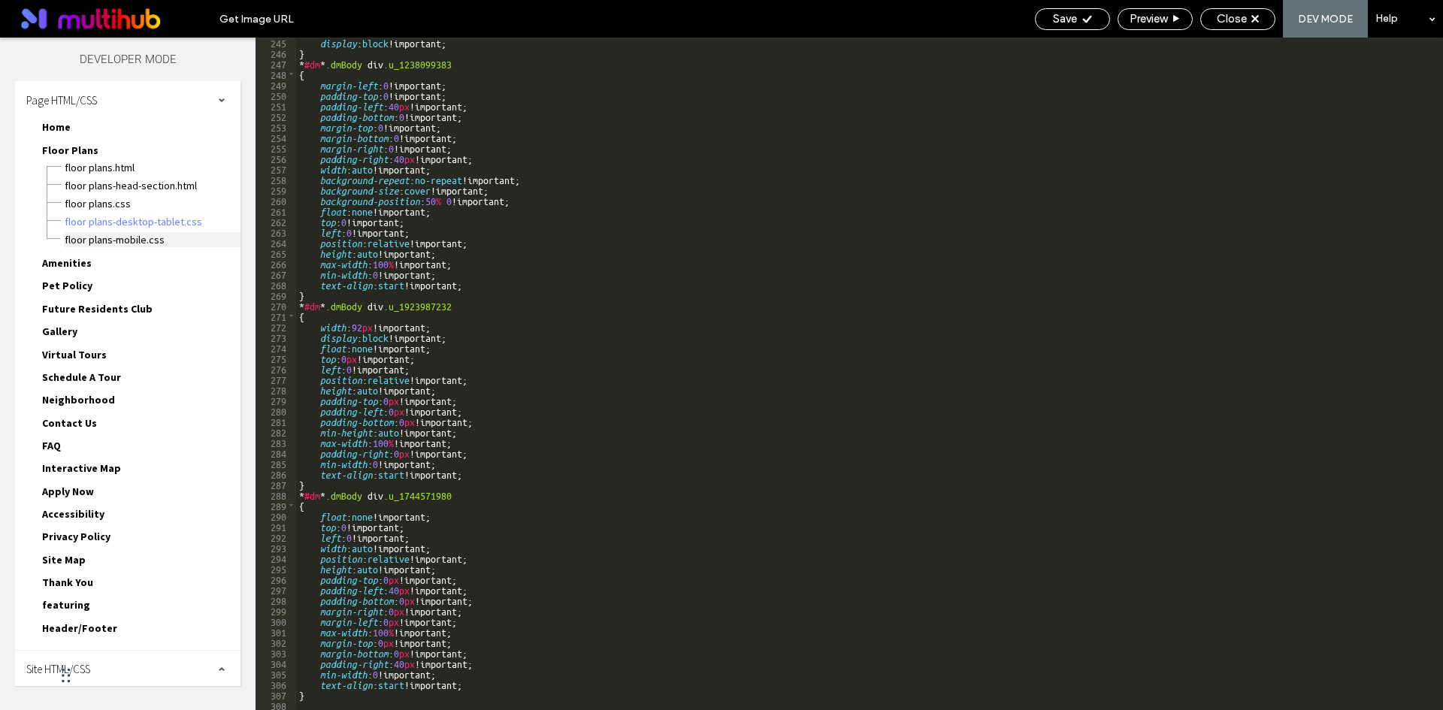
click at [180, 237] on span "Floor Plans-mobile.css" at bounding box center [152, 239] width 177 height 15
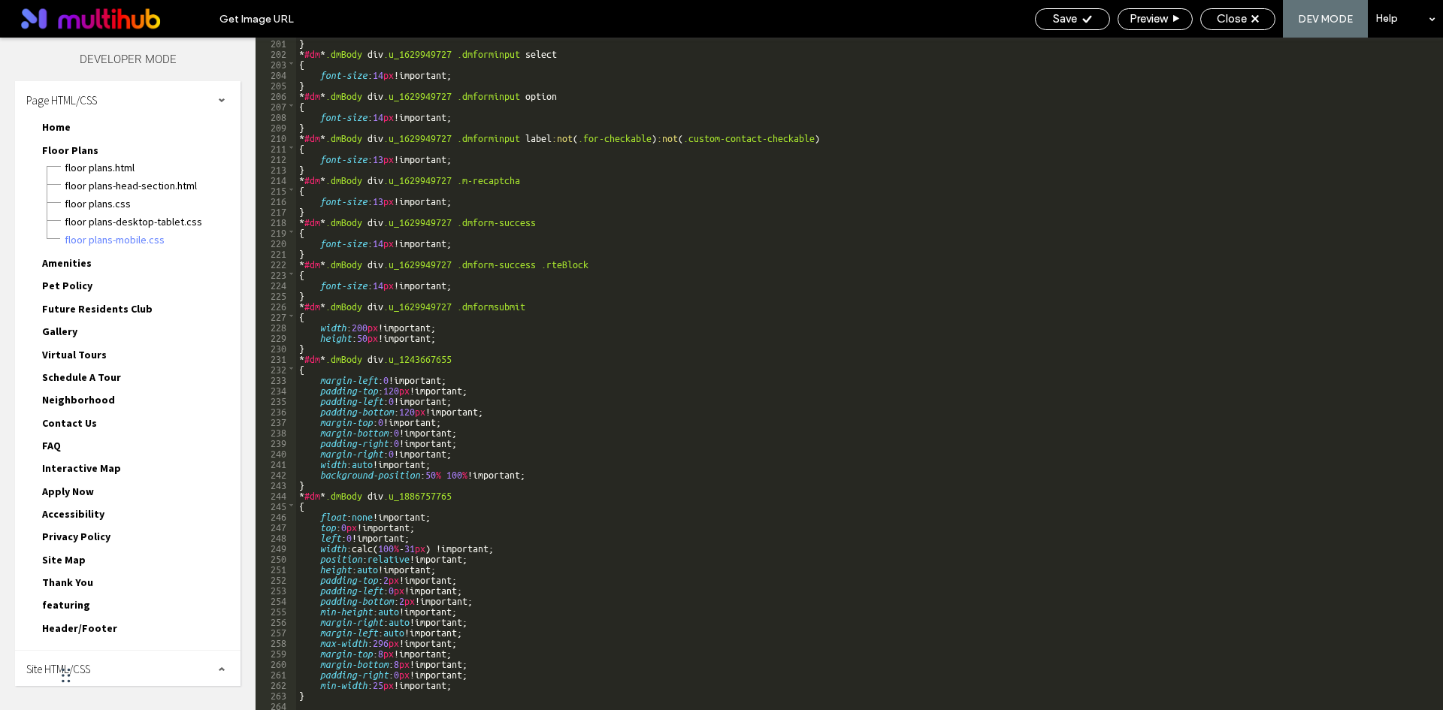
scroll to position [2105, 0]
click at [148, 162] on span "Floor Plans.html" at bounding box center [152, 167] width 177 height 15
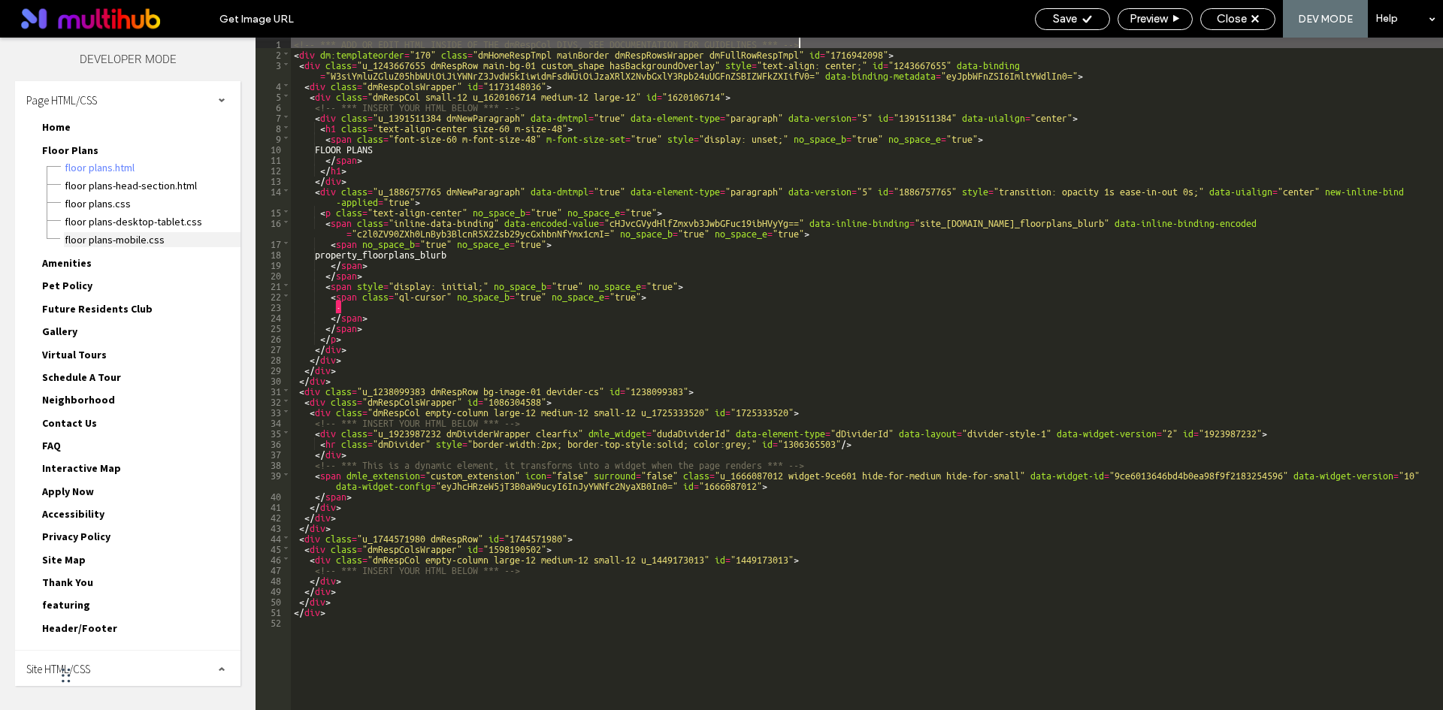
click at [191, 243] on span "Floor Plans-mobile.css" at bounding box center [152, 239] width 177 height 15
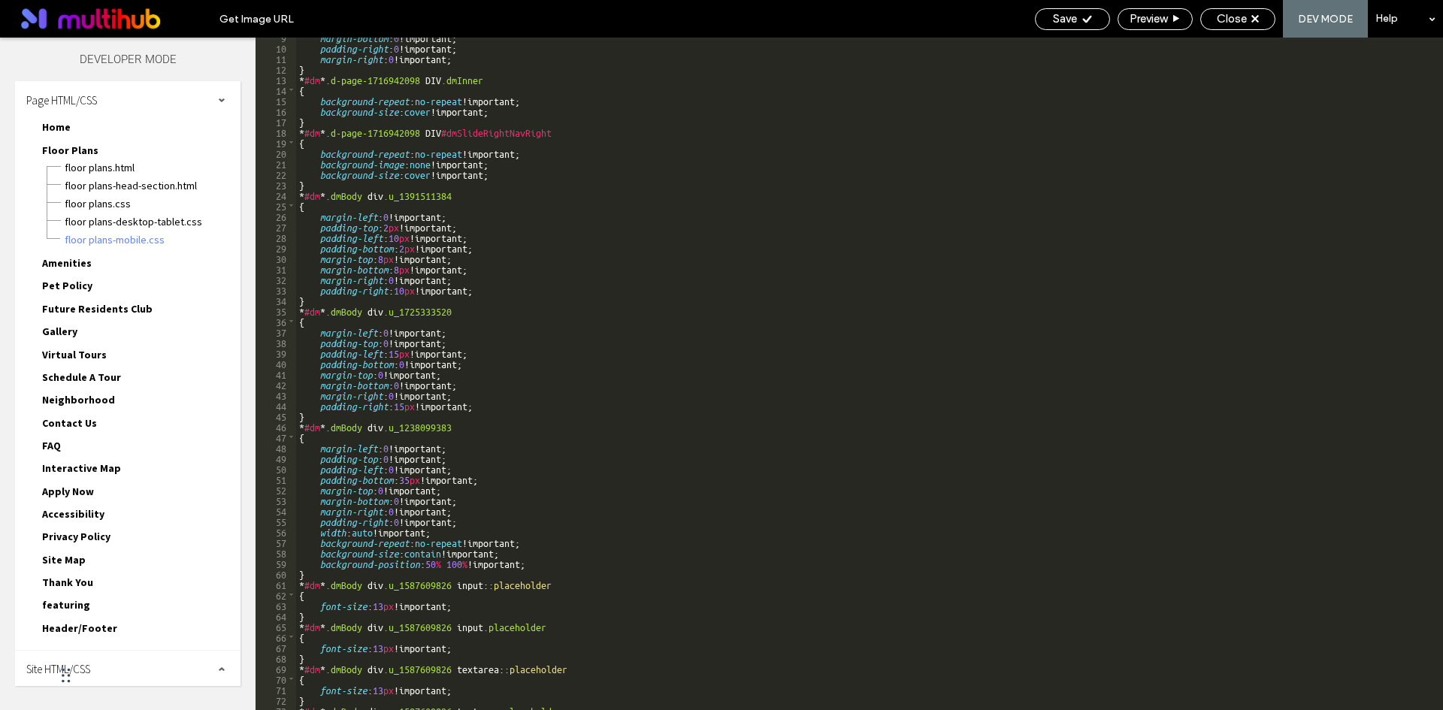
scroll to position [0, 0]
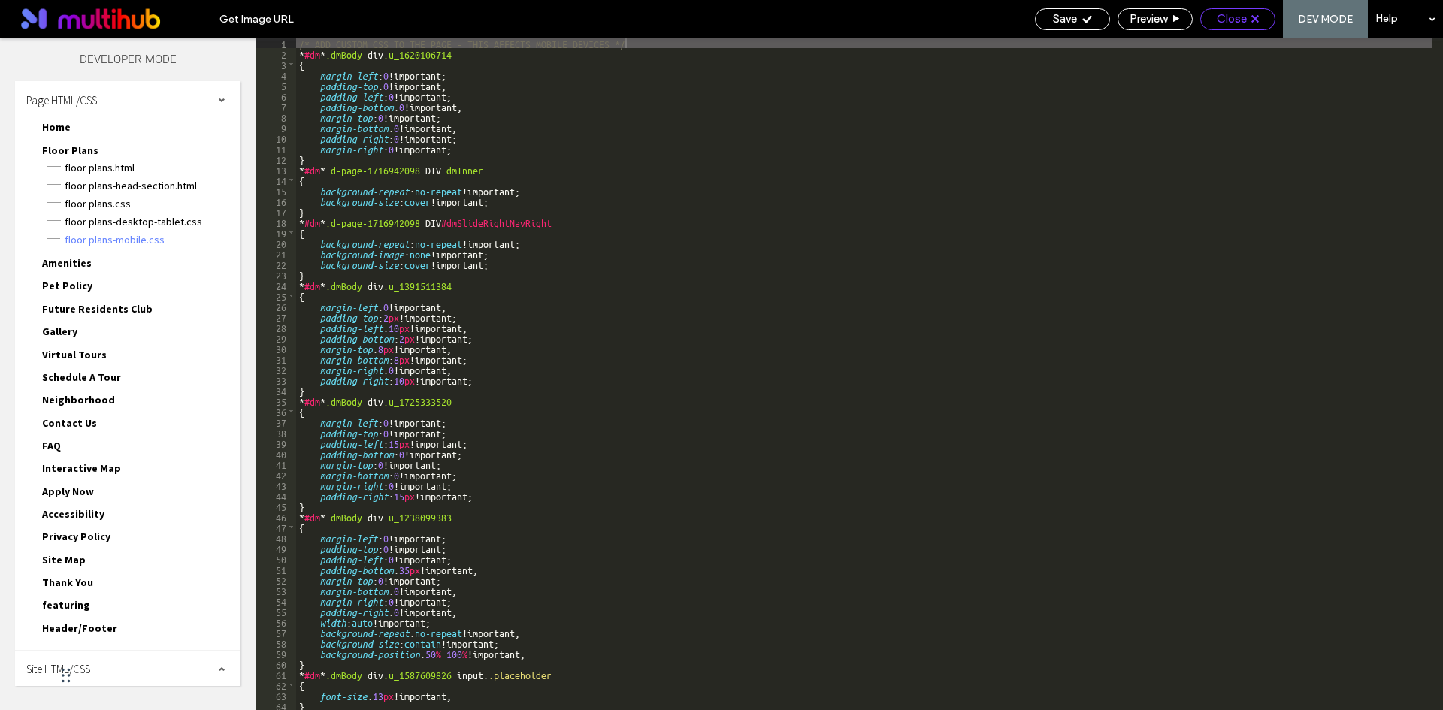
click at [1251, 27] on div "Close" at bounding box center [1237, 19] width 75 height 22
click at [1244, 17] on span "Close" at bounding box center [1232, 19] width 30 height 14
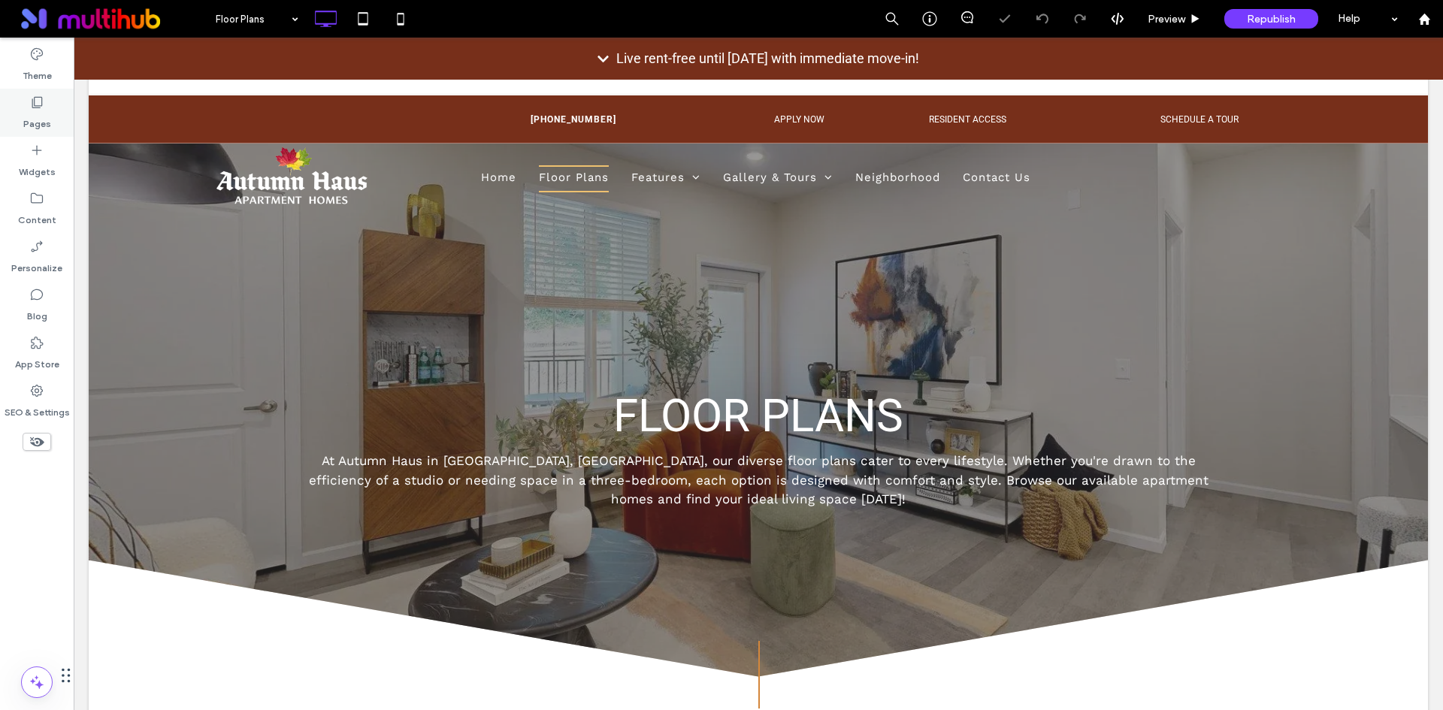
click at [55, 109] on div "Pages" at bounding box center [37, 113] width 74 height 48
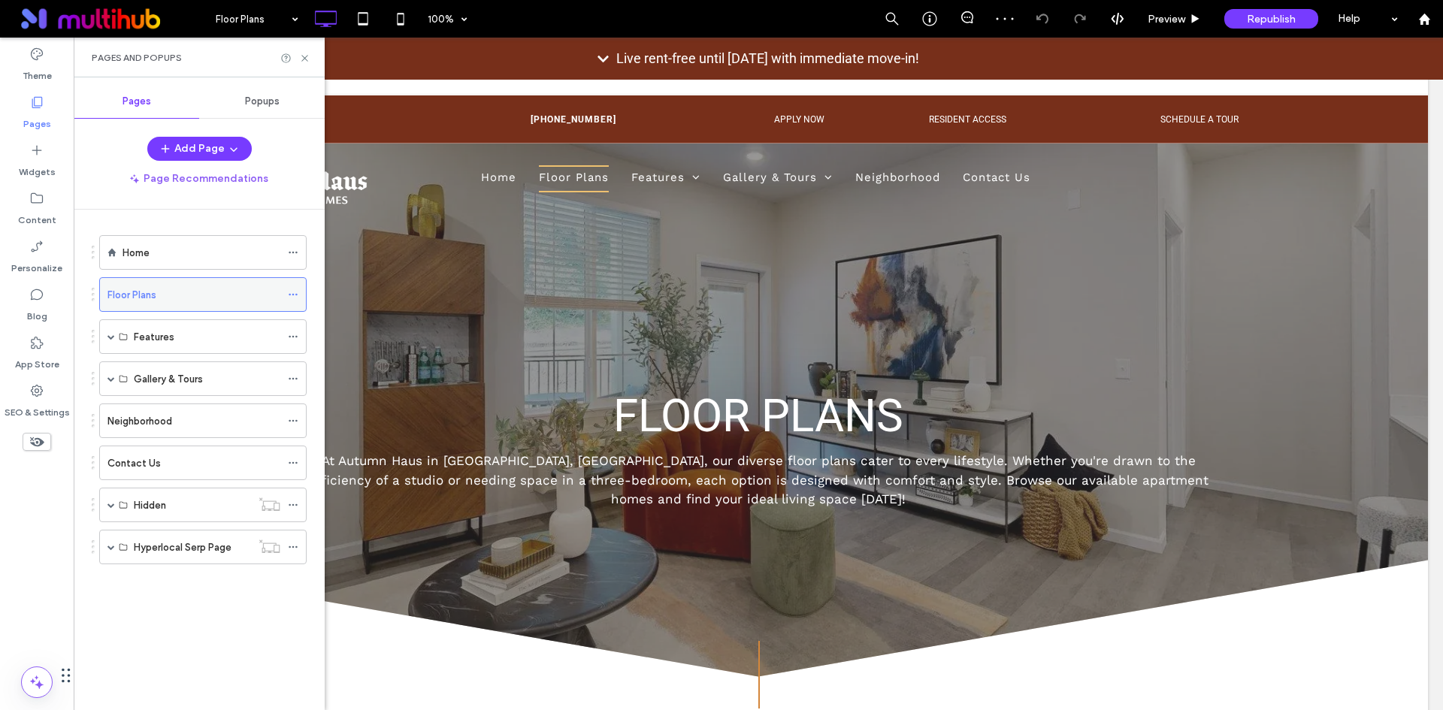
click at [293, 294] on use at bounding box center [293, 295] width 8 height 2
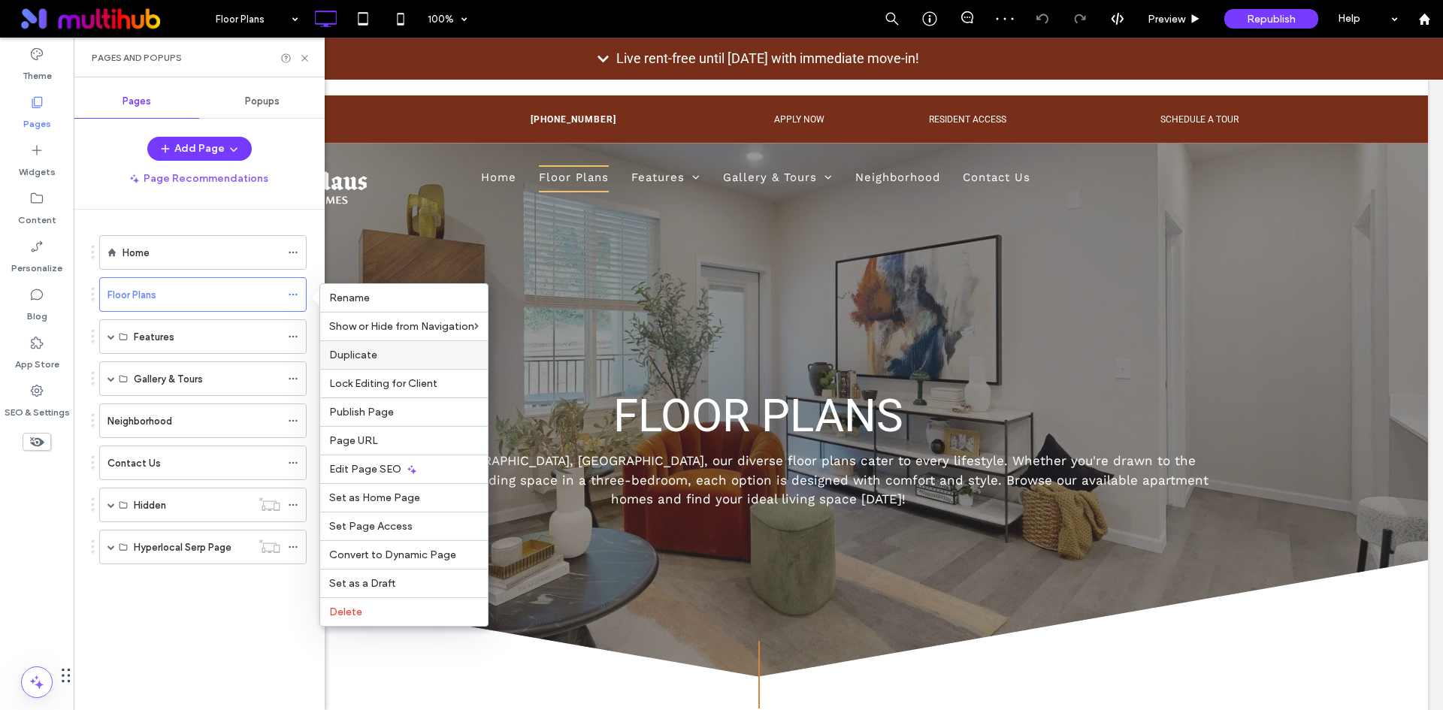
click at [443, 358] on label "Duplicate" at bounding box center [404, 355] width 150 height 13
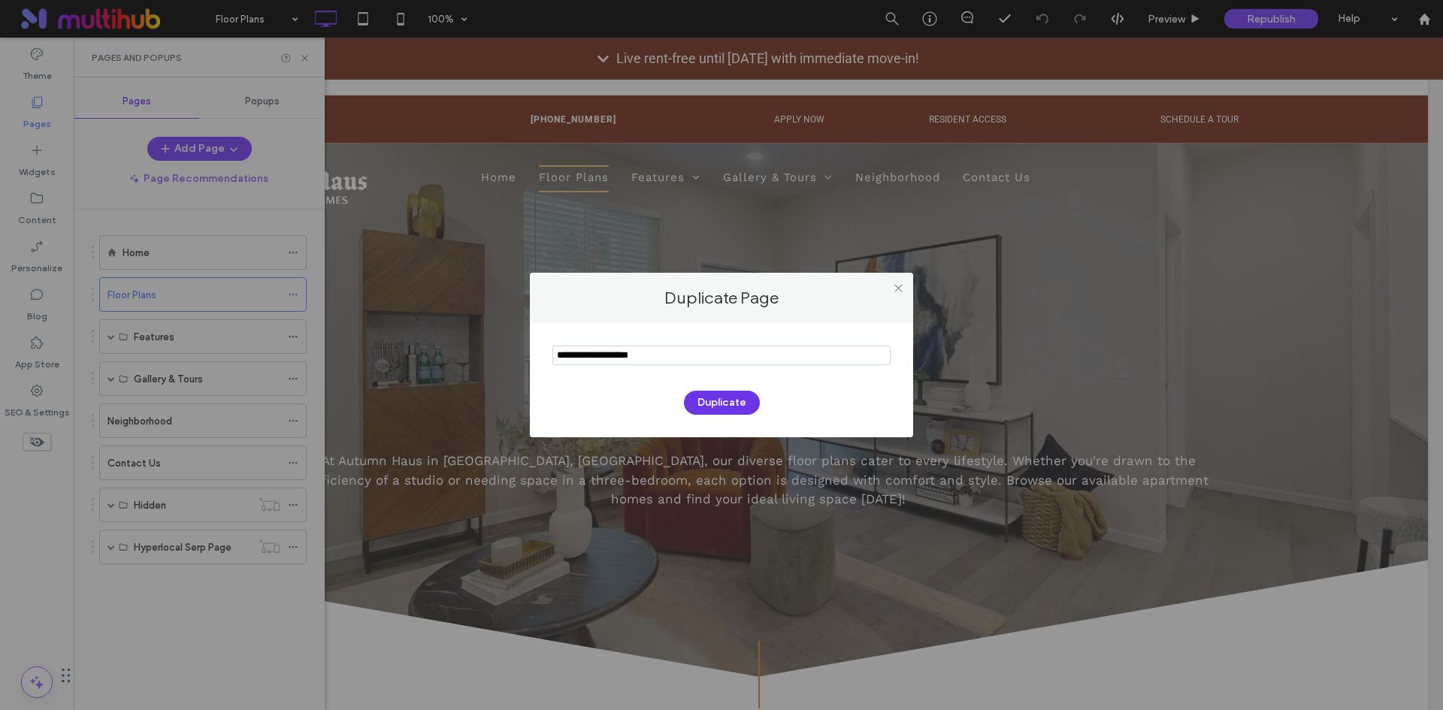
click at [713, 402] on button "Duplicate" at bounding box center [722, 403] width 76 height 24
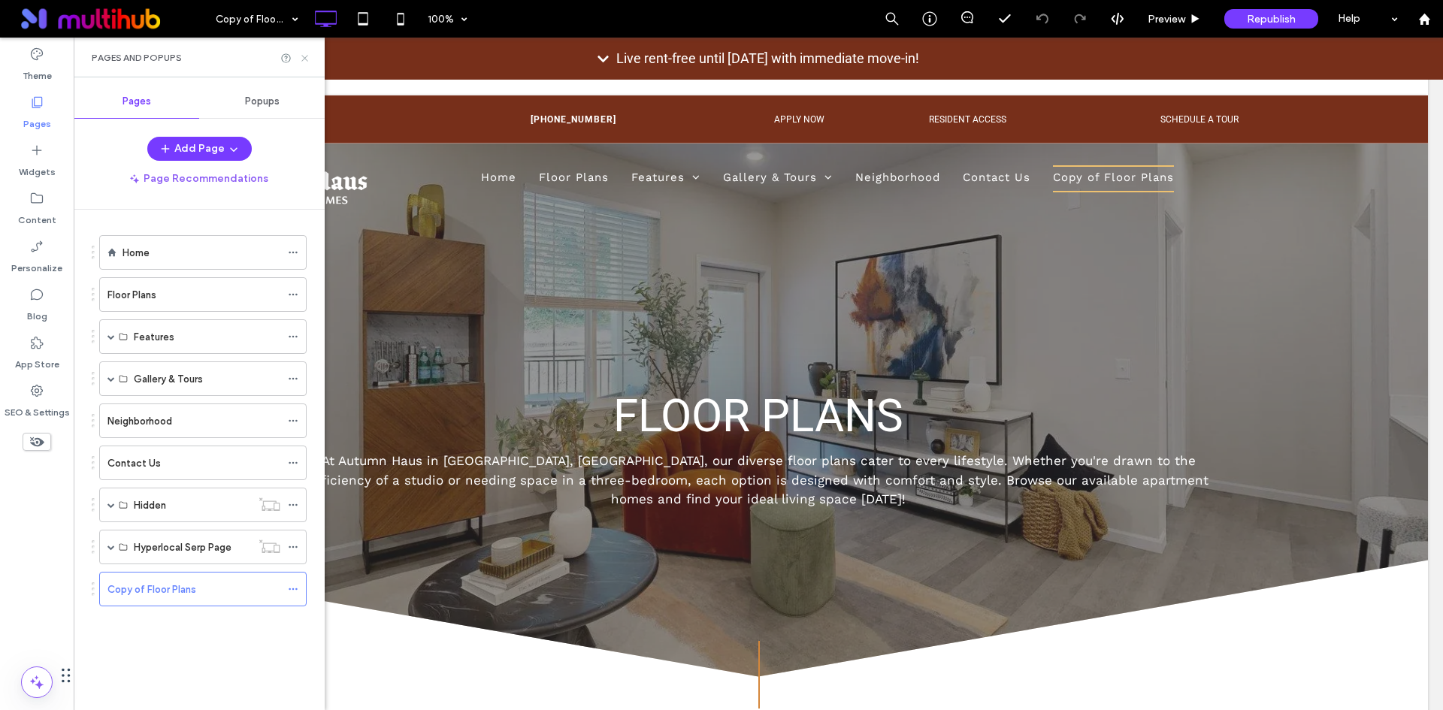
click at [306, 61] on icon at bounding box center [304, 58] width 11 height 11
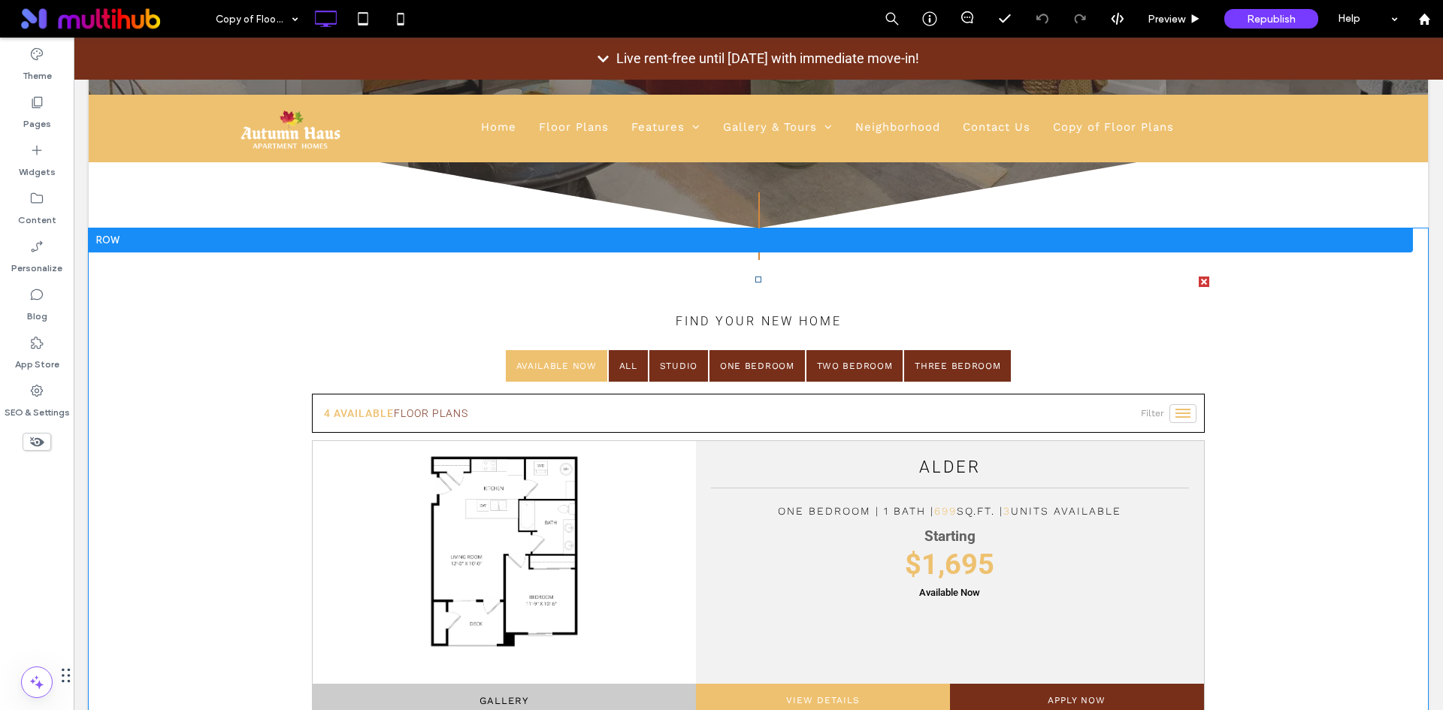
scroll to position [451, 0]
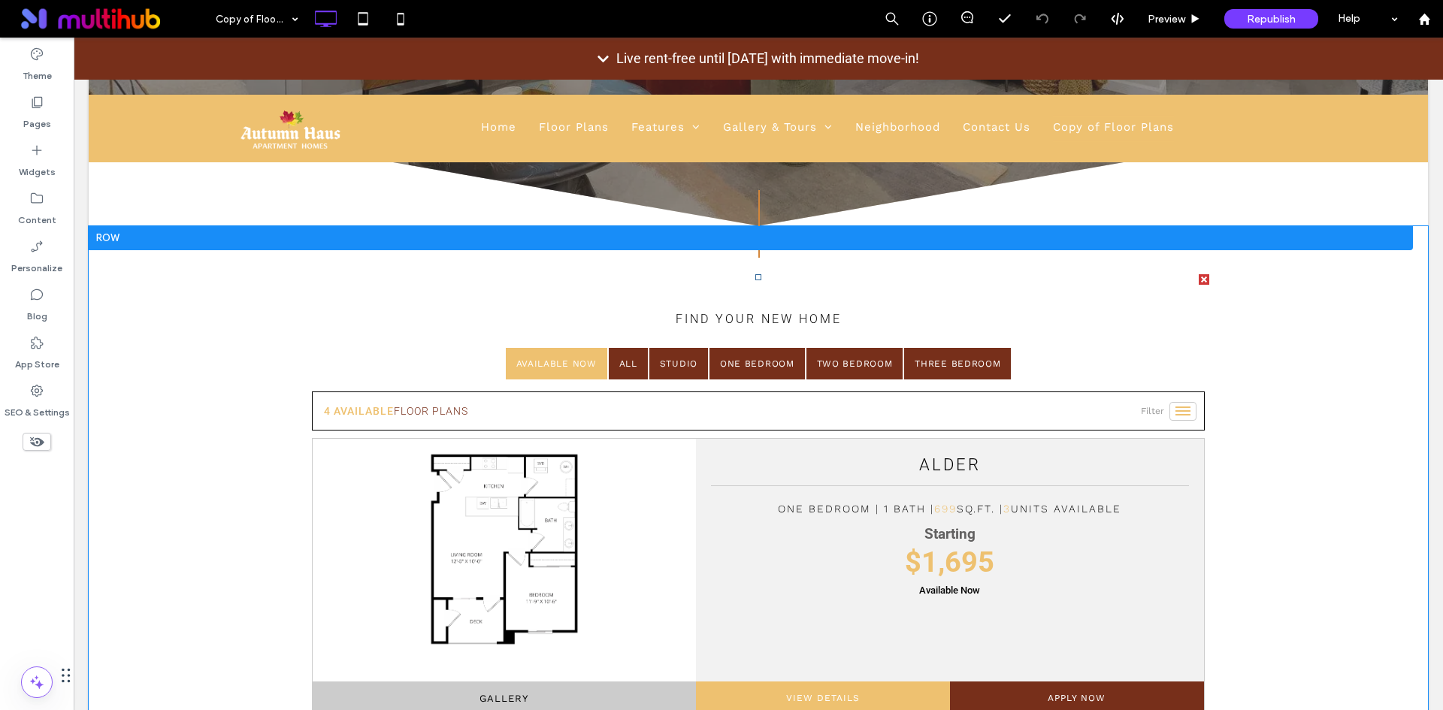
click at [1200, 282] on div at bounding box center [1204, 279] width 11 height 11
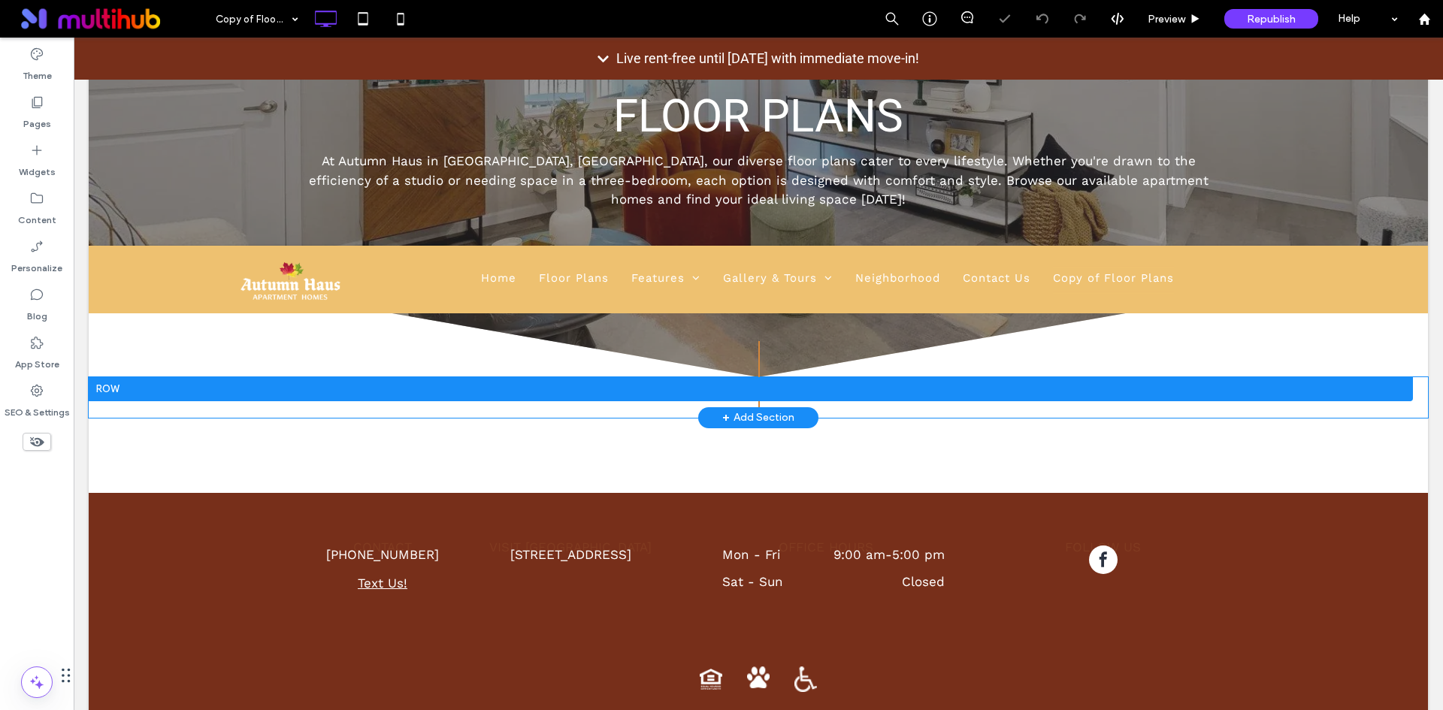
scroll to position [452, 0]
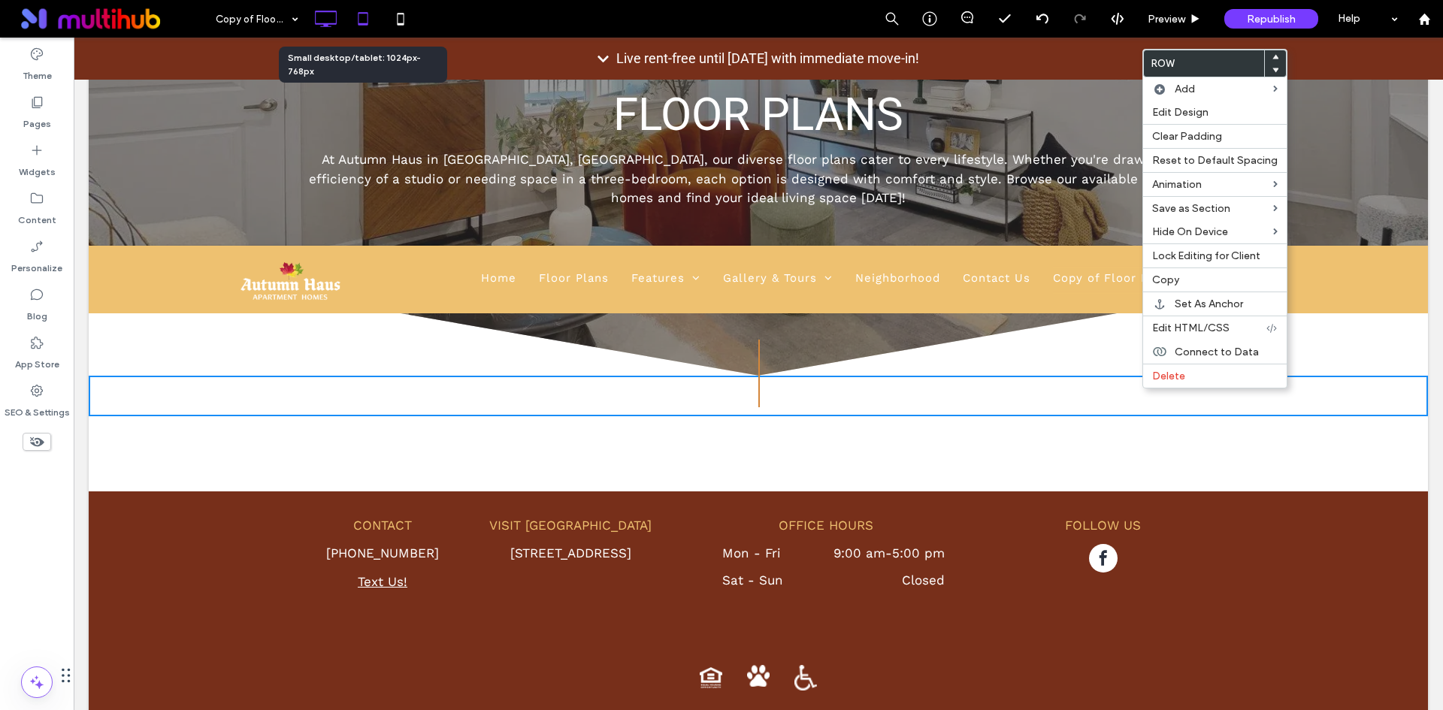
click at [371, 15] on icon at bounding box center [363, 19] width 30 height 30
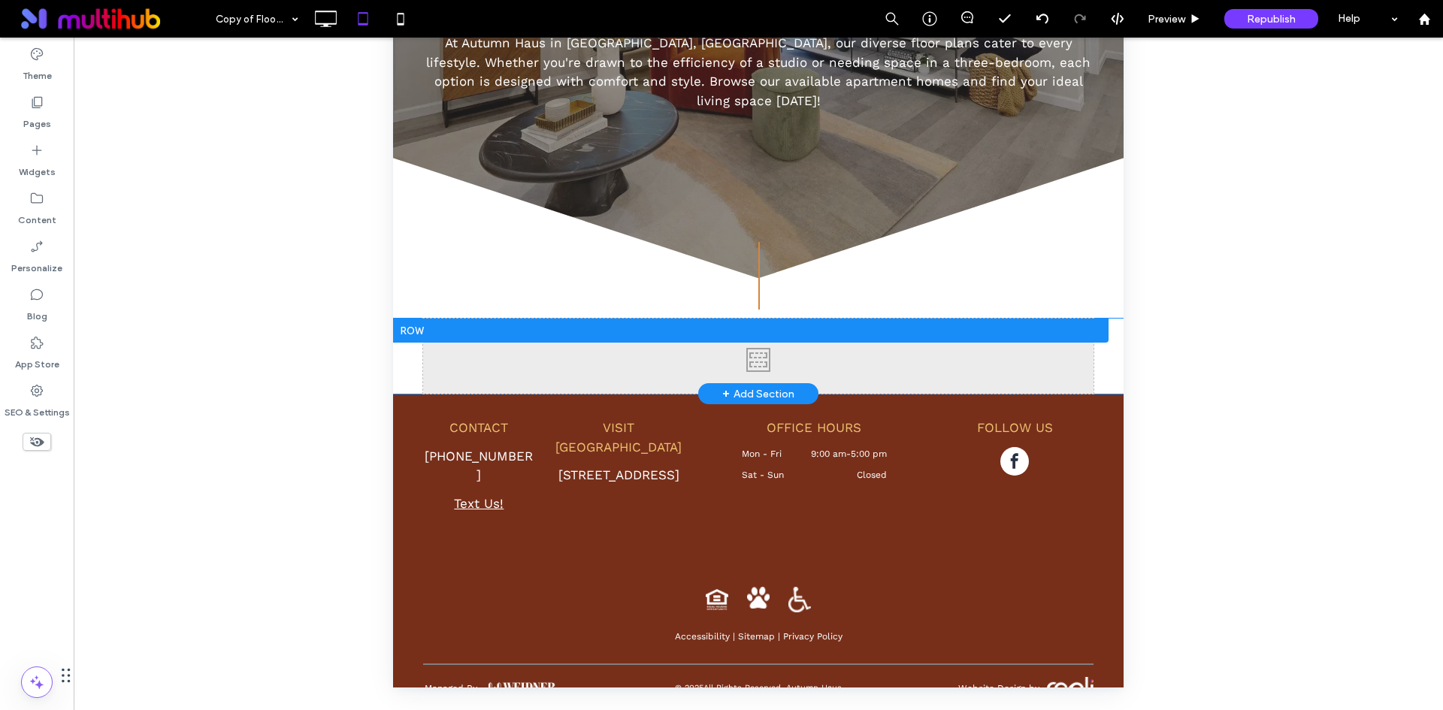
scroll to position [337, 0]
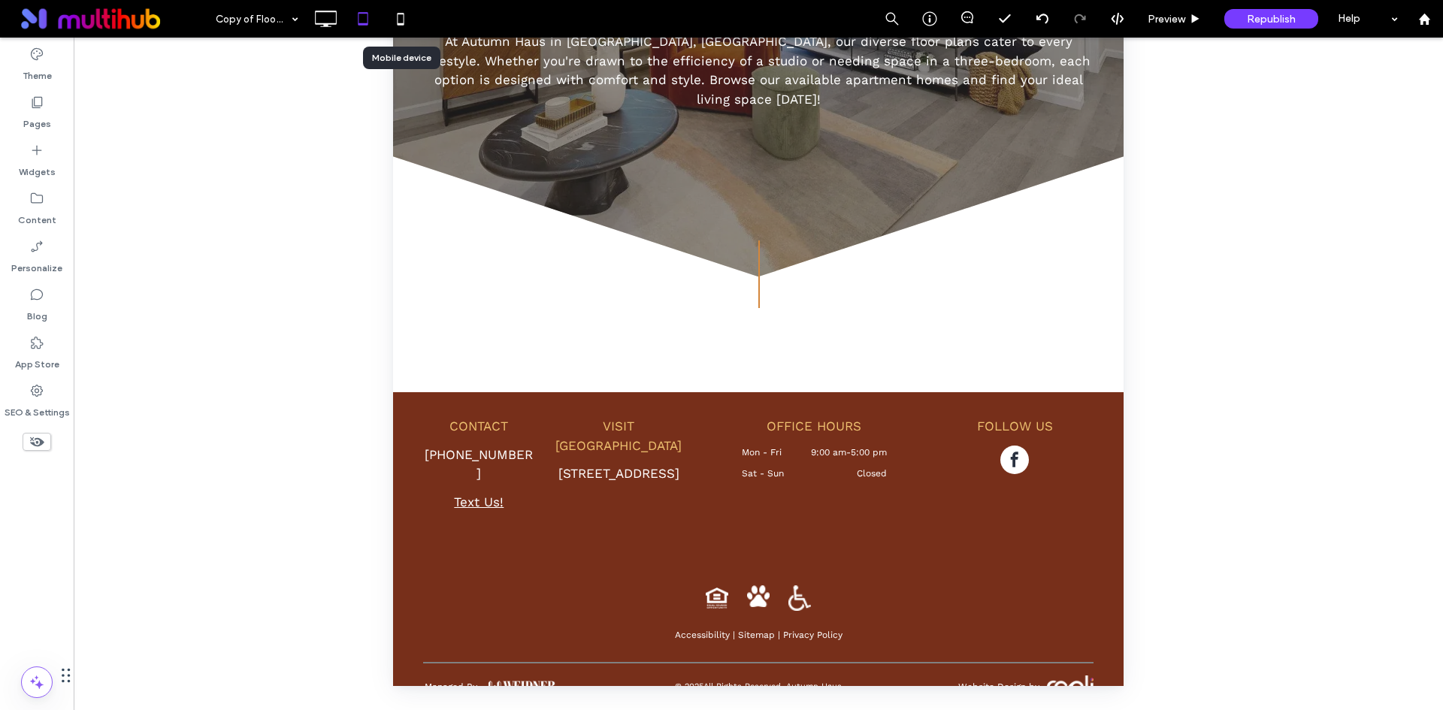
click at [404, 24] on use at bounding box center [400, 19] width 7 height 12
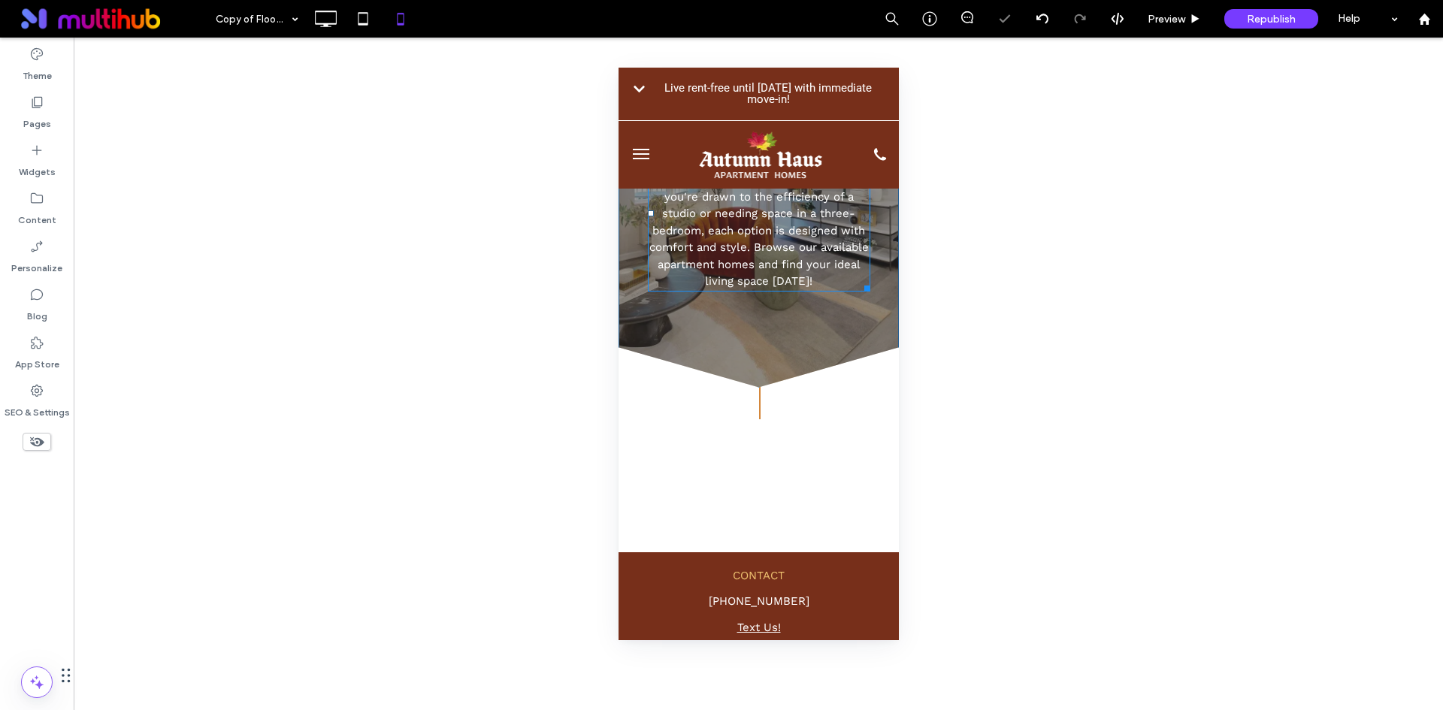
scroll to position [150, 0]
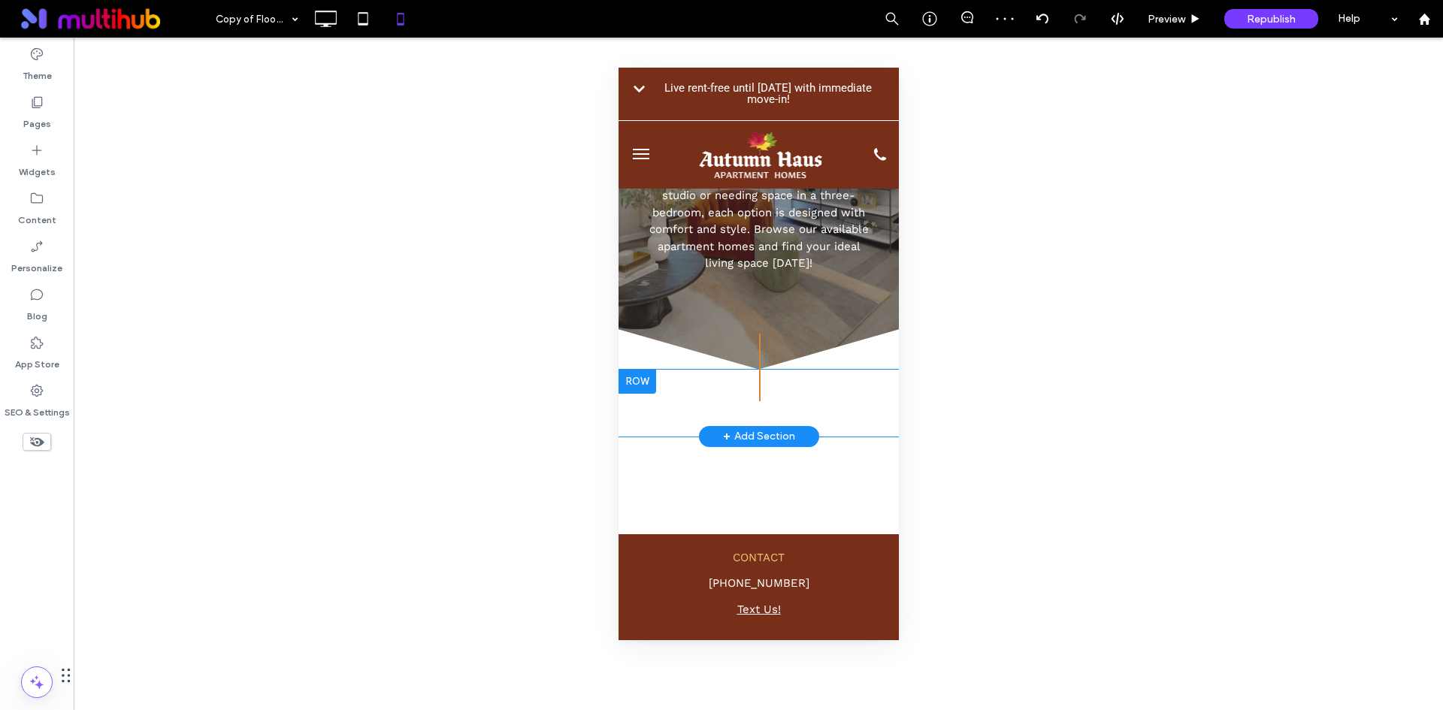
click at [852, 395] on div "Click To Paste Row + Add Section" at bounding box center [758, 403] width 280 height 67
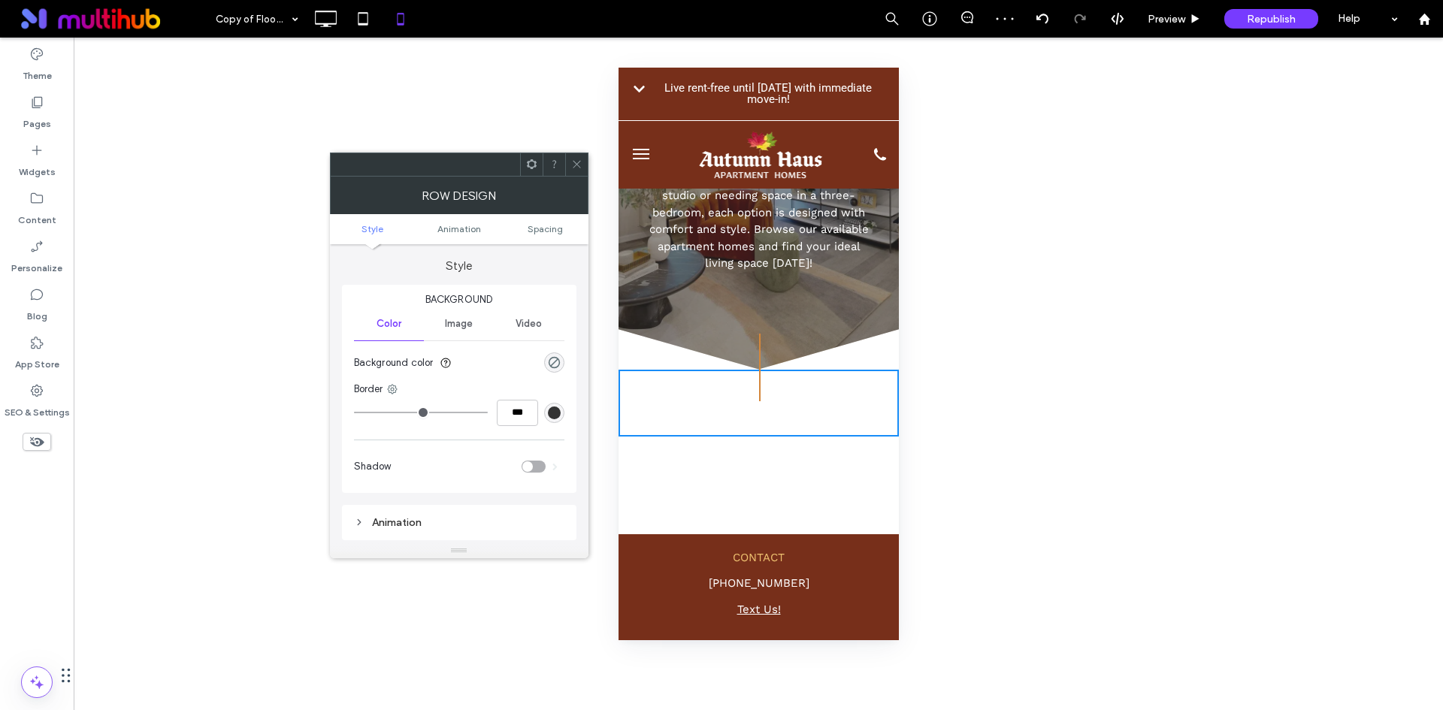
click at [733, 392] on div "Click To Paste" at bounding box center [758, 390] width 280 height 41
click at [579, 162] on use at bounding box center [577, 165] width 8 height 8
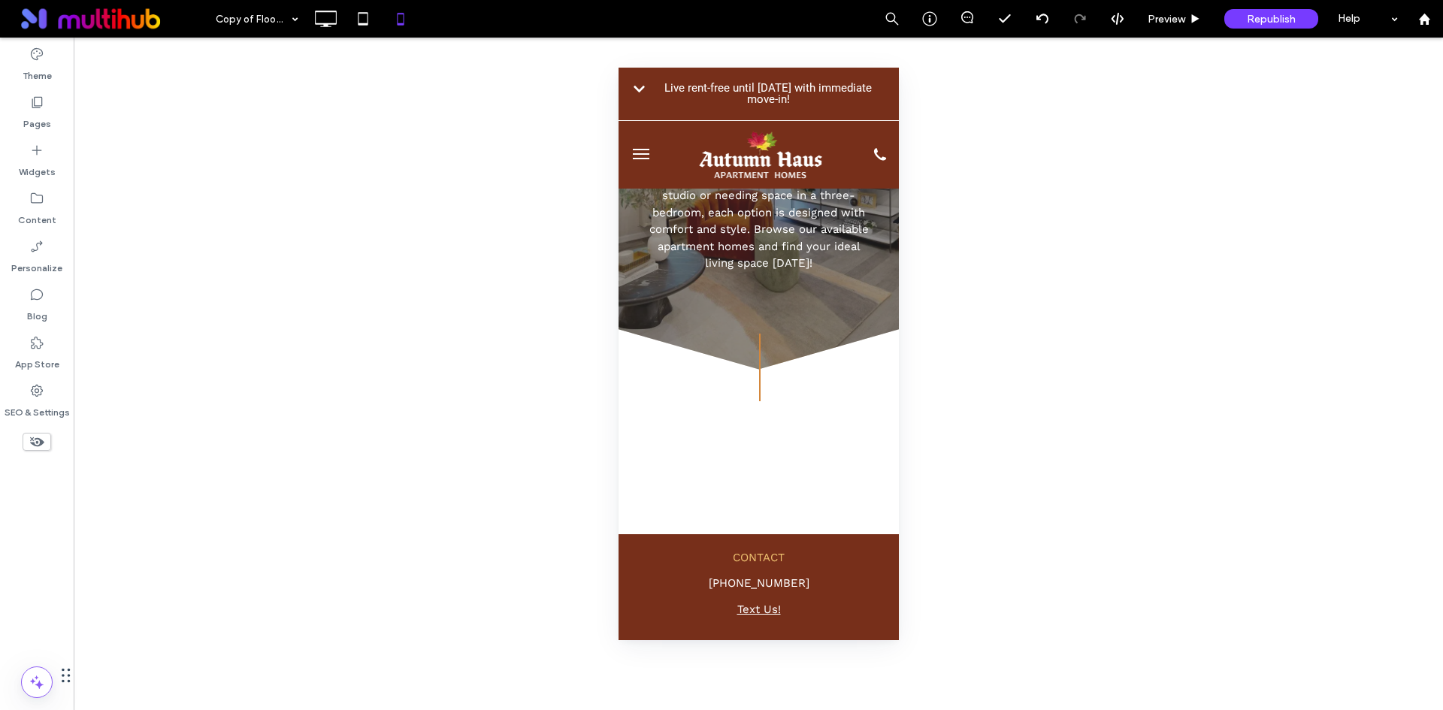
click at [38, 438] on use at bounding box center [37, 442] width 14 height 10
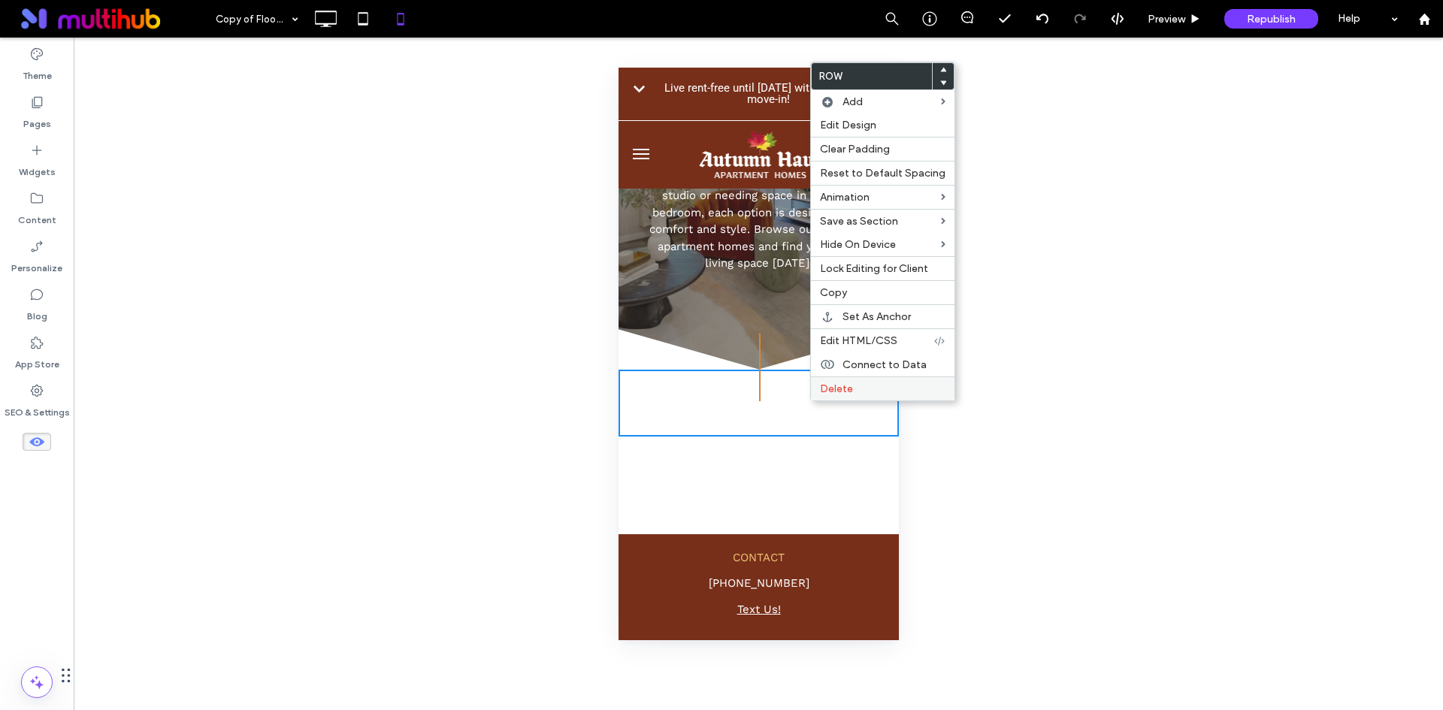
click at [835, 389] on span "Delete" at bounding box center [836, 388] width 33 height 13
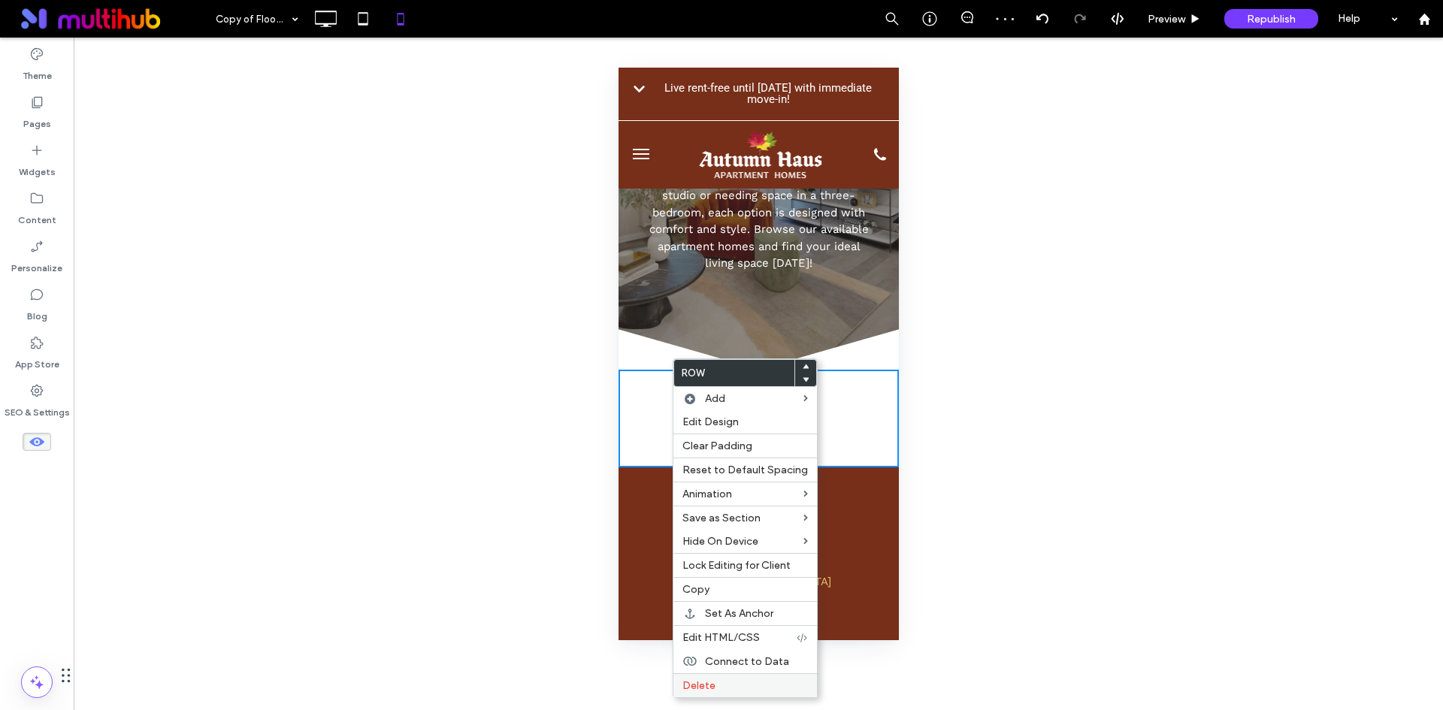
click at [754, 682] on label "Delete" at bounding box center [744, 685] width 125 height 13
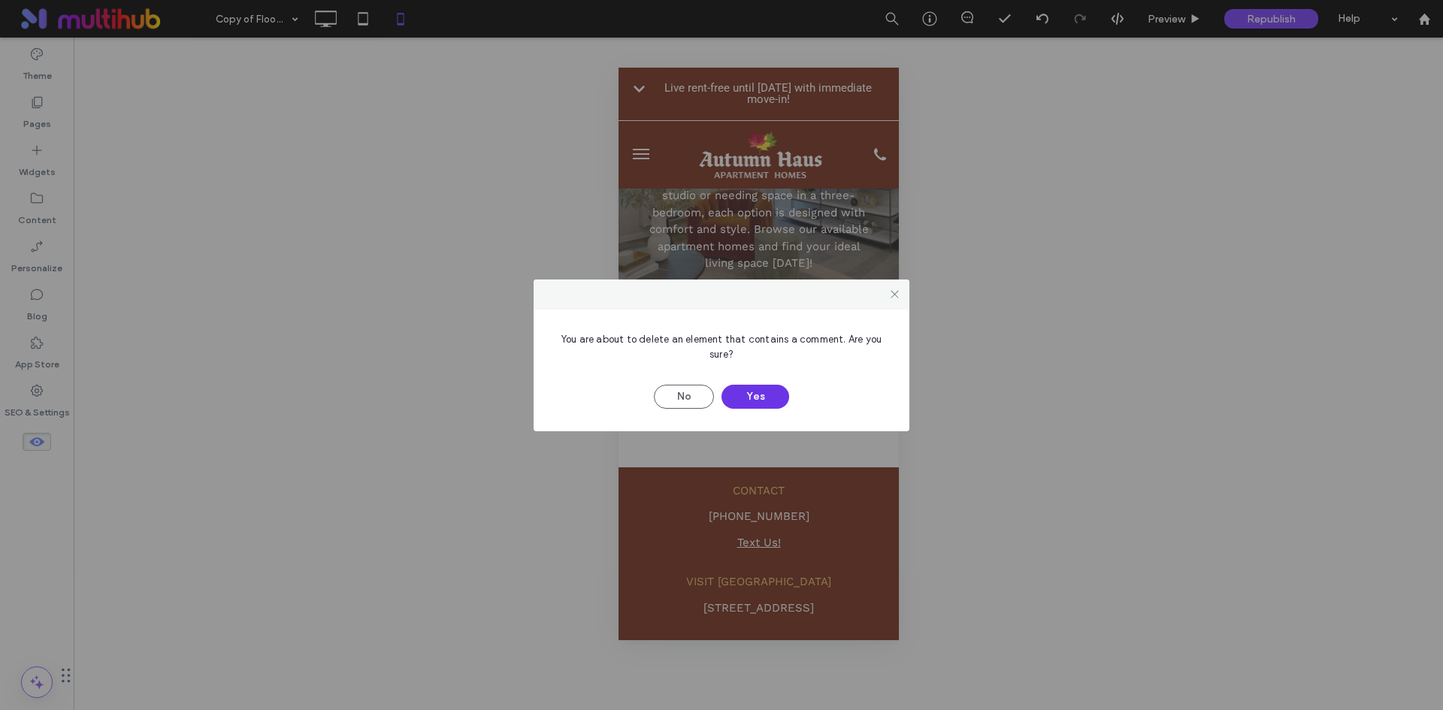
click at [747, 398] on button "Yes" at bounding box center [755, 397] width 68 height 24
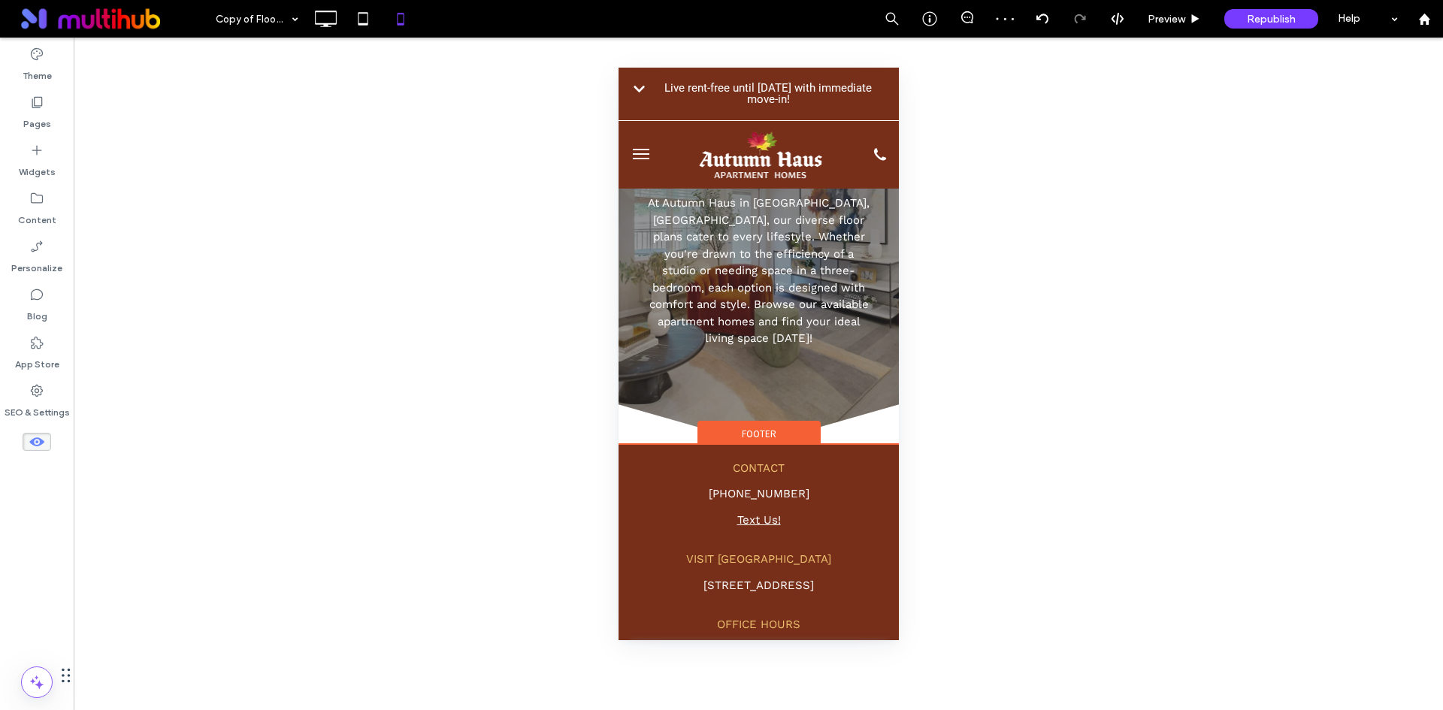
scroll to position [0, 0]
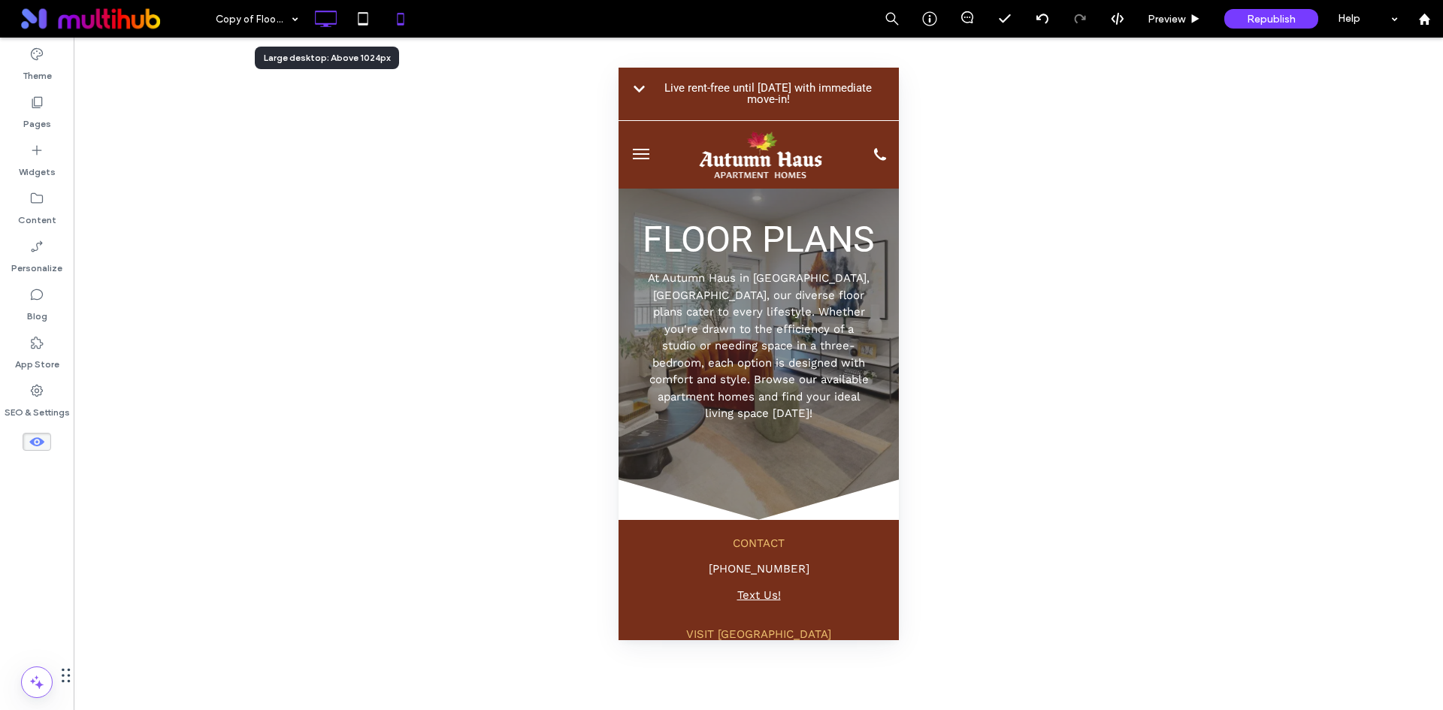
click at [320, 16] on icon at bounding box center [325, 19] width 30 height 30
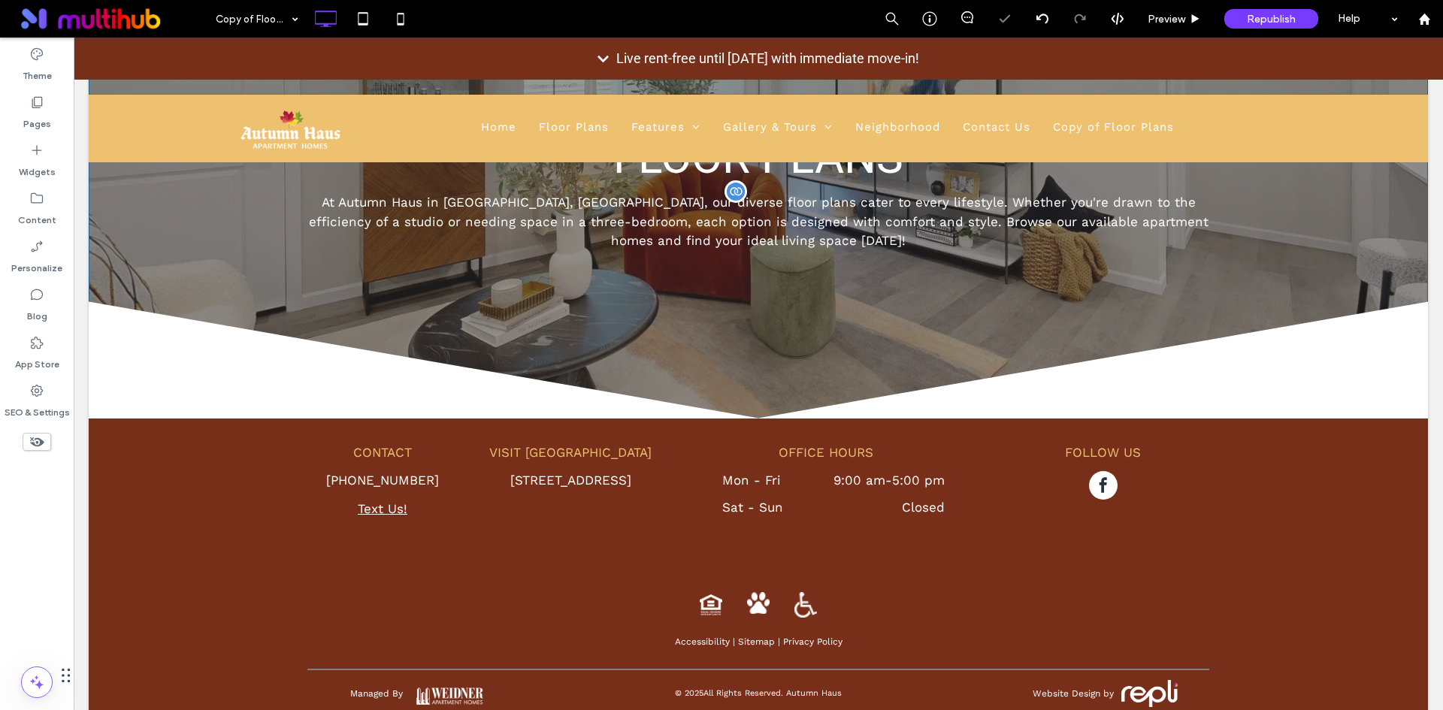
scroll to position [283, 0]
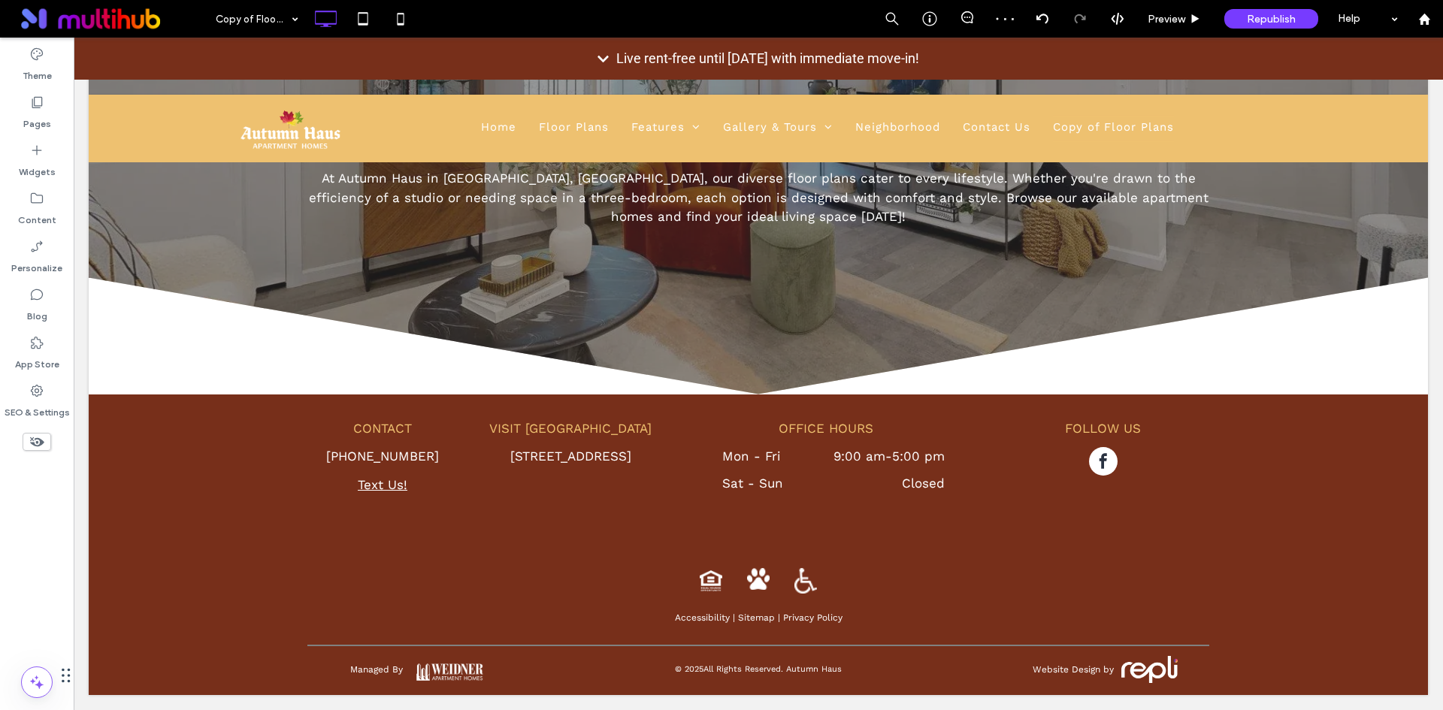
click at [260, 350] on div "FLOOR PLANS At Autumn Haus in Leavenworth, WA, our diverse floor plans cater to…" at bounding box center [758, 103] width 1339 height 582
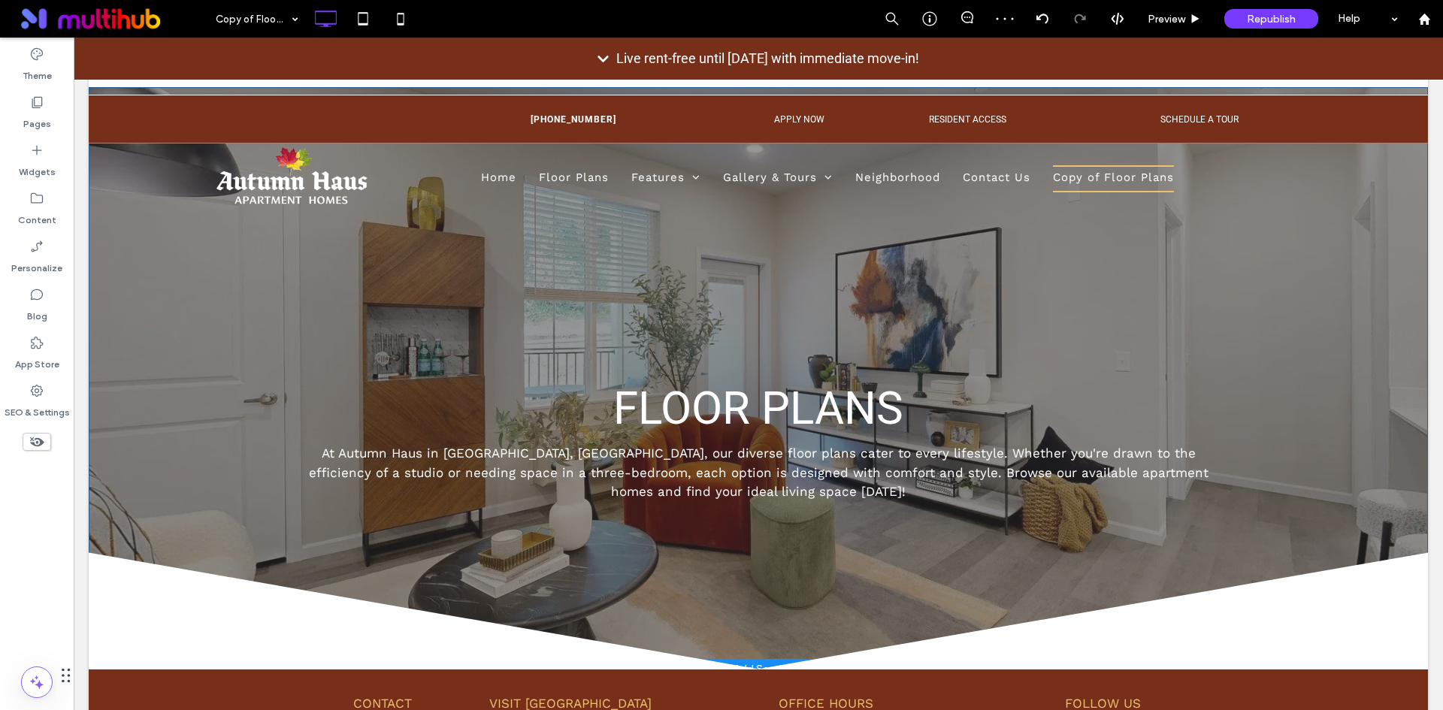
scroll to position [0, 0]
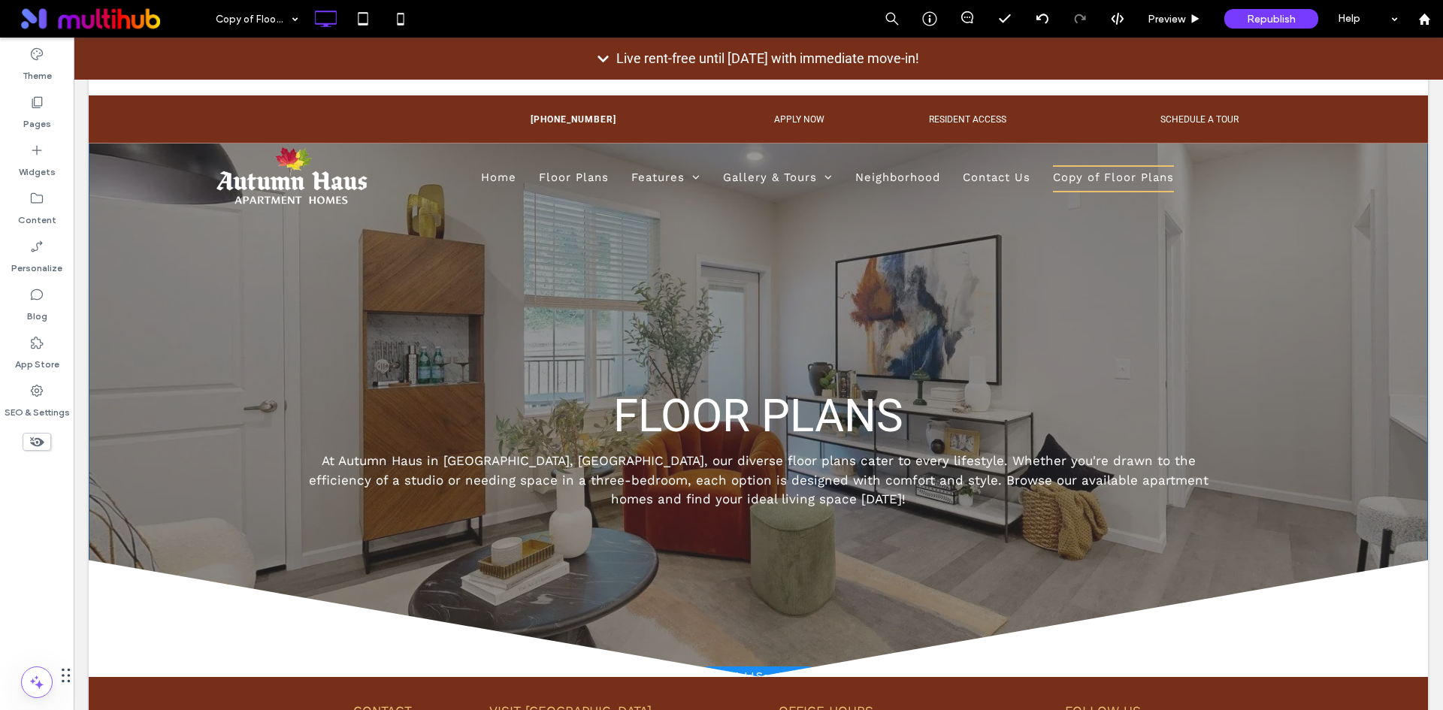
click at [1393, 539] on div "FLOOR PLANS At Autumn Haus in Leavenworth, WA, our diverse floor plans cater to…" at bounding box center [758, 386] width 1339 height 582
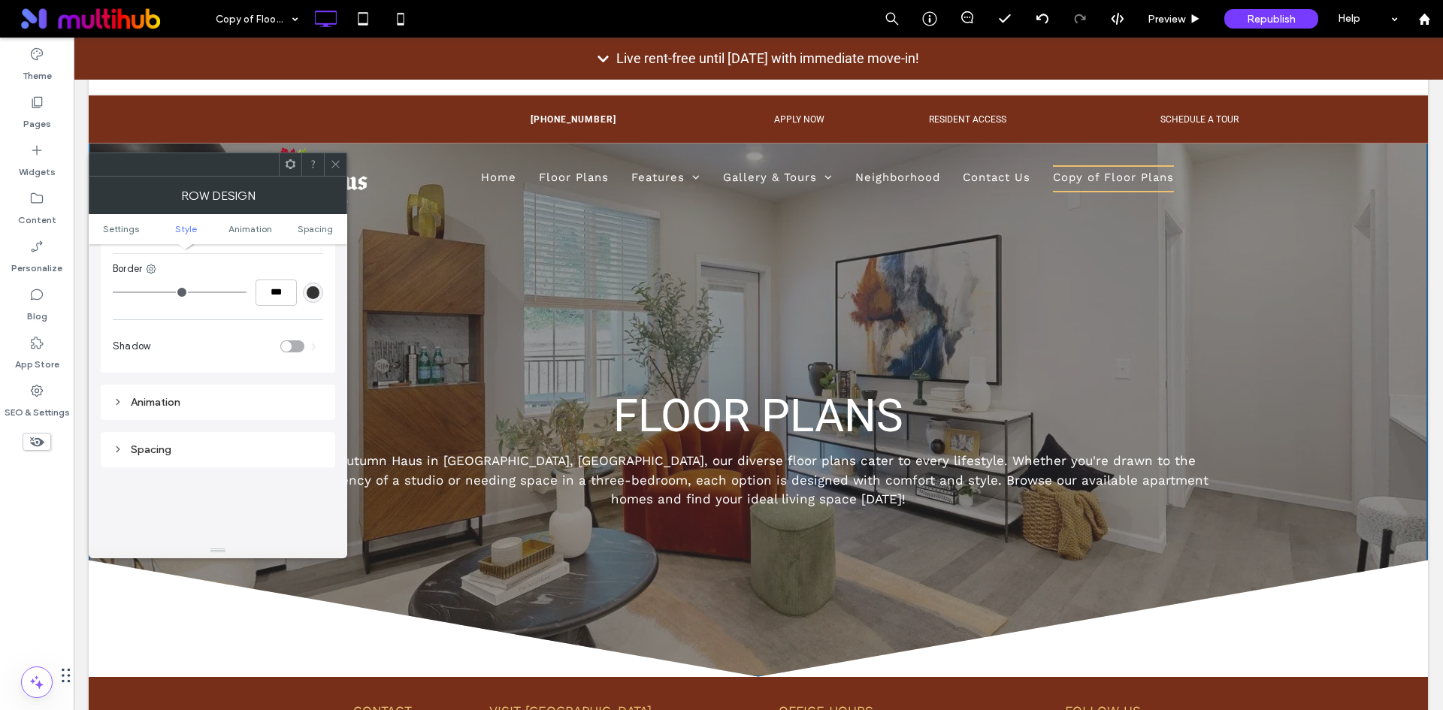
scroll to position [902, 0]
click at [332, 168] on icon at bounding box center [335, 164] width 11 height 11
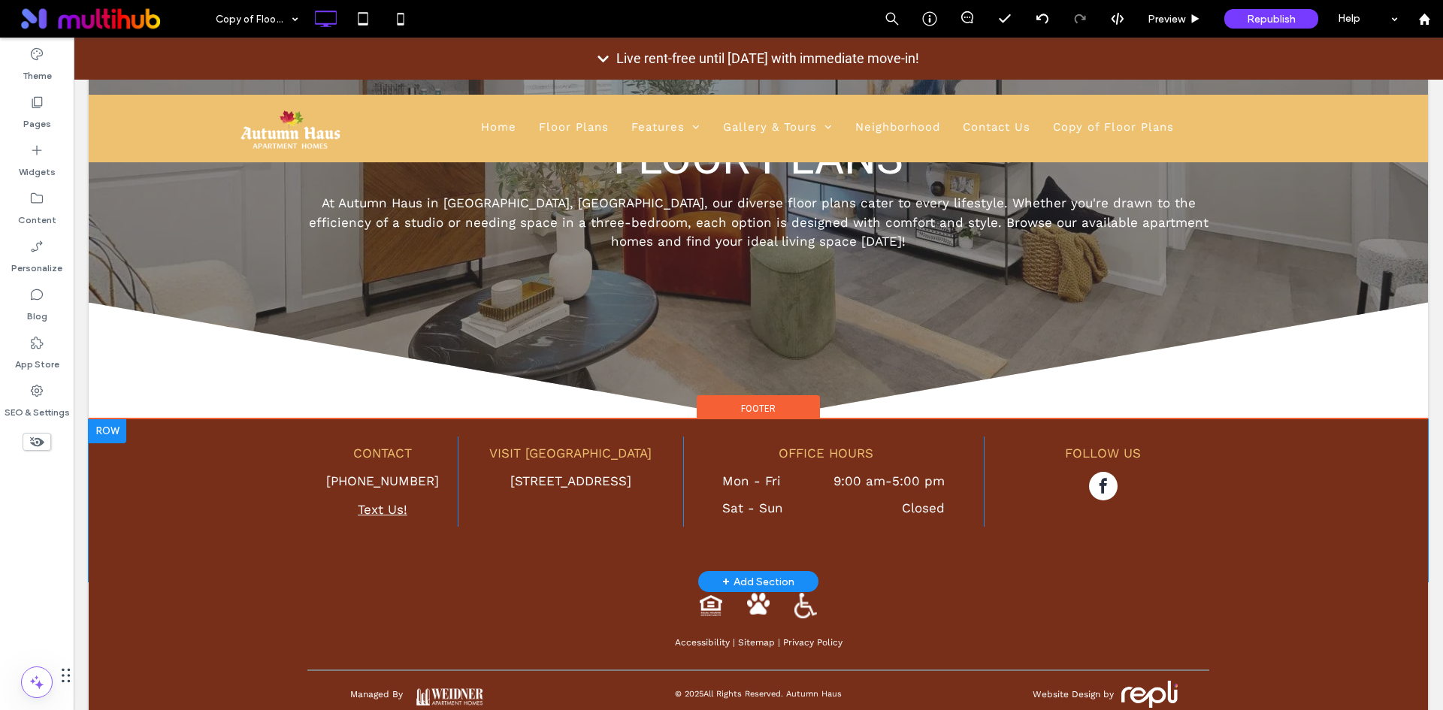
scroll to position [283, 0]
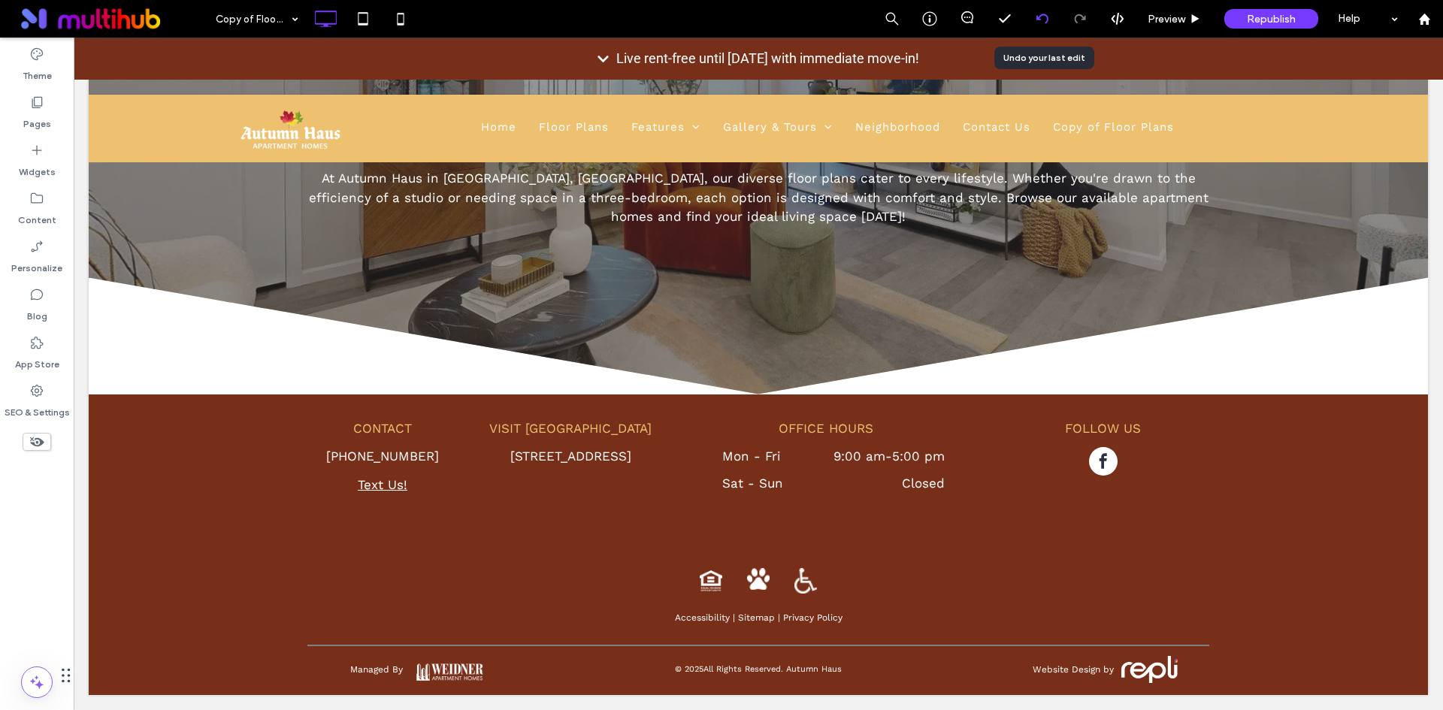
click at [1044, 16] on icon at bounding box center [1042, 19] width 12 height 12
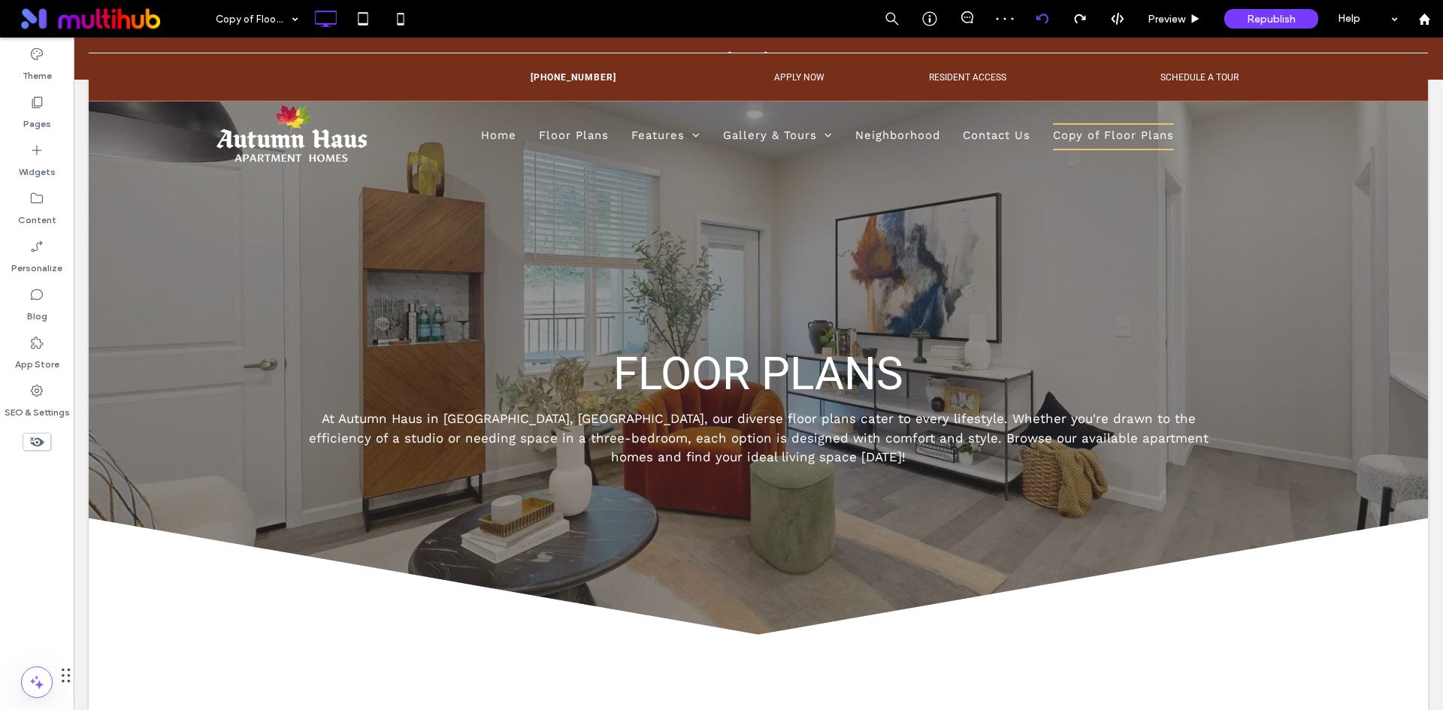
scroll to position [150, 0]
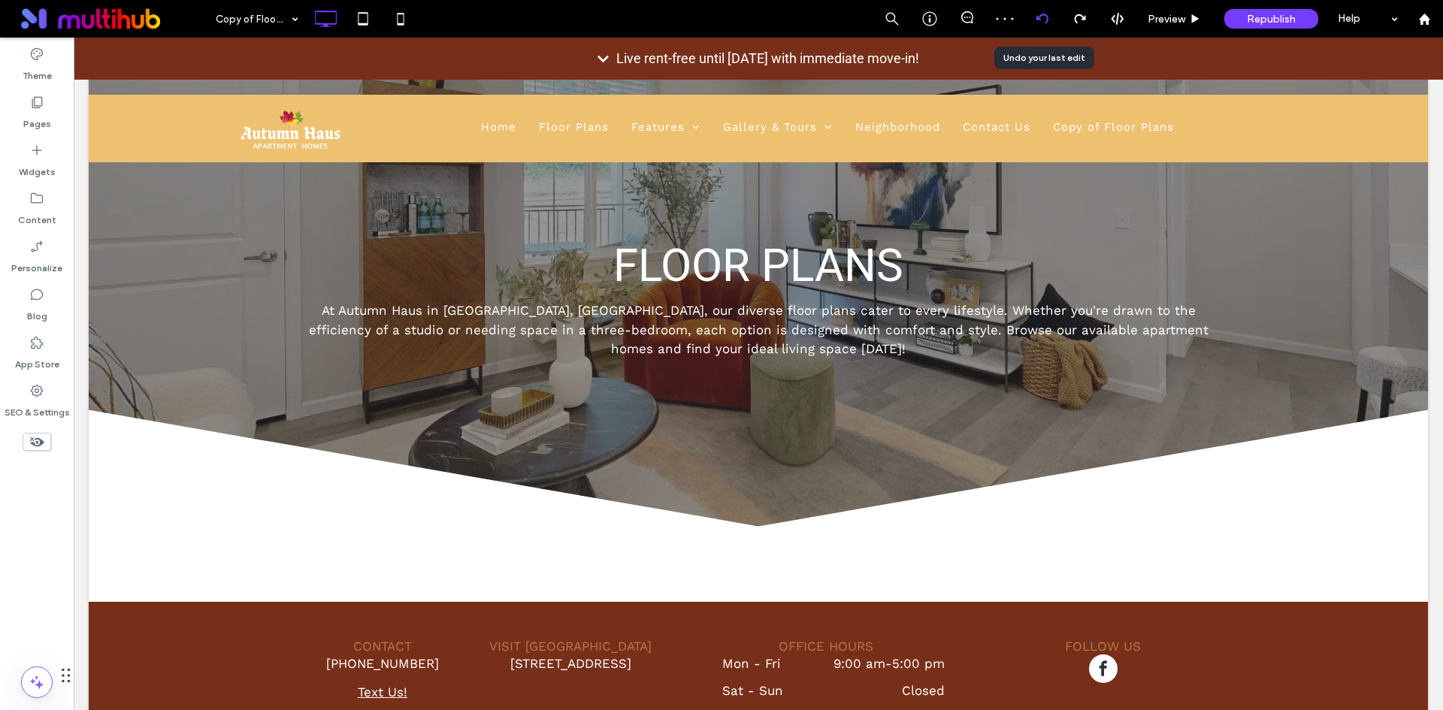
click at [1034, 19] on div at bounding box center [1041, 19] width 37 height 12
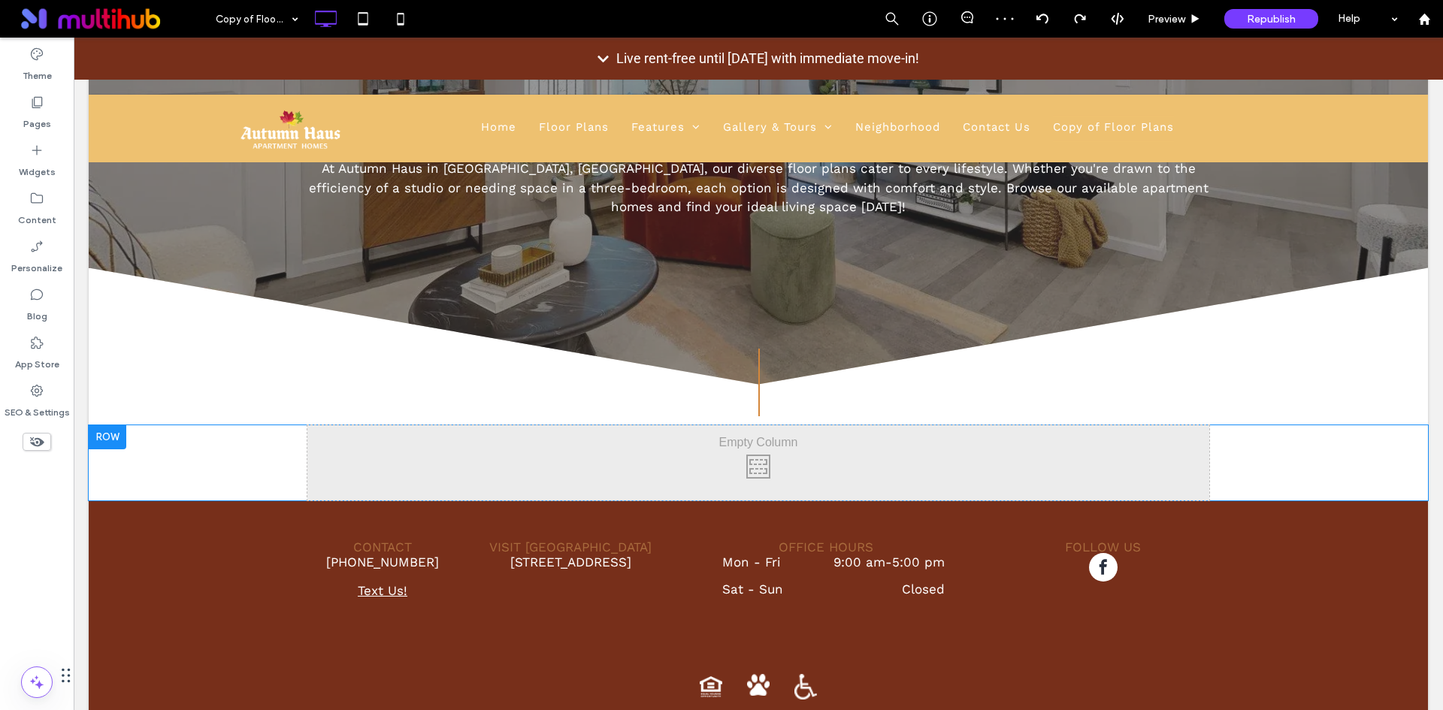
scroll to position [301, 0]
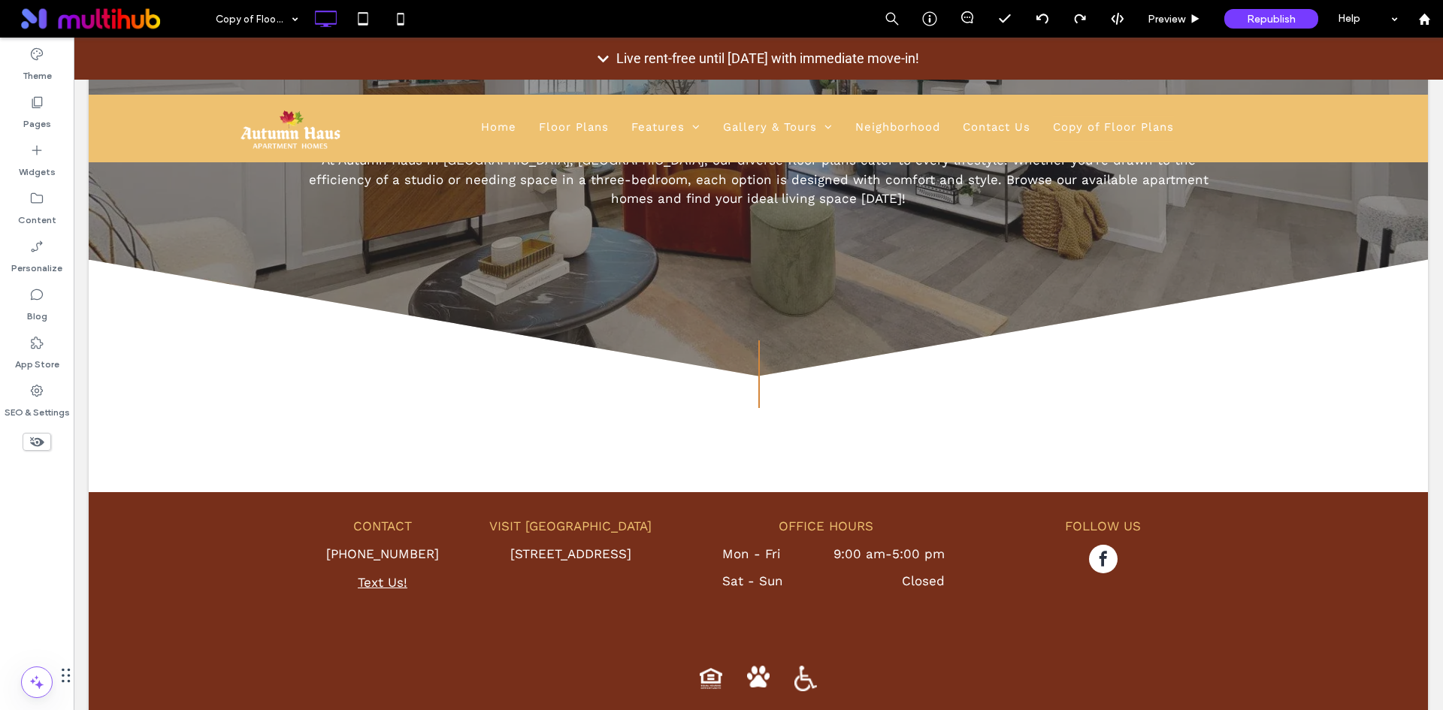
click at [38, 444] on icon at bounding box center [37, 442] width 17 height 17
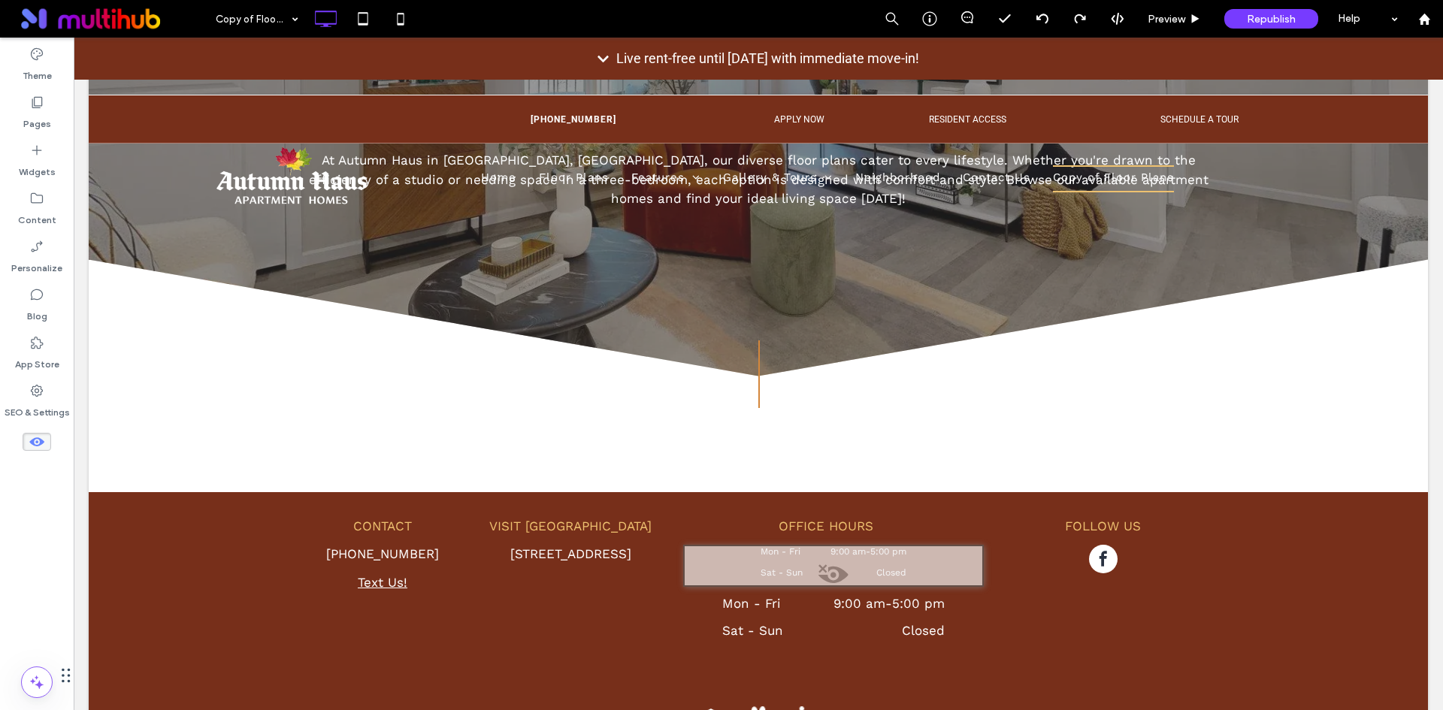
click at [479, 358] on div "FLOOR PLANS At Autumn Haus in Leavenworth, WA, our diverse floor plans cater to…" at bounding box center [758, 143] width 1339 height 698
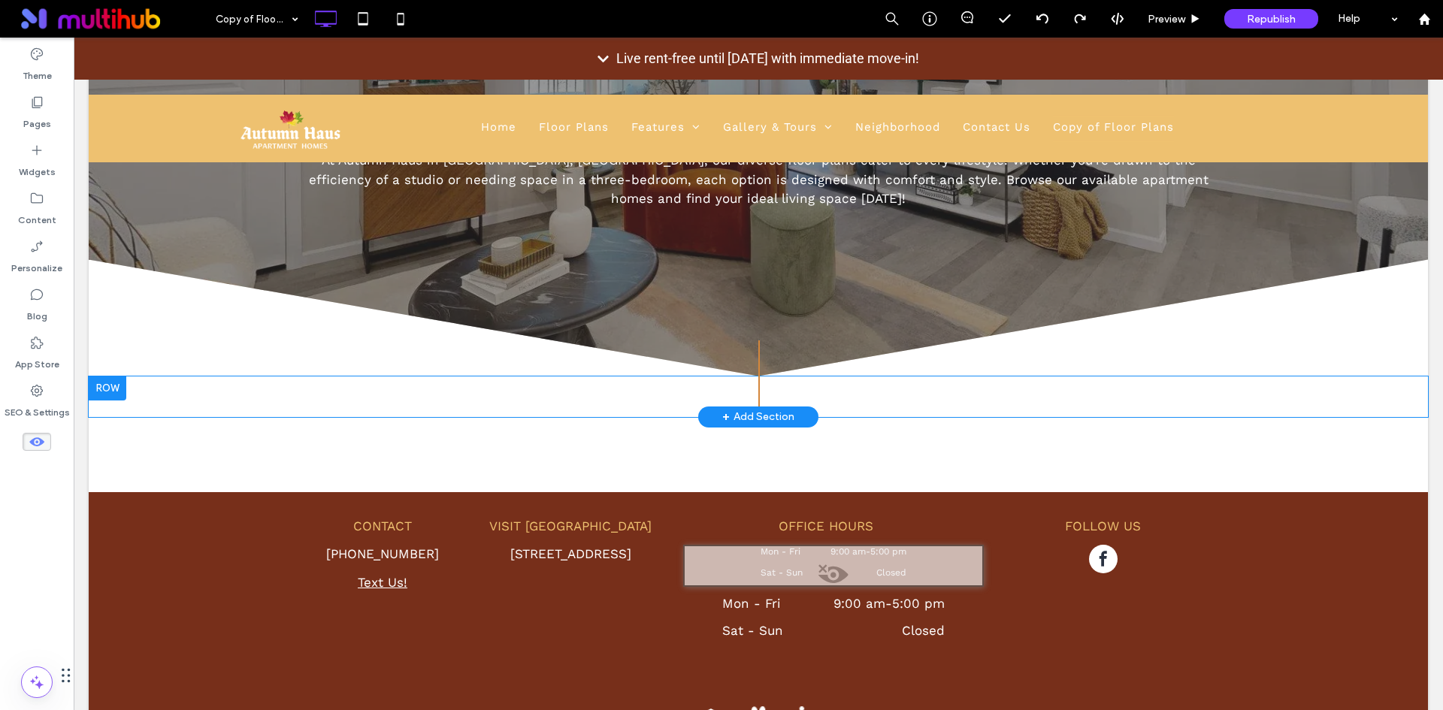
click at [1022, 398] on div "Click To Paste" at bounding box center [758, 396] width 902 height 41
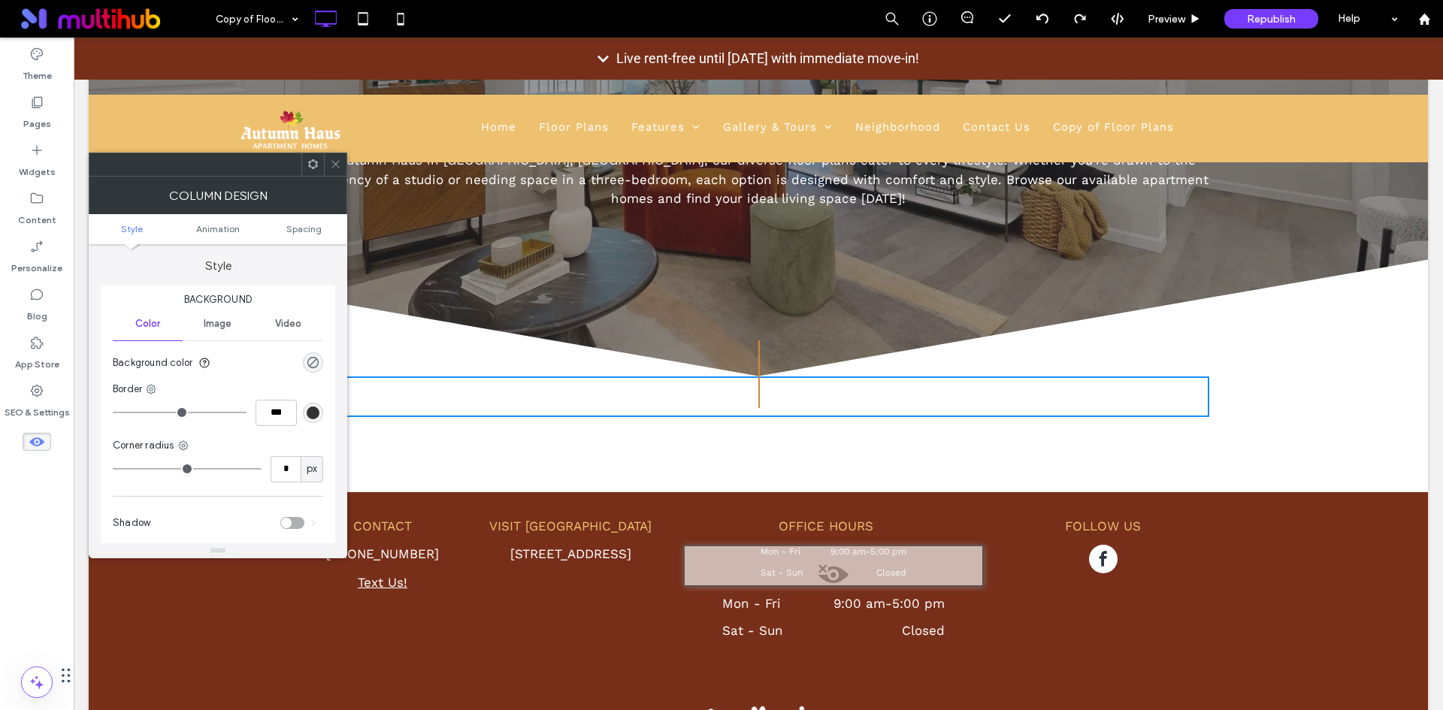
drag, startPoint x: 339, startPoint y: 158, endPoint x: 202, endPoint y: 340, distance: 228.1
click at [338, 158] on span at bounding box center [335, 164] width 11 height 23
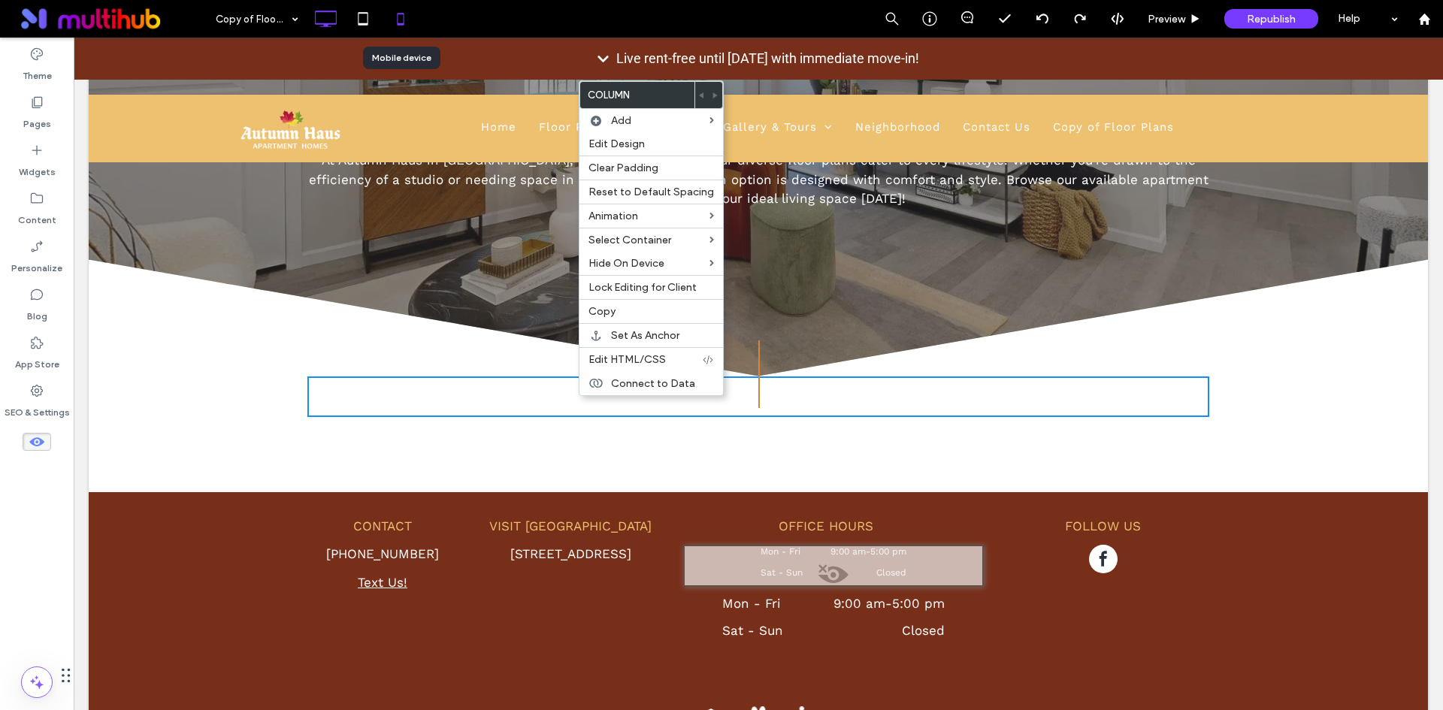
click at [397, 23] on icon at bounding box center [400, 19] width 30 height 30
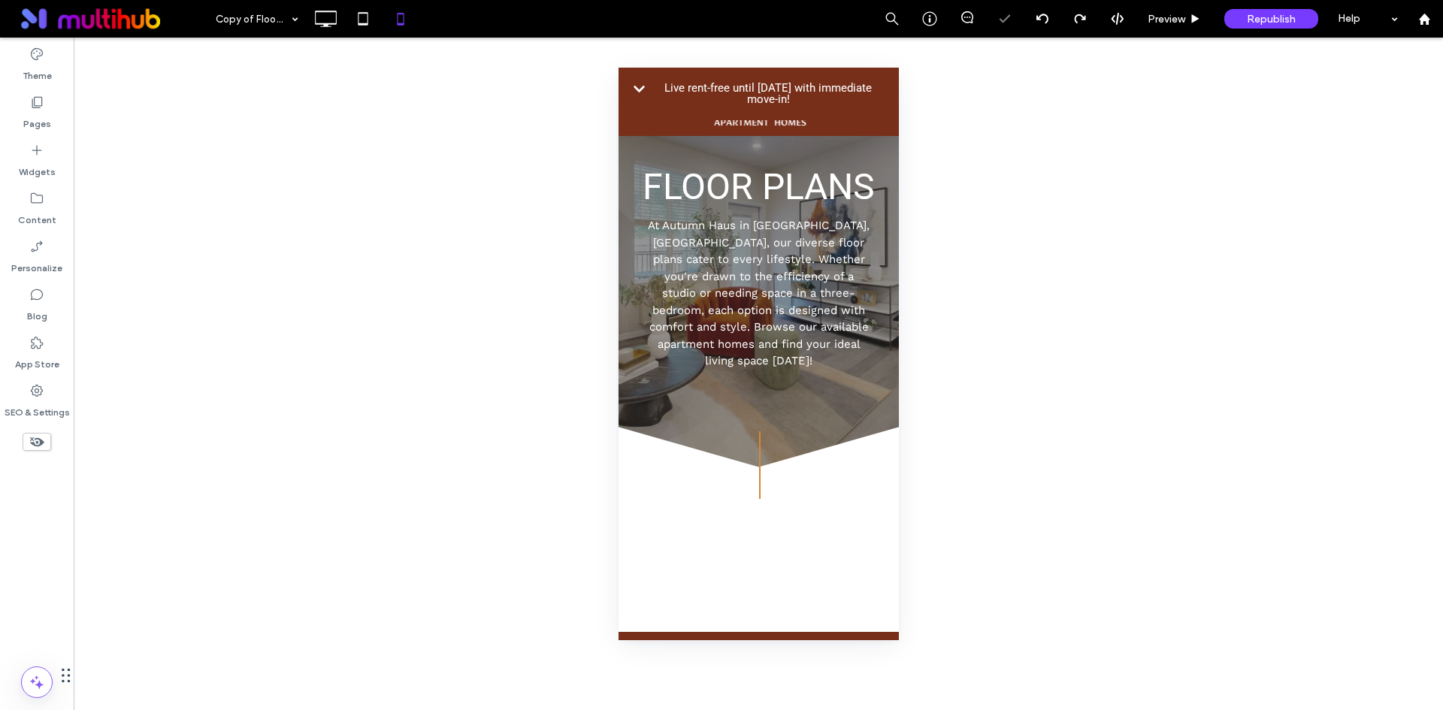
scroll to position [0, 0]
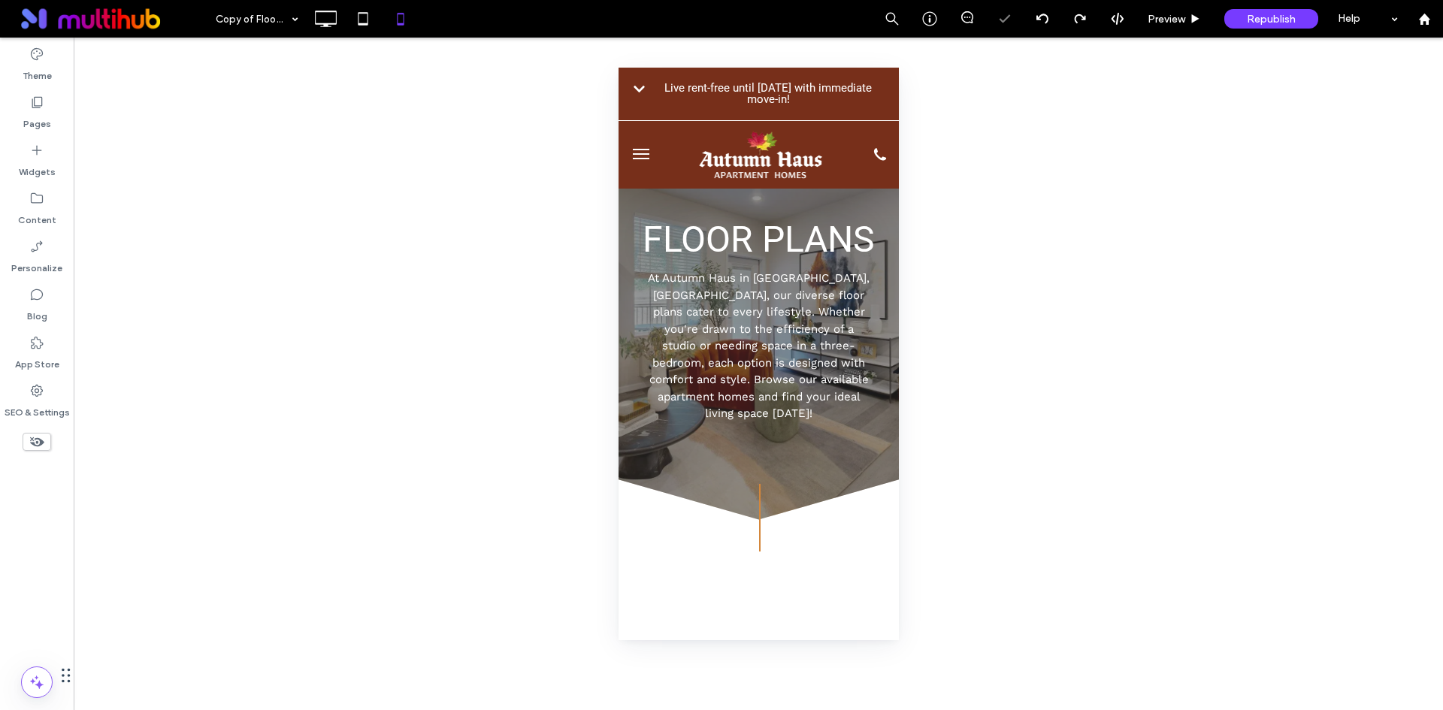
click at [35, 444] on icon at bounding box center [37, 442] width 17 height 17
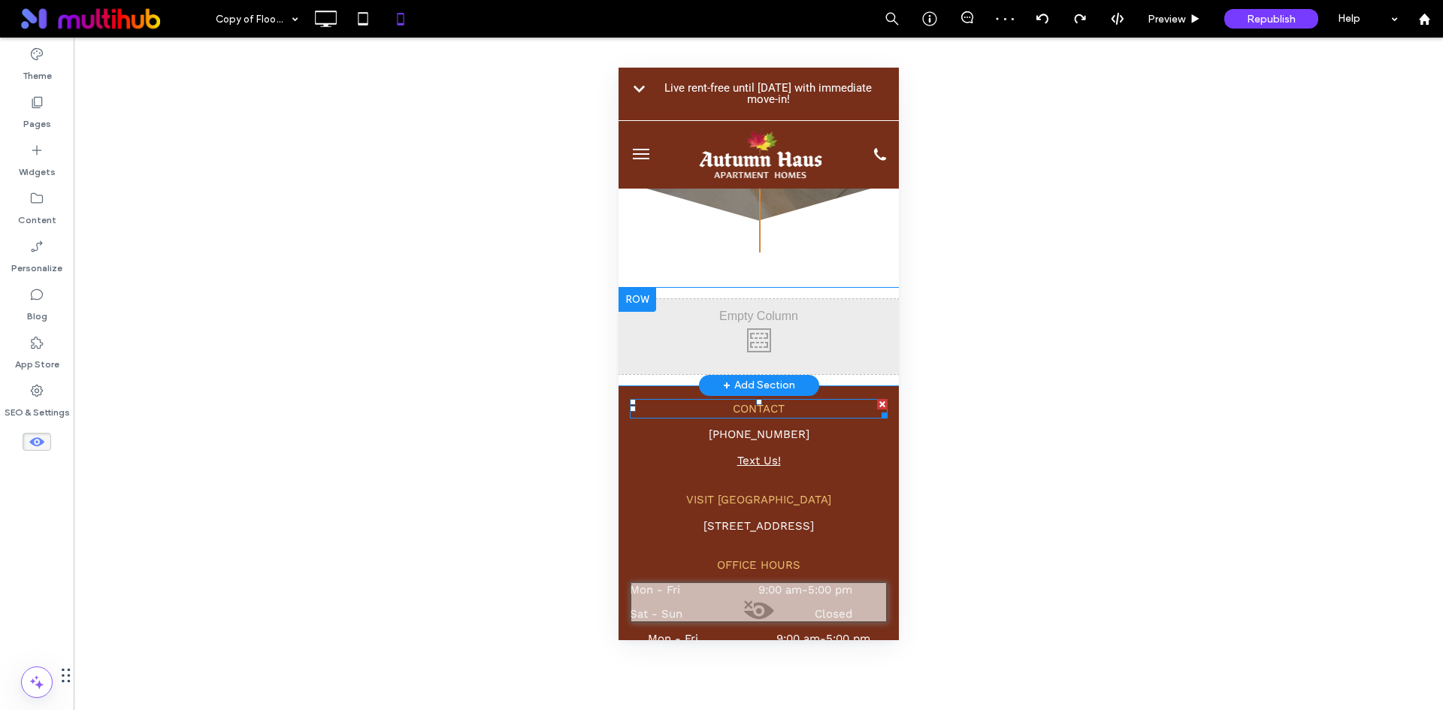
scroll to position [301, 0]
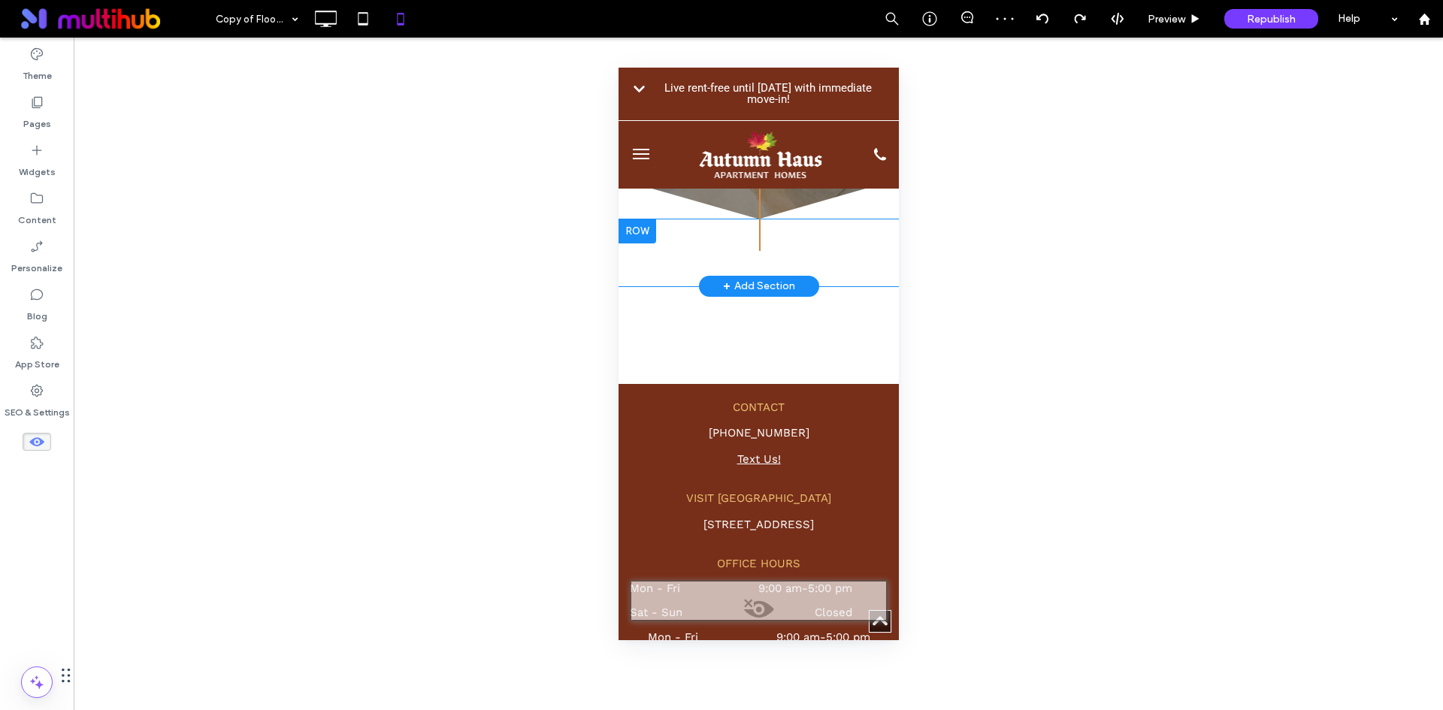
click at [786, 245] on div "Click To Paste Row + Add Section" at bounding box center [758, 252] width 280 height 67
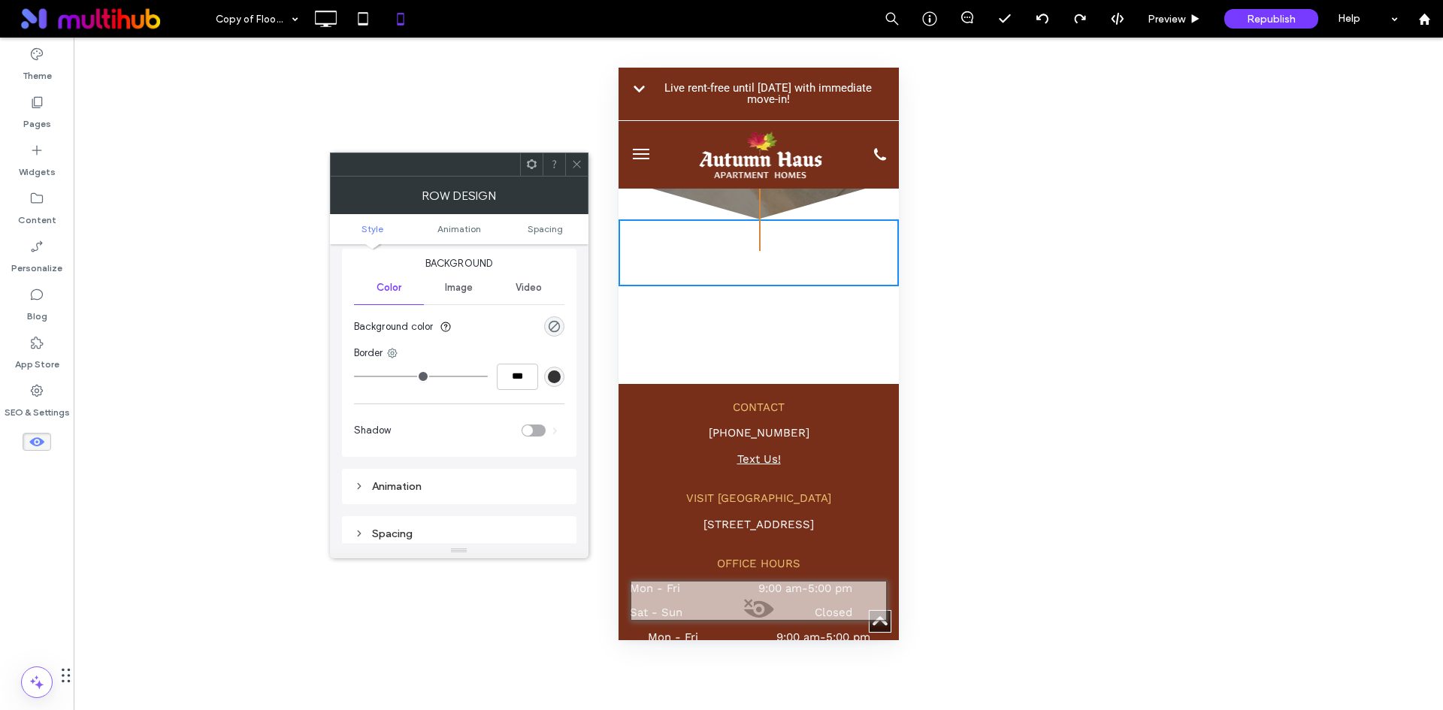
scroll to position [75, 0]
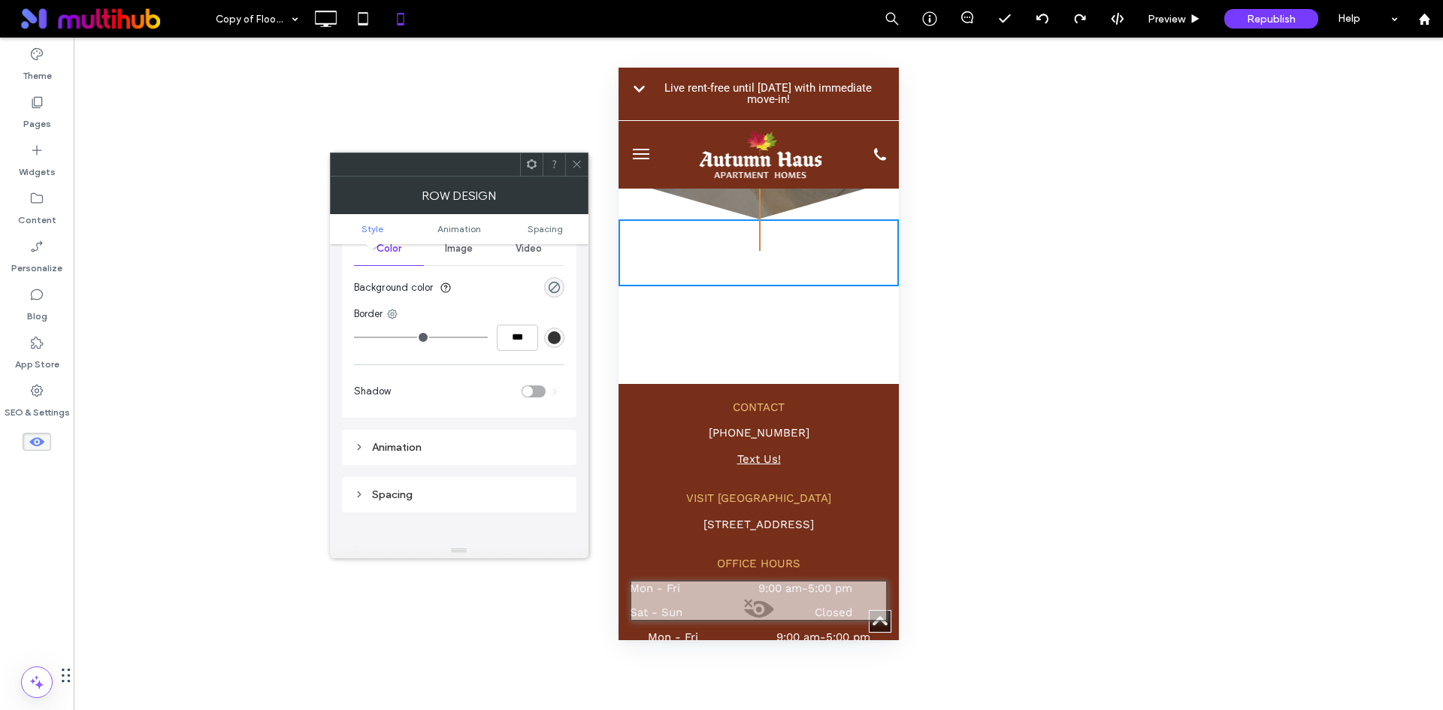
click at [576, 170] on span at bounding box center [576, 164] width 11 height 23
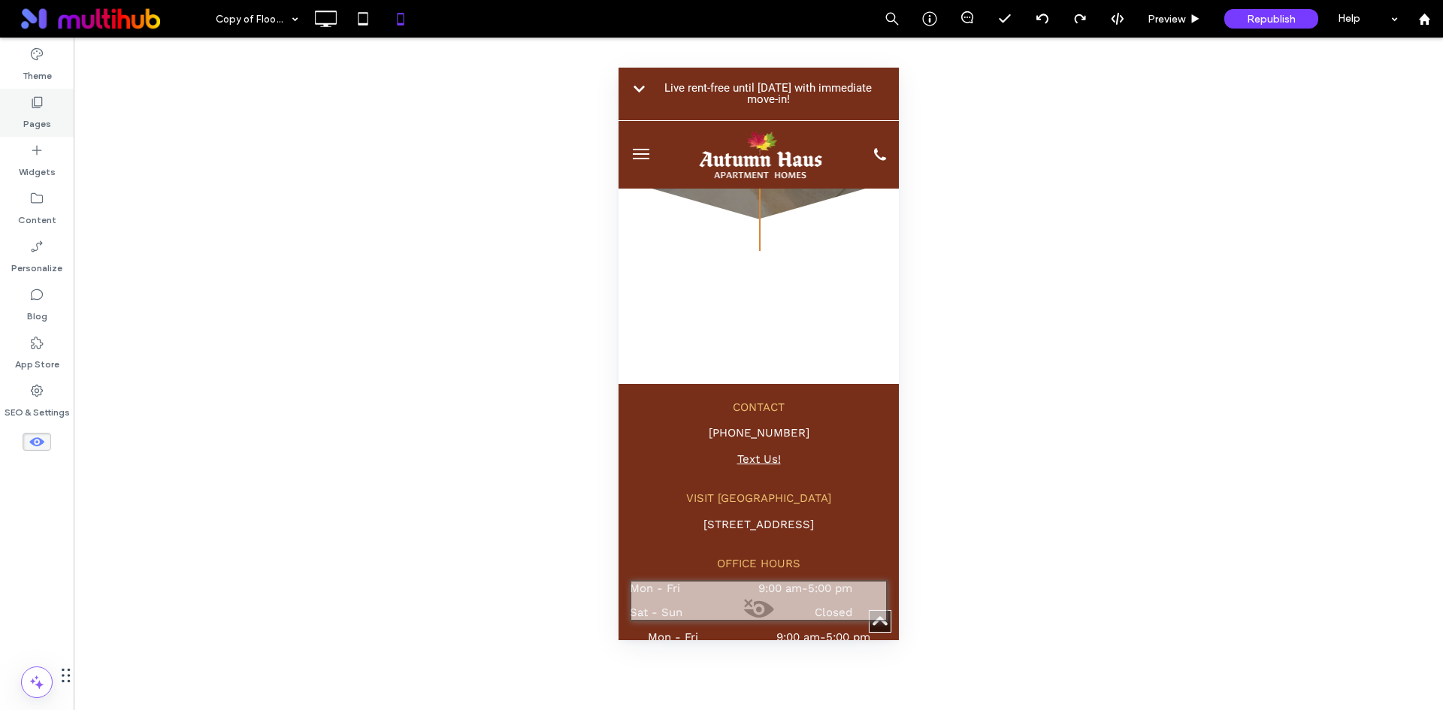
click at [44, 98] on icon at bounding box center [36, 102] width 15 height 15
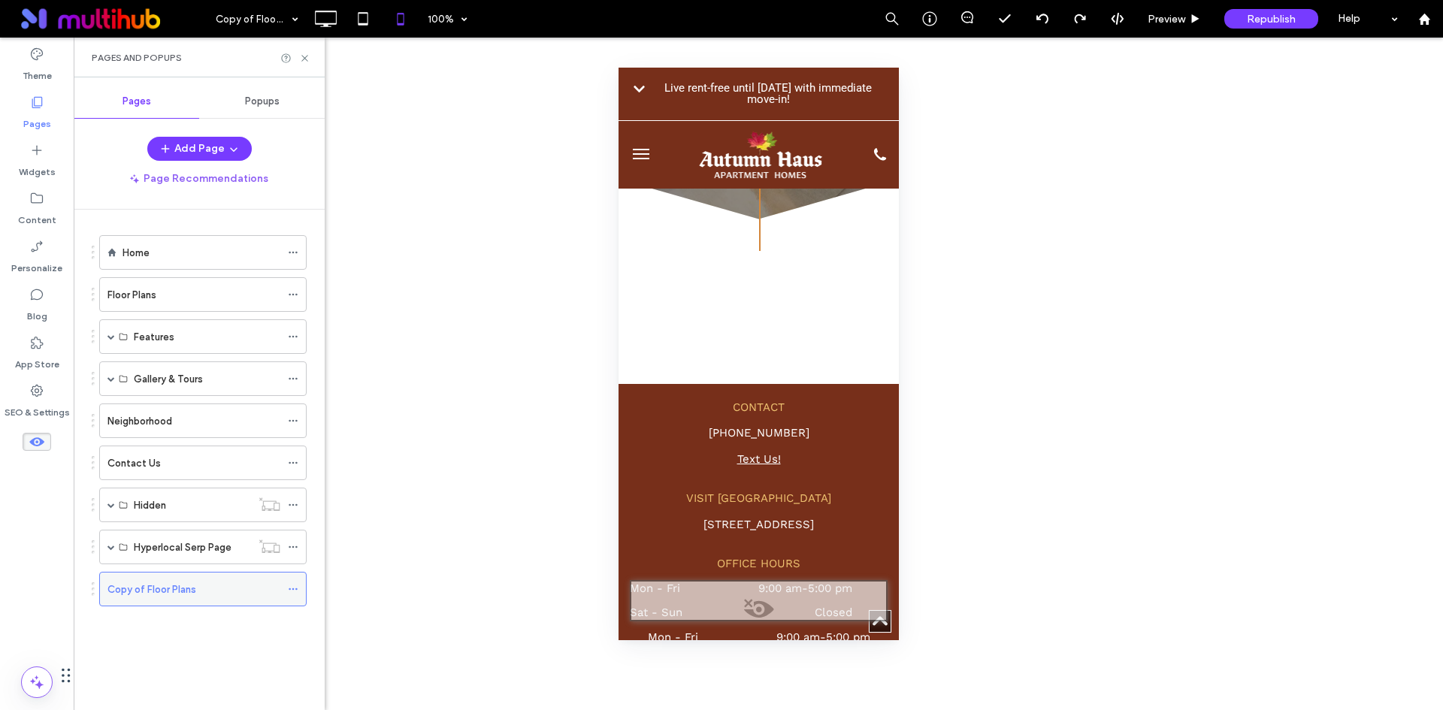
click at [294, 588] on icon at bounding box center [293, 589] width 11 height 11
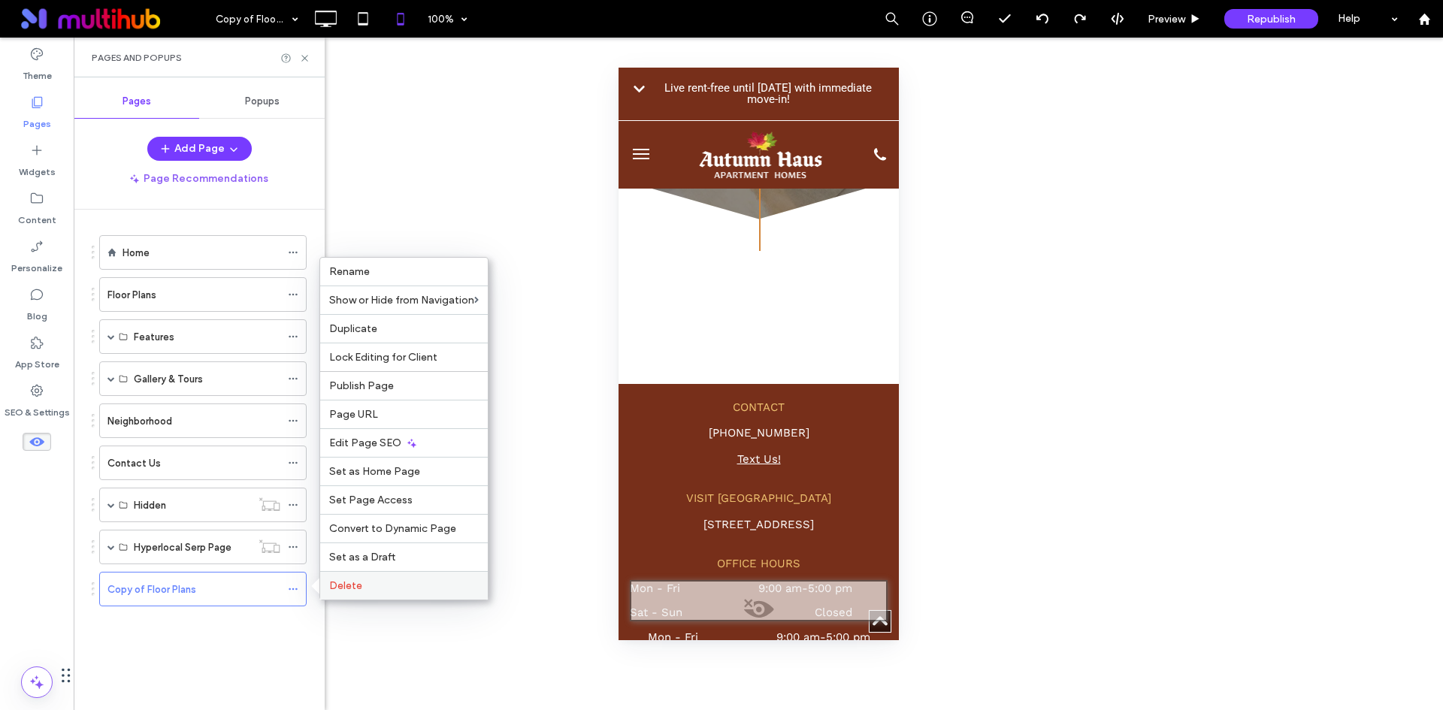
click at [337, 587] on span "Delete" at bounding box center [345, 585] width 33 height 13
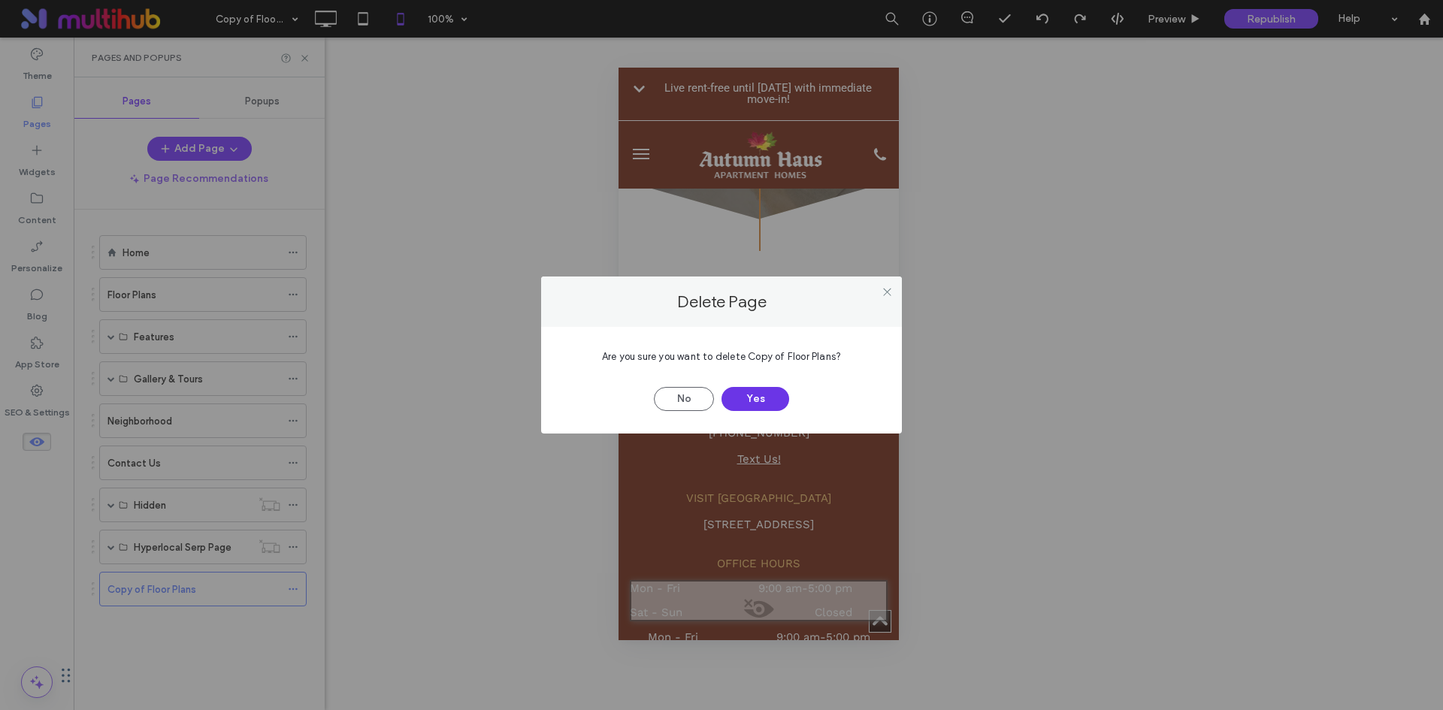
click at [741, 400] on button "Yes" at bounding box center [755, 399] width 68 height 24
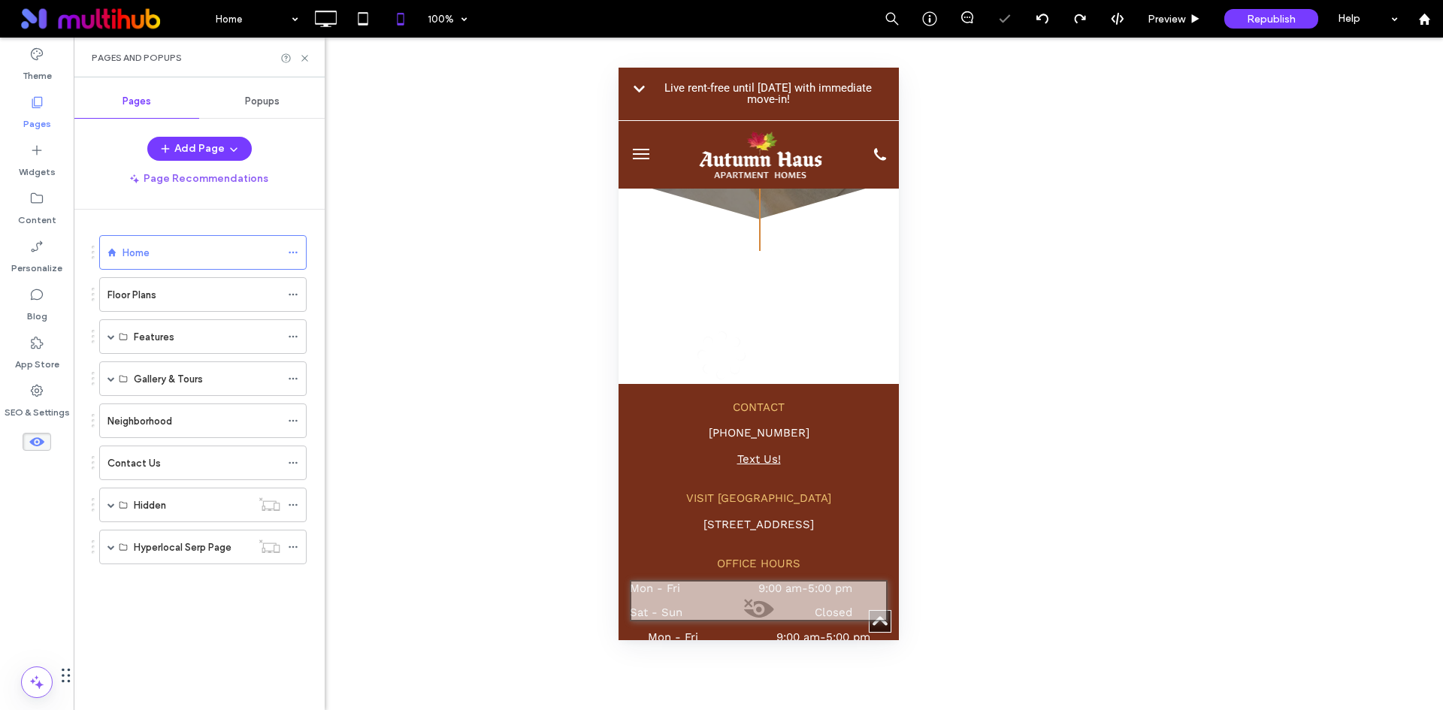
click at [195, 298] on div at bounding box center [721, 355] width 1443 height 710
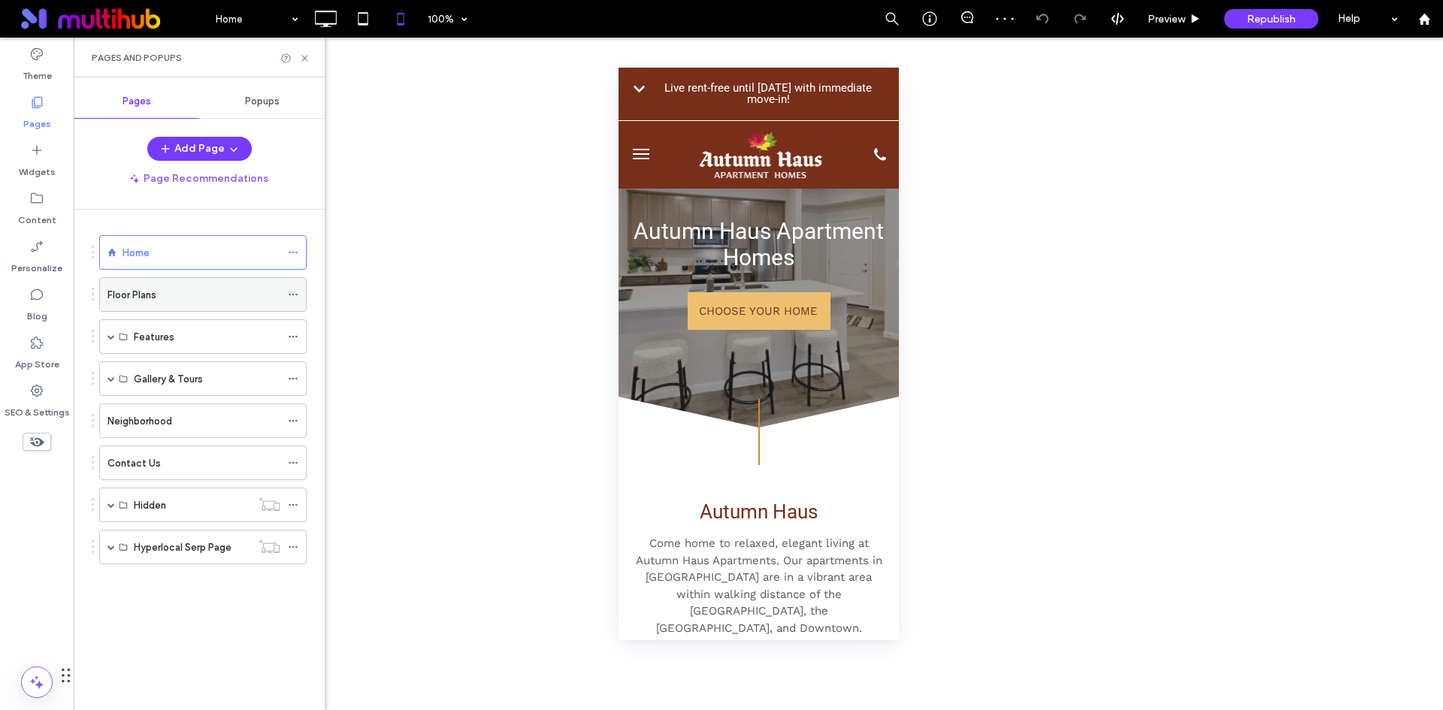
click at [183, 296] on div "Floor Plans" at bounding box center [193, 295] width 173 height 16
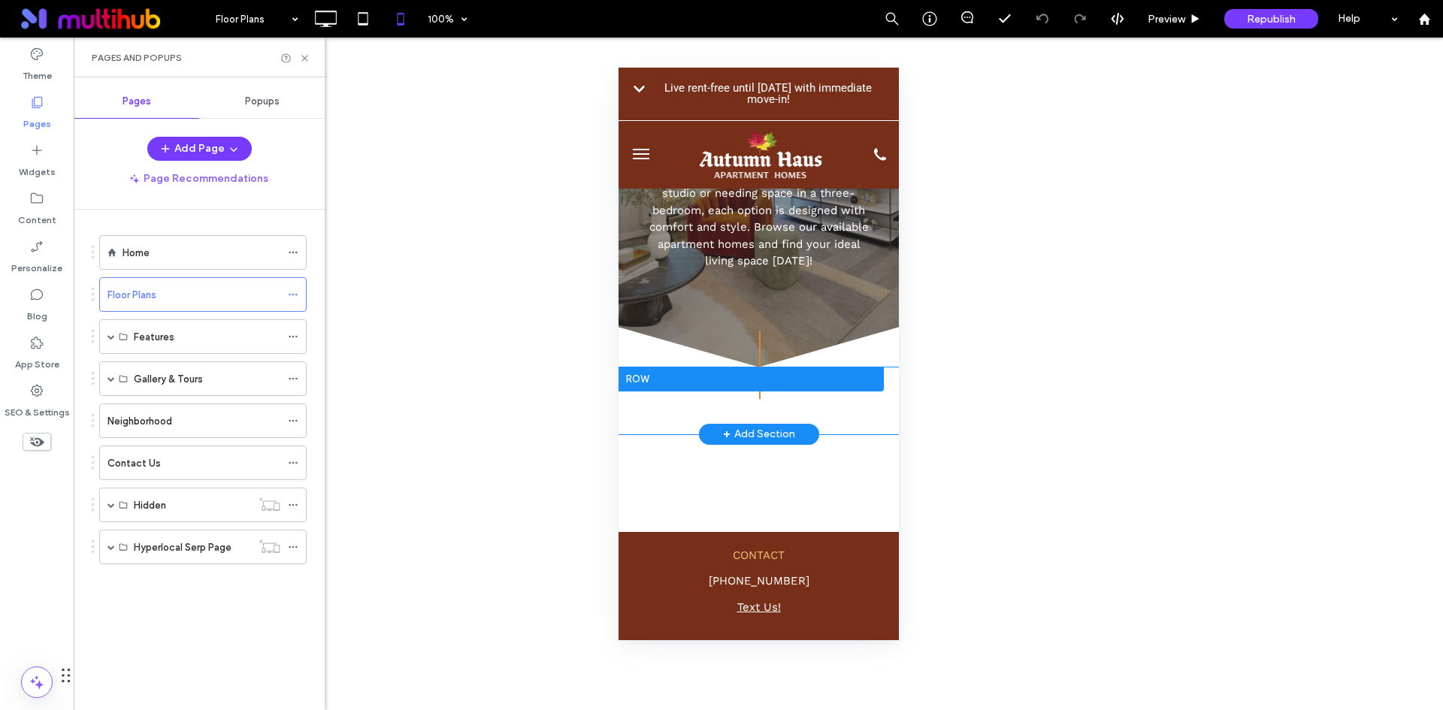
scroll to position [150, 0]
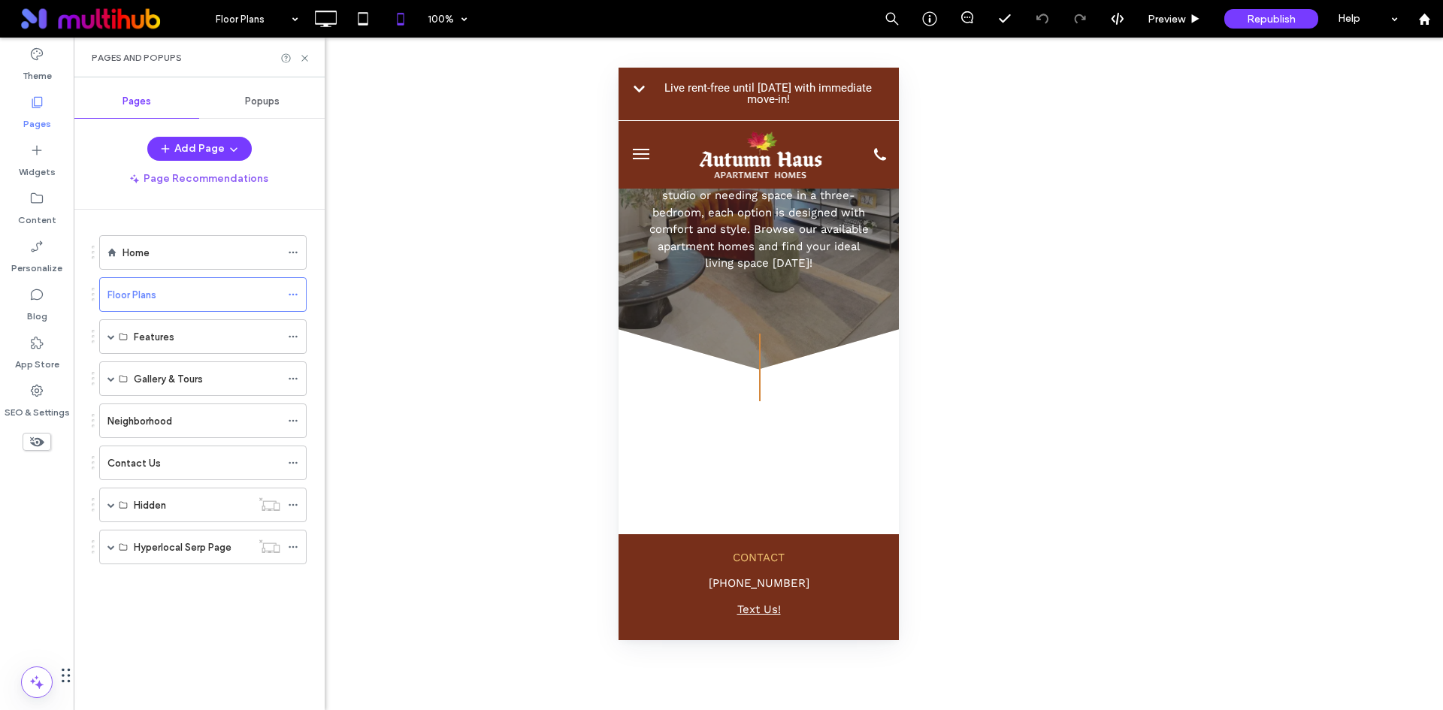
click at [47, 439] on span at bounding box center [37, 442] width 29 height 18
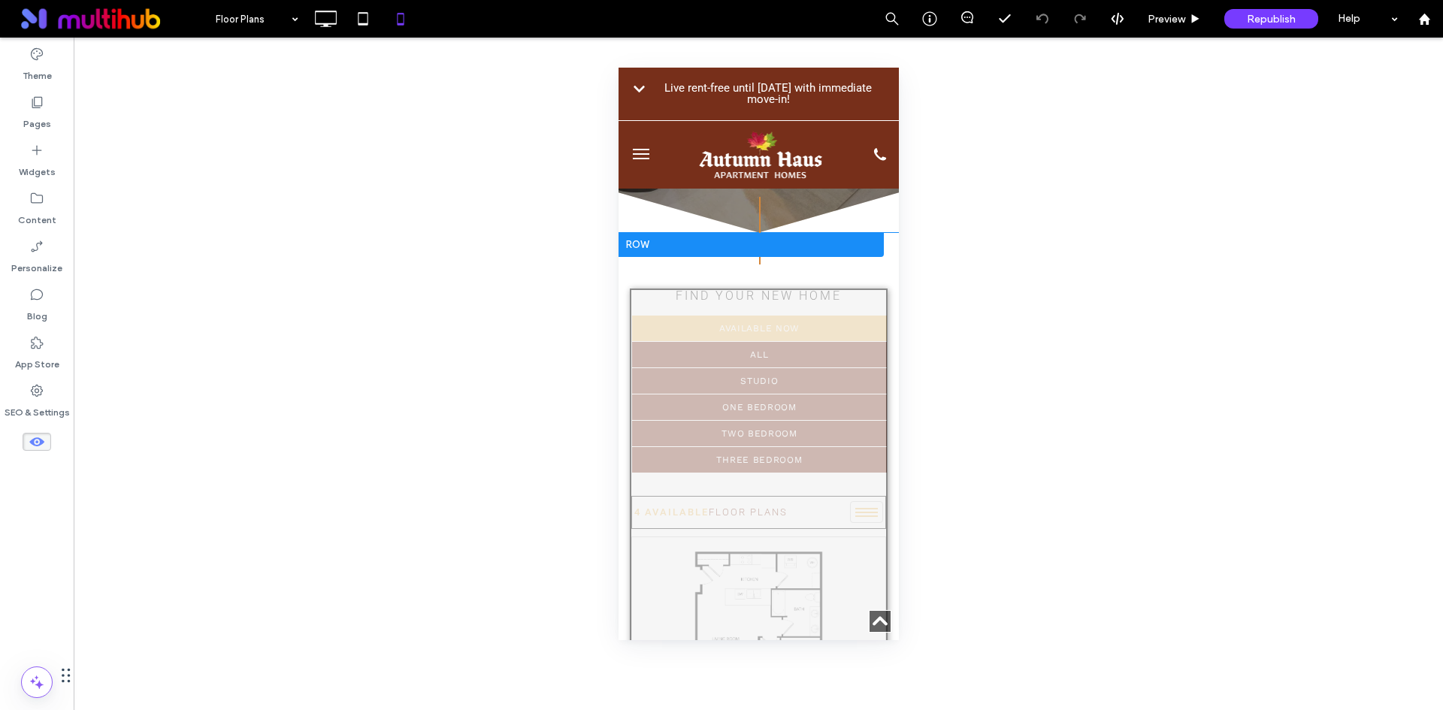
scroll to position [301, 0]
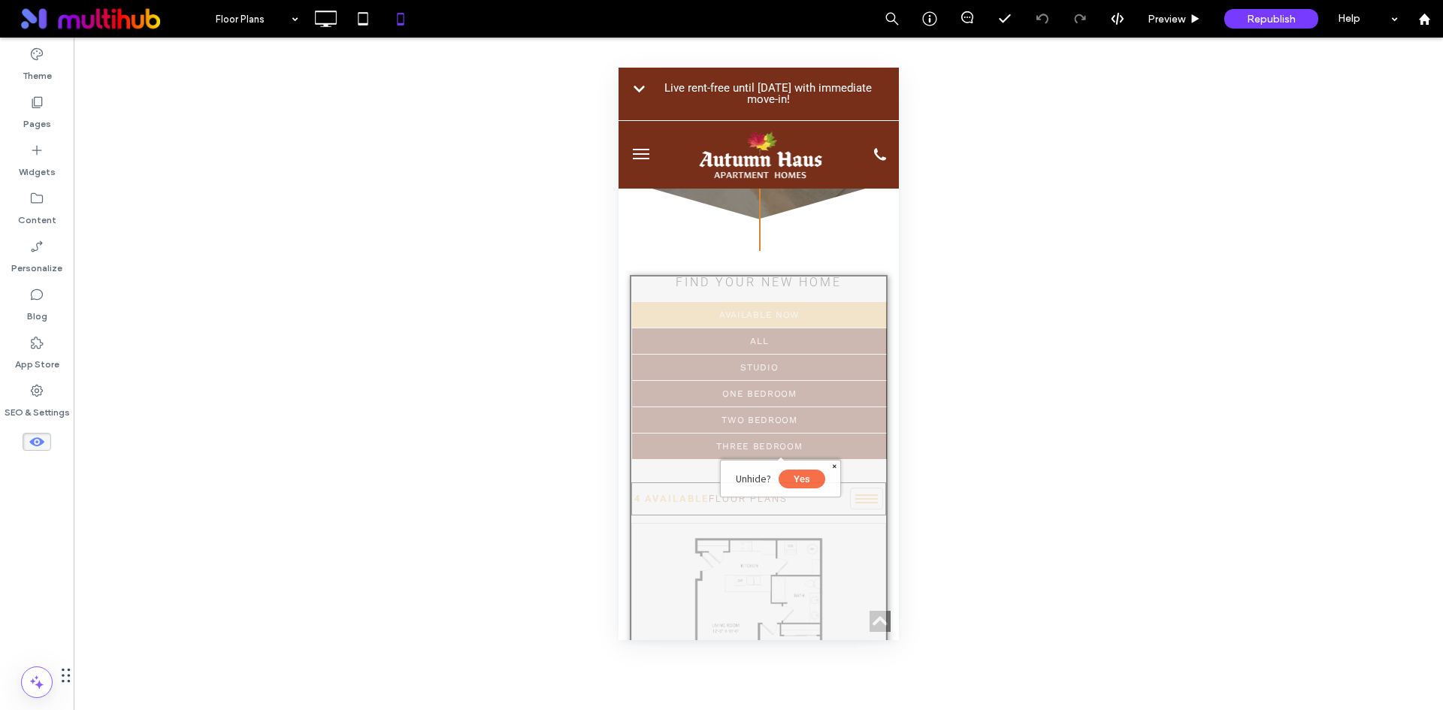
click at [801, 479] on button "Yes" at bounding box center [801, 479] width 47 height 19
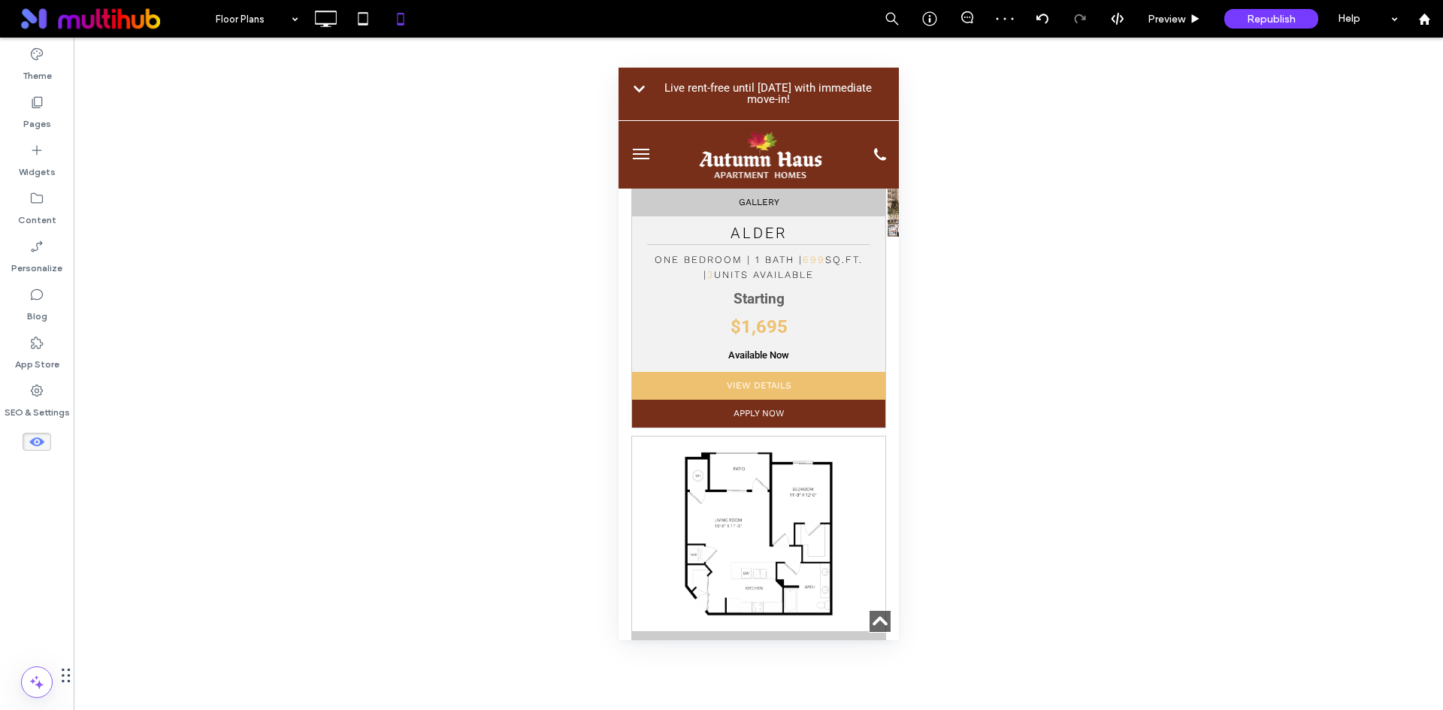
scroll to position [827, 0]
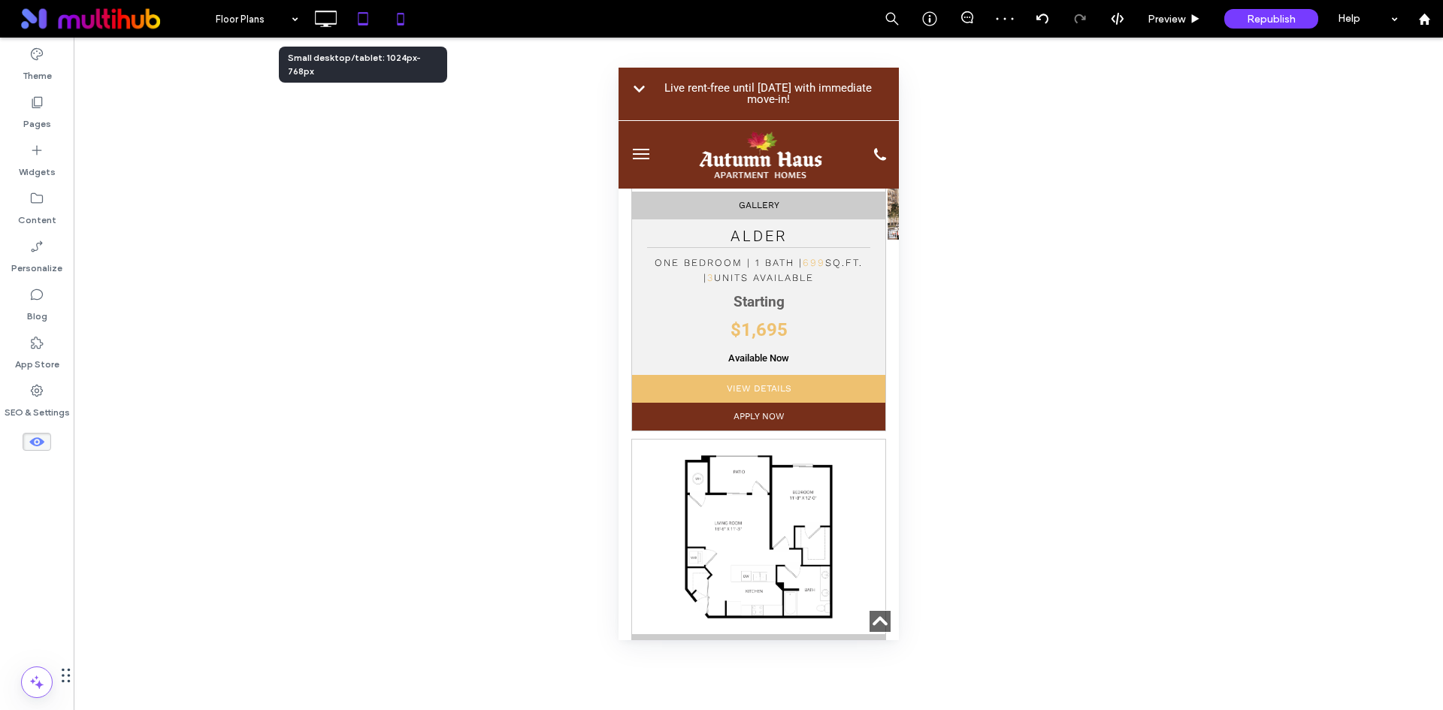
click at [370, 23] on icon at bounding box center [363, 19] width 30 height 30
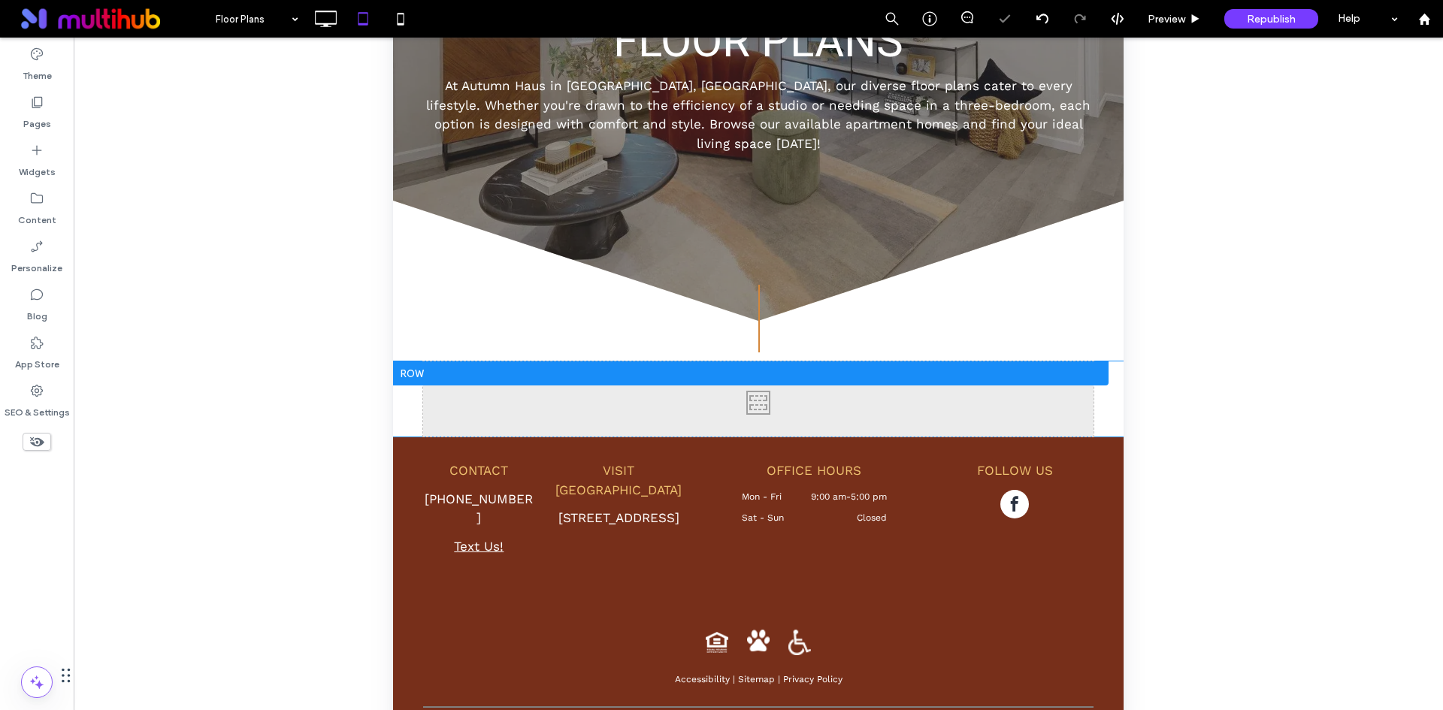
scroll to position [301, 0]
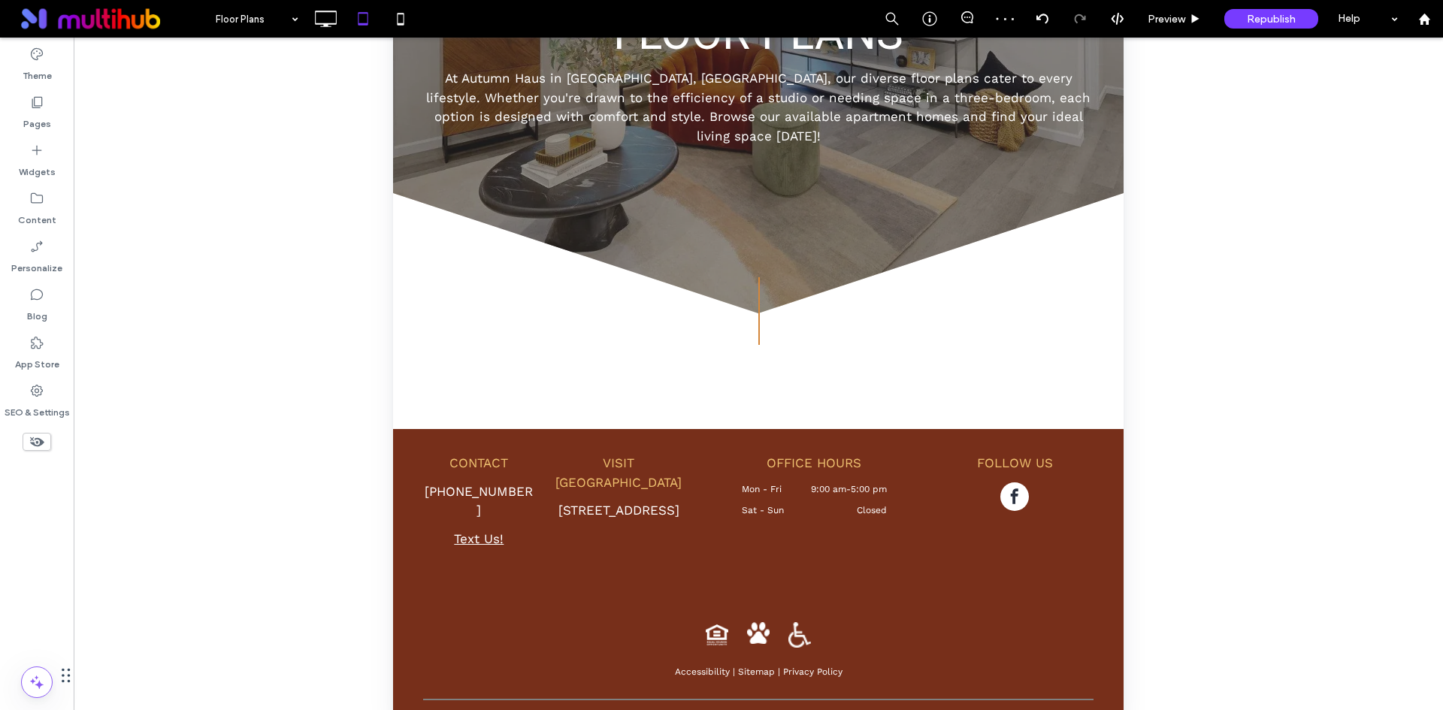
click at [38, 443] on use at bounding box center [37, 442] width 14 height 10
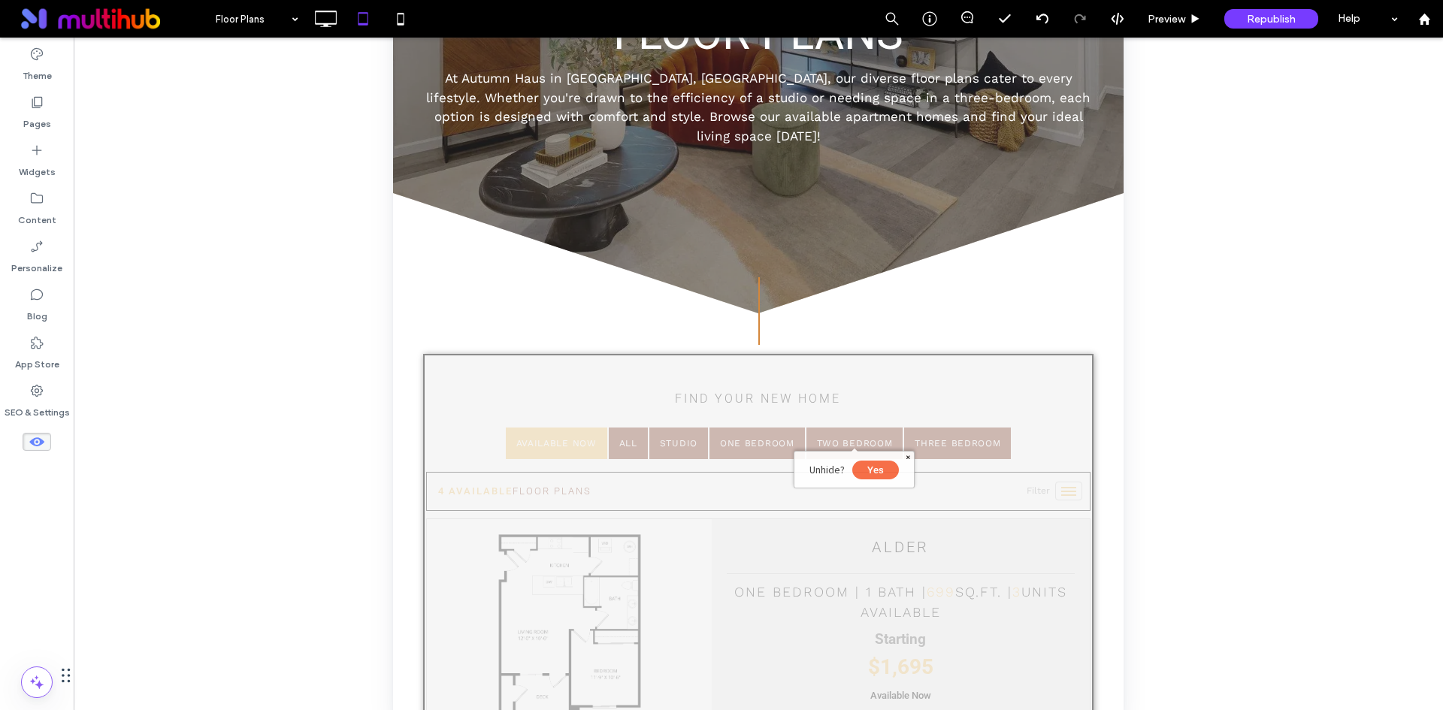
click at [876, 468] on button "Yes" at bounding box center [875, 470] width 47 height 19
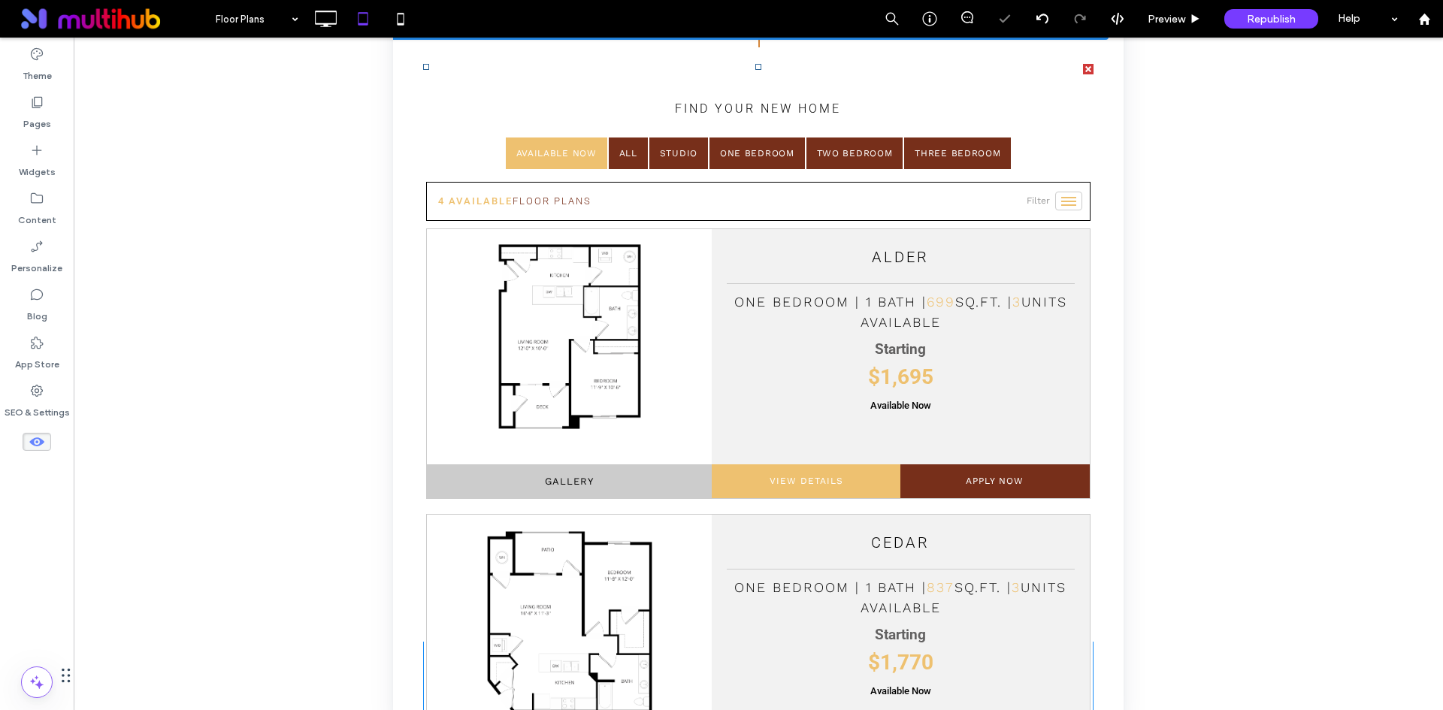
scroll to position [241, 0]
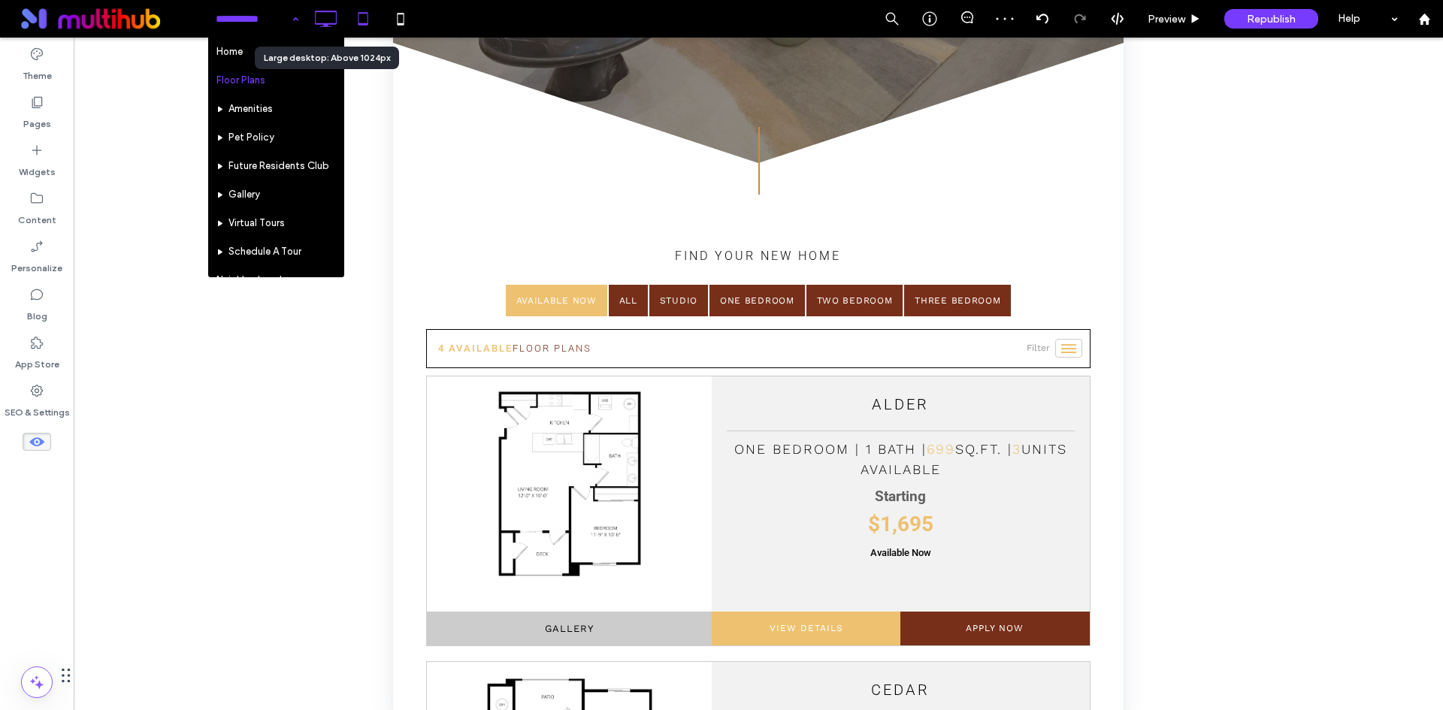
click at [323, 17] on icon at bounding box center [325, 19] width 30 height 30
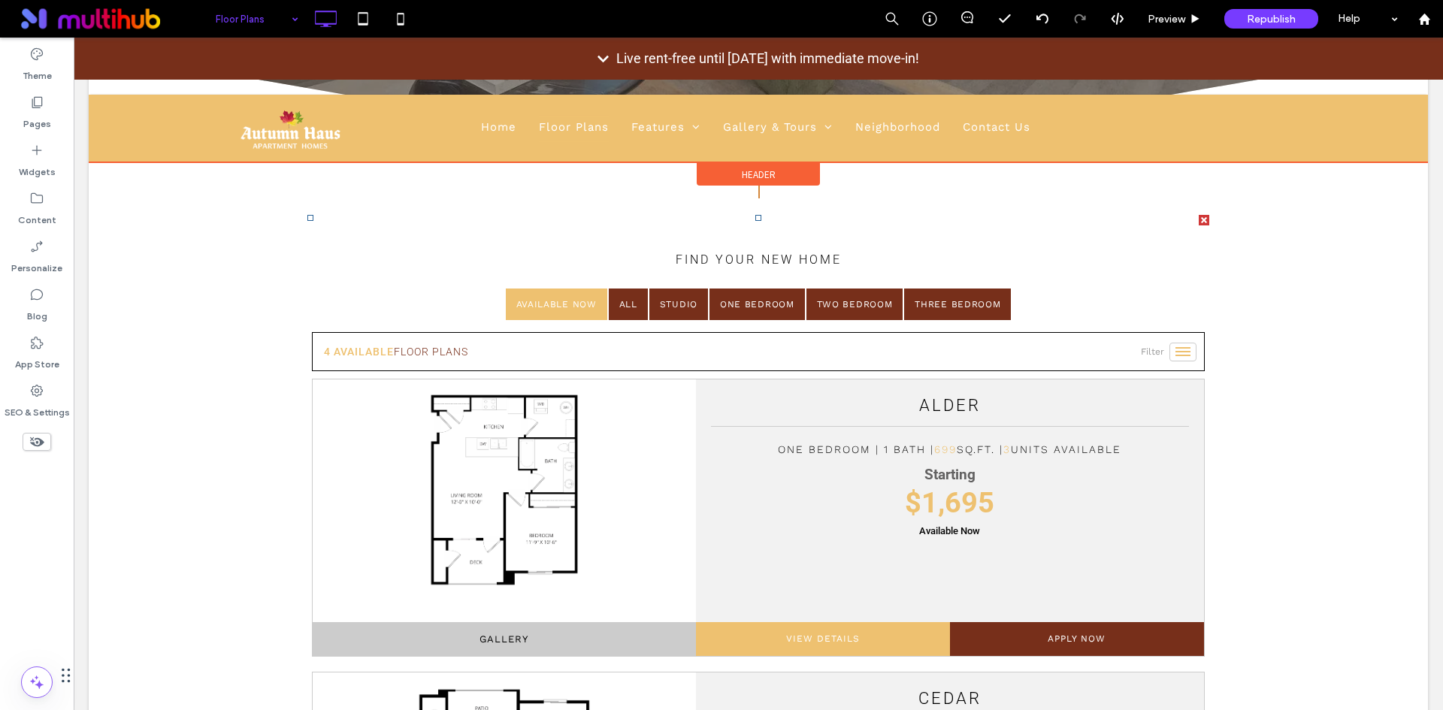
scroll to position [617, 0]
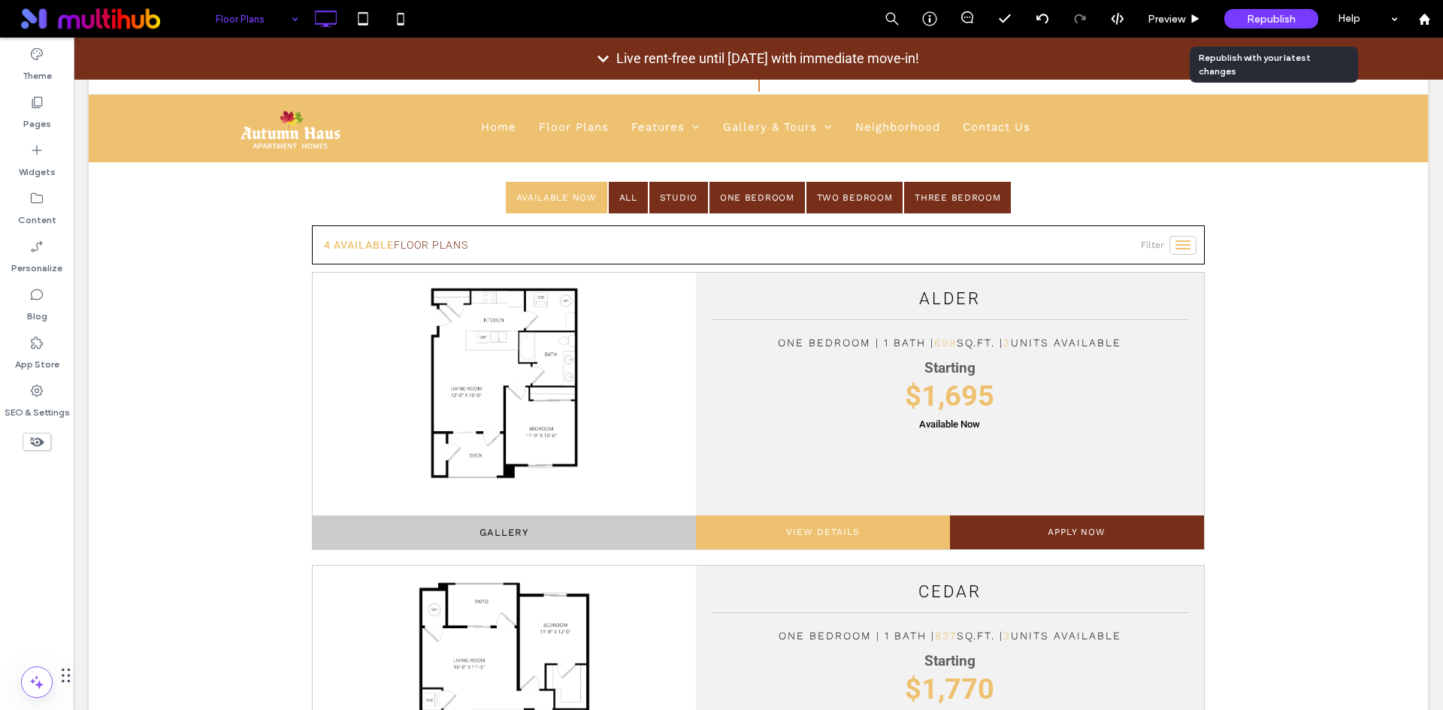
click at [1274, 16] on span "Republish" at bounding box center [1271, 19] width 49 height 13
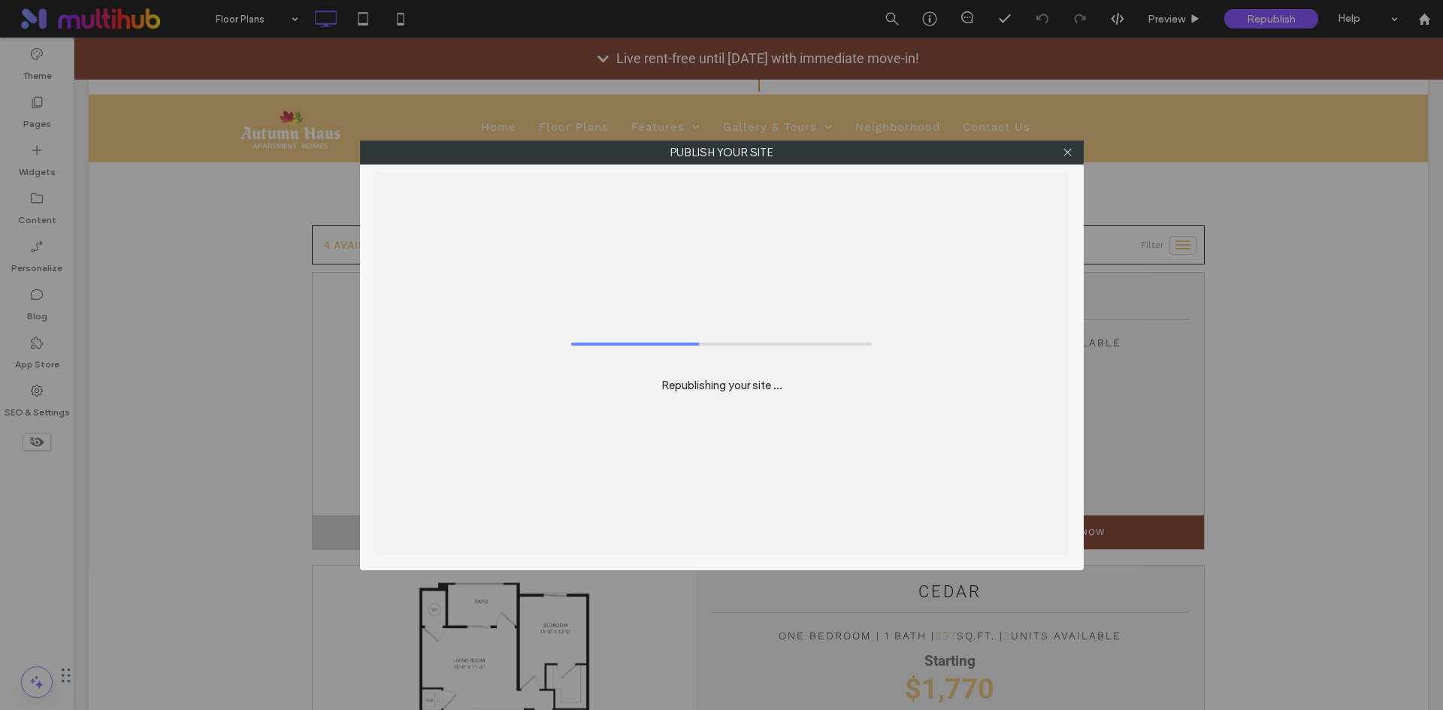
scroll to position [617, 0]
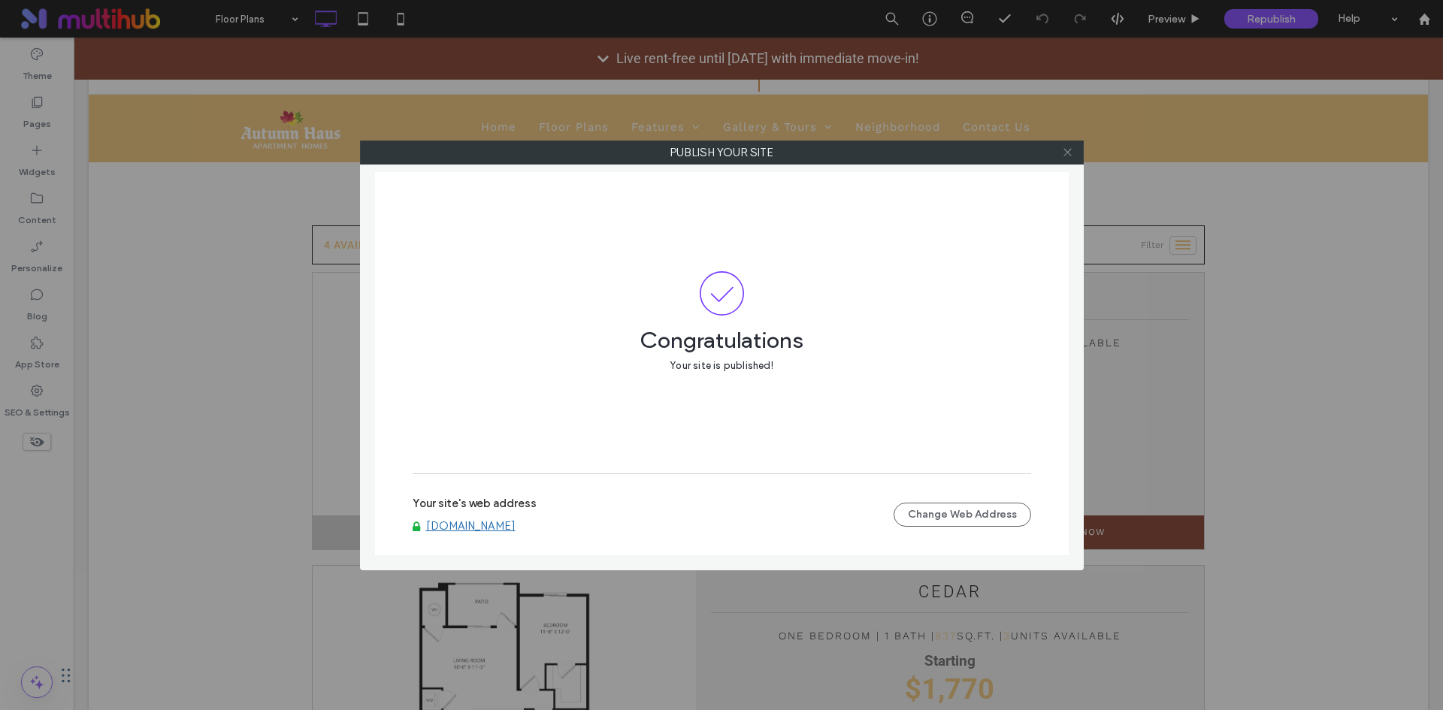
click at [1069, 151] on use at bounding box center [1067, 153] width 8 height 8
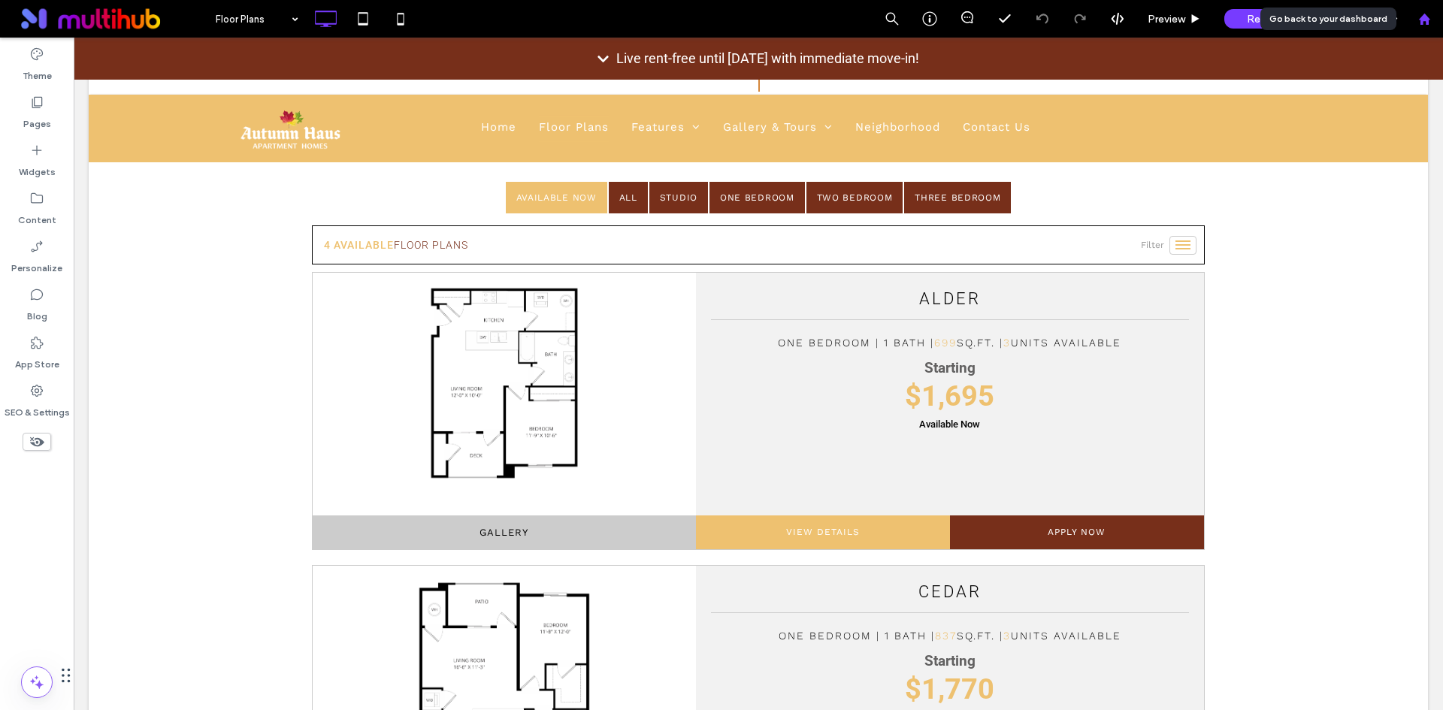
click at [1420, 15] on icon at bounding box center [1424, 19] width 13 height 13
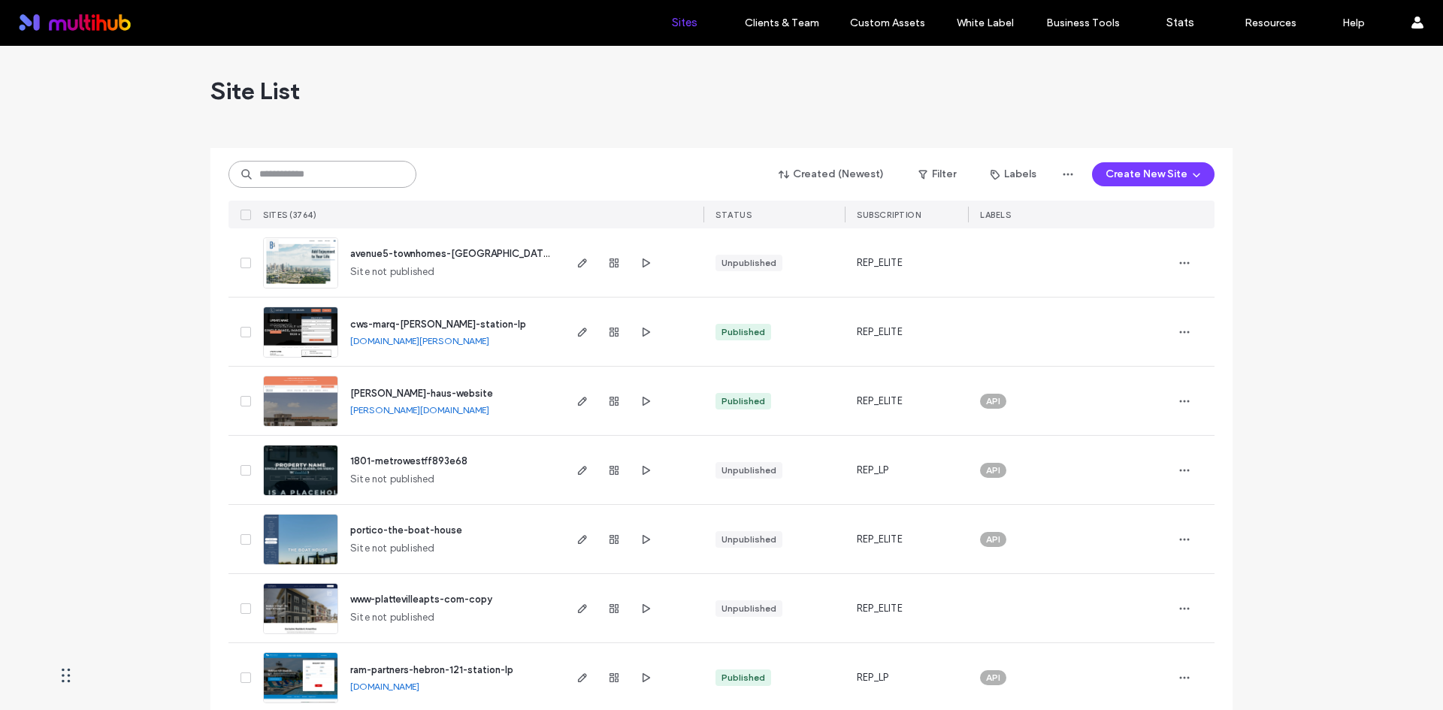
paste input "**********"
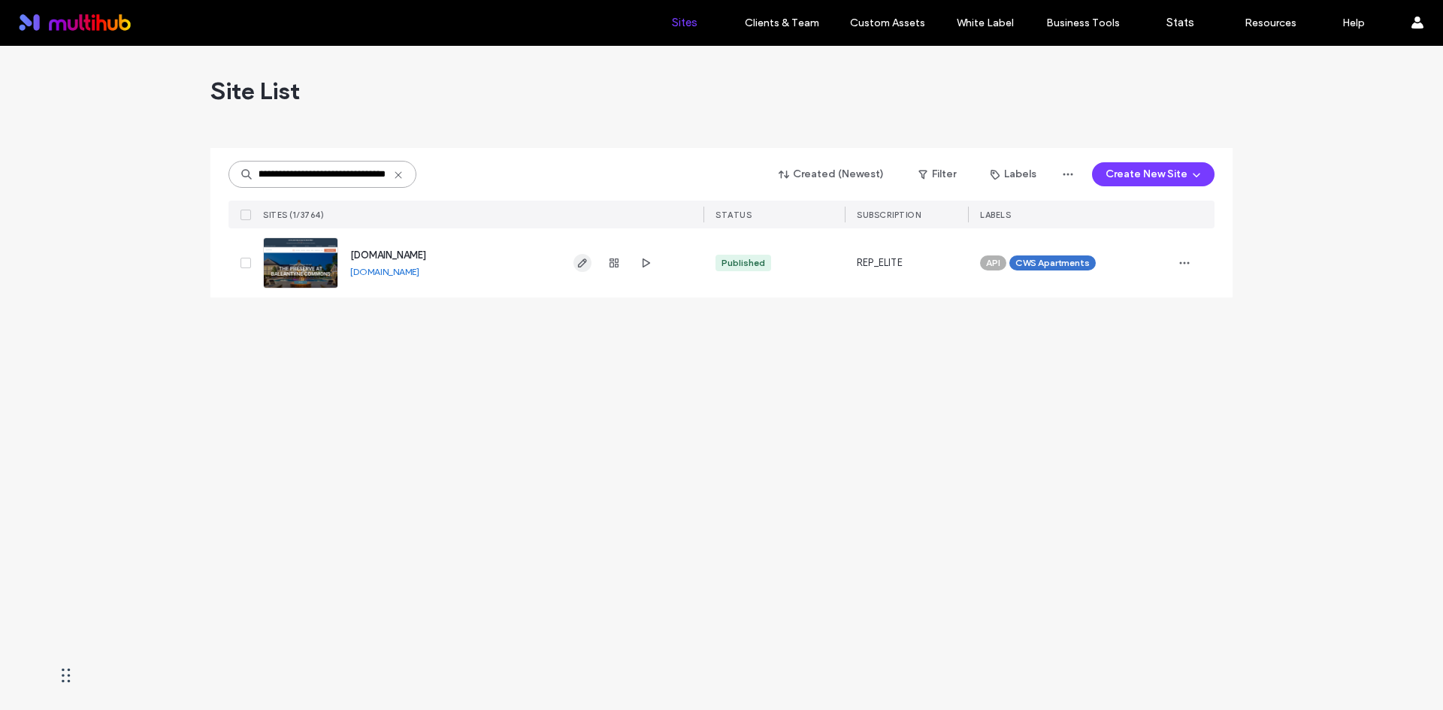
type input "**********"
click at [585, 265] on icon "button" at bounding box center [582, 263] width 12 height 12
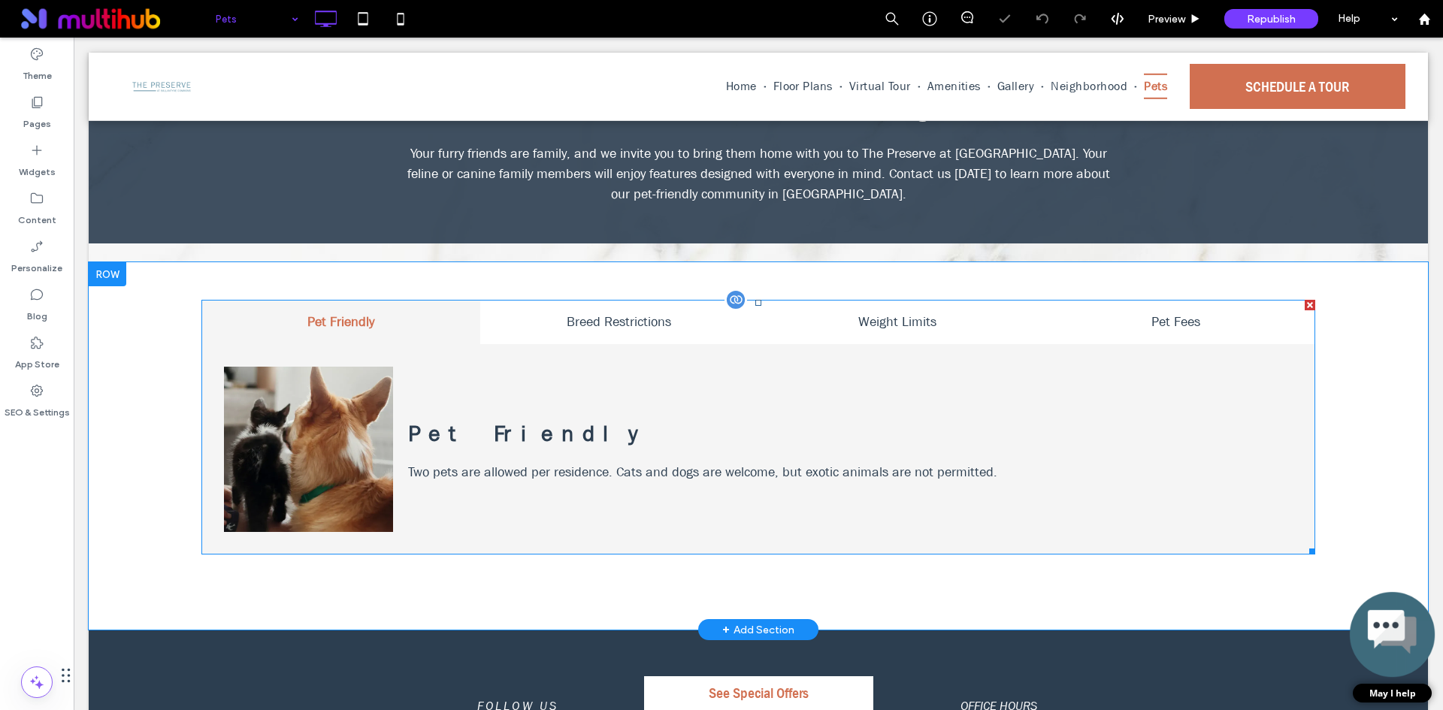
click at [794, 419] on span at bounding box center [758, 427] width 1114 height 255
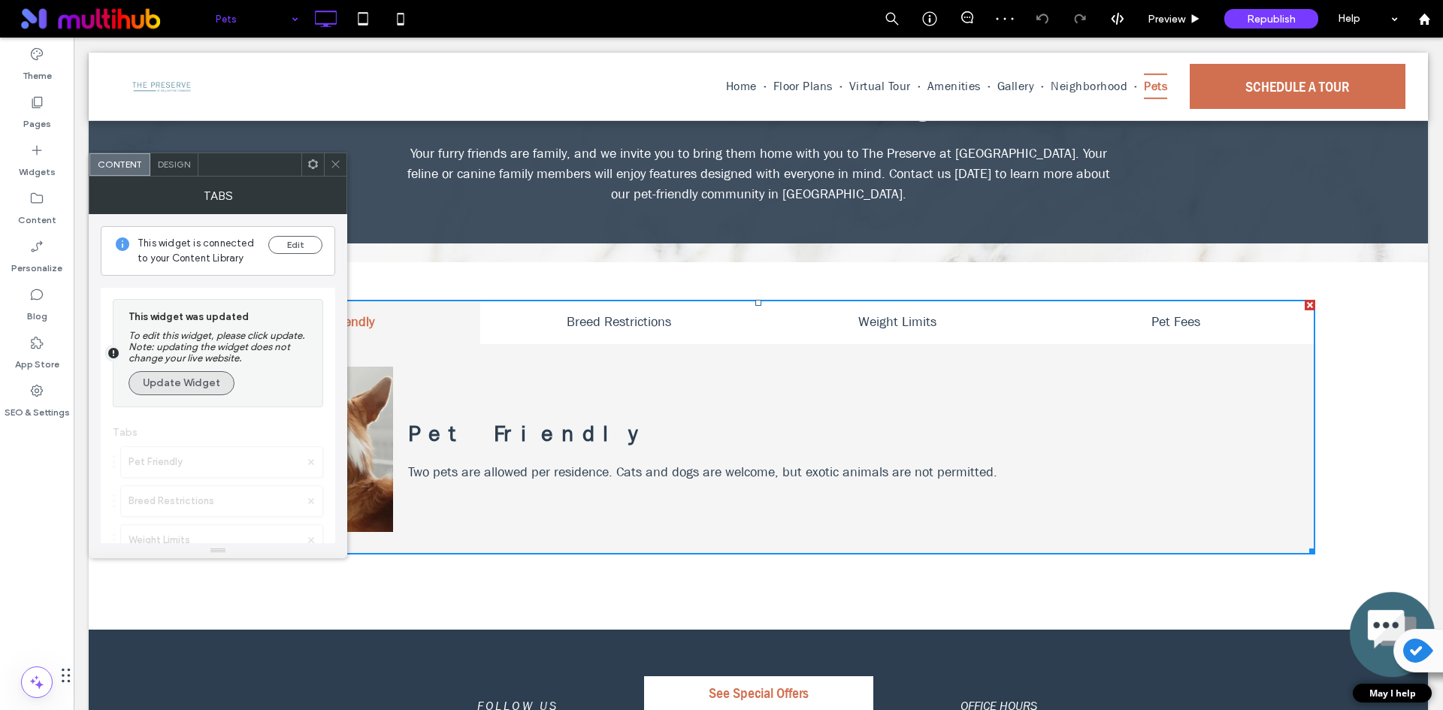
click at [195, 392] on button "Update Widget" at bounding box center [181, 383] width 106 height 24
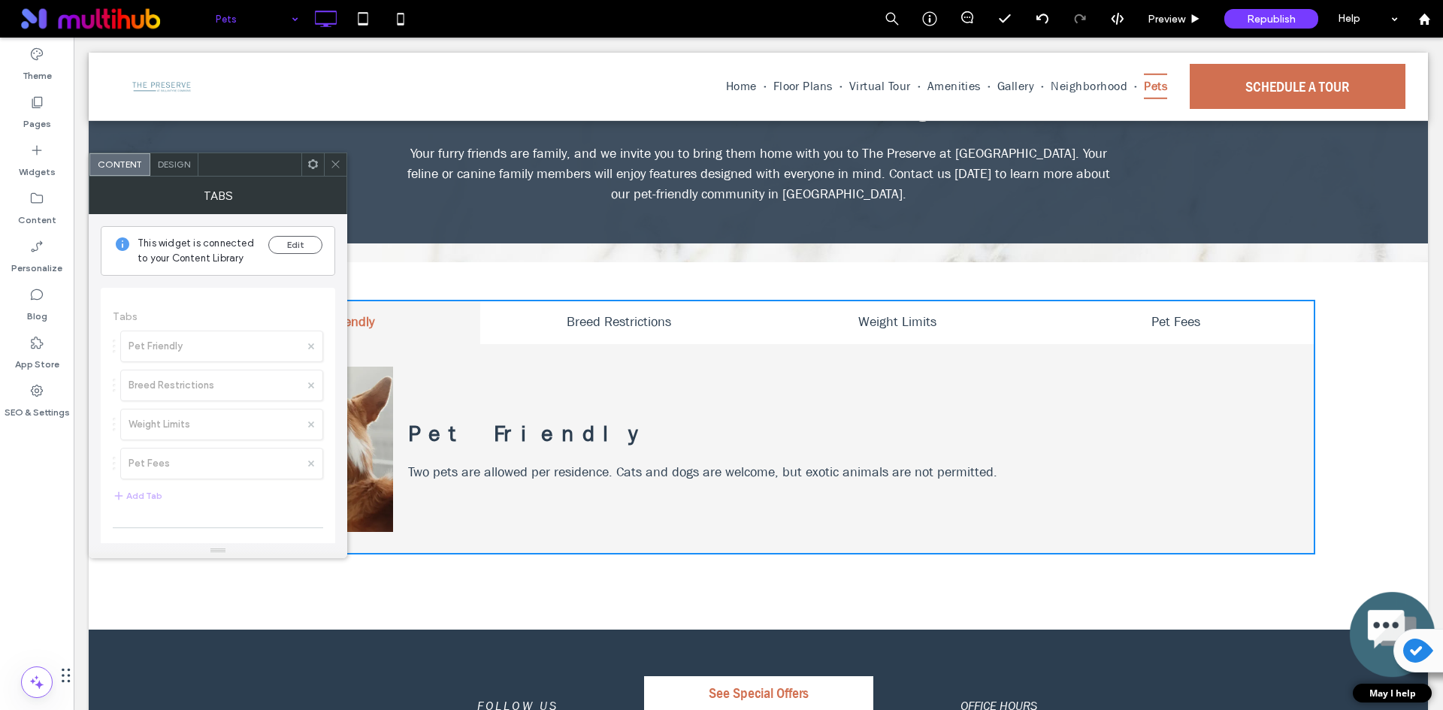
click at [171, 155] on div "Design" at bounding box center [174, 164] width 48 height 23
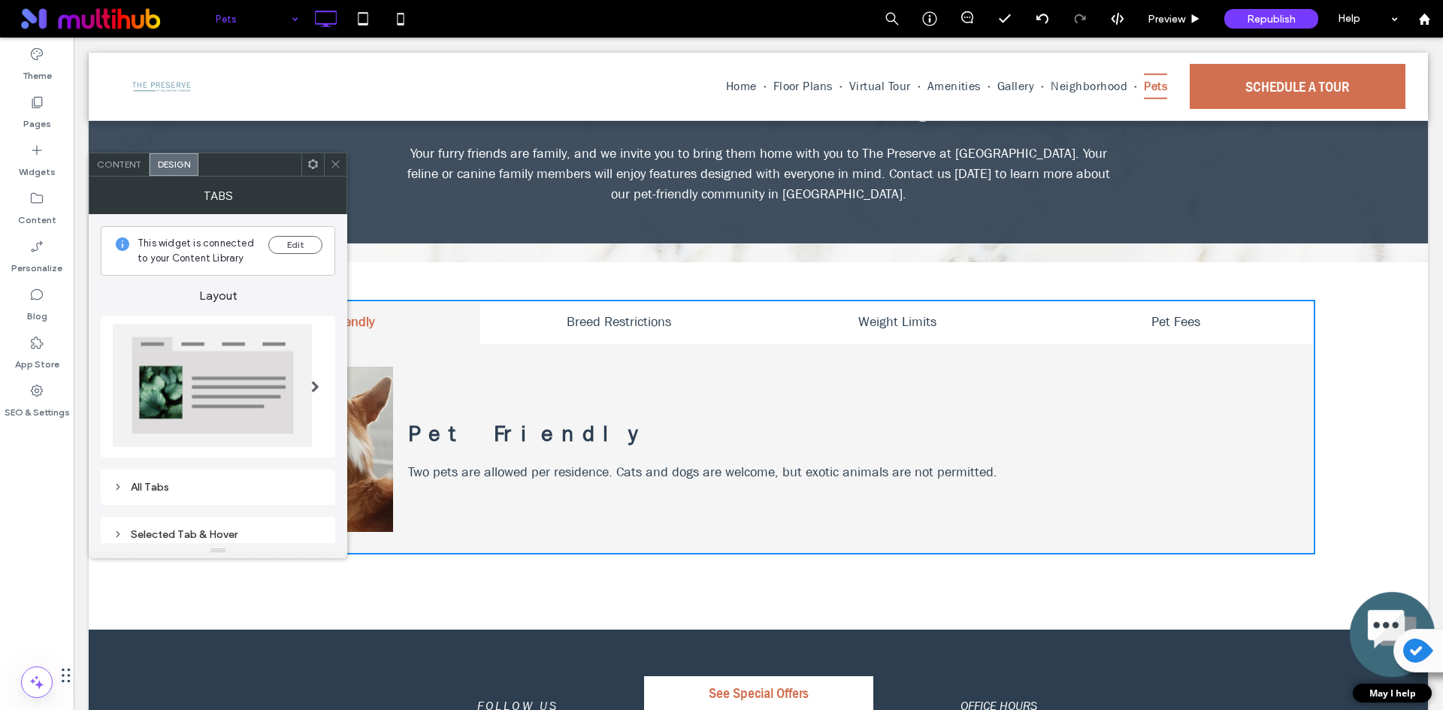
click at [122, 163] on span "Content" at bounding box center [119, 164] width 44 height 11
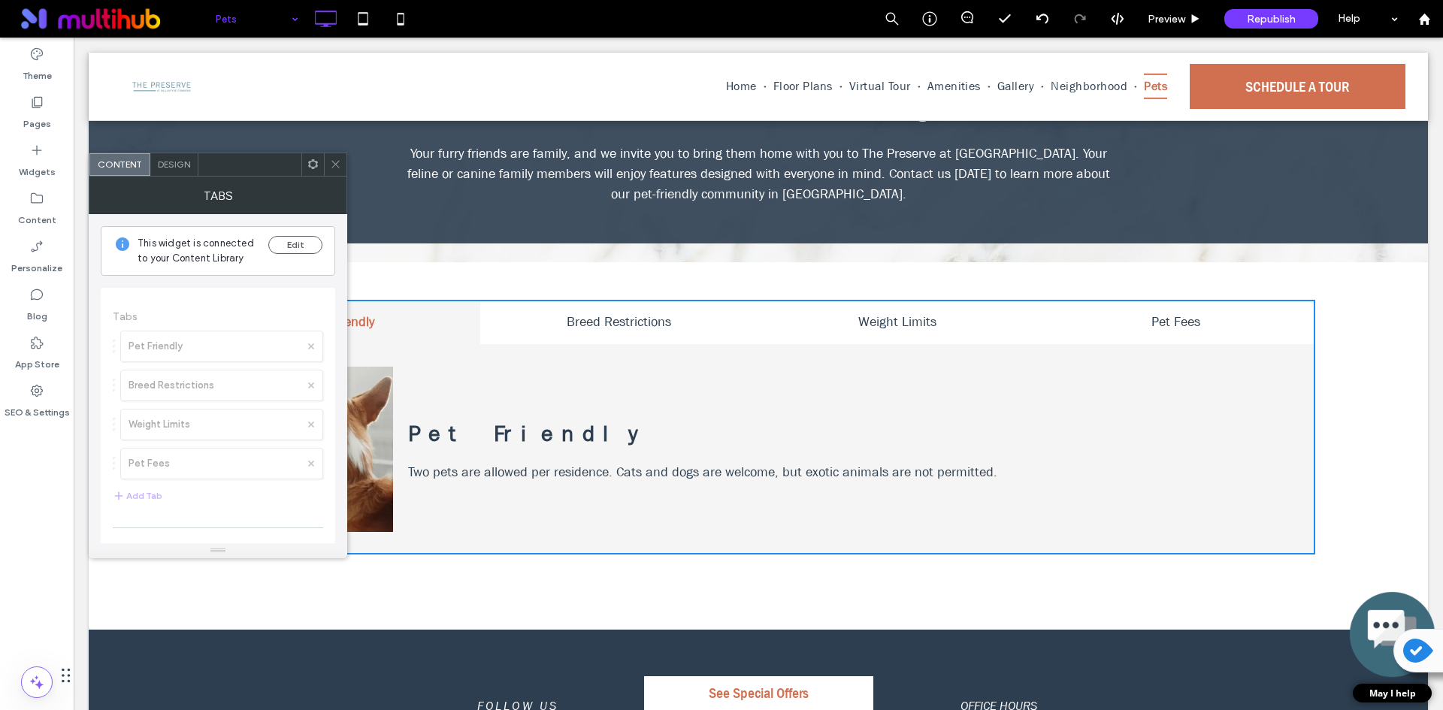
click at [316, 171] on span at bounding box center [312, 164] width 11 height 23
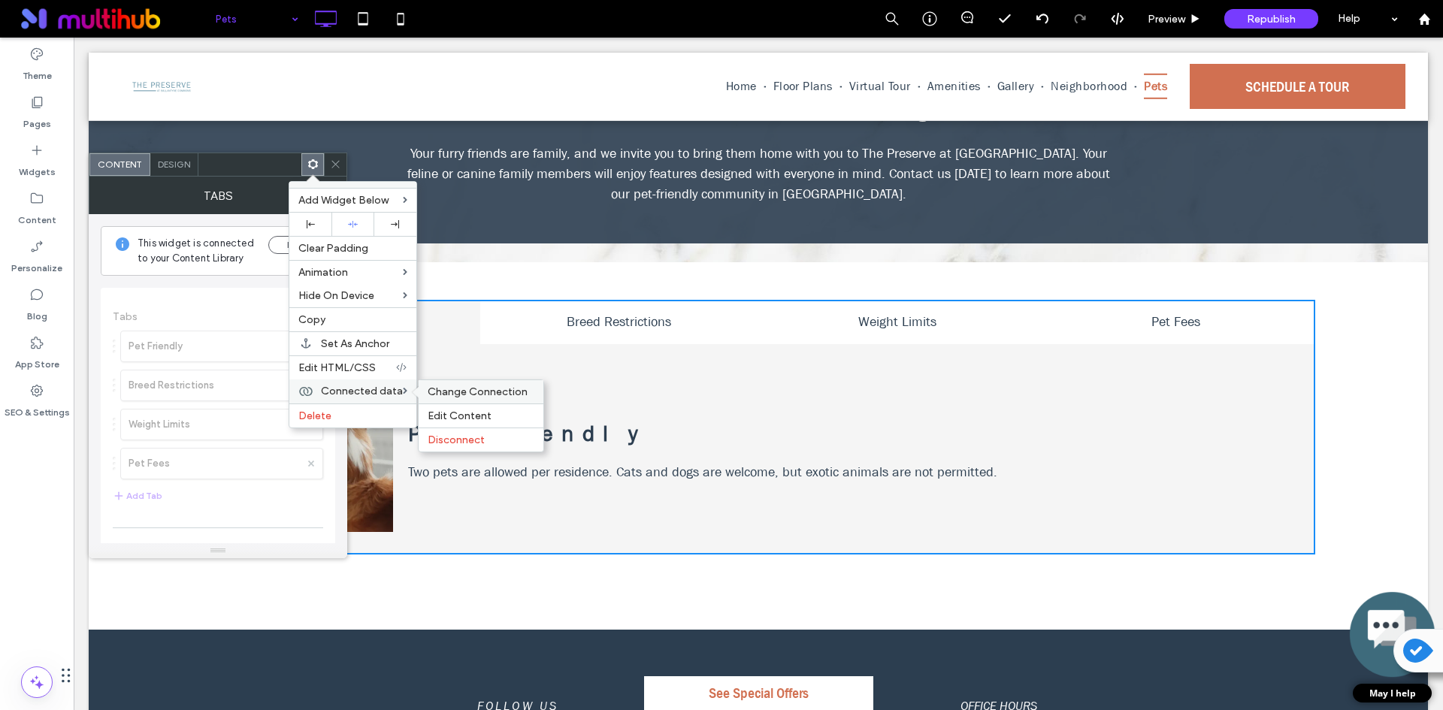
click at [456, 397] on span "Change Connection" at bounding box center [478, 391] width 100 height 13
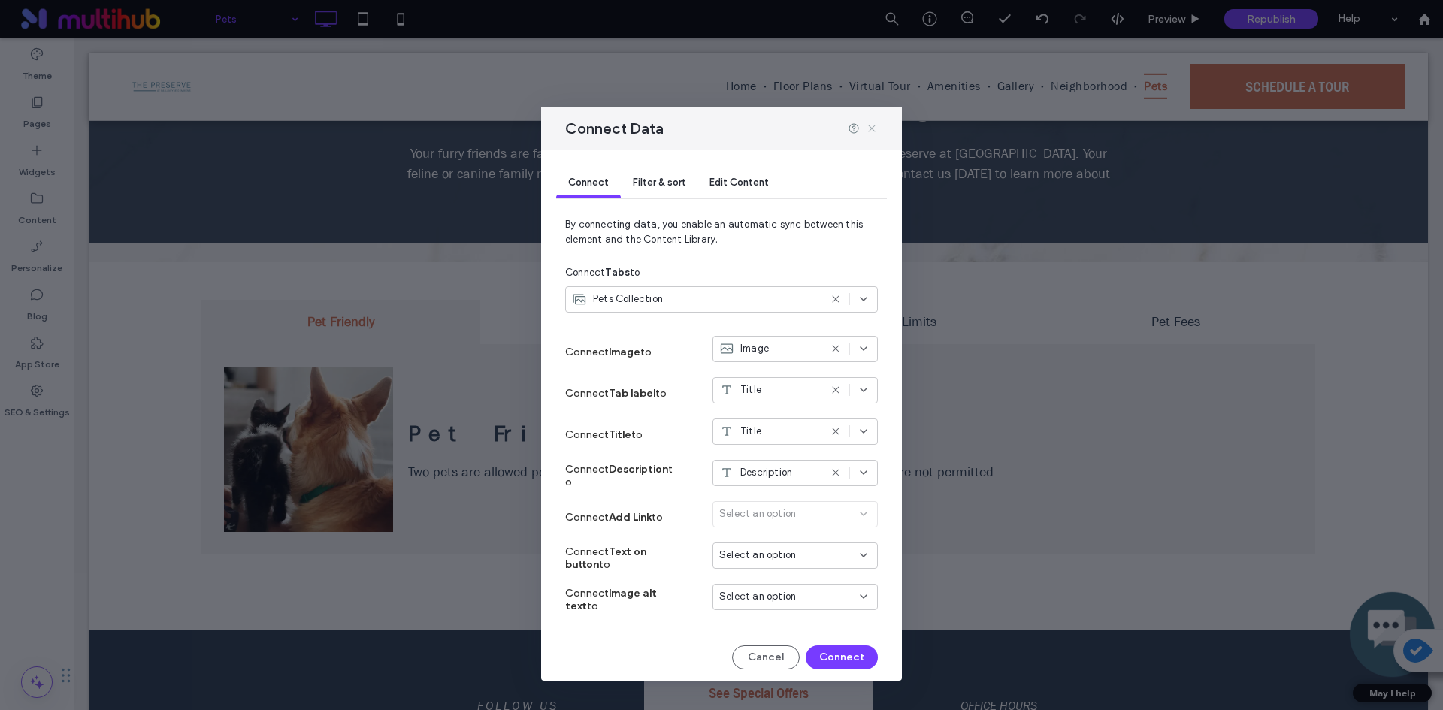
click at [872, 129] on icon at bounding box center [872, 128] width 12 height 12
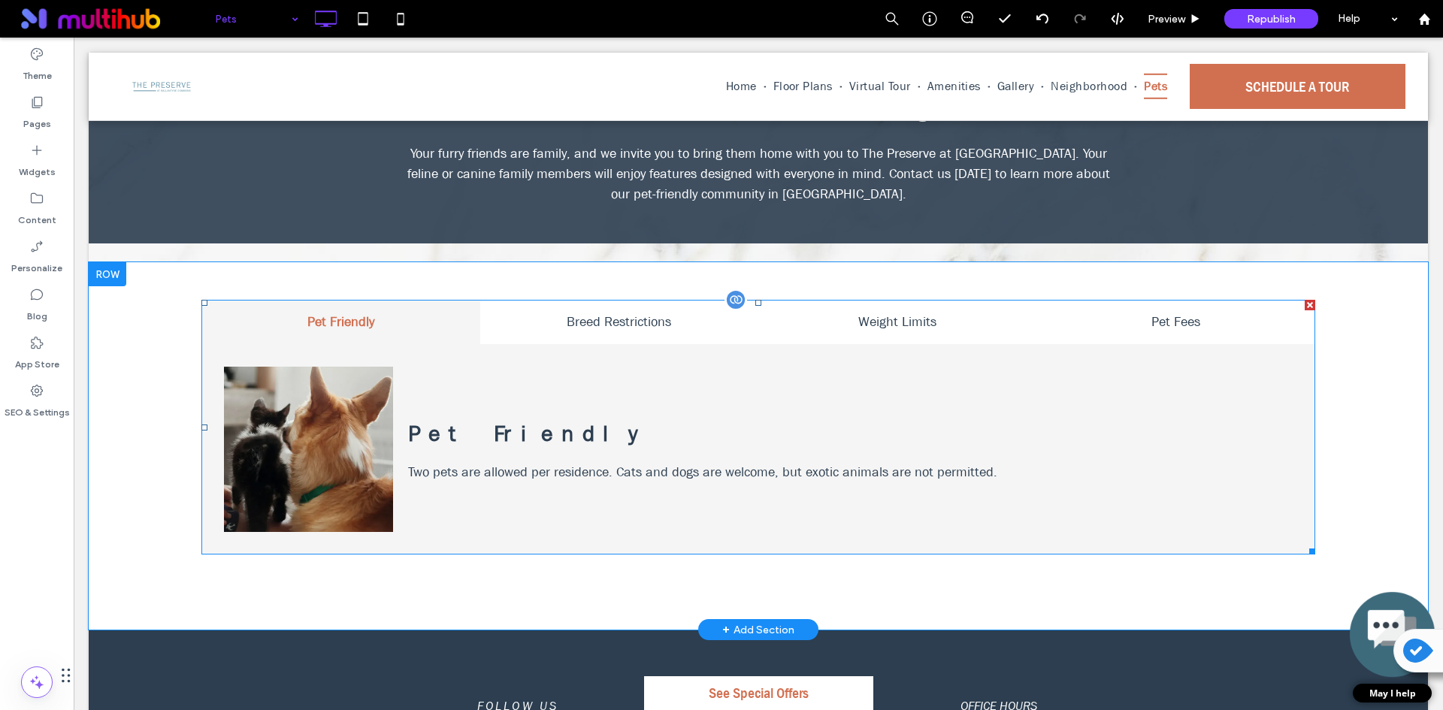
click at [708, 358] on span at bounding box center [758, 427] width 1114 height 255
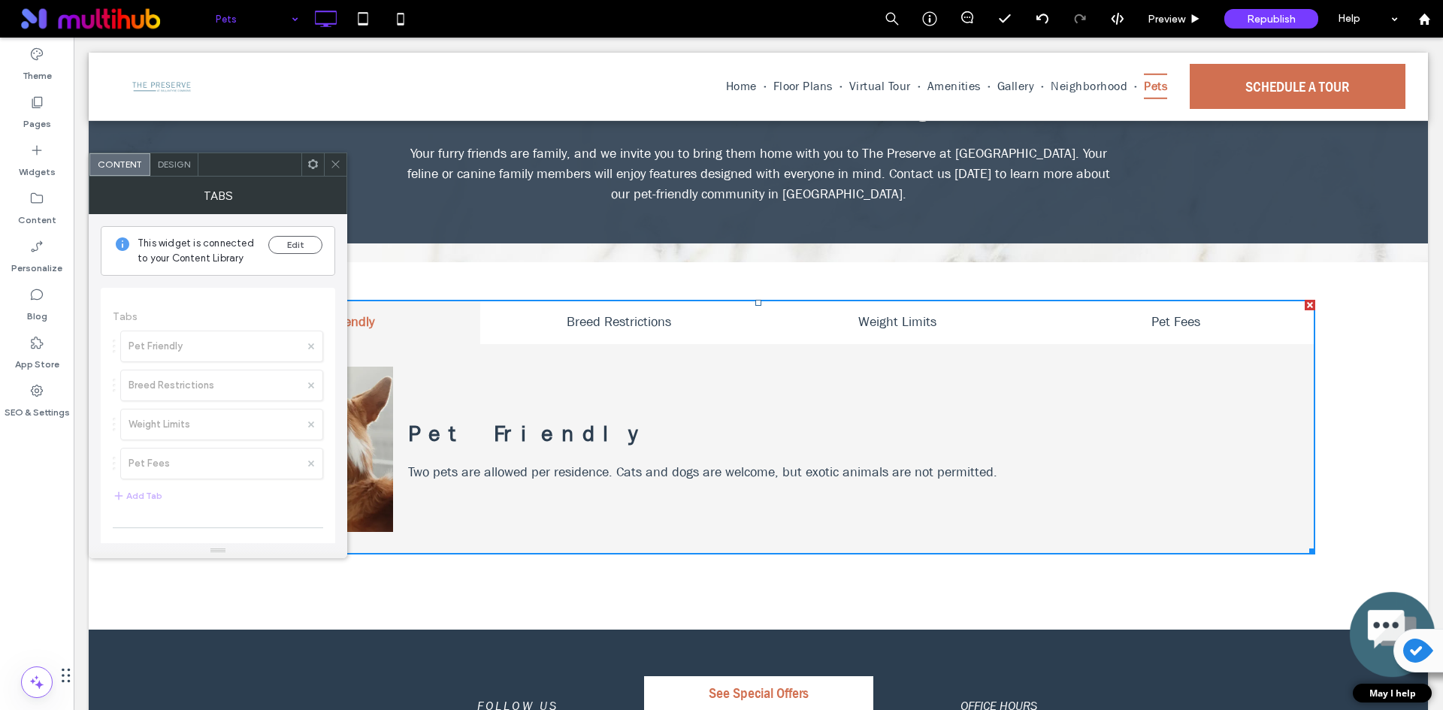
click at [334, 163] on use at bounding box center [335, 165] width 8 height 8
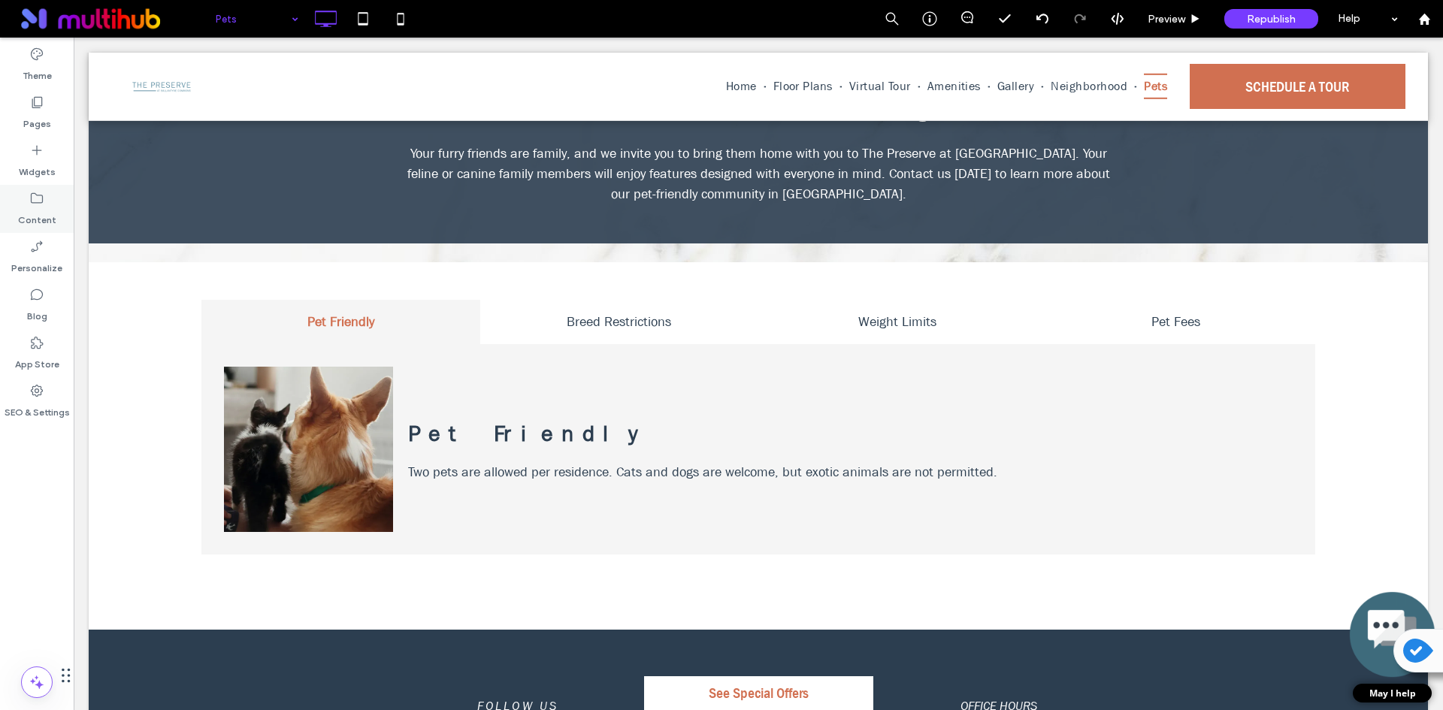
click at [50, 205] on div "Content" at bounding box center [37, 209] width 74 height 48
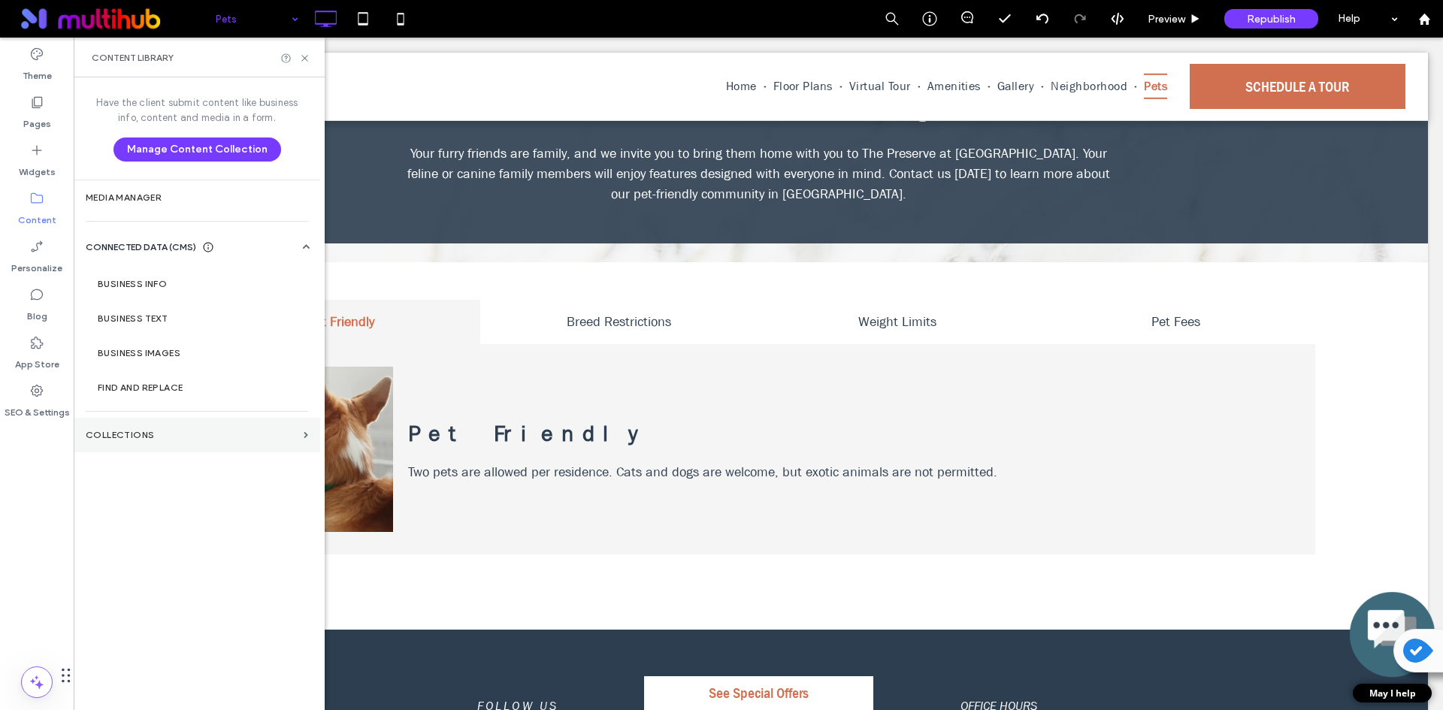
click at [181, 429] on section "Collections" at bounding box center [197, 435] width 246 height 35
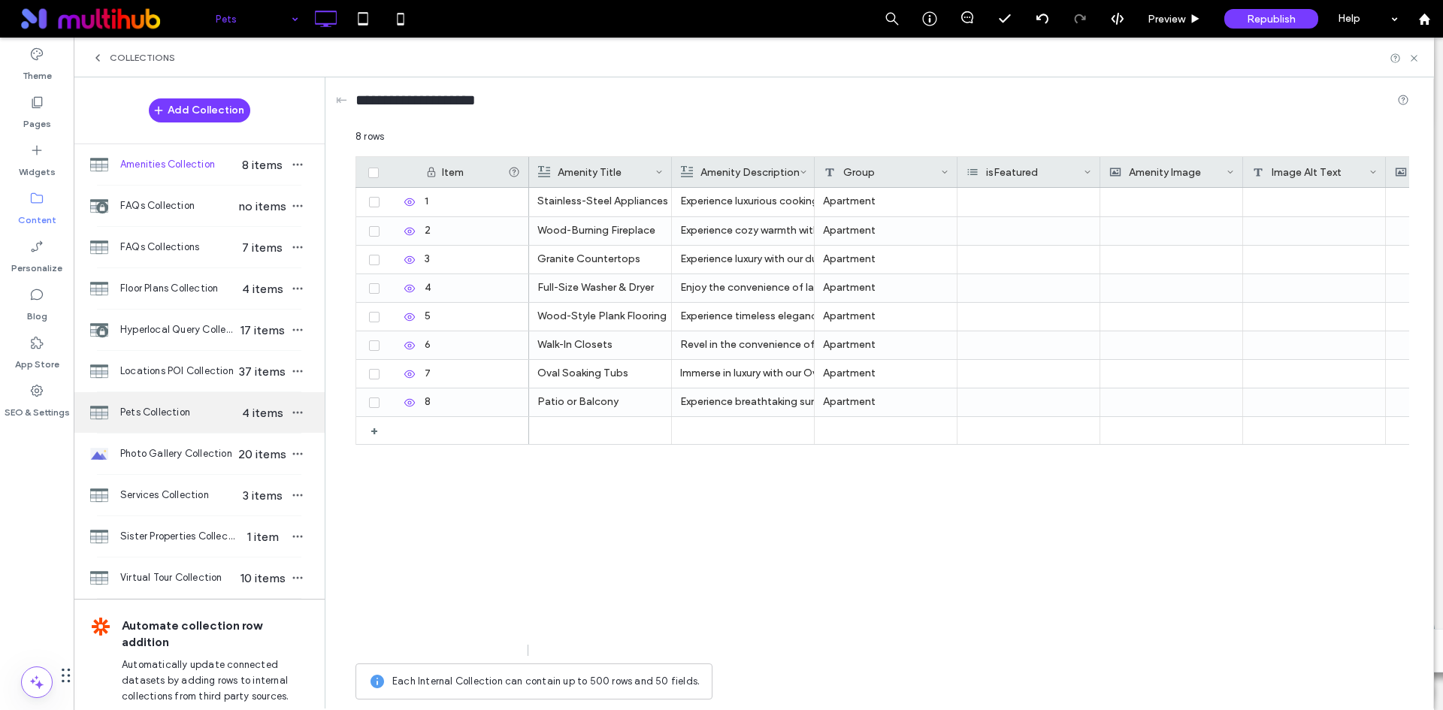
click at [245, 407] on span "4 items" at bounding box center [262, 413] width 53 height 14
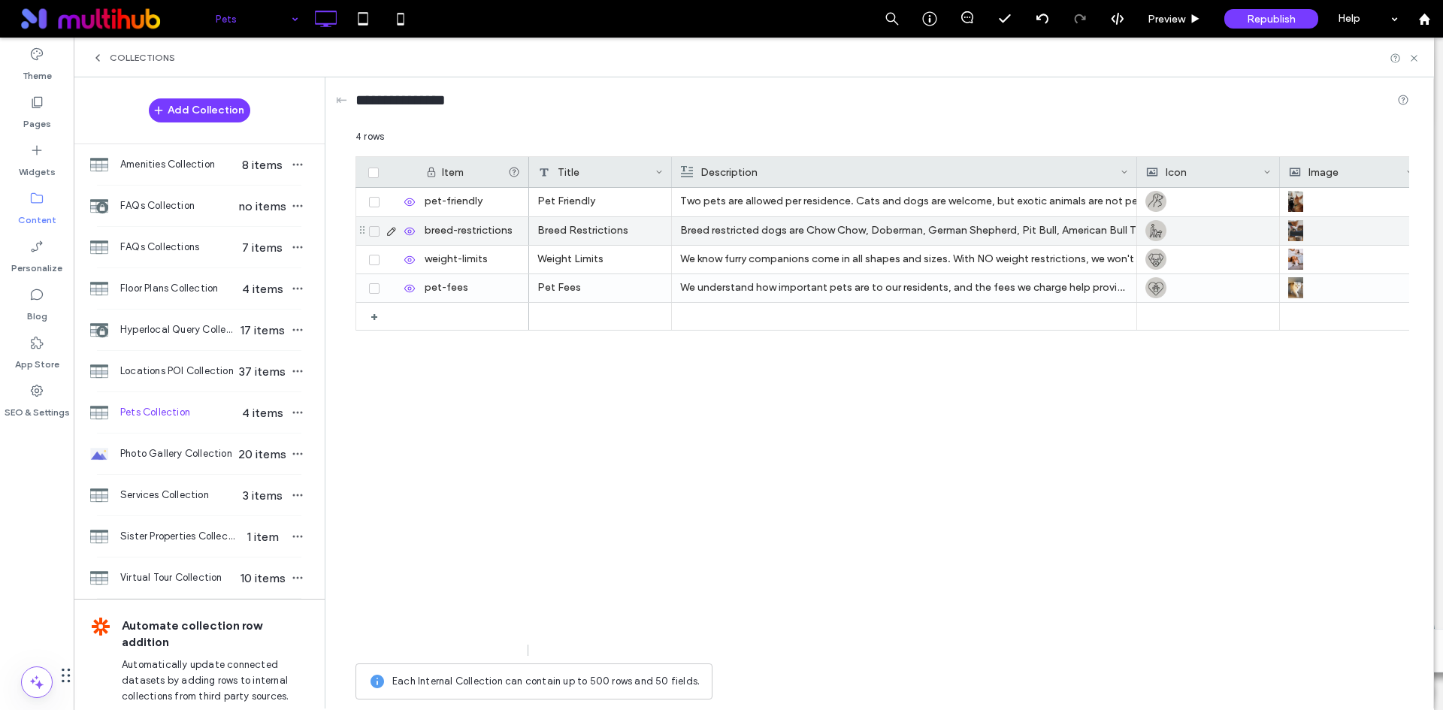
drag, startPoint x: 812, startPoint y: 168, endPoint x: 1104, endPoint y: 249, distance: 302.5
click at [1135, 237] on div "Item Title Description Icon Image Alt Image Text pet-friendly breed-restriction…" at bounding box center [882, 406] width 1054 height 500
click at [874, 287] on p "We understand how important pets are to our residents, and the fees we charge h…" at bounding box center [904, 288] width 447 height 27
click at [387, 290] on icon at bounding box center [391, 289] width 12 height 12
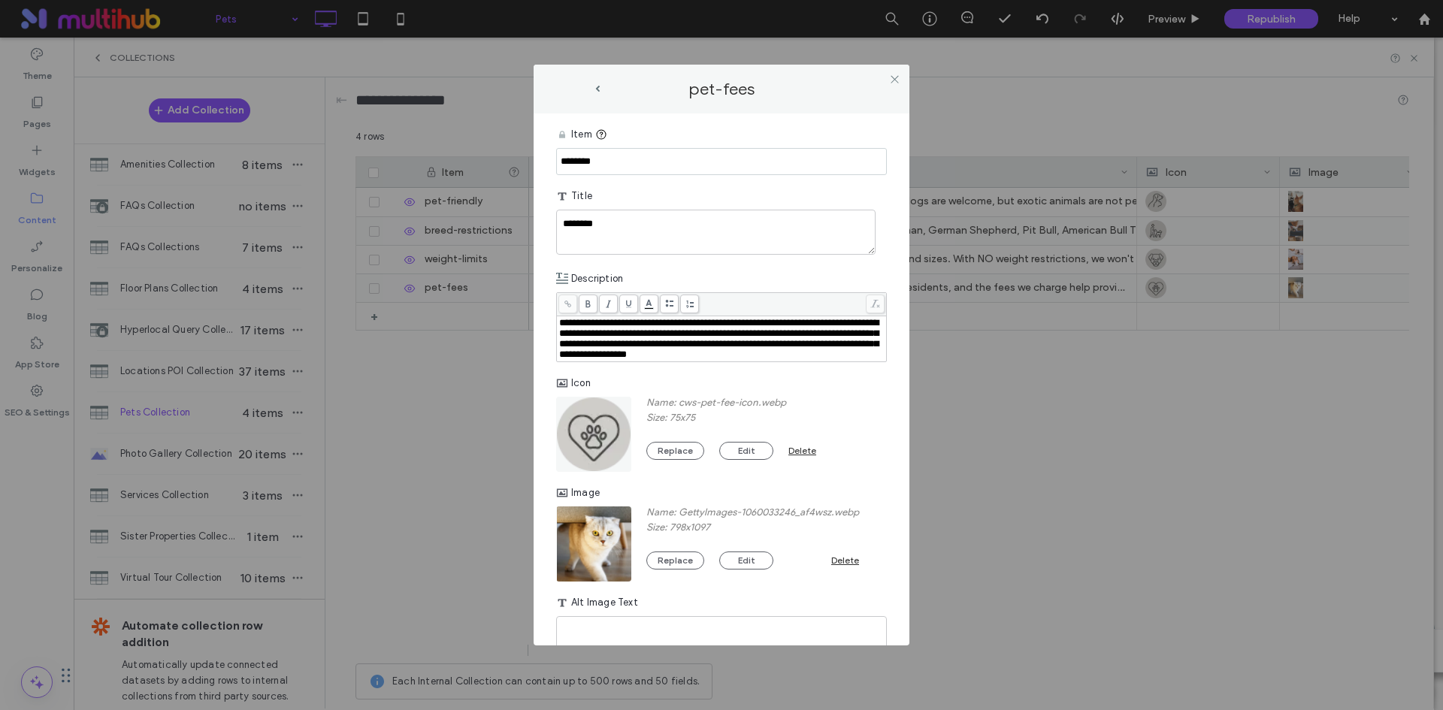
drag, startPoint x: 834, startPoint y: 367, endPoint x: 836, endPoint y: 352, distance: 14.5
click at [834, 360] on div "**********" at bounding box center [721, 339] width 325 height 42
drag, startPoint x: 826, startPoint y: 349, endPoint x: 673, endPoint y: 358, distance: 153.6
click at [673, 358] on span "**********" at bounding box center [718, 338] width 319 height 41
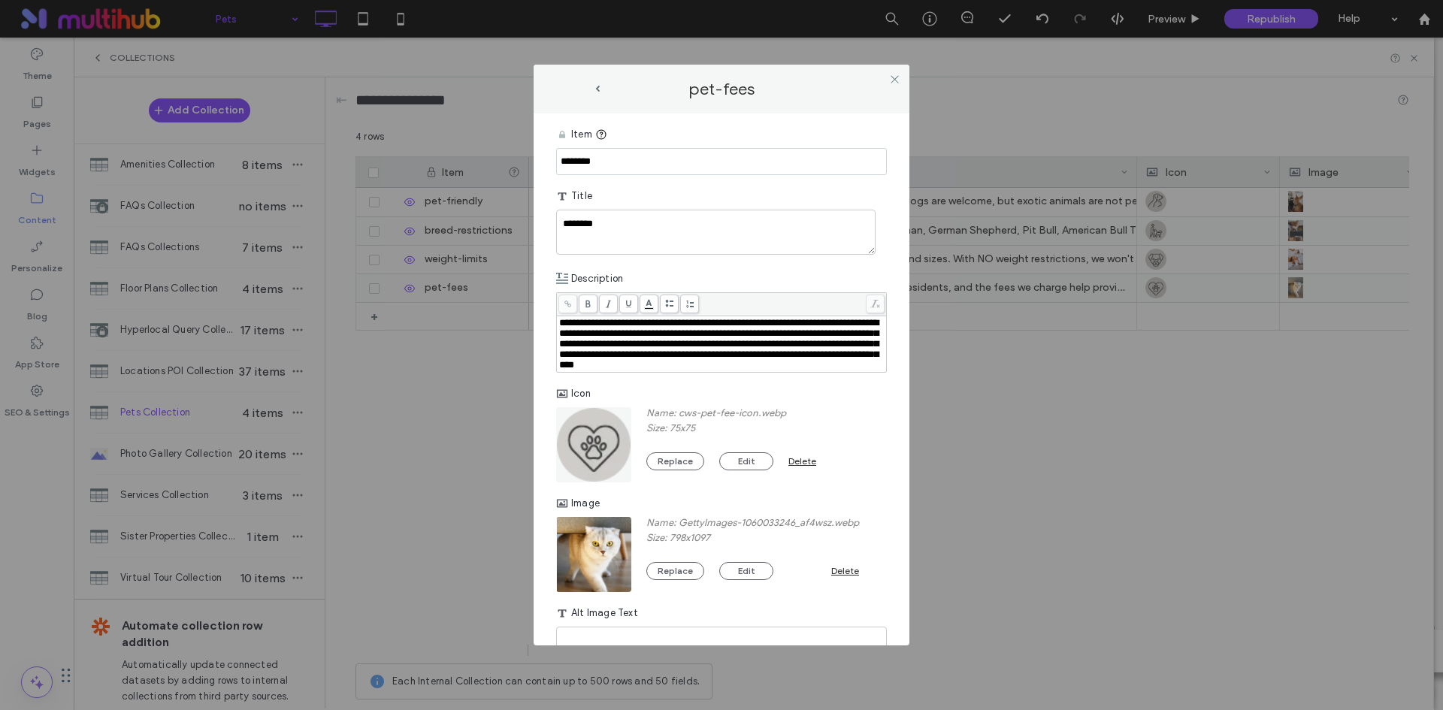
click at [786, 370] on div "**********" at bounding box center [721, 344] width 325 height 53
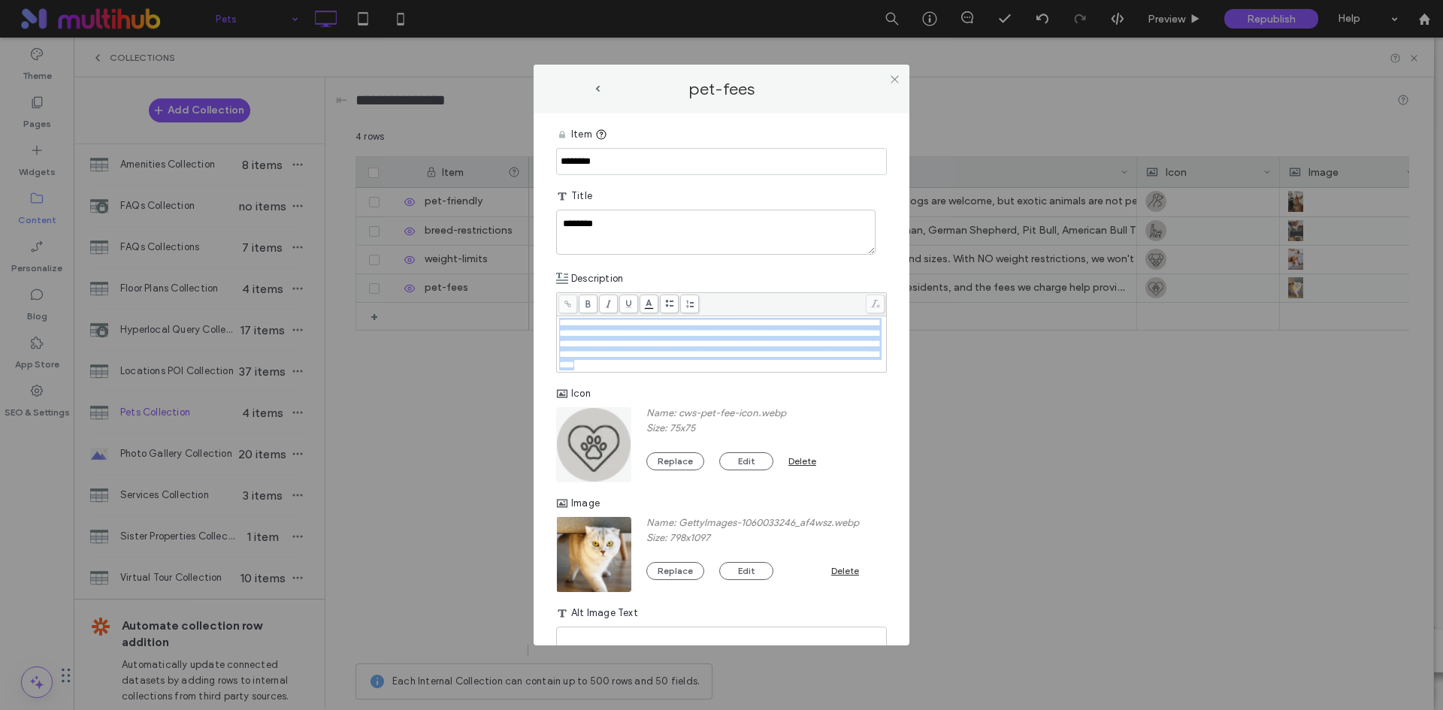
click at [786, 370] on div "**********" at bounding box center [721, 344] width 325 height 53
copy span "**********"
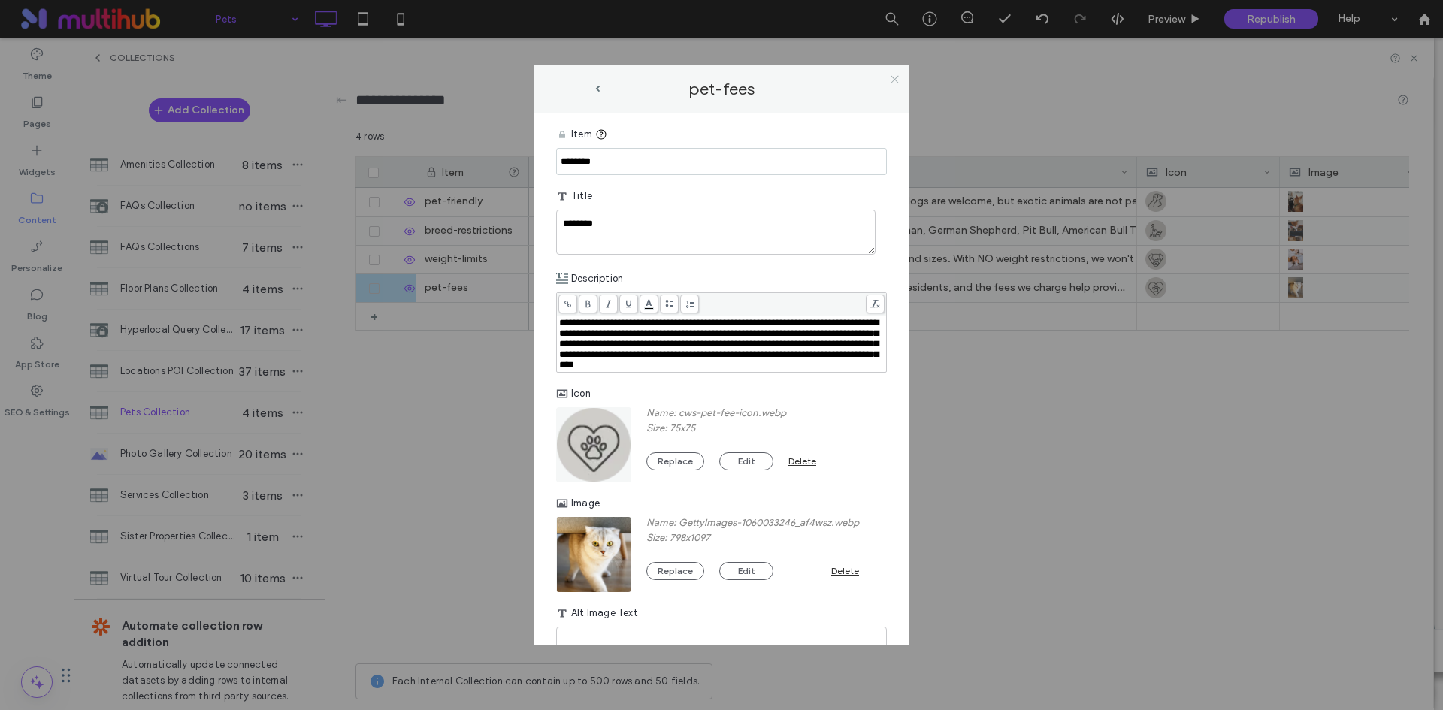
click at [898, 74] on icon at bounding box center [894, 79] width 11 height 11
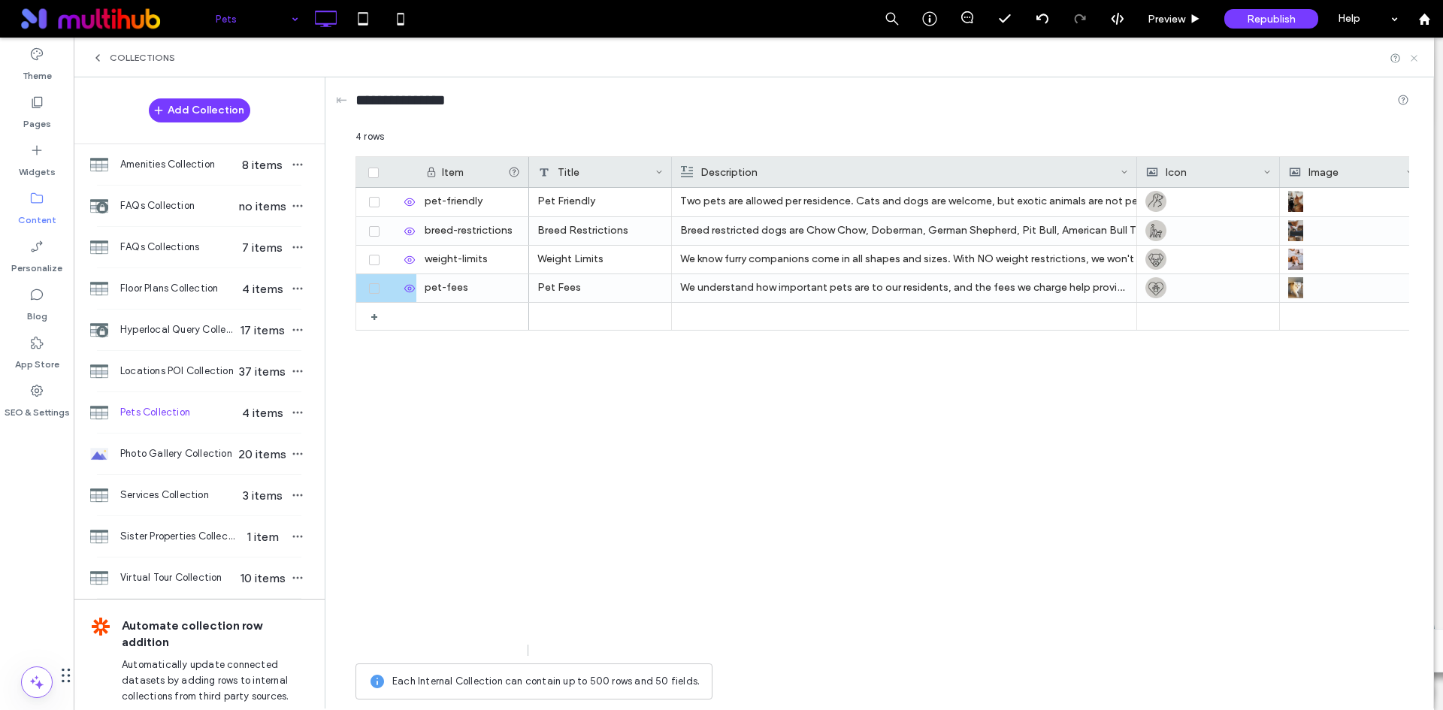
drag, startPoint x: 1419, startPoint y: 59, endPoint x: 1343, endPoint y: 44, distance: 77.2
click at [1419, 59] on icon at bounding box center [1413, 58] width 11 height 11
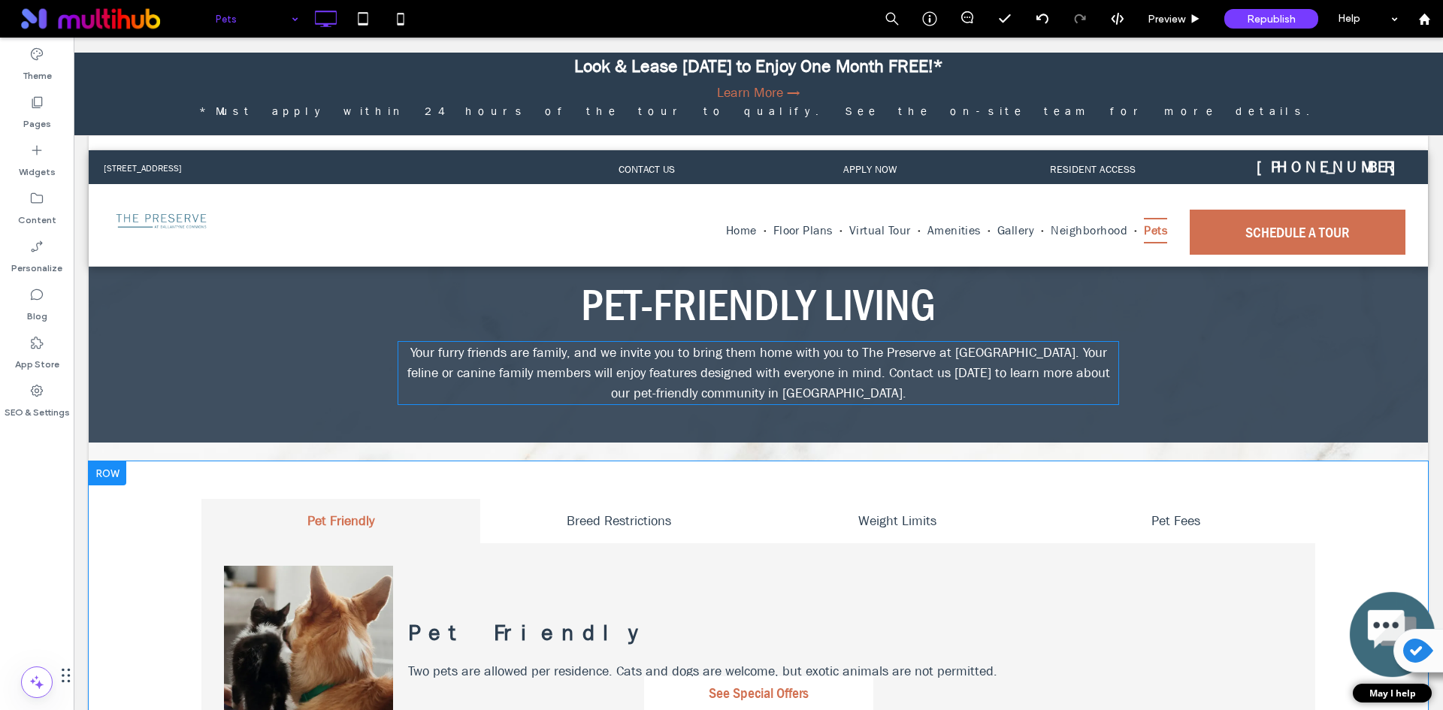
scroll to position [75, 0]
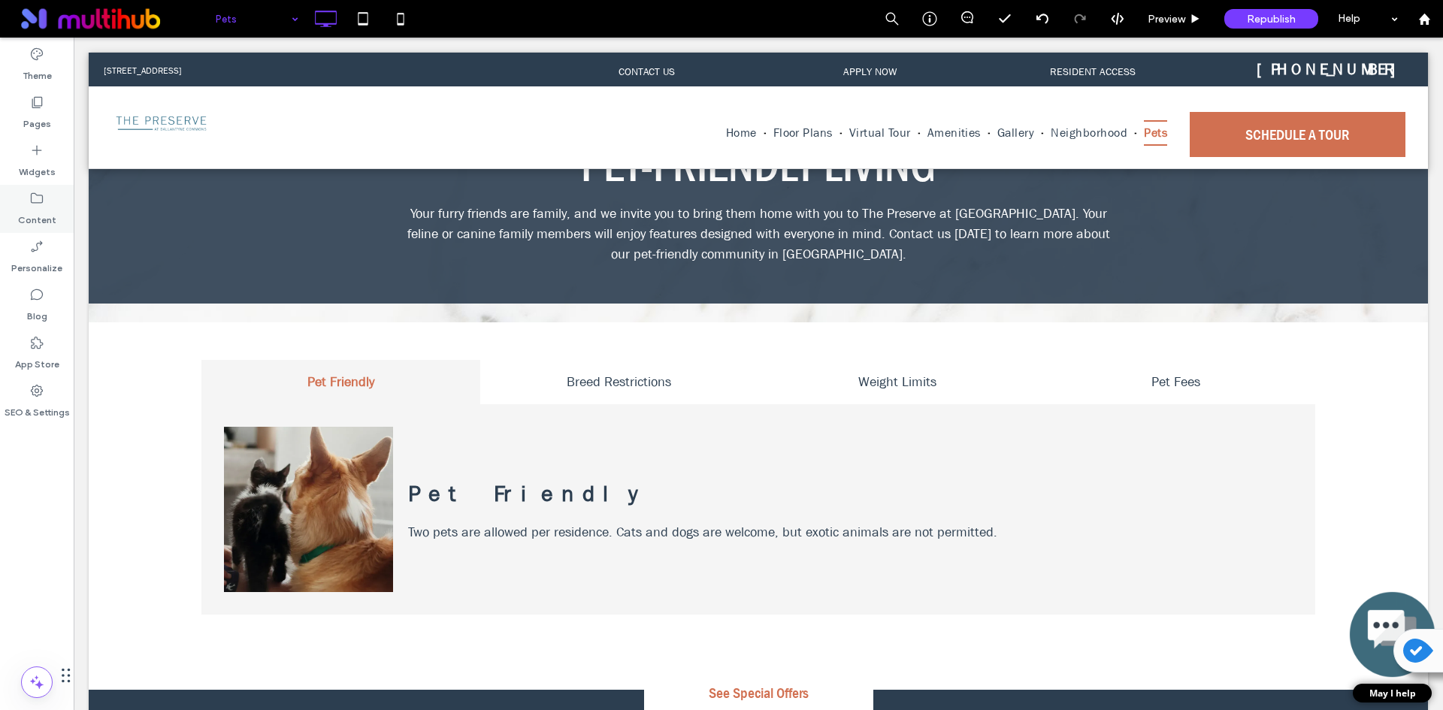
click at [35, 212] on label "Content" at bounding box center [37, 216] width 38 height 21
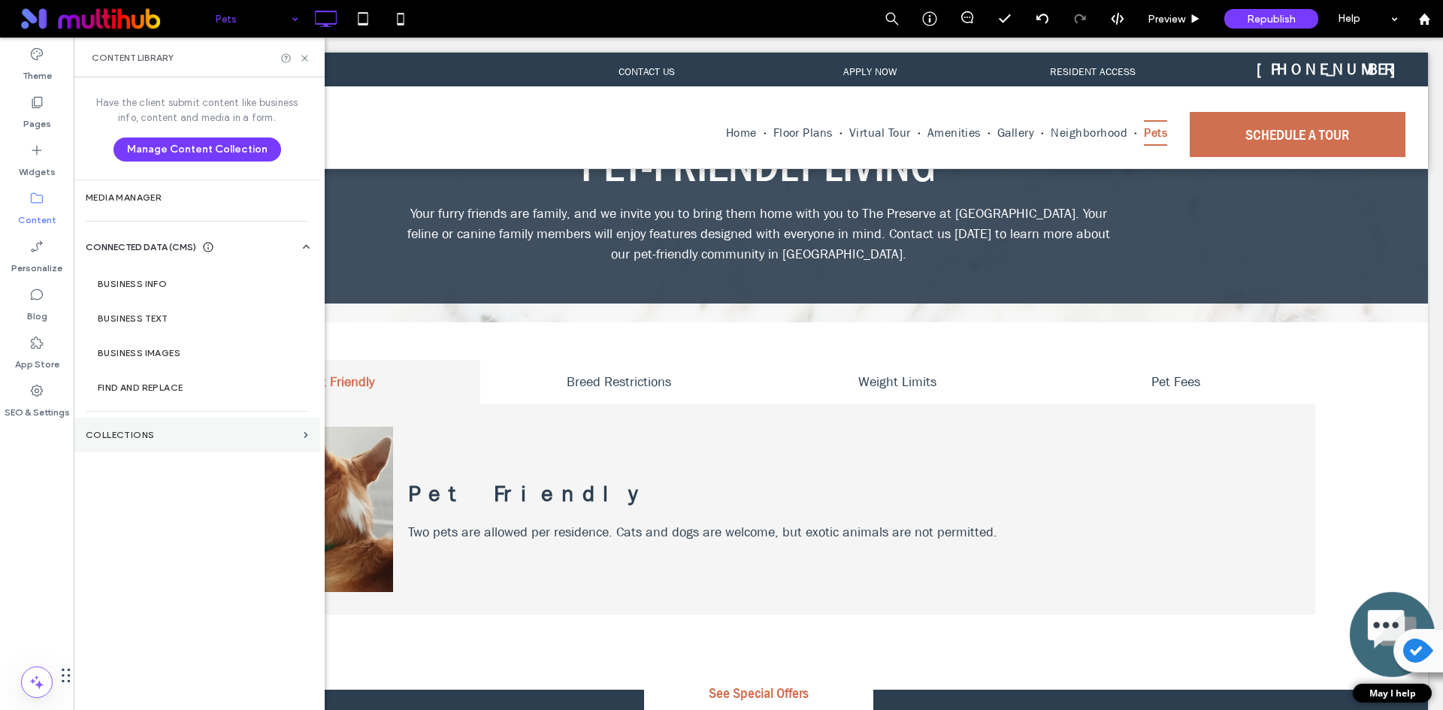
click at [192, 434] on label "Collections" at bounding box center [192, 435] width 212 height 11
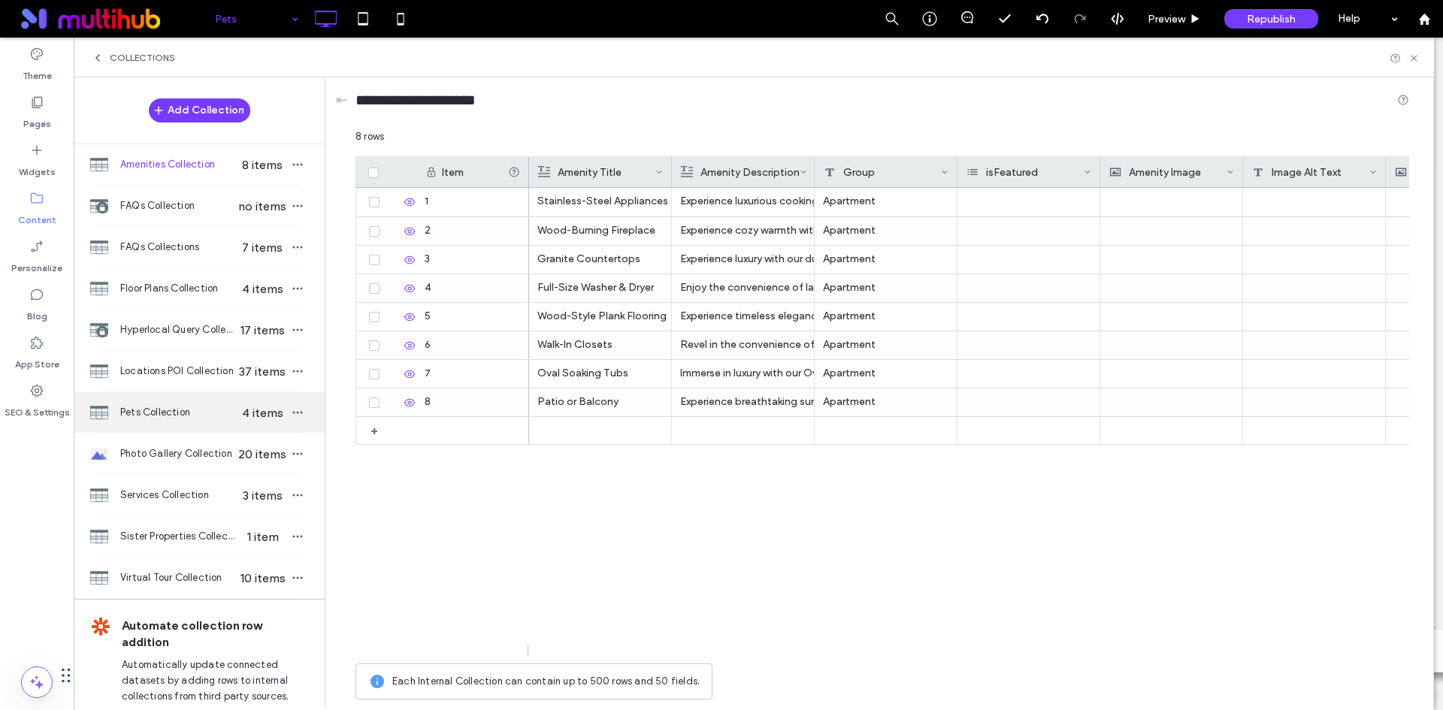
click at [216, 423] on div "Pets Collection 4 items" at bounding box center [199, 412] width 251 height 41
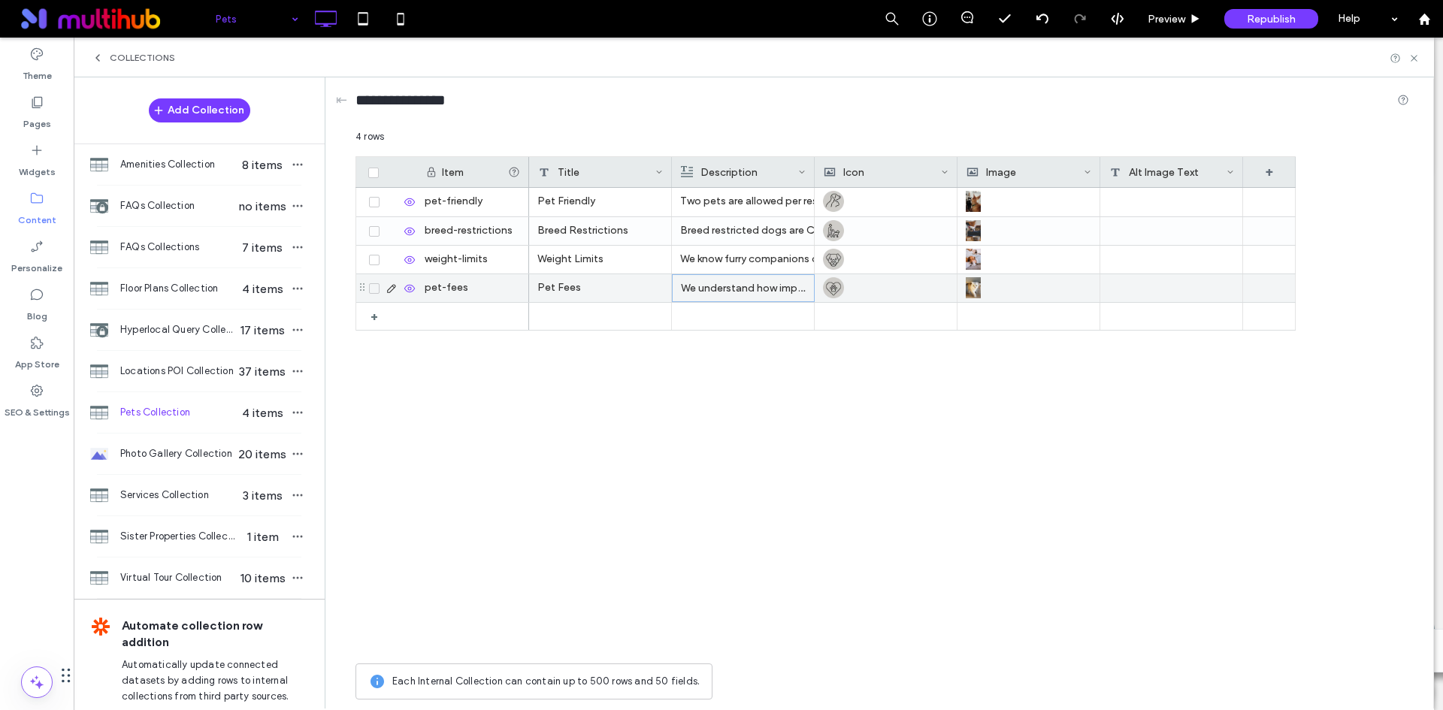
click at [699, 283] on p "We understand how important pets are to our residents, and the fees we charge h…" at bounding box center [743, 288] width 125 height 27
click at [389, 290] on icon at bounding box center [391, 289] width 12 height 12
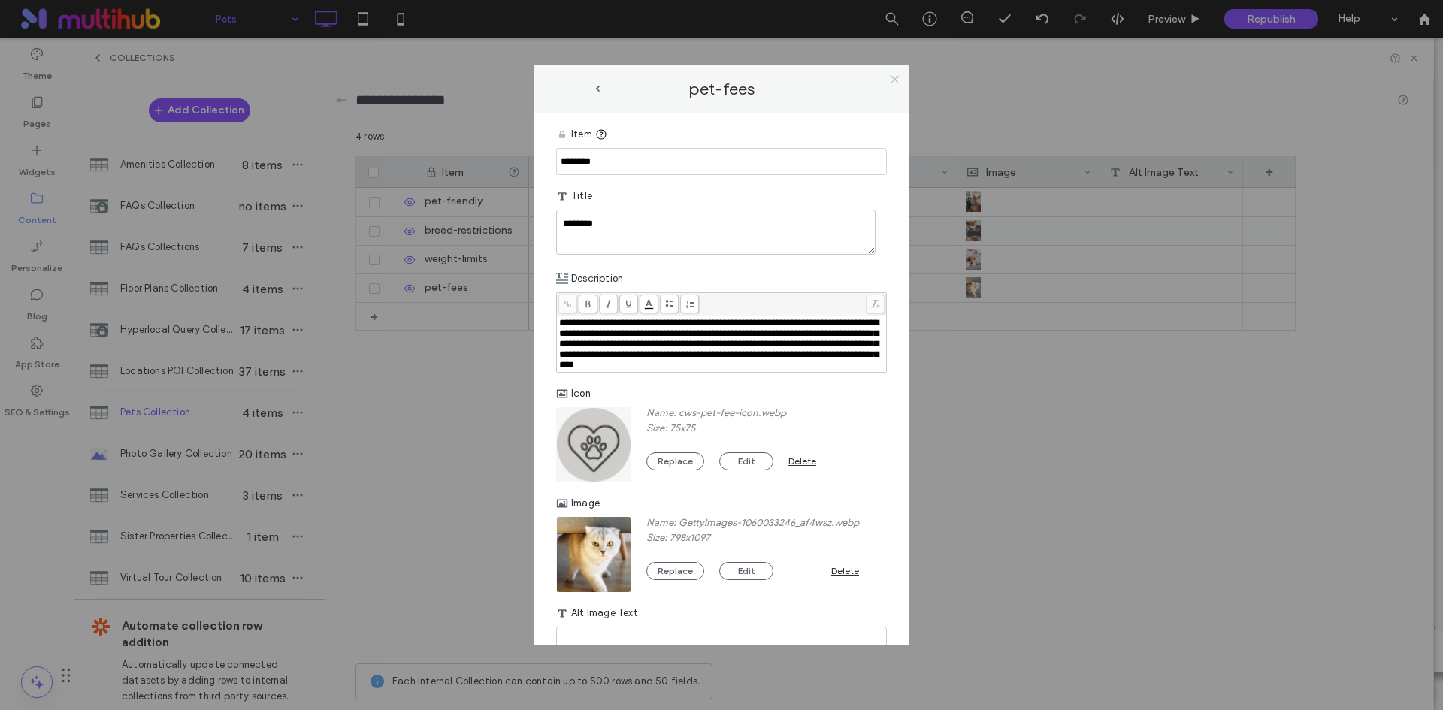
click at [894, 80] on icon at bounding box center [894, 79] width 11 height 11
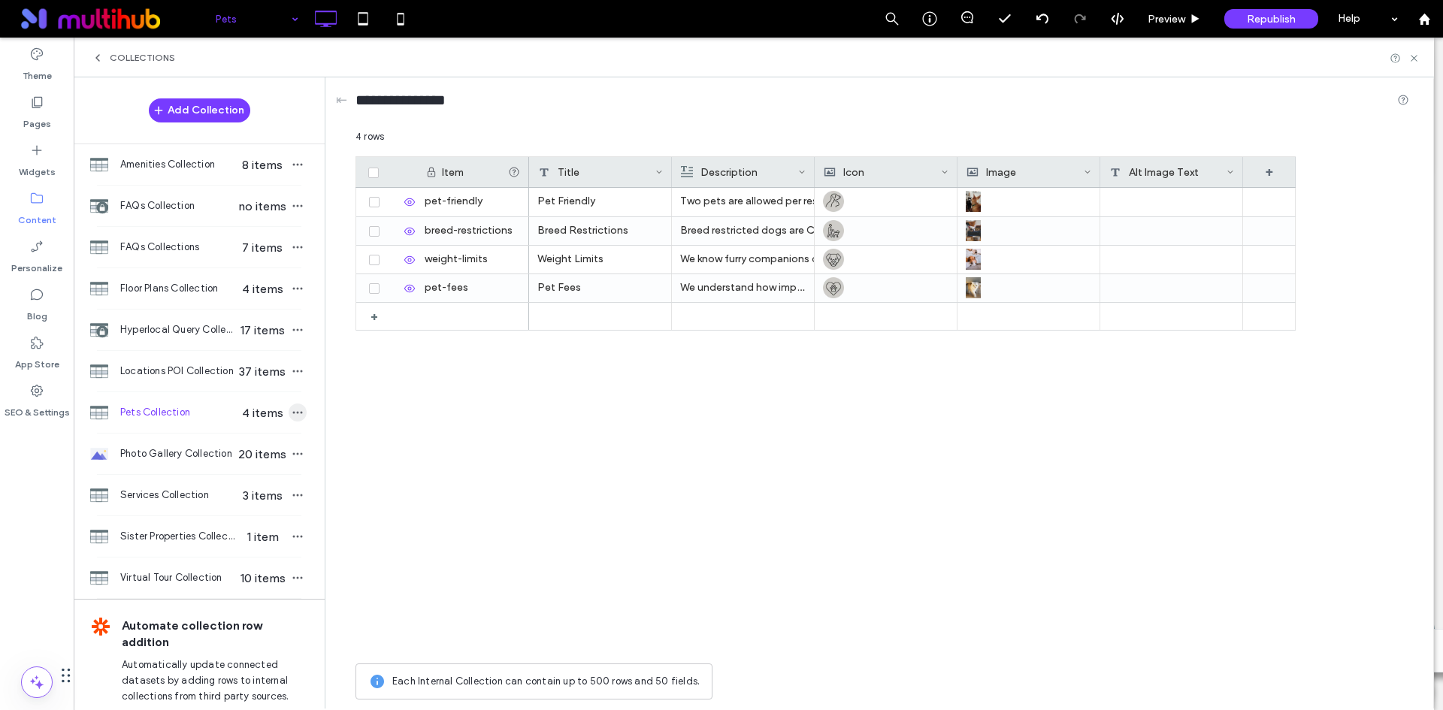
click at [295, 413] on icon "button" at bounding box center [298, 413] width 12 height 12
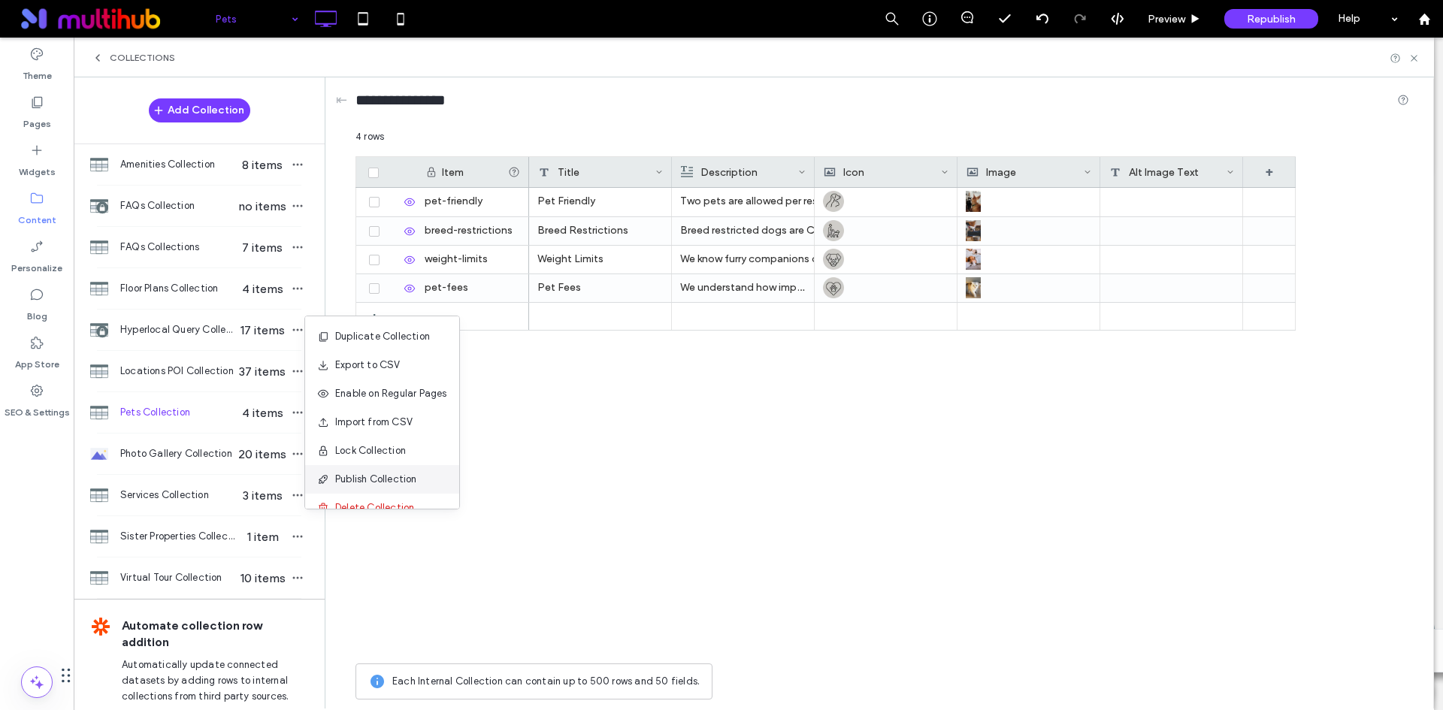
click at [416, 481] on span "Publish Collection" at bounding box center [376, 479] width 82 height 15
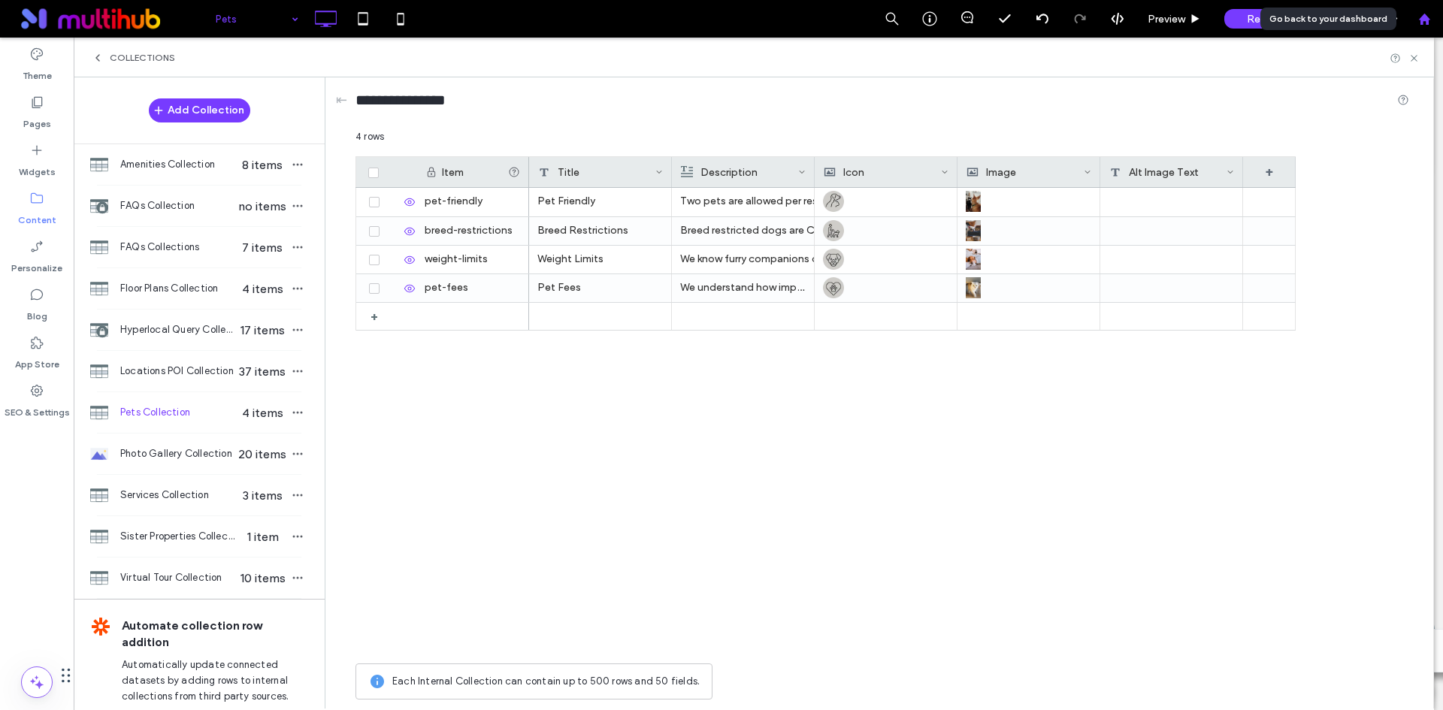
click at [1423, 26] on div at bounding box center [1424, 19] width 38 height 38
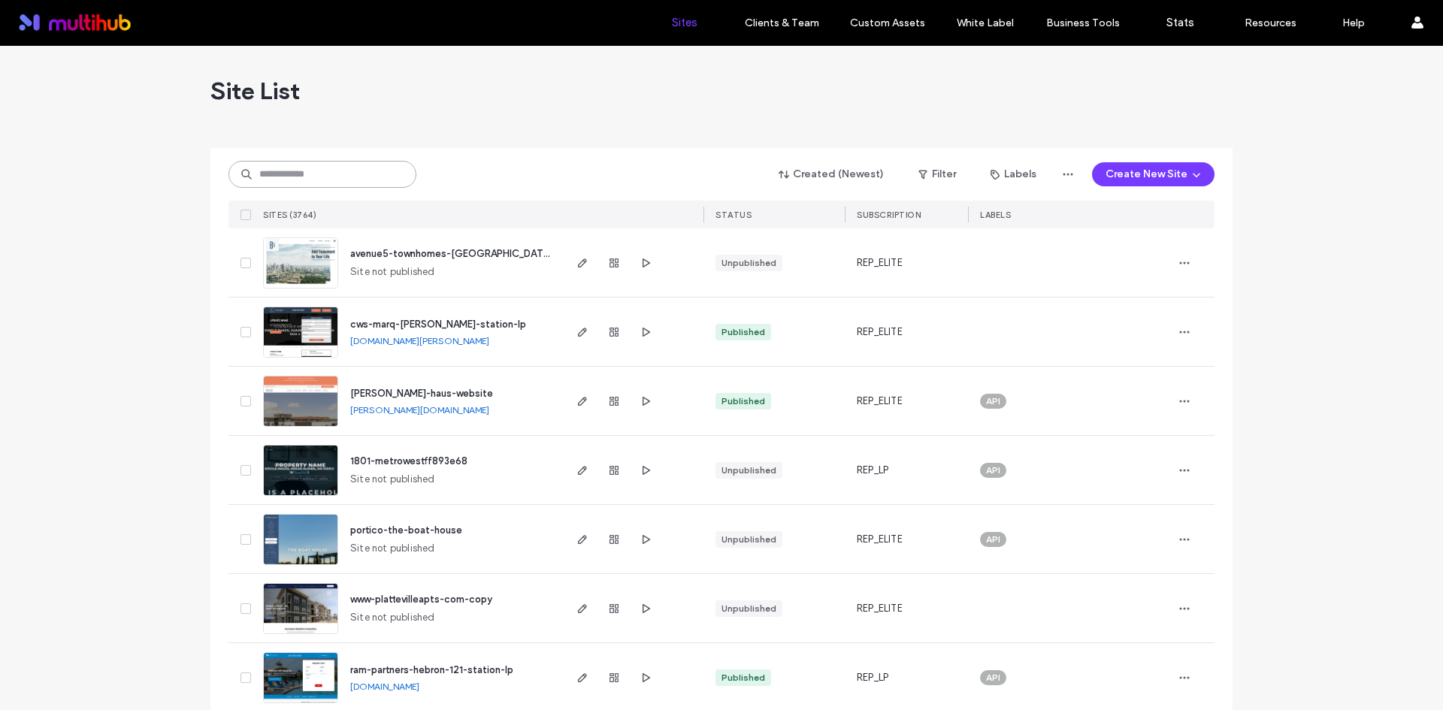
click at [361, 180] on input at bounding box center [322, 174] width 188 height 27
drag, startPoint x: 352, startPoint y: 174, endPoint x: 293, endPoint y: 177, distance: 59.4
click at [296, 178] on input at bounding box center [322, 174] width 188 height 27
paste input "**********"
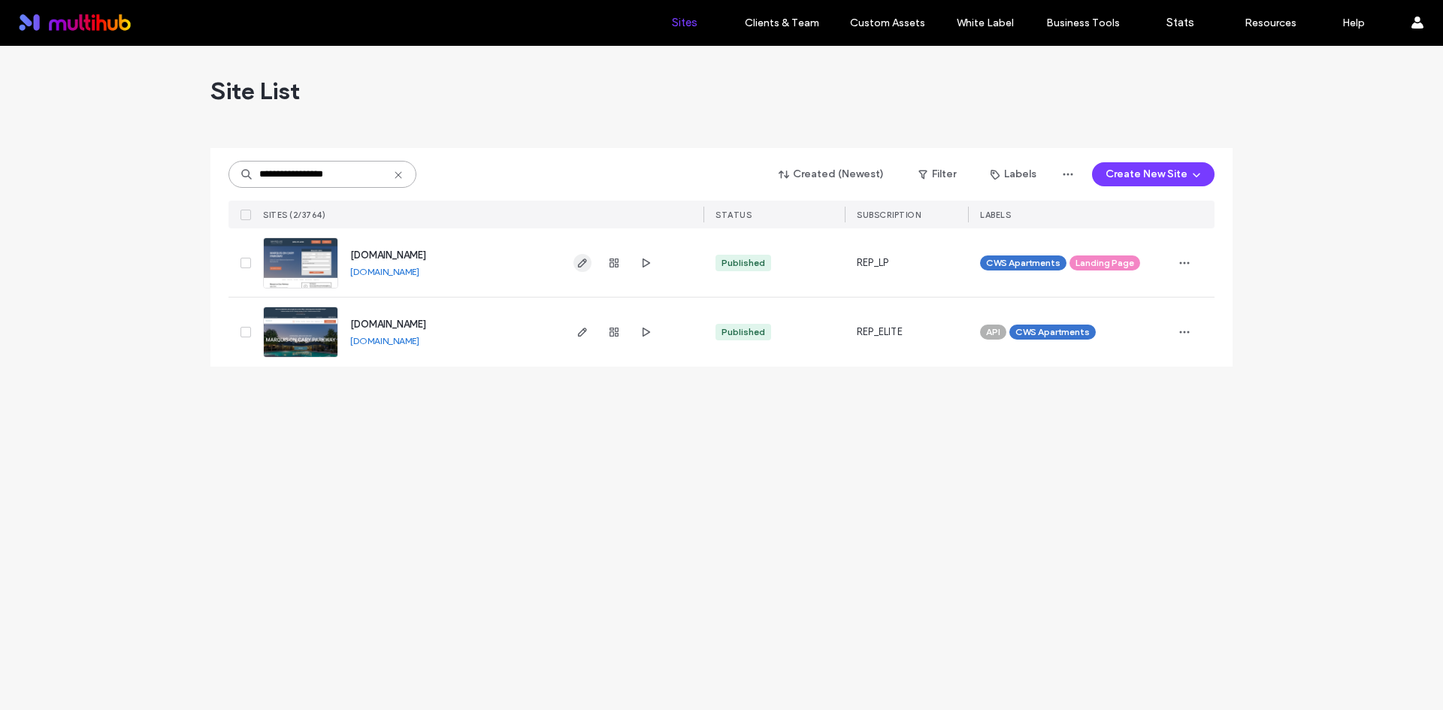
type input "**********"
click at [584, 259] on icon "button" at bounding box center [582, 263] width 12 height 12
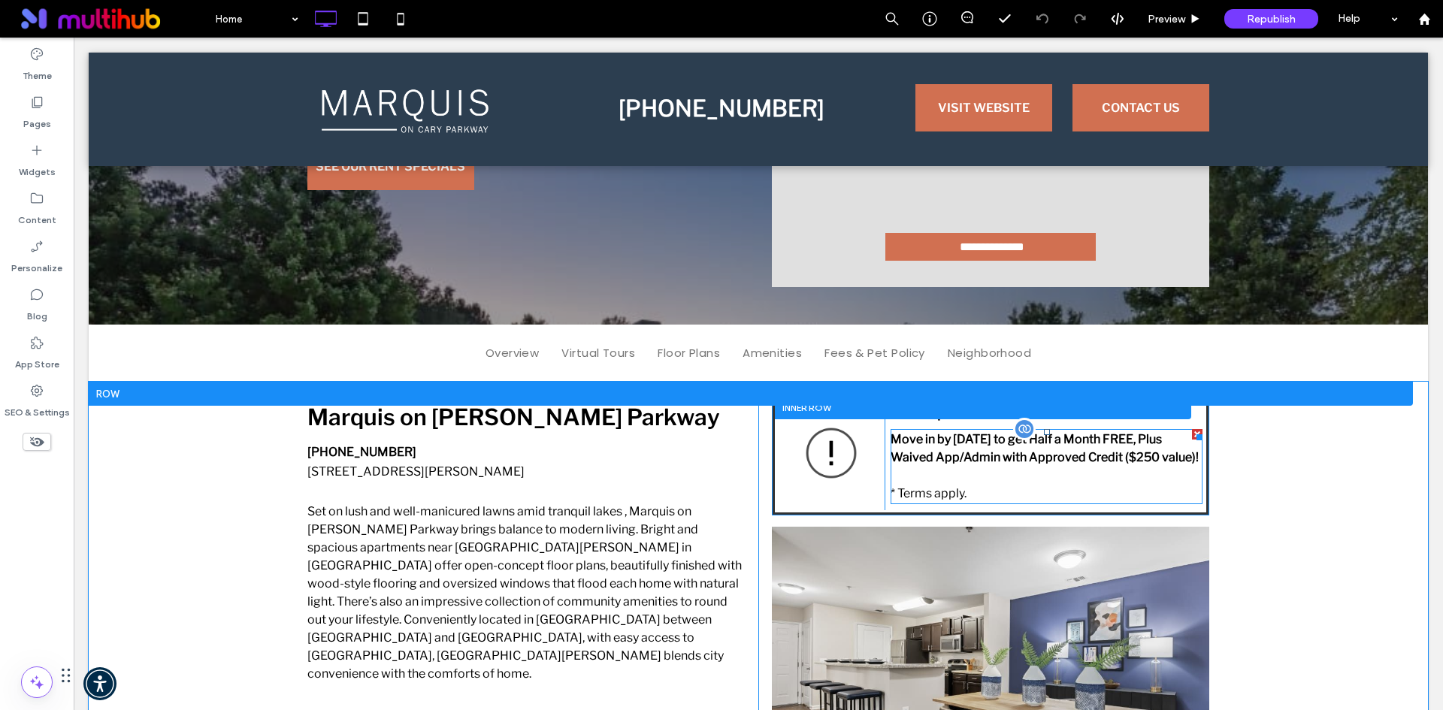
drag, startPoint x: 74, startPoint y: 38, endPoint x: 942, endPoint y: 443, distance: 957.8
click at [942, 443] on strong "Move in by [DATE] to get Half a Month FREE, Plus Waived App/Admin with Approved…" at bounding box center [1044, 448] width 308 height 32
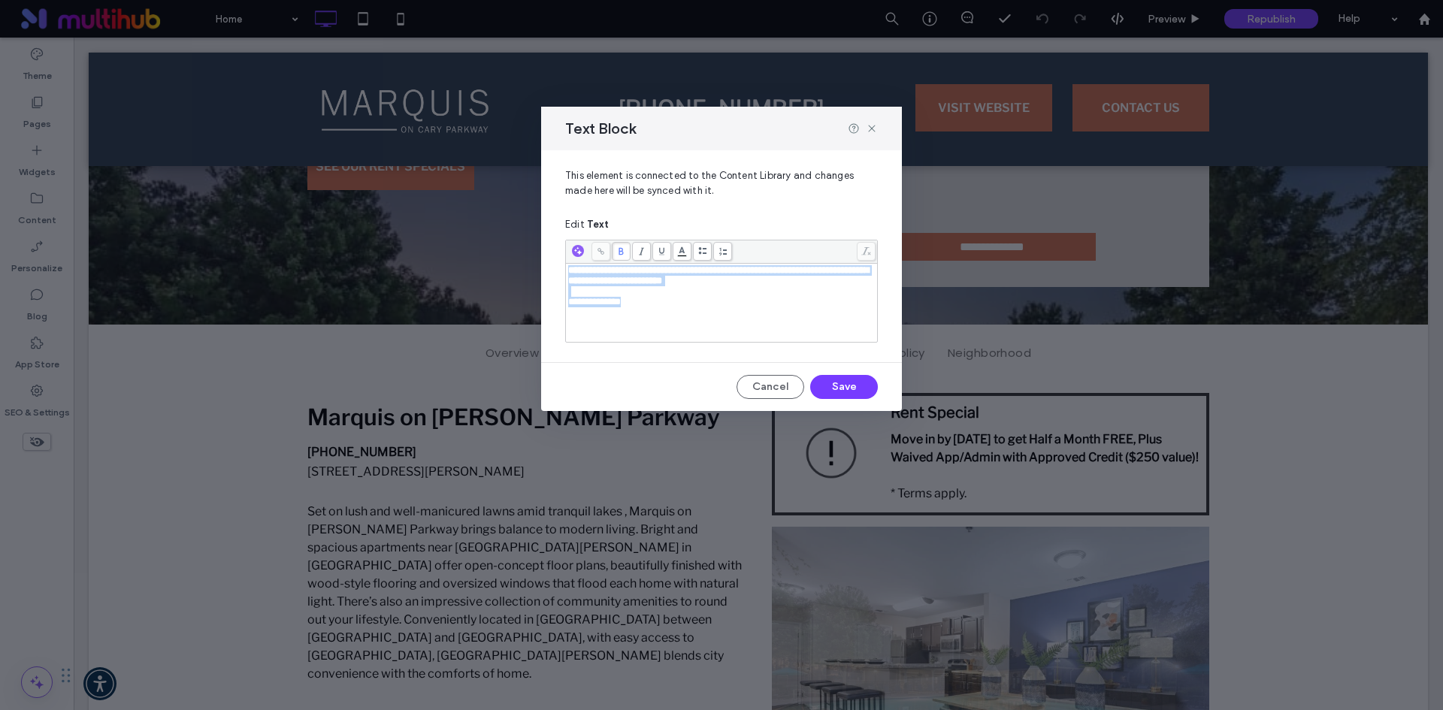
drag, startPoint x: 676, startPoint y: 310, endPoint x: 555, endPoint y: 268, distance: 127.6
click at [555, 268] on div "**********" at bounding box center [721, 250] width 361 height 200
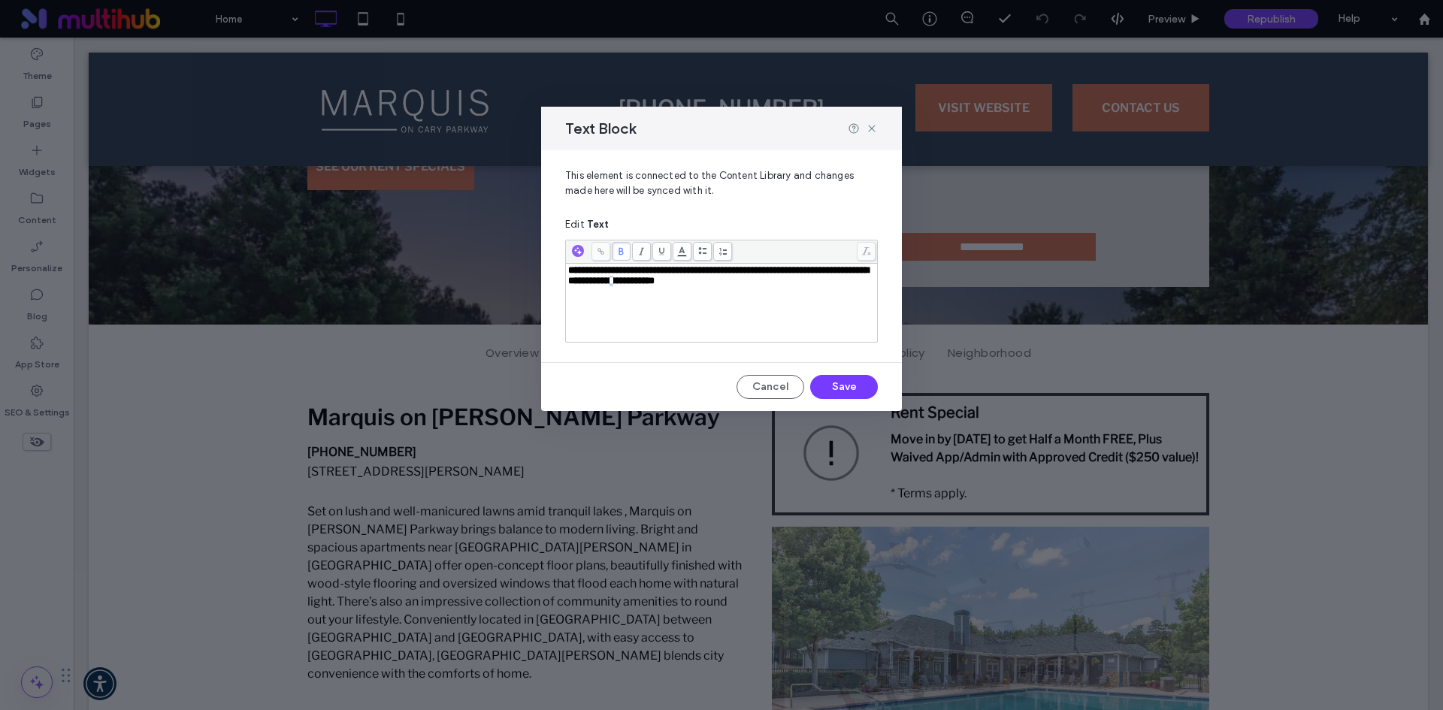
click at [713, 283] on span "**********" at bounding box center [718, 275] width 301 height 20
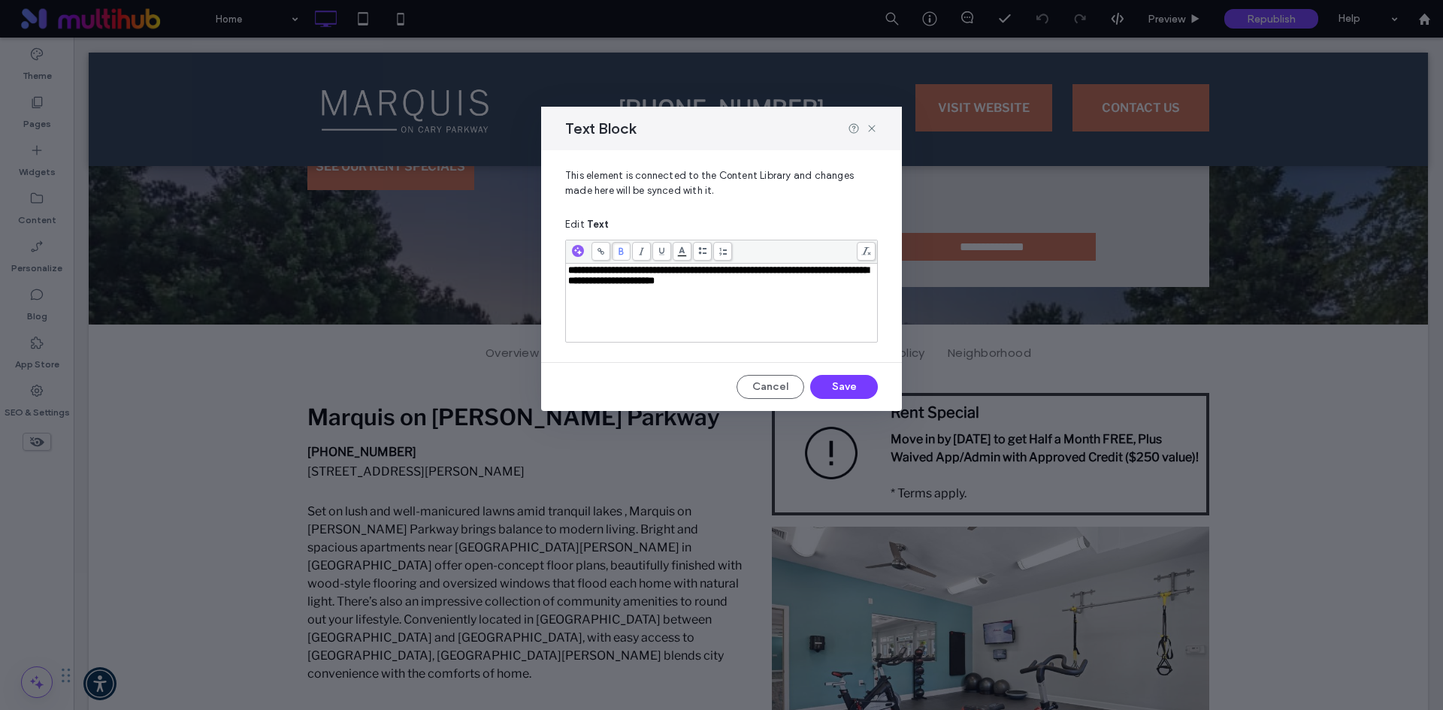
click at [739, 292] on div "**********" at bounding box center [721, 302] width 307 height 75
drag, startPoint x: 718, startPoint y: 287, endPoint x: 563, endPoint y: 266, distance: 157.0
click at [563, 266] on div "**********" at bounding box center [721, 250] width 361 height 200
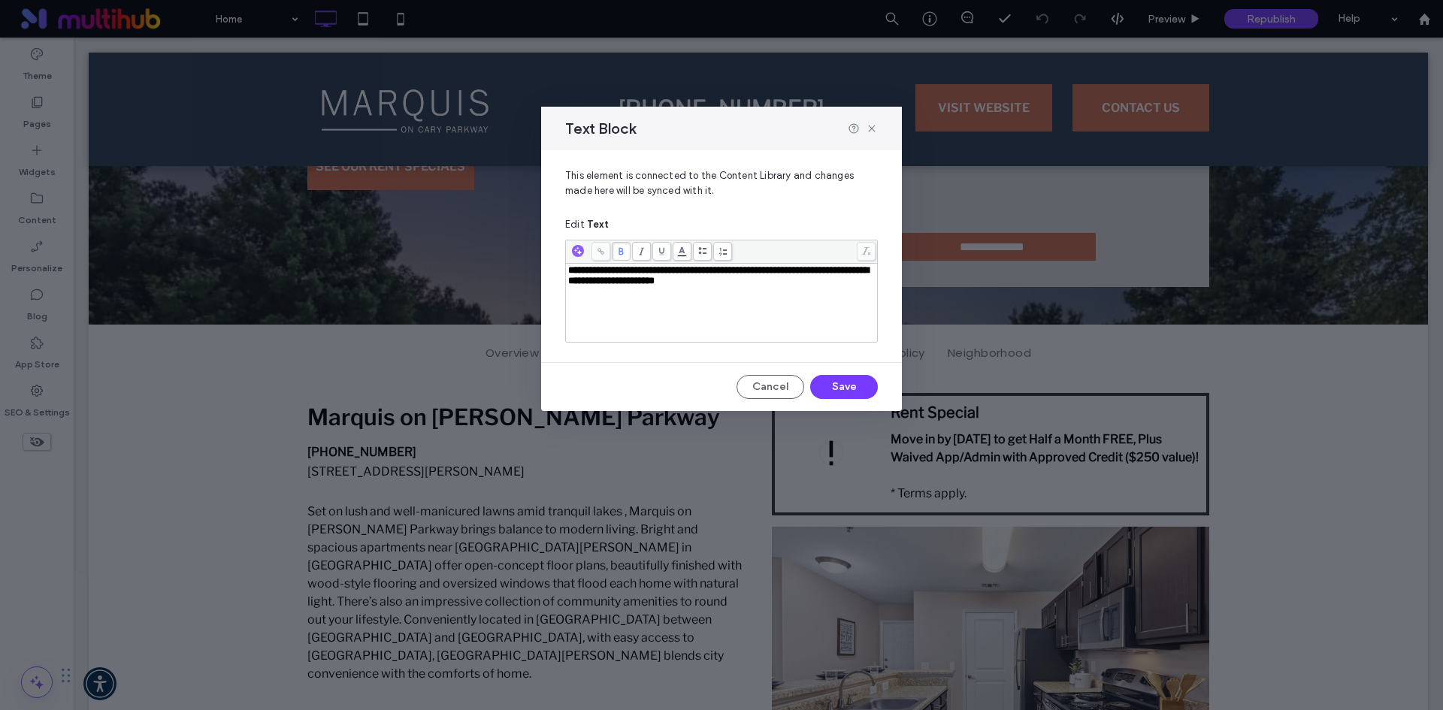
click at [713, 286] on span "**********" at bounding box center [718, 275] width 301 height 20
click at [739, 297] on div "**********" at bounding box center [721, 302] width 307 height 75
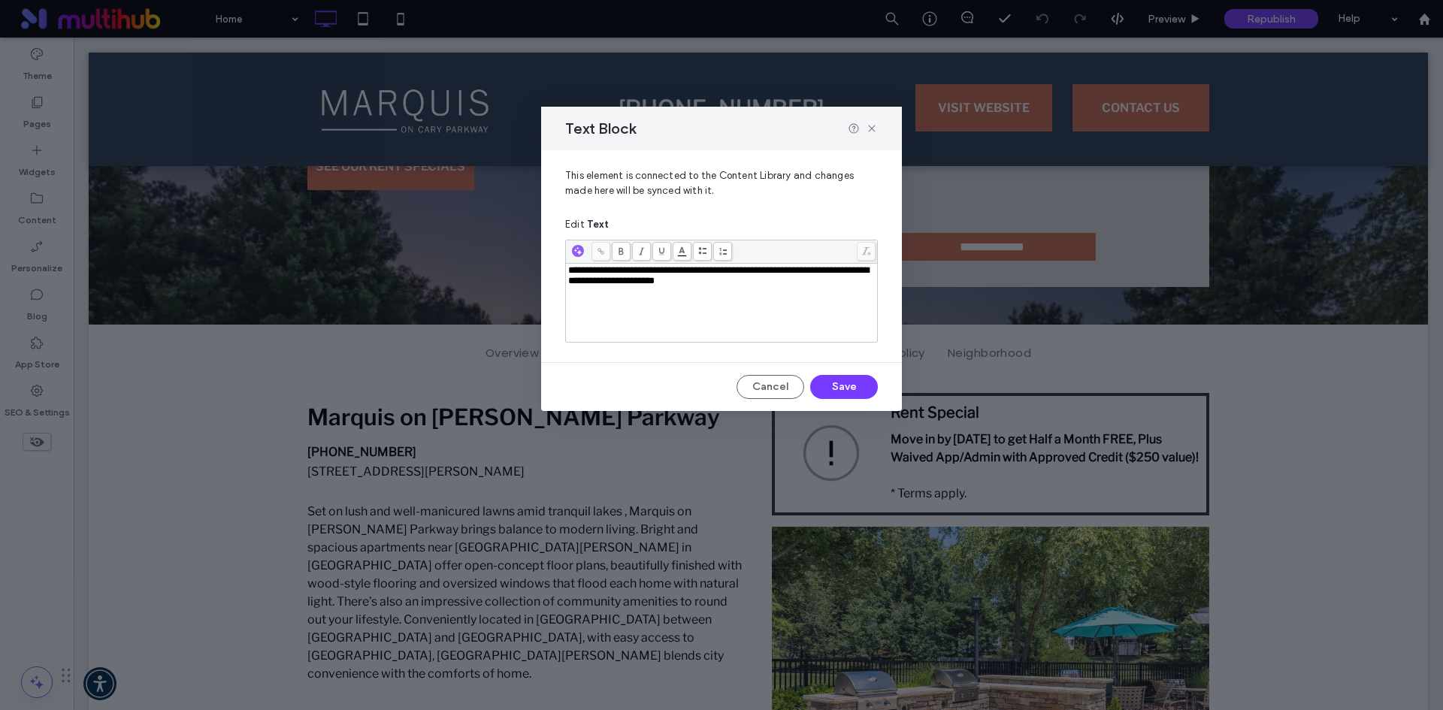
click at [709, 282] on span "**********" at bounding box center [718, 275] width 301 height 20
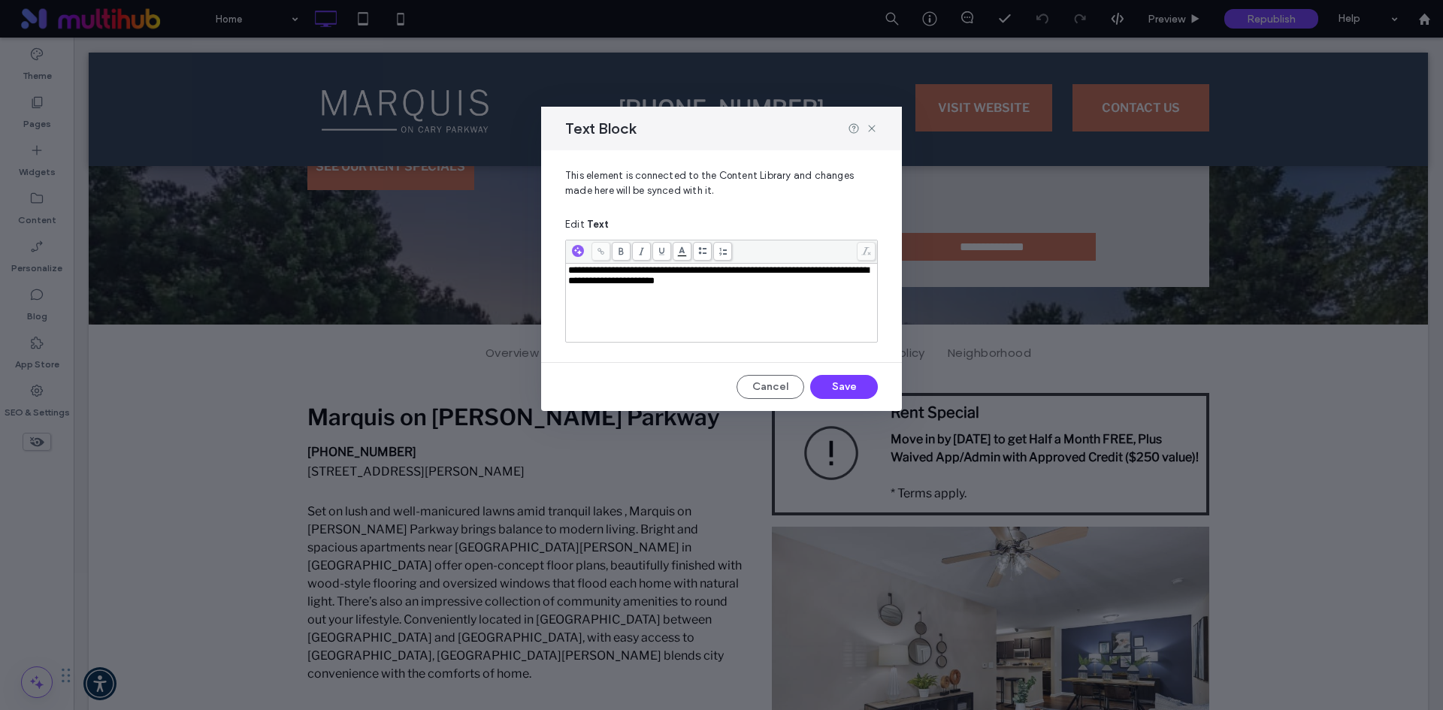
click at [796, 276] on span "**********" at bounding box center [718, 275] width 301 height 20
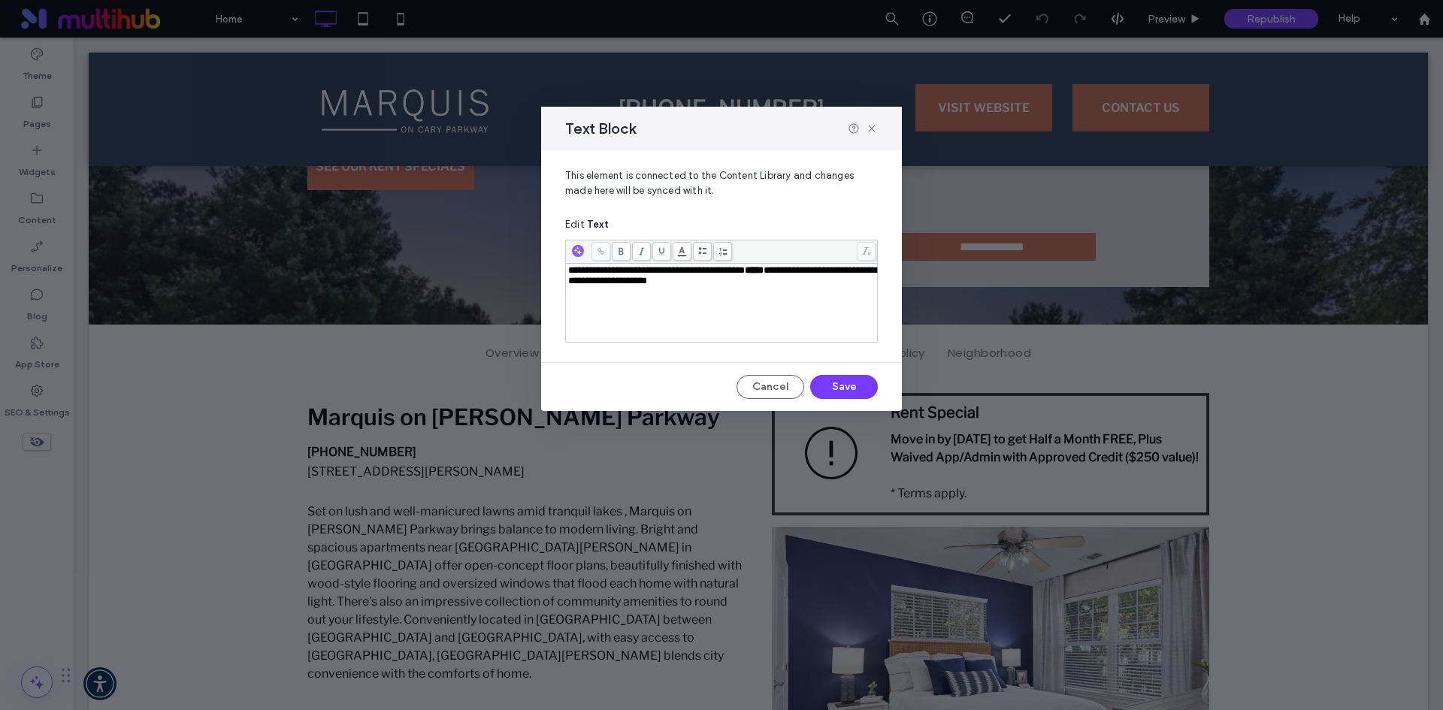
click at [736, 301] on div "**********" at bounding box center [721, 302] width 307 height 75
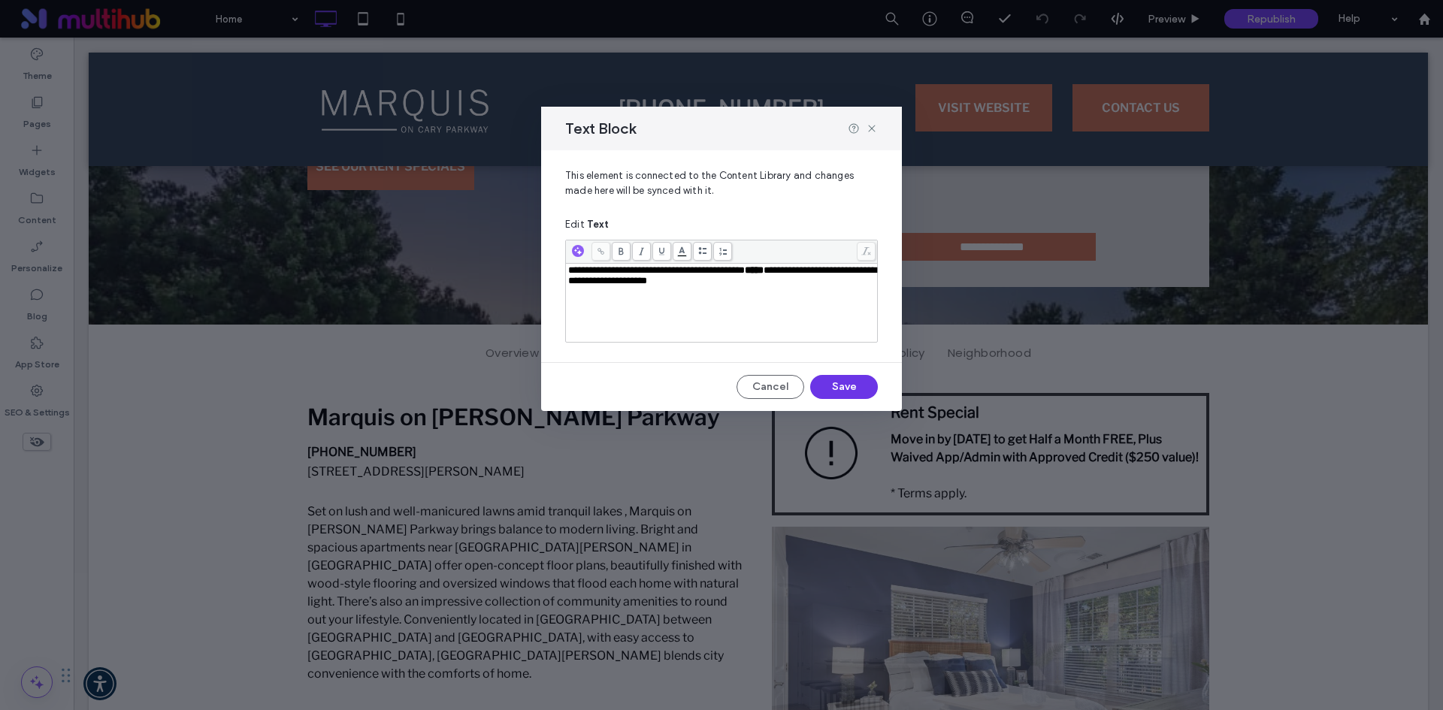
click at [842, 386] on button "Save" at bounding box center [844, 387] width 68 height 24
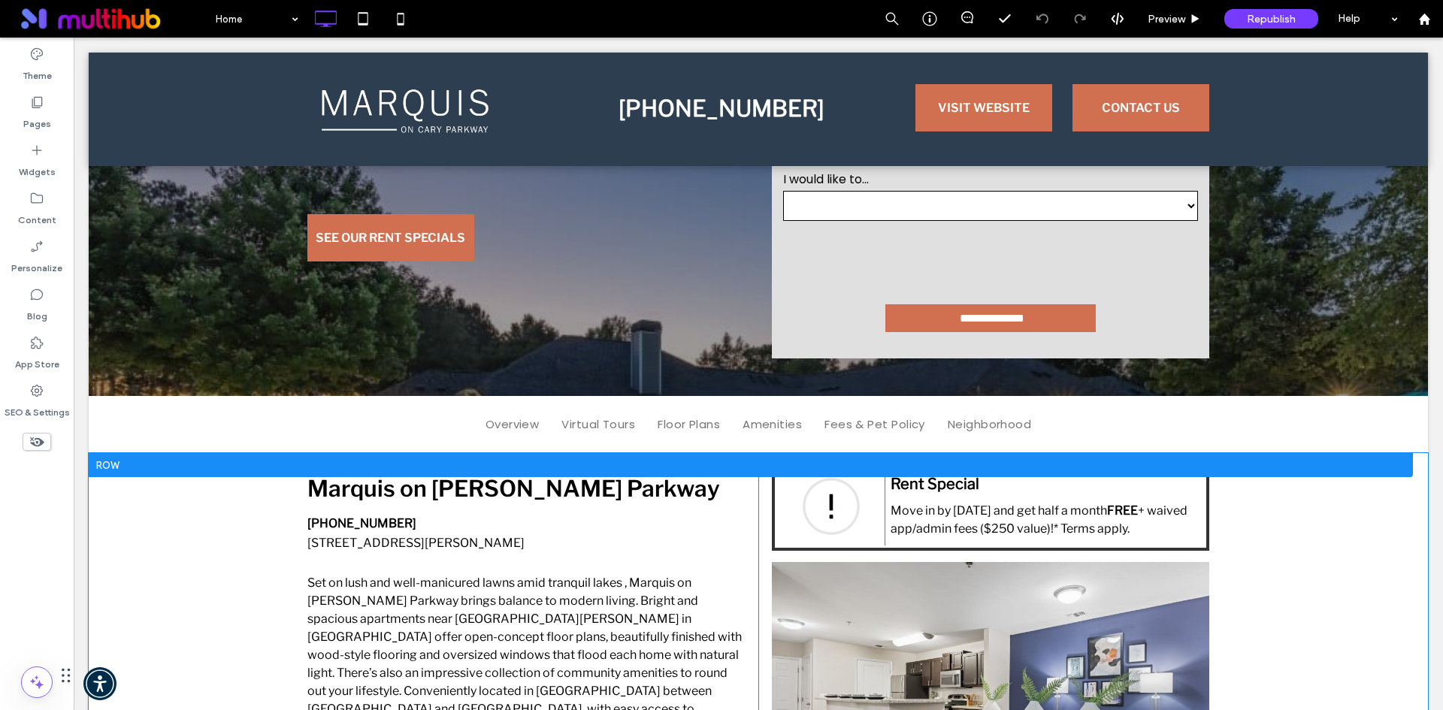
scroll to position [301, 0]
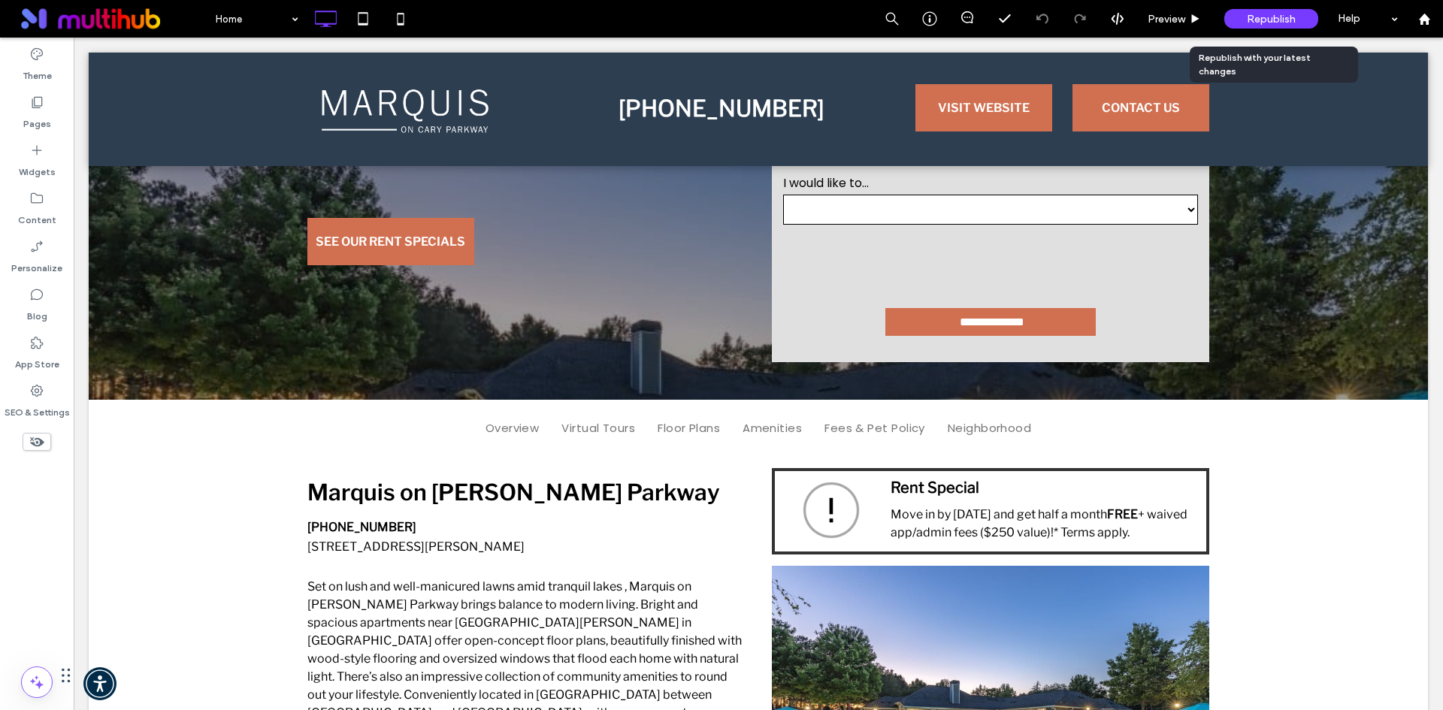
click at [1268, 26] on div "Republish" at bounding box center [1271, 19] width 94 height 20
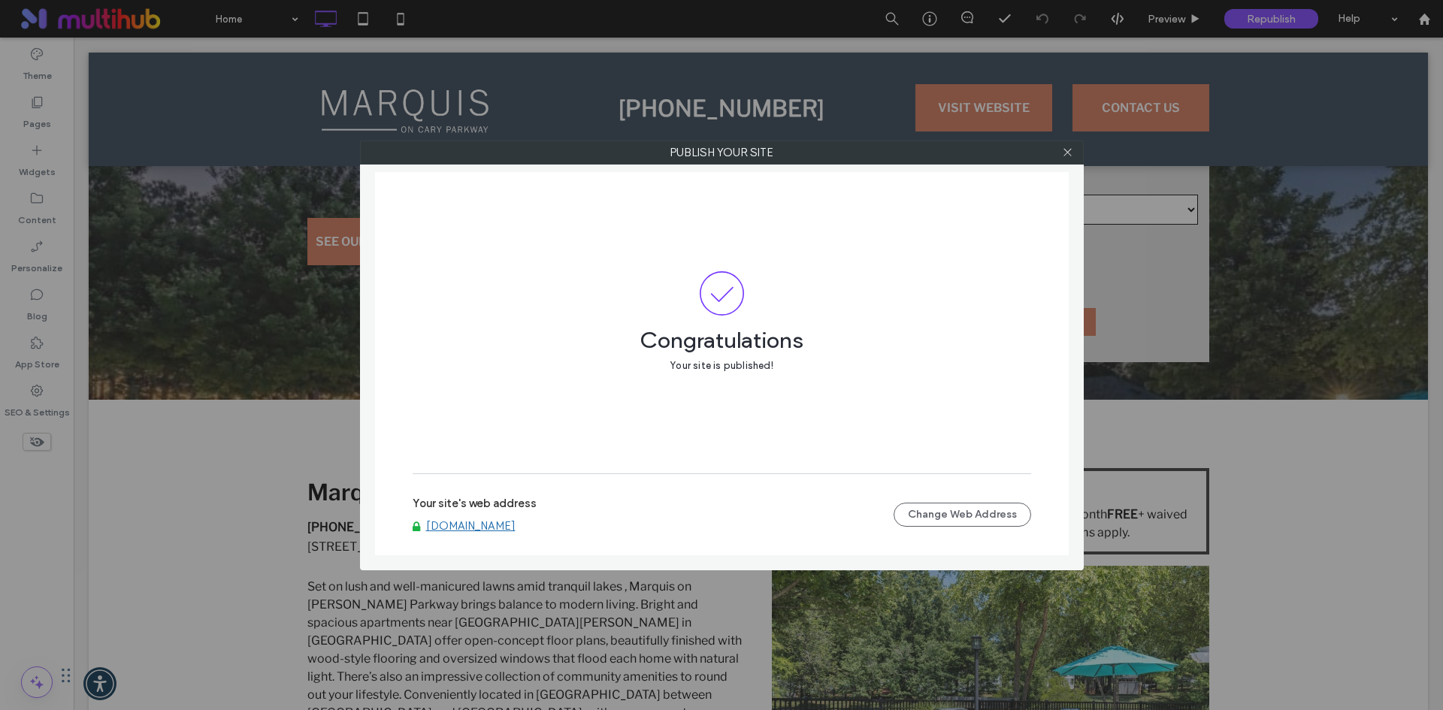
click at [516, 525] on link "[DOMAIN_NAME]" at bounding box center [470, 526] width 89 height 14
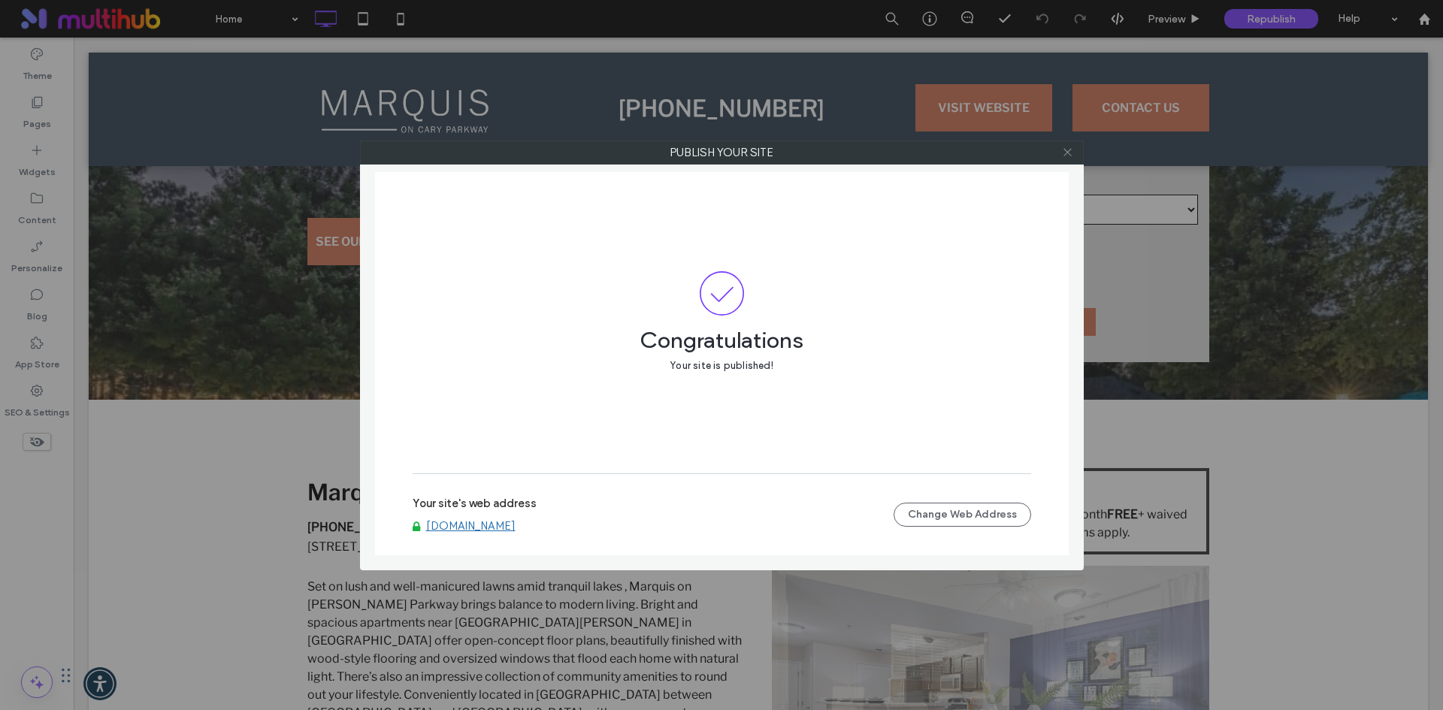
click at [1069, 157] on icon at bounding box center [1067, 152] width 11 height 11
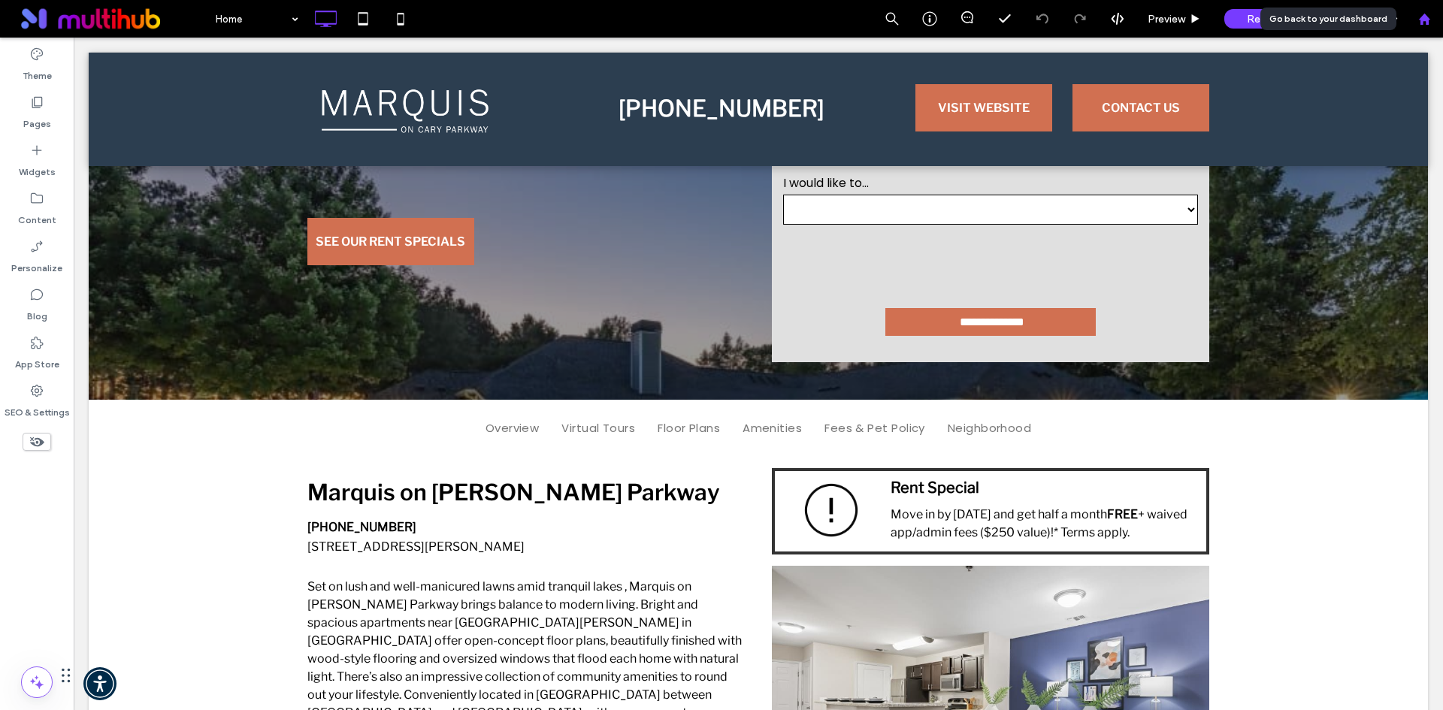
drag, startPoint x: 1426, startPoint y: 21, endPoint x: 1419, endPoint y: 22, distance: 7.6
click at [1426, 21] on use at bounding box center [1423, 18] width 11 height 11
